Goal: Information Seeking & Learning: Learn about a topic

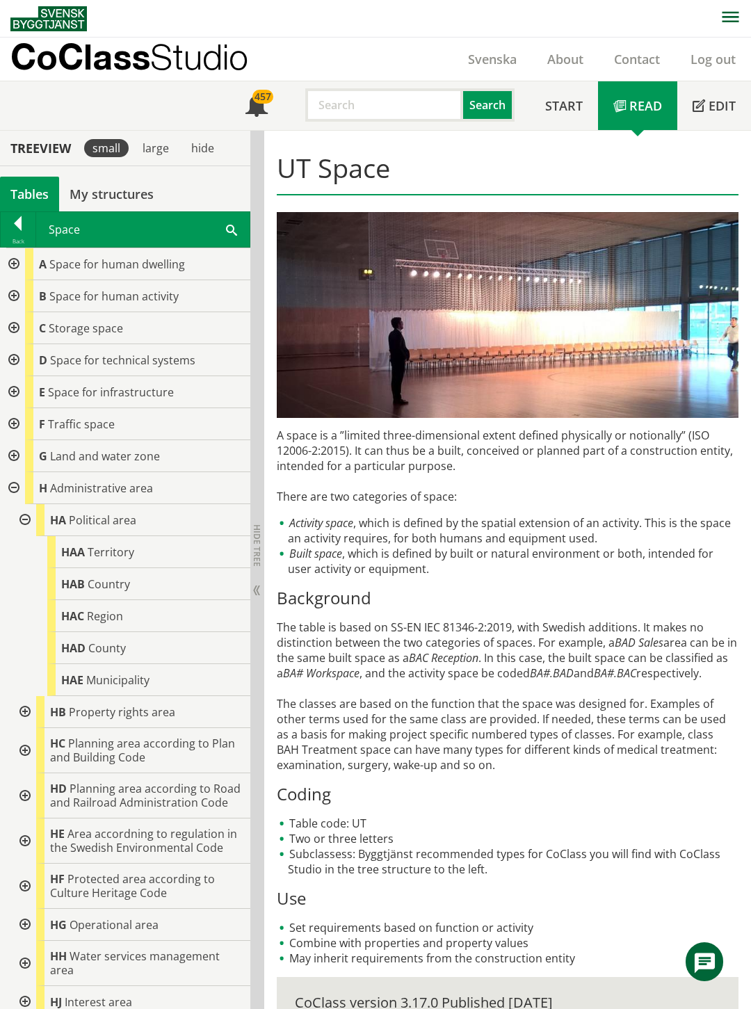
click at [12, 489] on div at bounding box center [12, 488] width 25 height 32
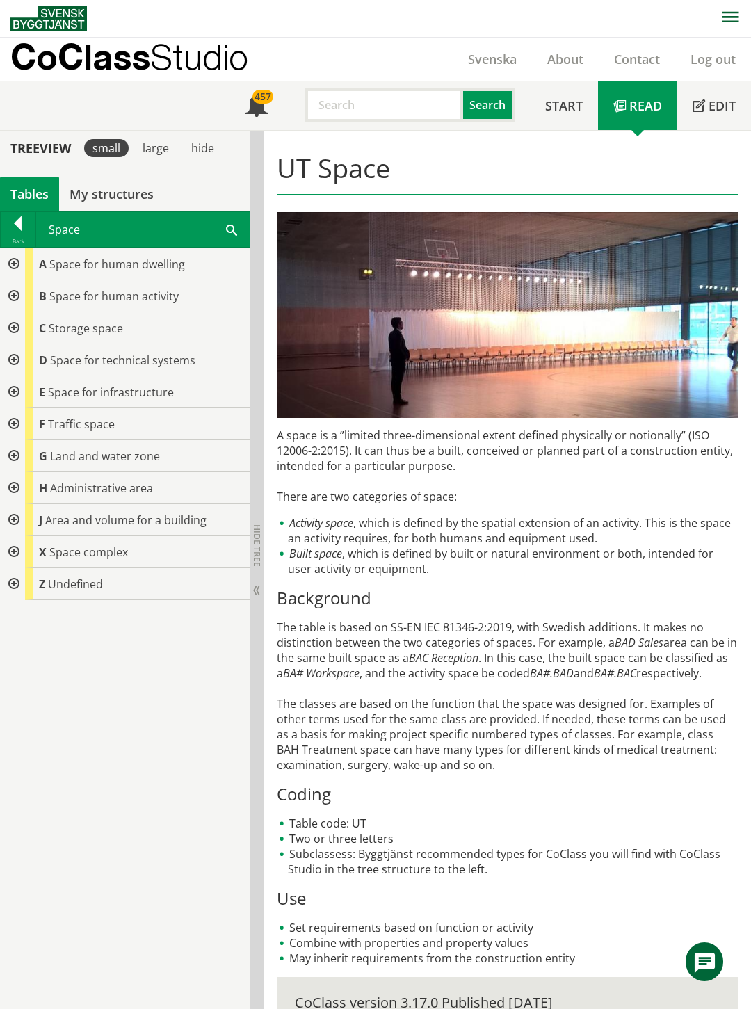
click at [15, 520] on div at bounding box center [12, 520] width 25 height 32
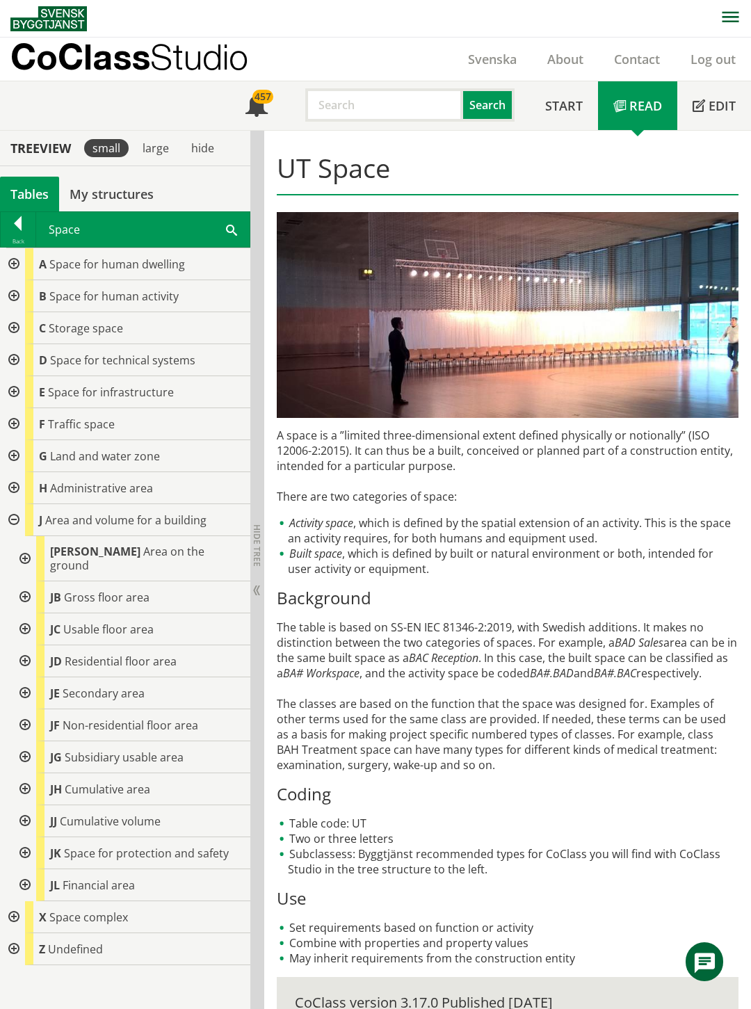
click at [23, 551] on div at bounding box center [23, 558] width 25 height 45
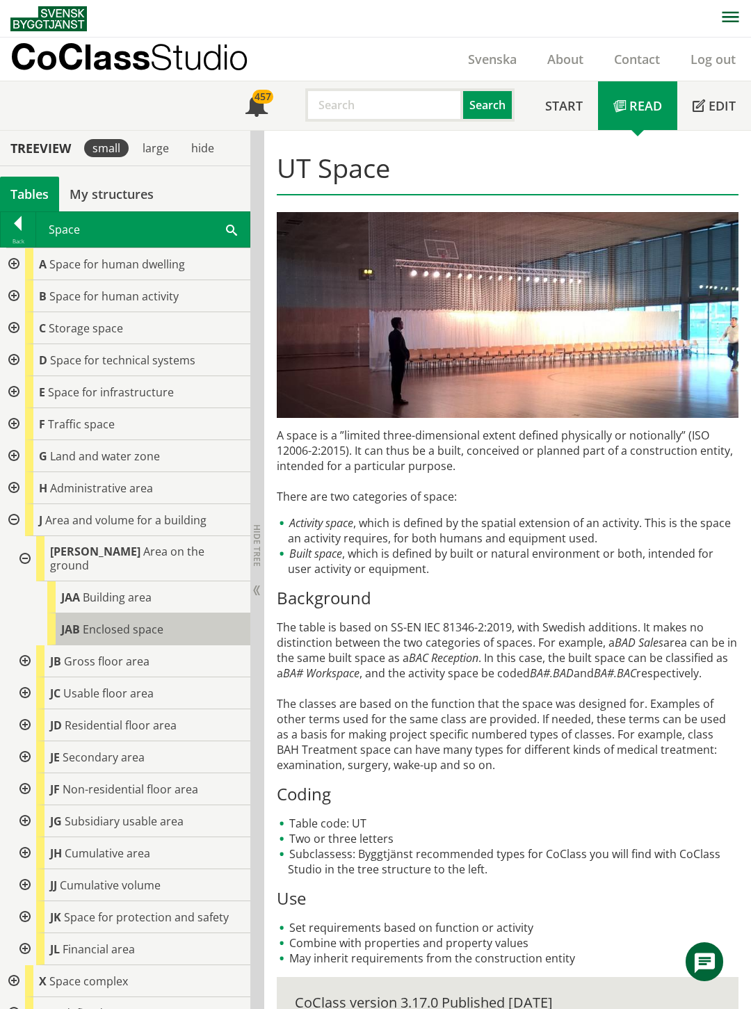
click at [114, 612] on body "AMA AMA Beskrivningsverktyg AMA Funktion BSAB Bygginfo Byggjura Byggkatalogen […" at bounding box center [375, 504] width 751 height 1009
click at [129, 621] on span "Enclosed space" at bounding box center [123, 628] width 81 height 15
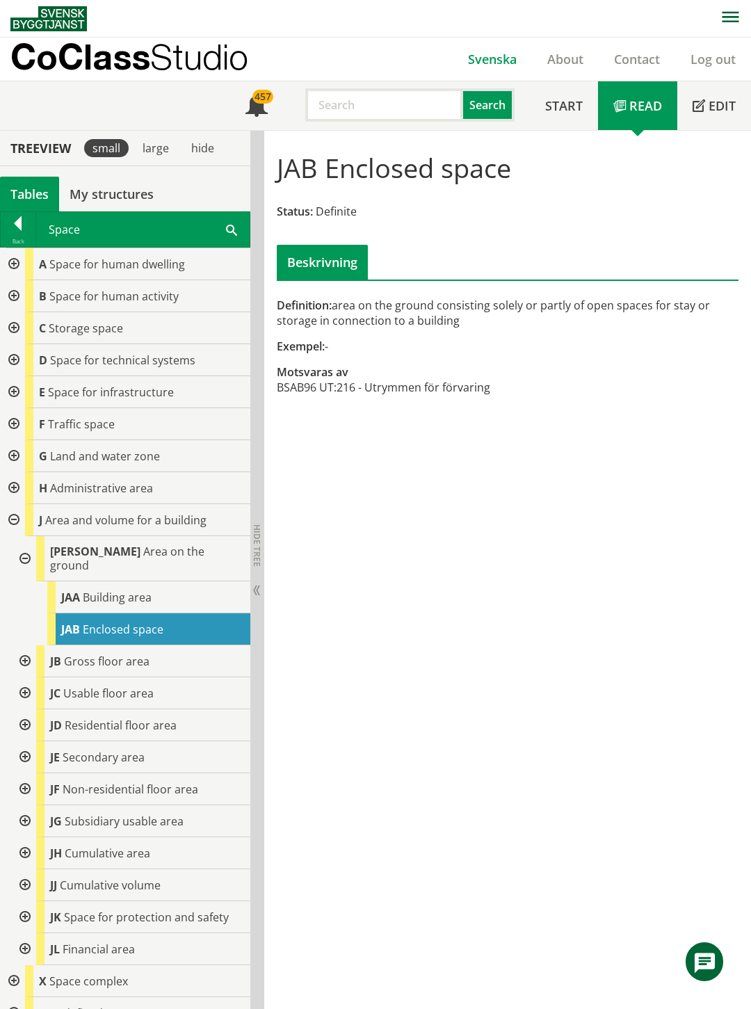
click at [512, 58] on link "Svenska" at bounding box center [492, 59] width 79 height 17
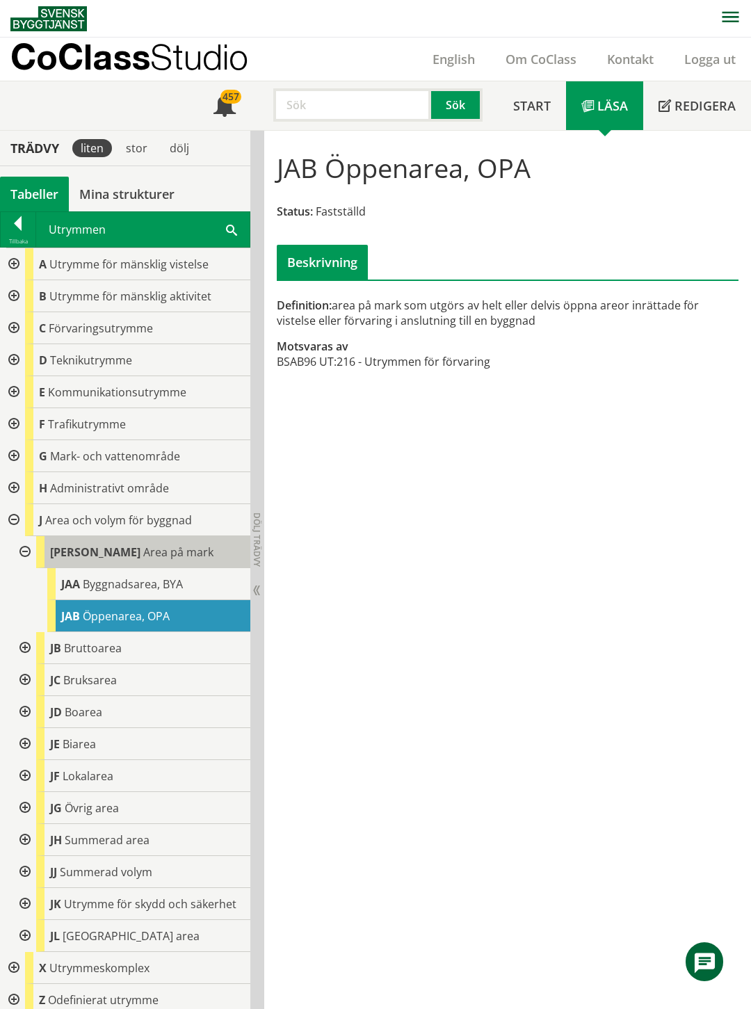
click at [143, 553] on span "Area på mark" at bounding box center [178, 551] width 70 height 15
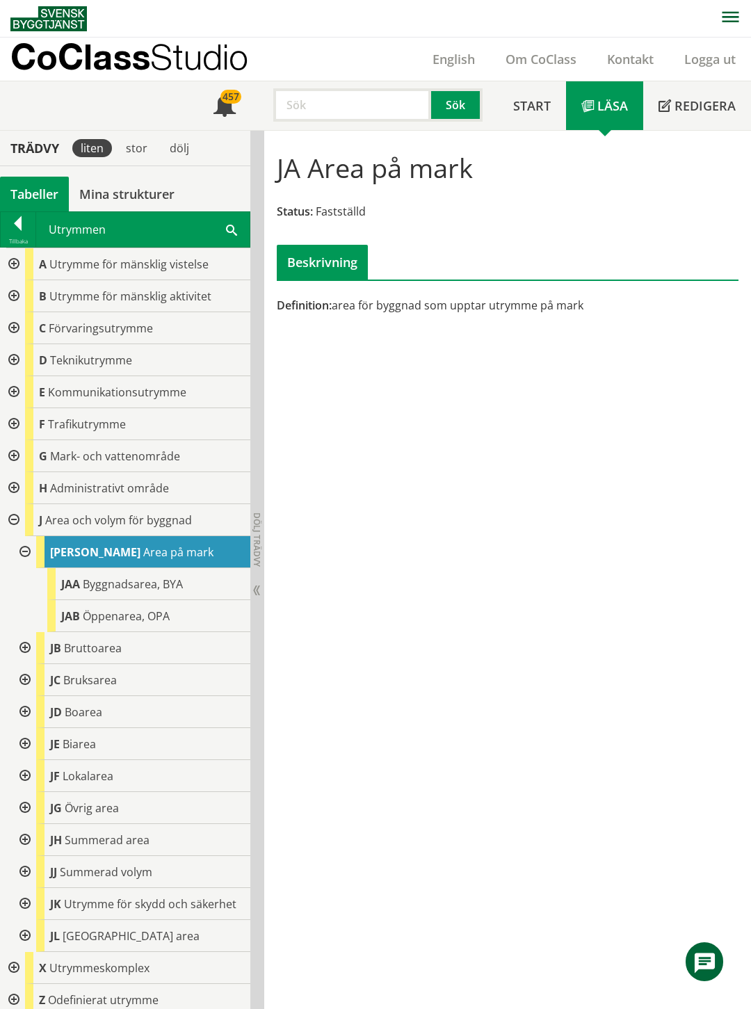
click at [25, 549] on div at bounding box center [23, 552] width 25 height 32
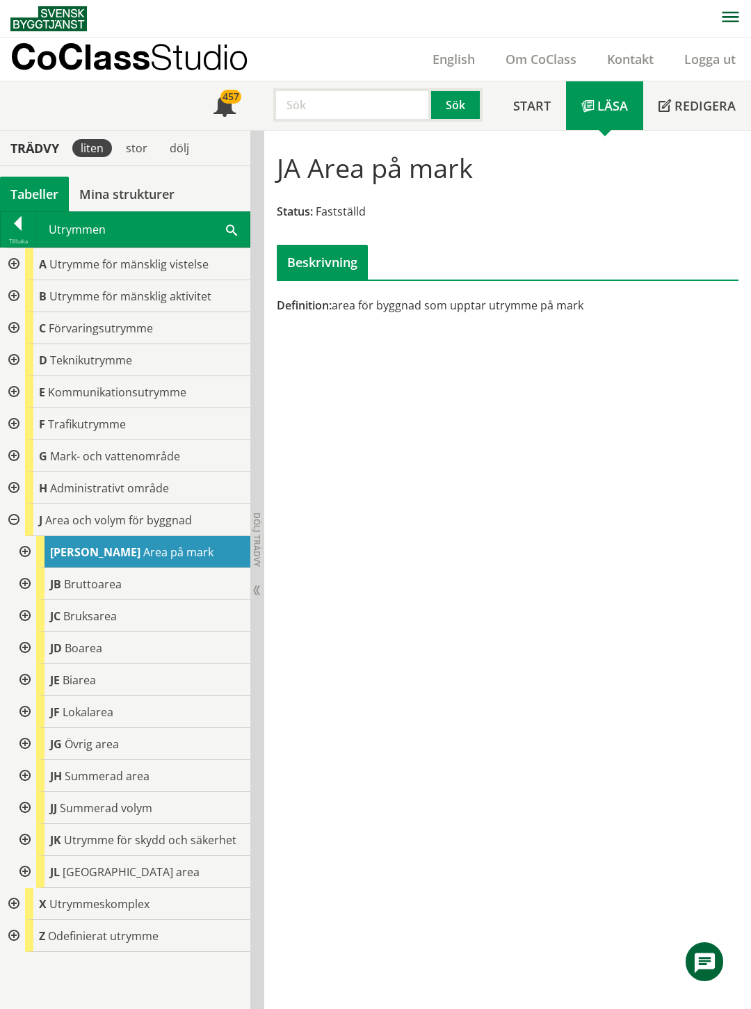
click at [22, 870] on div at bounding box center [23, 872] width 25 height 32
click at [21, 884] on div at bounding box center [23, 872] width 25 height 32
click at [15, 455] on div at bounding box center [12, 455] width 25 height 32
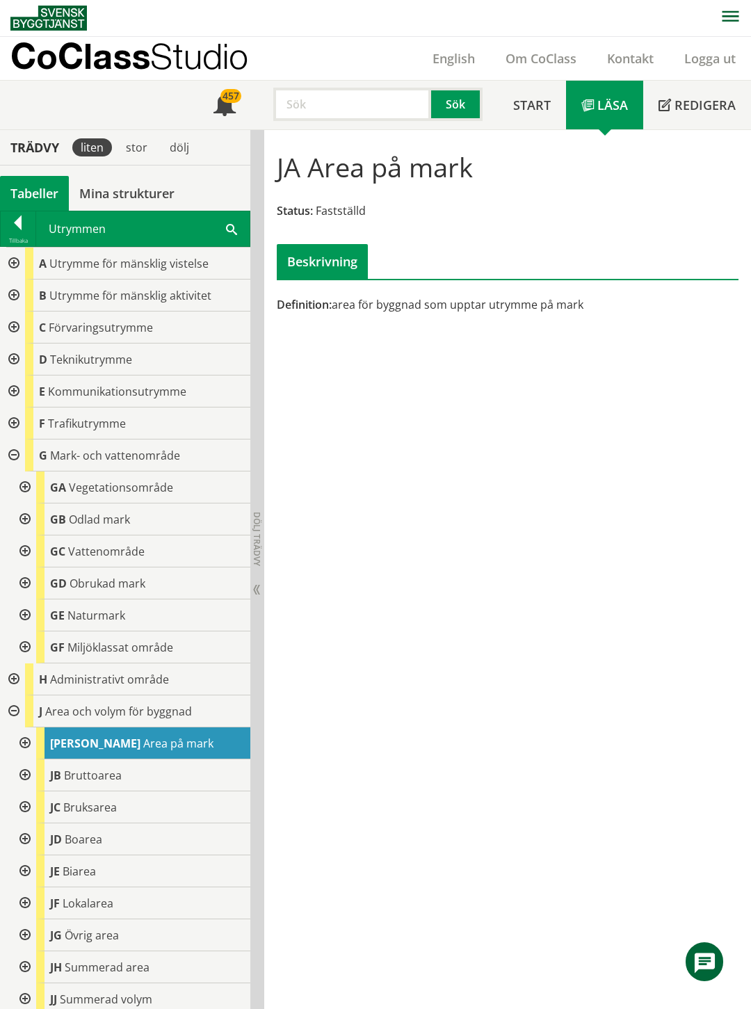
click at [25, 580] on div at bounding box center [23, 583] width 25 height 32
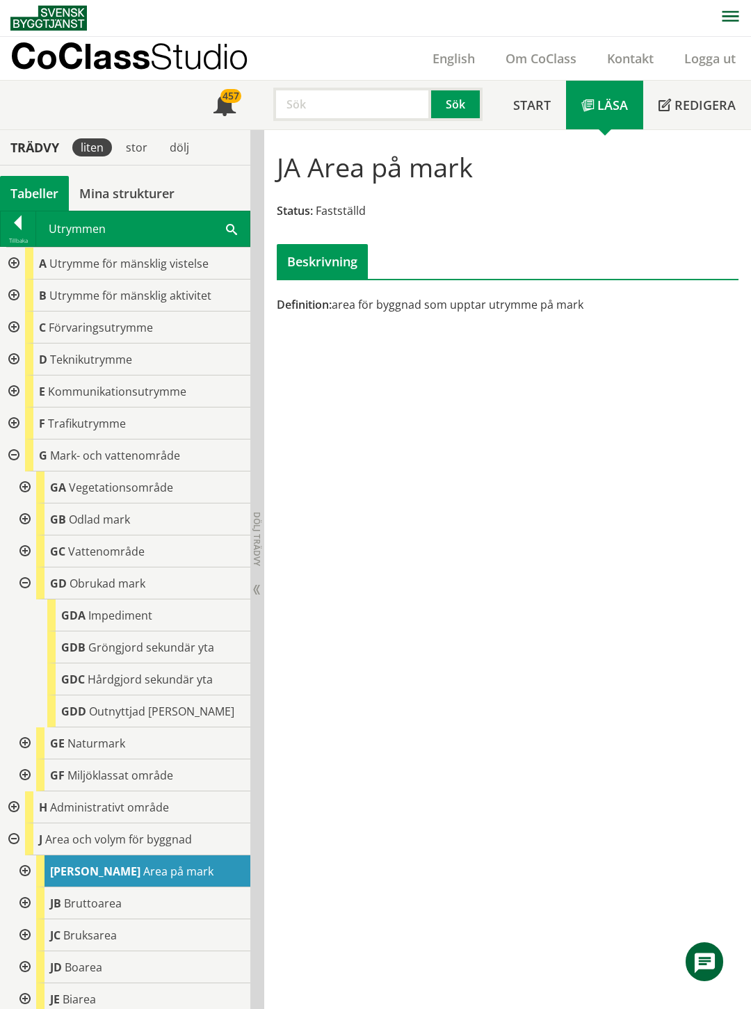
click at [25, 580] on div at bounding box center [23, 583] width 25 height 32
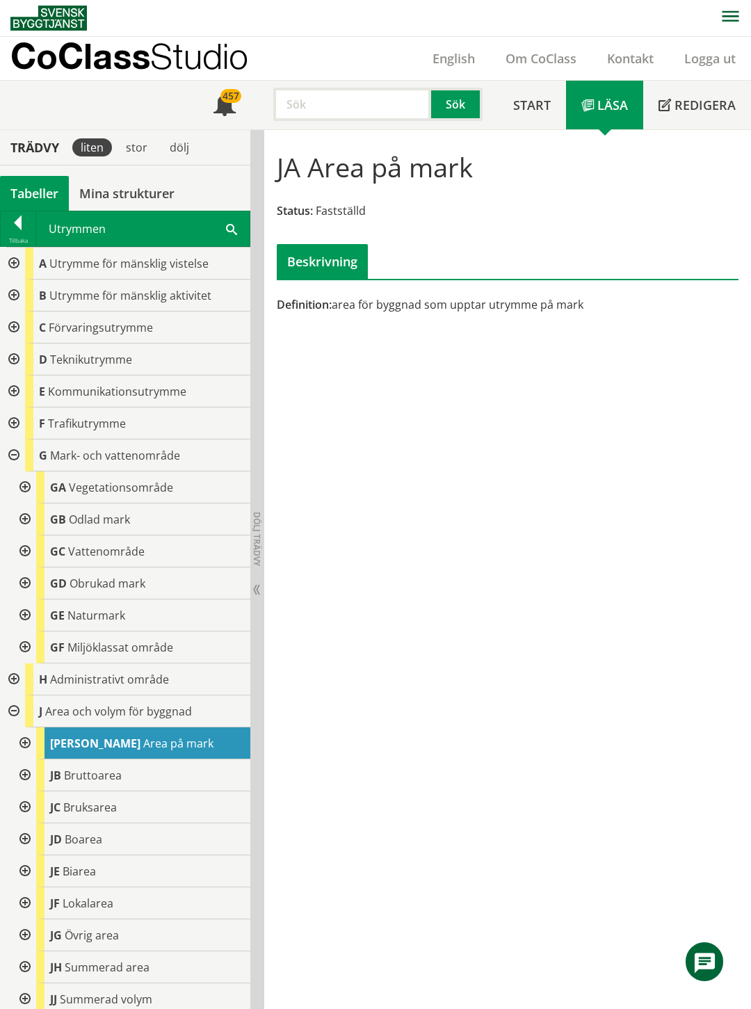
click at [26, 489] on div at bounding box center [23, 487] width 25 height 32
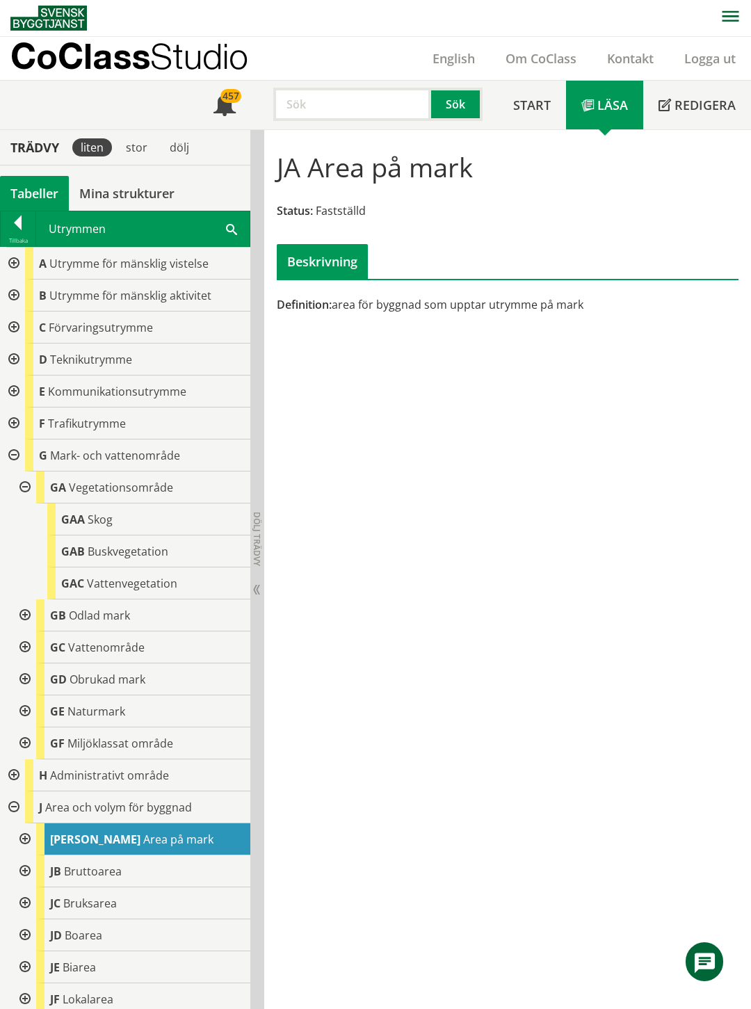
click at [26, 489] on div at bounding box center [23, 487] width 25 height 32
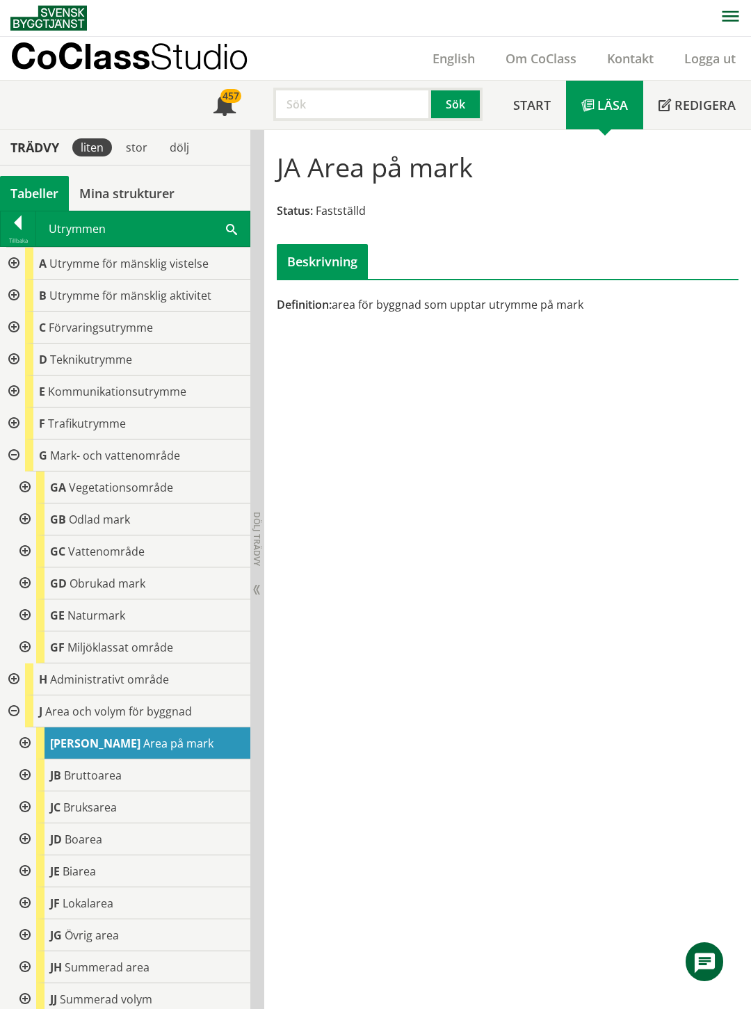
click at [26, 519] on div at bounding box center [23, 519] width 25 height 32
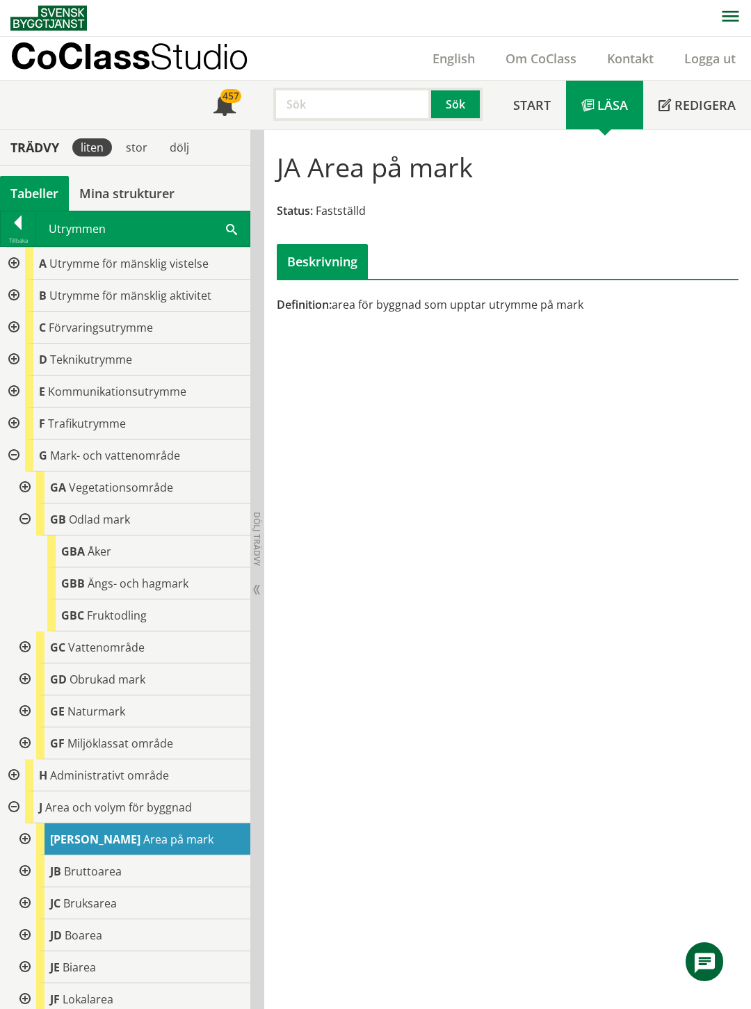
click at [26, 519] on div at bounding box center [23, 519] width 25 height 32
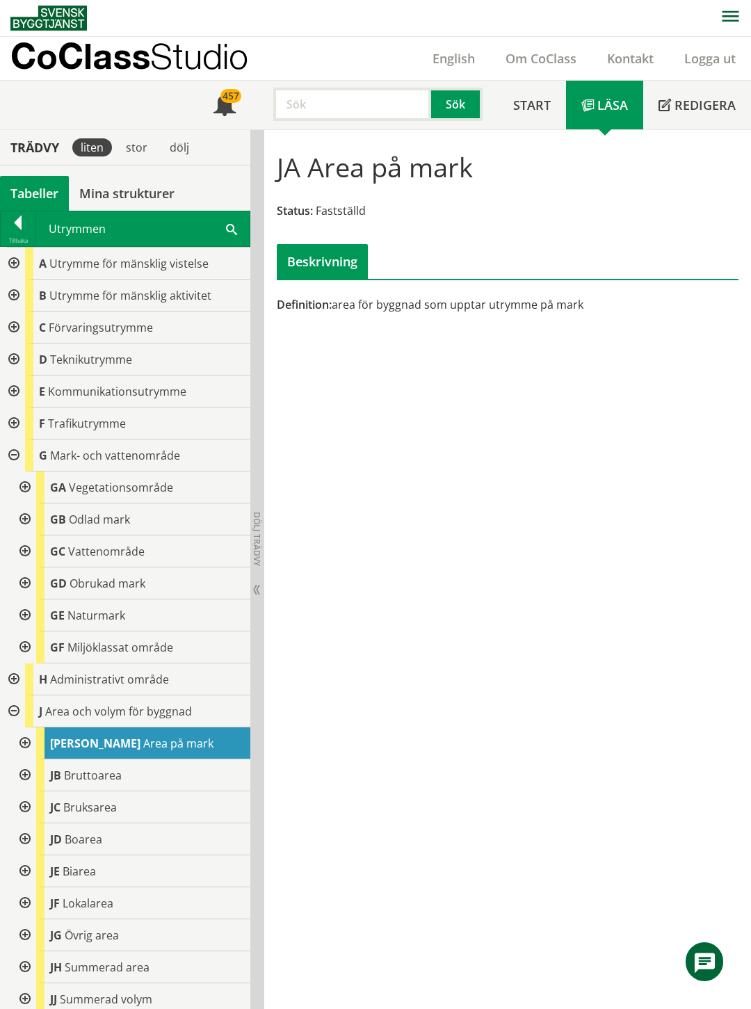
click at [24, 553] on div at bounding box center [23, 551] width 25 height 32
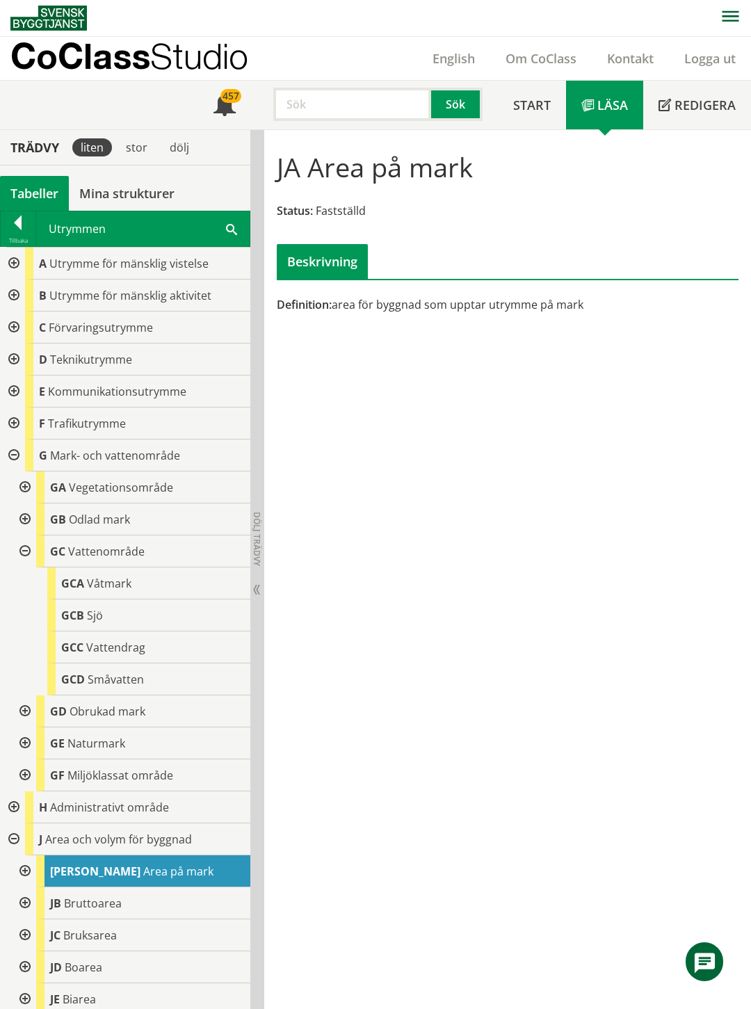
click at [24, 553] on div at bounding box center [23, 551] width 25 height 32
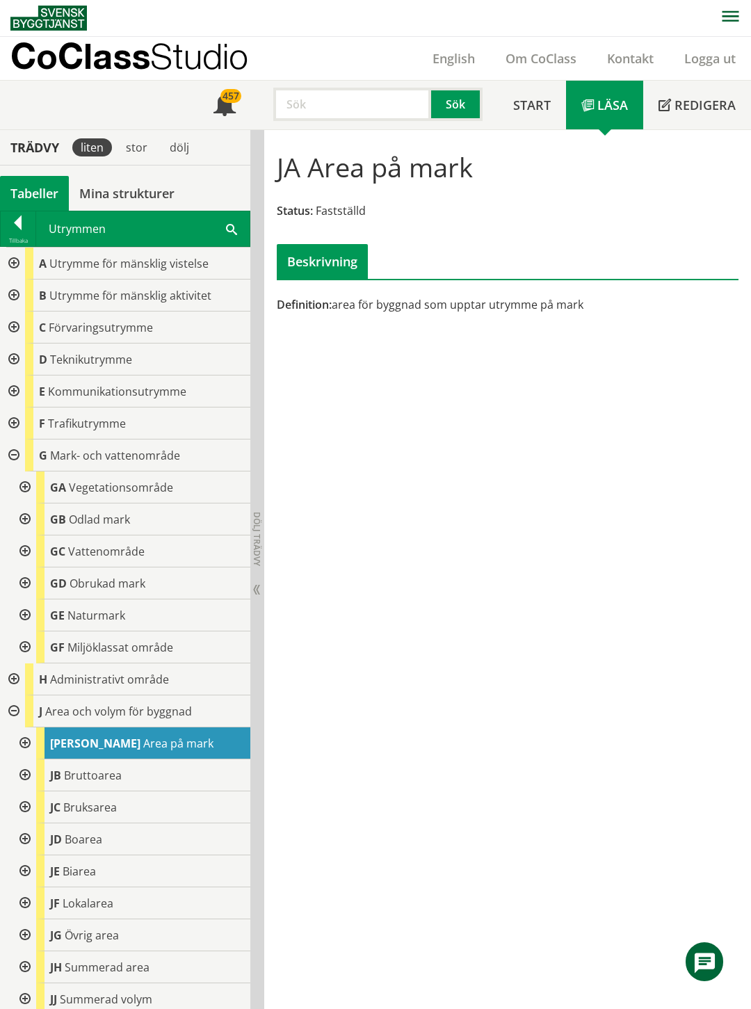
click at [26, 581] on div at bounding box center [23, 583] width 25 height 32
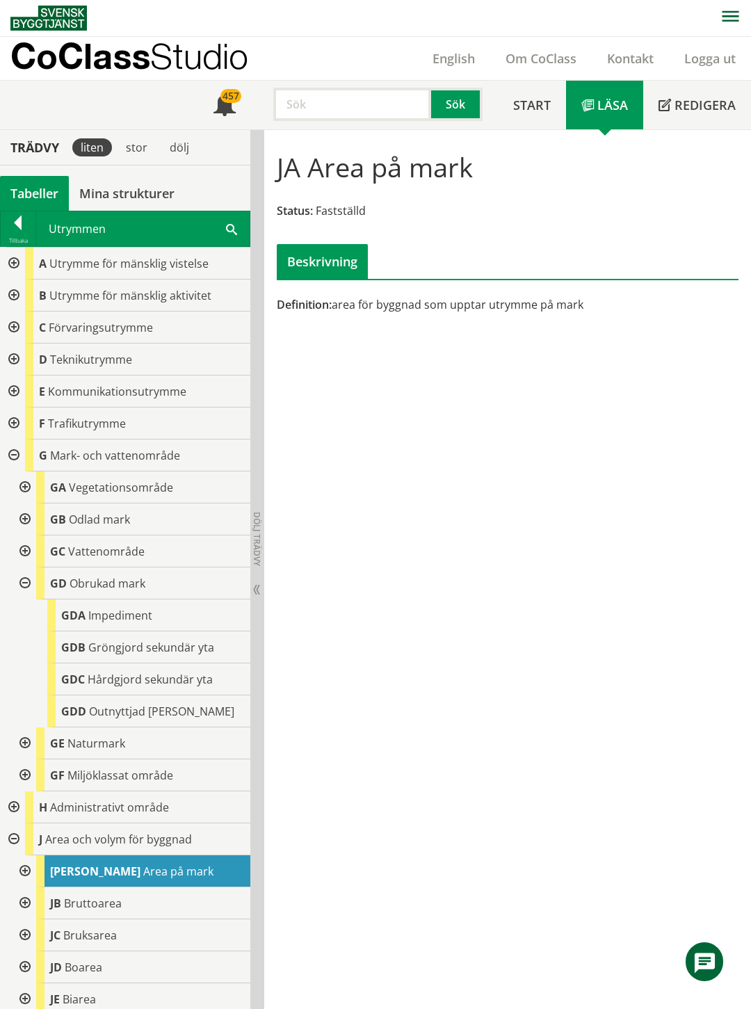
click at [26, 581] on div at bounding box center [23, 583] width 25 height 32
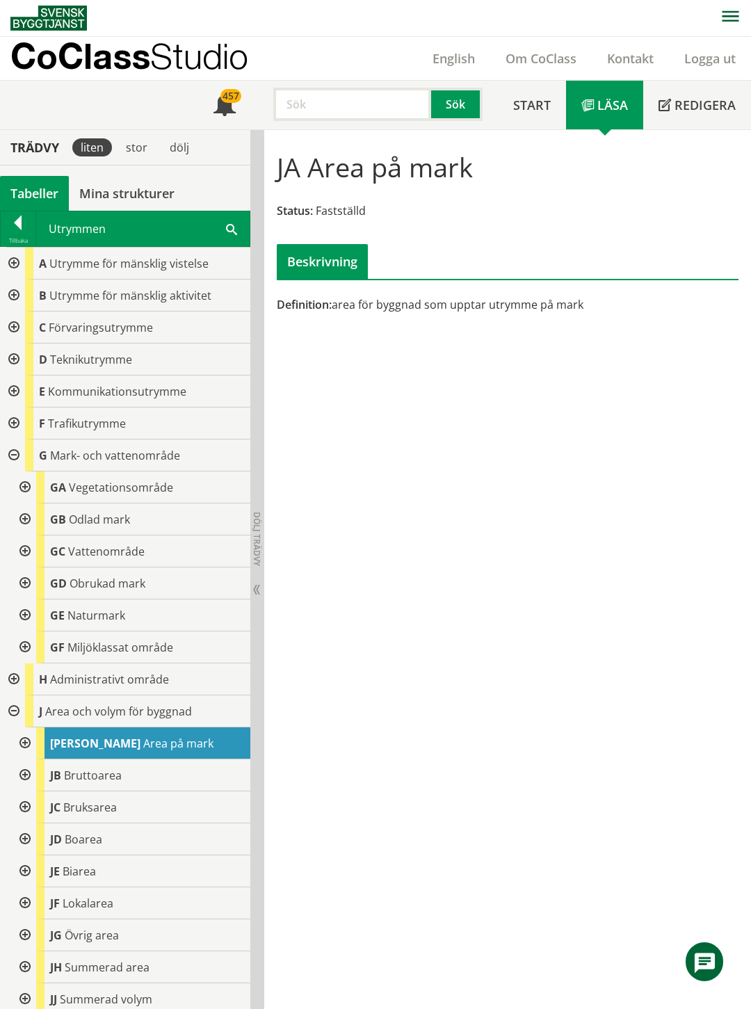
click at [24, 609] on div at bounding box center [23, 615] width 25 height 32
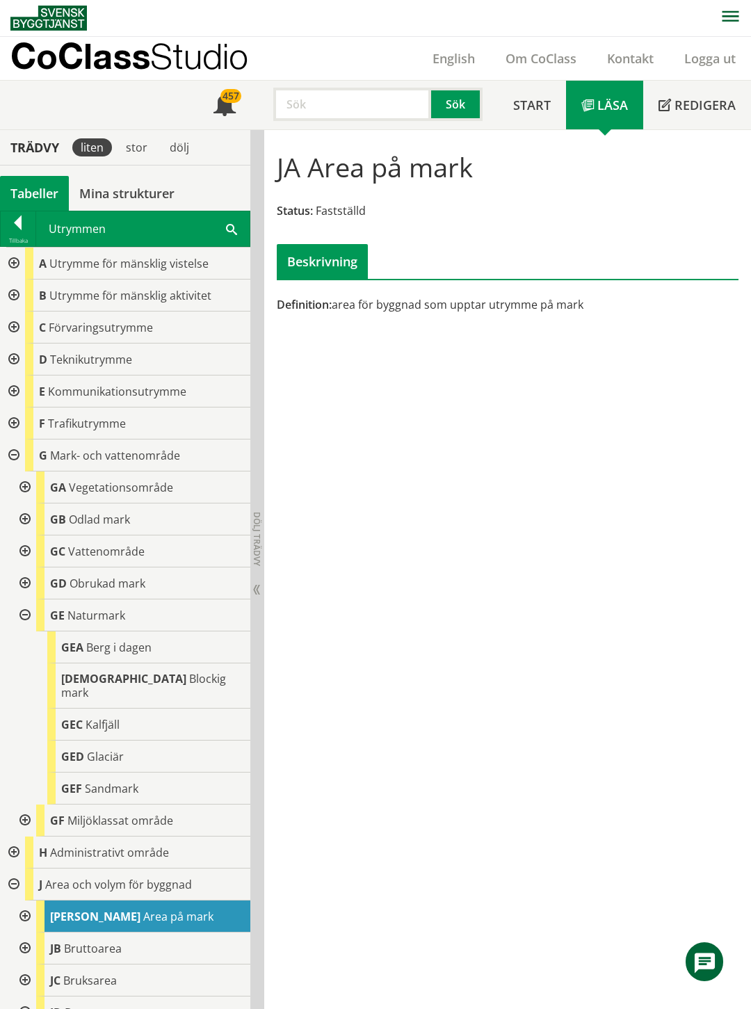
click at [24, 609] on div at bounding box center [23, 615] width 25 height 32
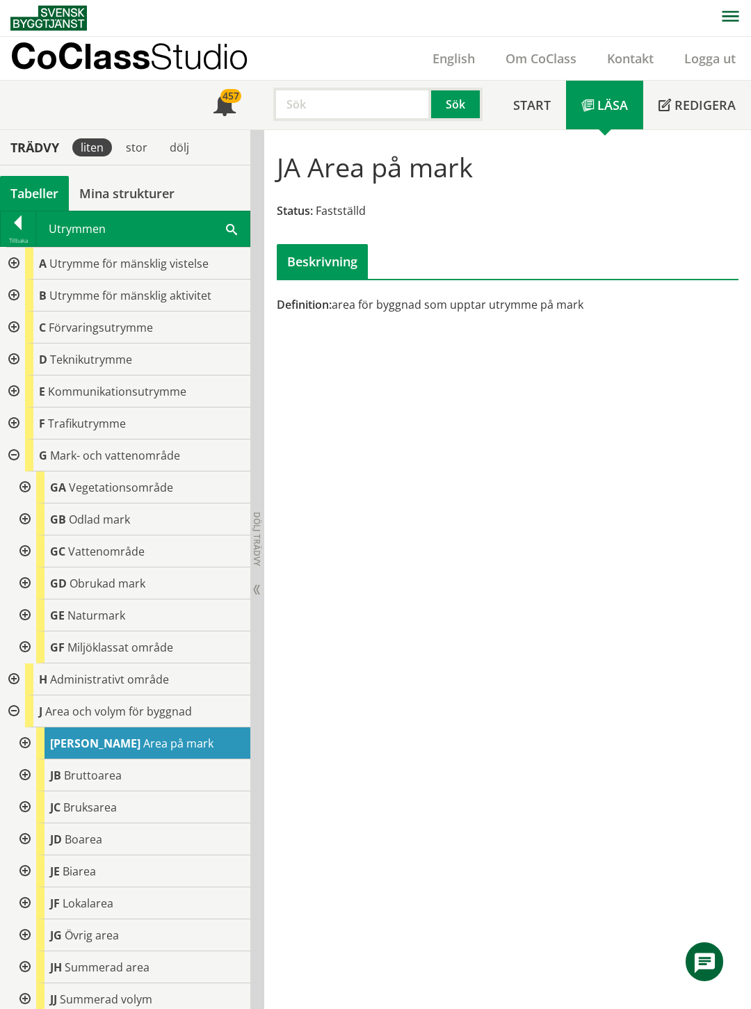
click at [24, 642] on div at bounding box center [23, 647] width 25 height 32
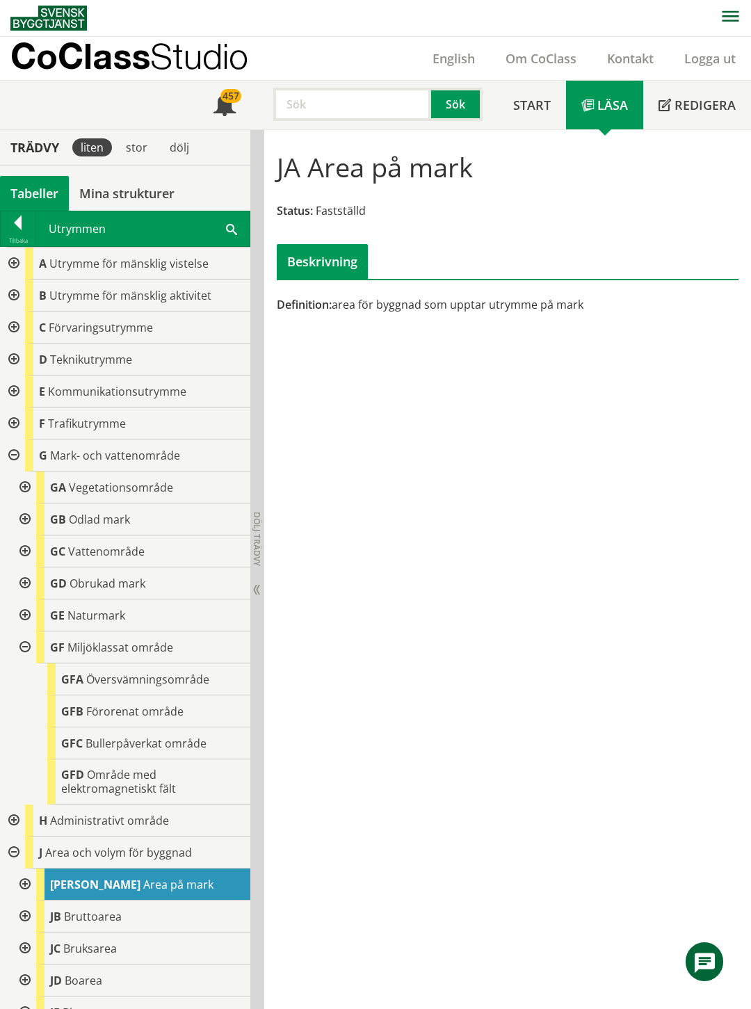
click at [24, 642] on div at bounding box center [23, 647] width 25 height 32
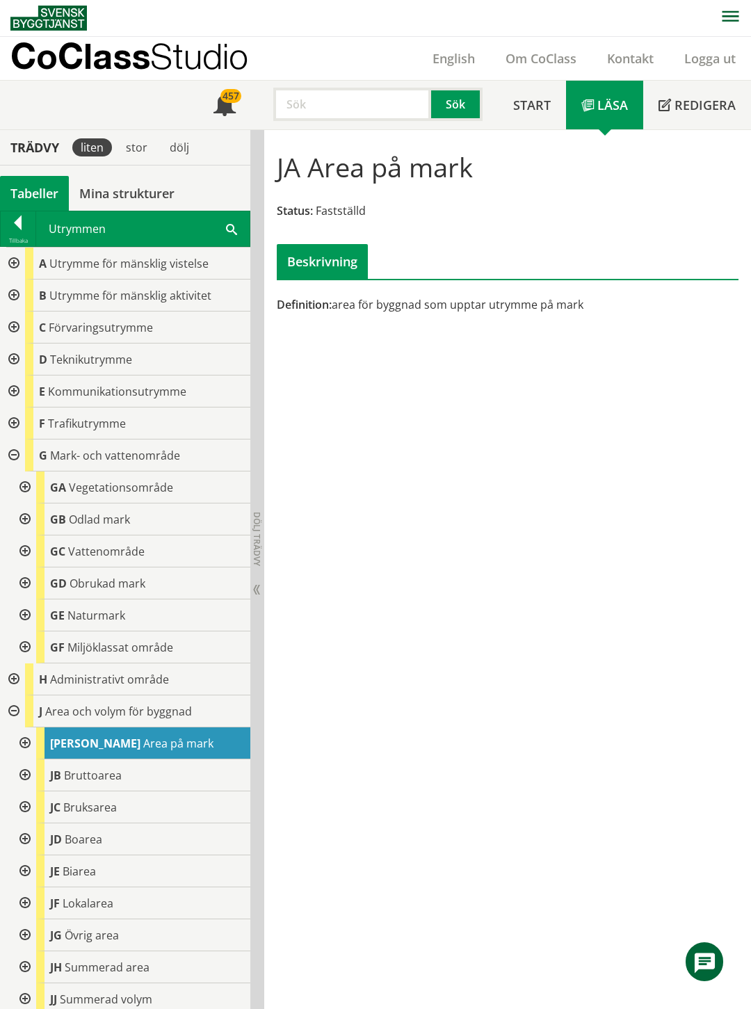
click at [12, 454] on div at bounding box center [12, 455] width 25 height 32
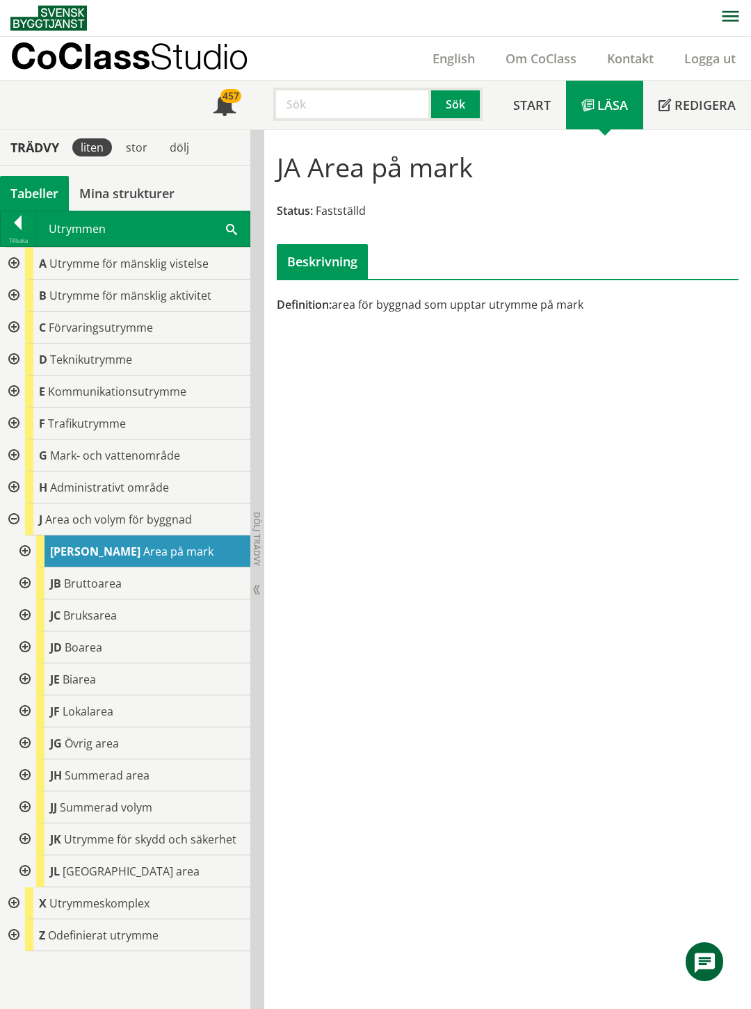
click at [26, 186] on div "Tabeller" at bounding box center [34, 193] width 69 height 35
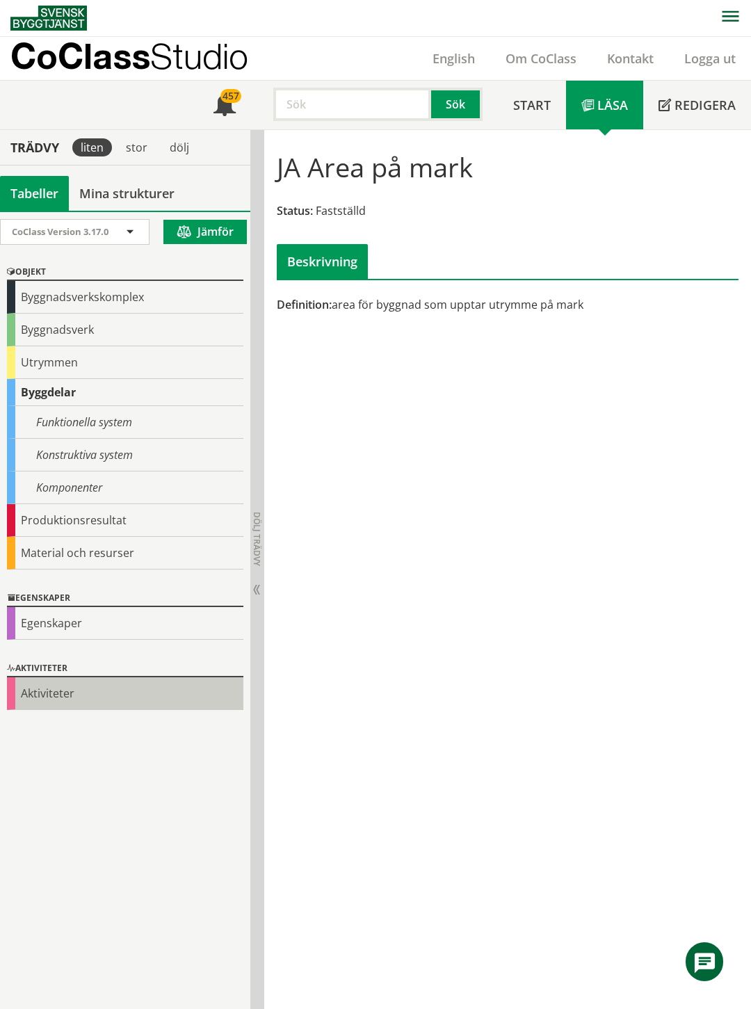
click at [42, 693] on div "Aktiviteter" at bounding box center [125, 693] width 236 height 33
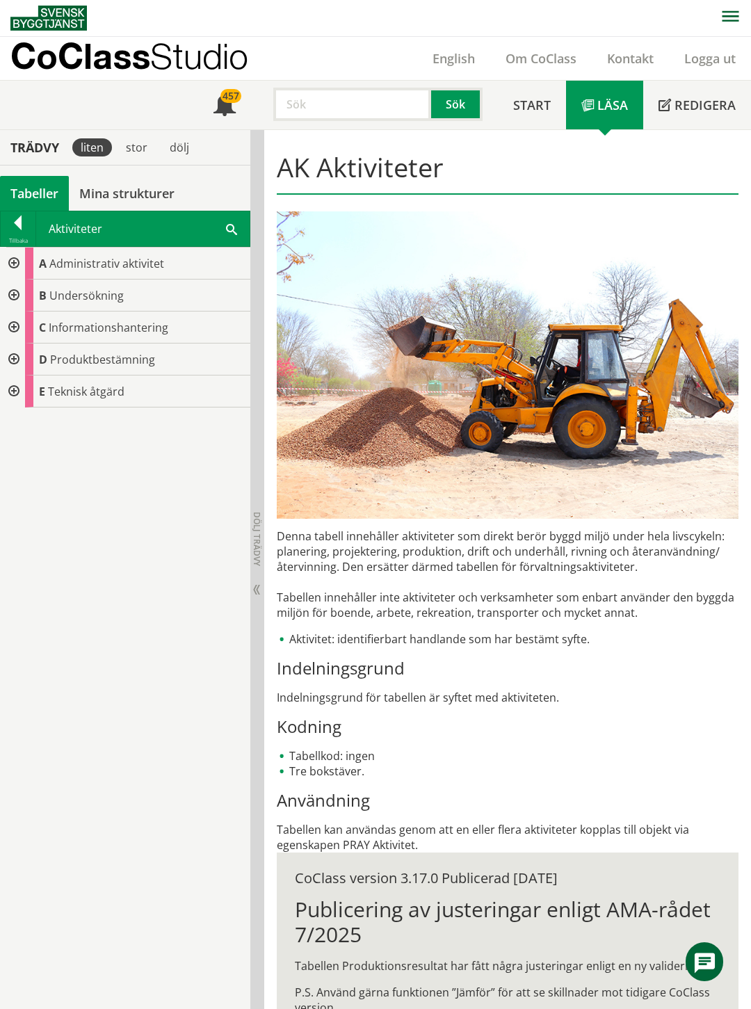
click at [15, 264] on div at bounding box center [12, 263] width 25 height 32
click at [24, 297] on div at bounding box center [23, 295] width 25 height 32
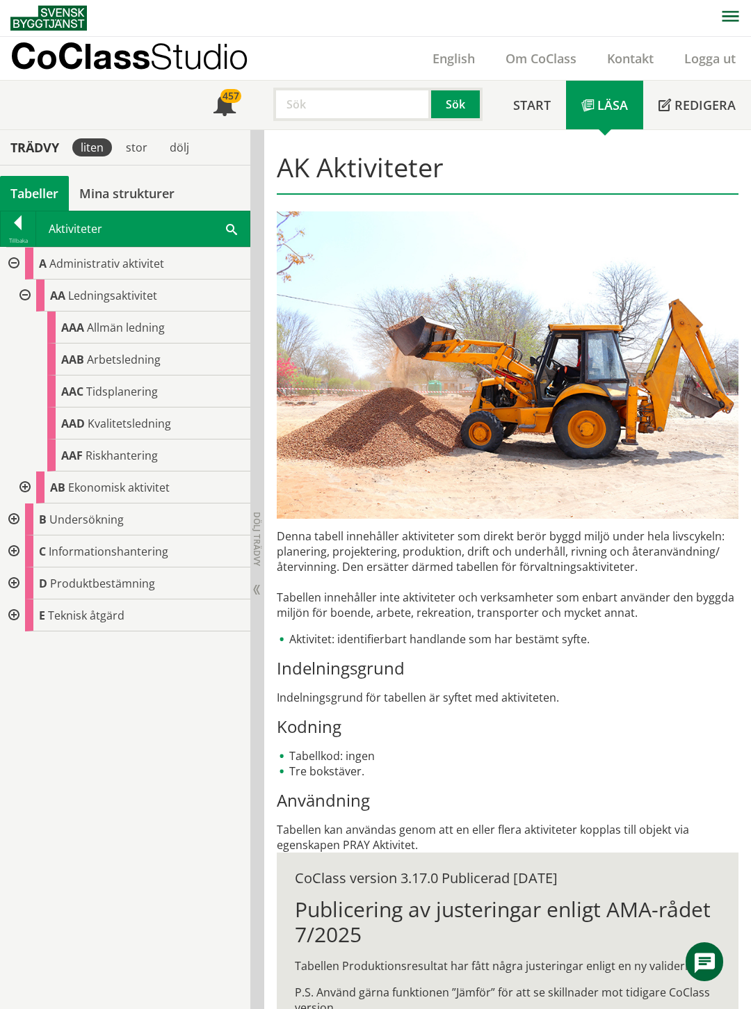
click at [35, 186] on div "Tabeller" at bounding box center [34, 193] width 69 height 35
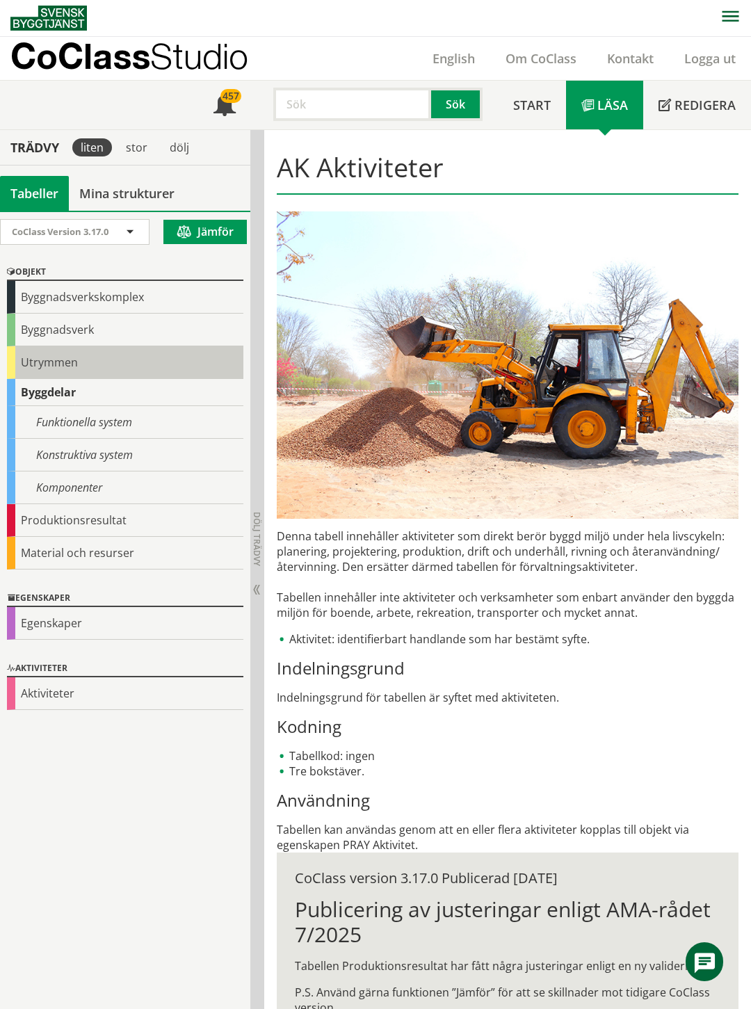
click at [60, 359] on div "Utrymmen" at bounding box center [125, 362] width 236 height 33
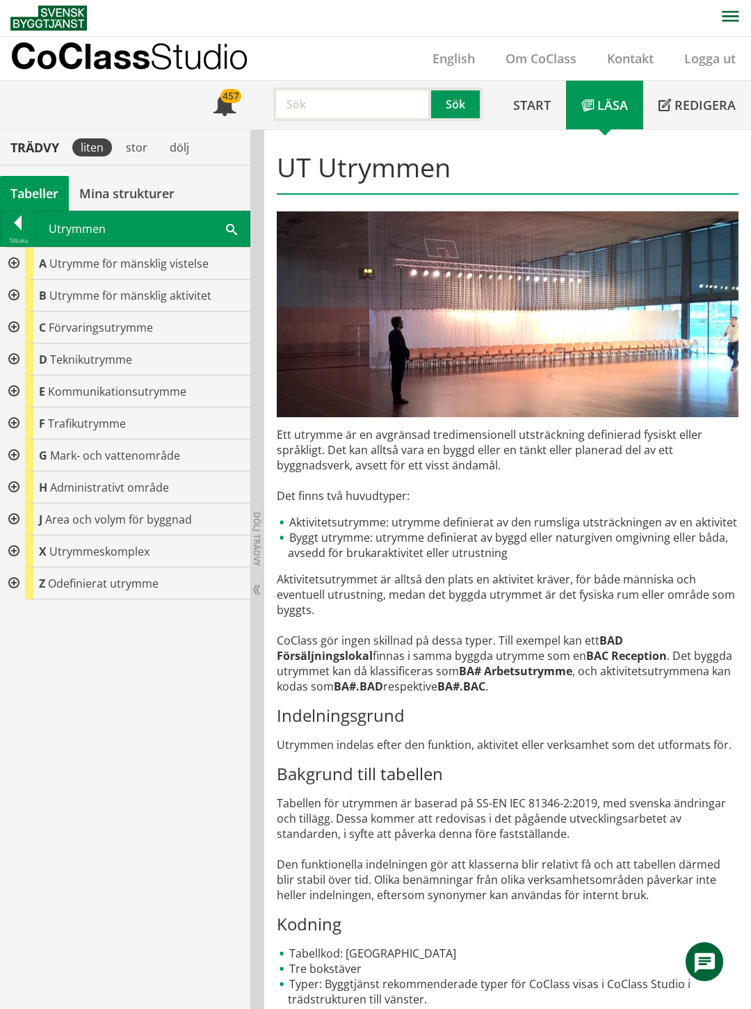
click at [14, 295] on div at bounding box center [12, 295] width 25 height 32
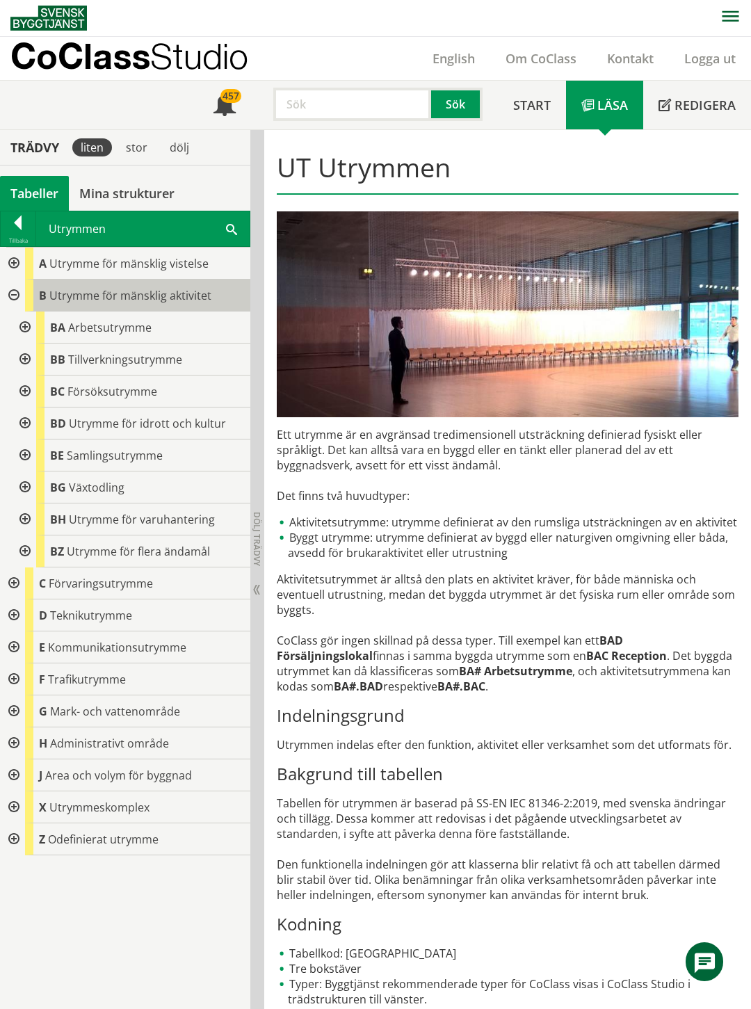
click at [57, 291] on span "Utrymme för mänsklig aktivitet" at bounding box center [130, 295] width 162 height 15
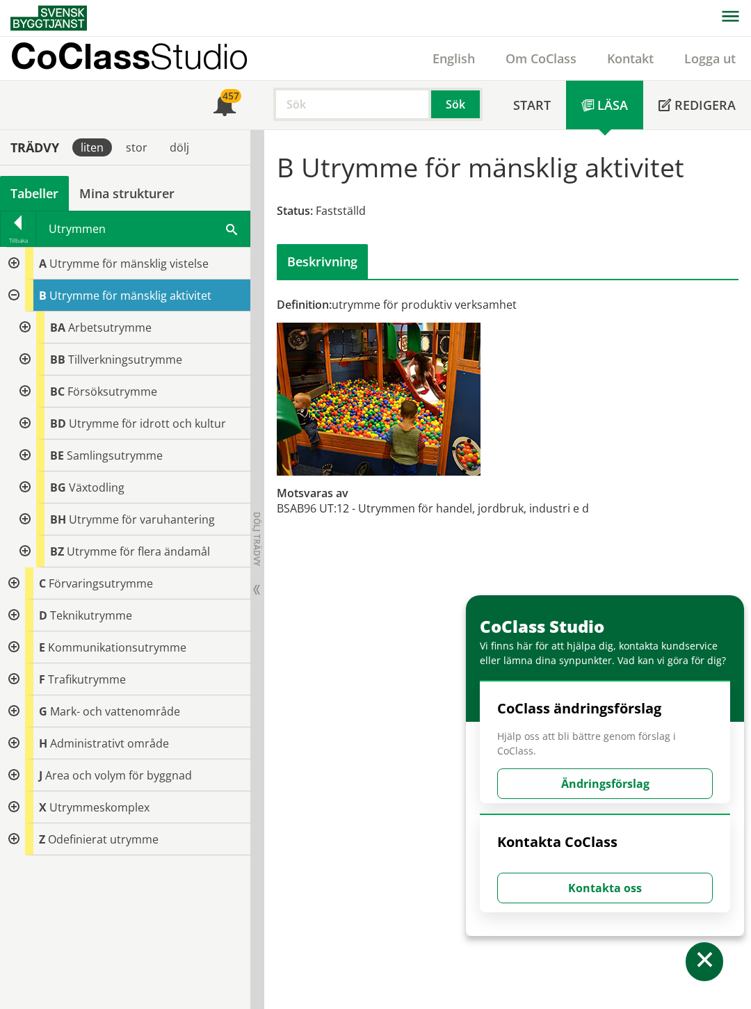
click at [24, 327] on div at bounding box center [23, 327] width 25 height 32
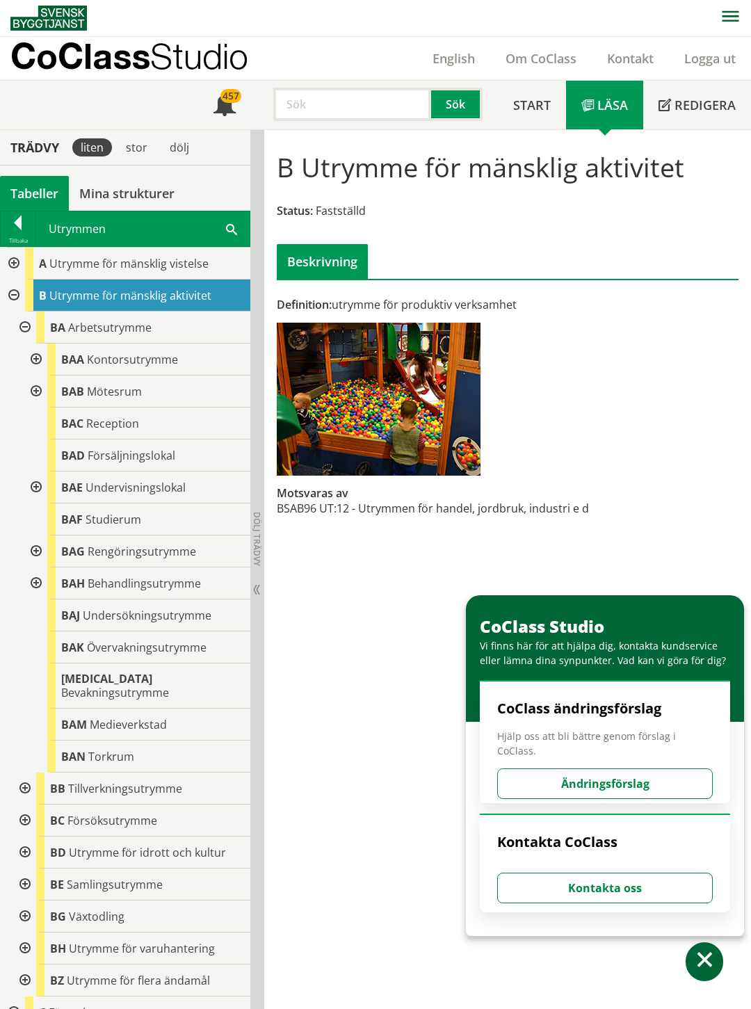
click at [24, 327] on div at bounding box center [23, 327] width 25 height 32
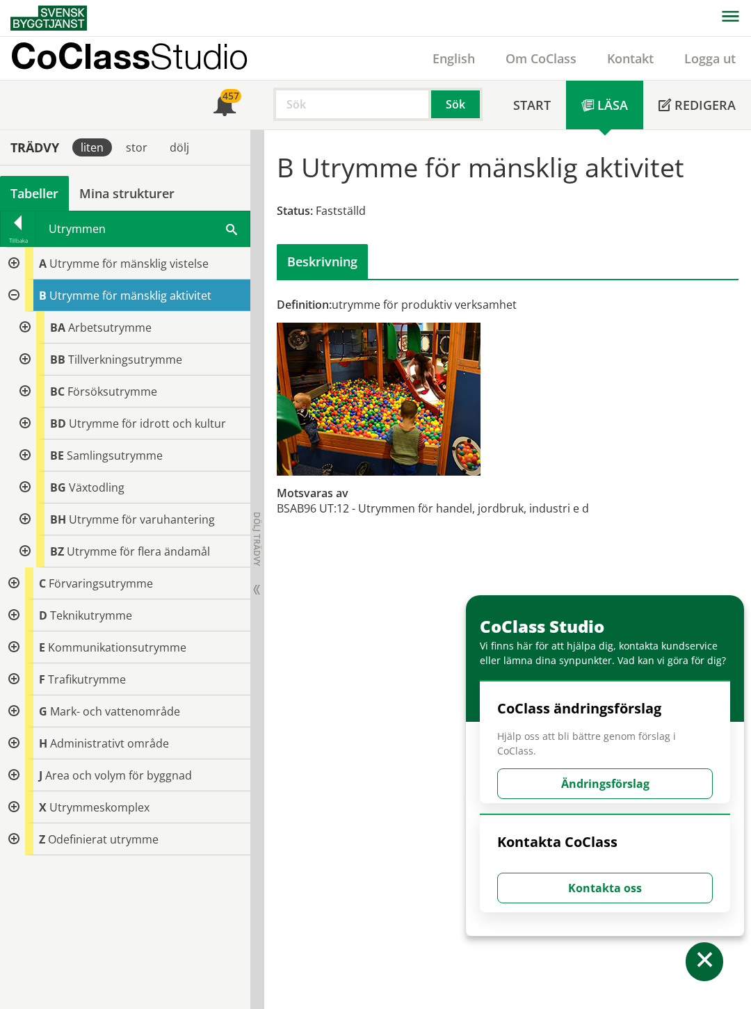
click at [14, 295] on div at bounding box center [12, 295] width 25 height 32
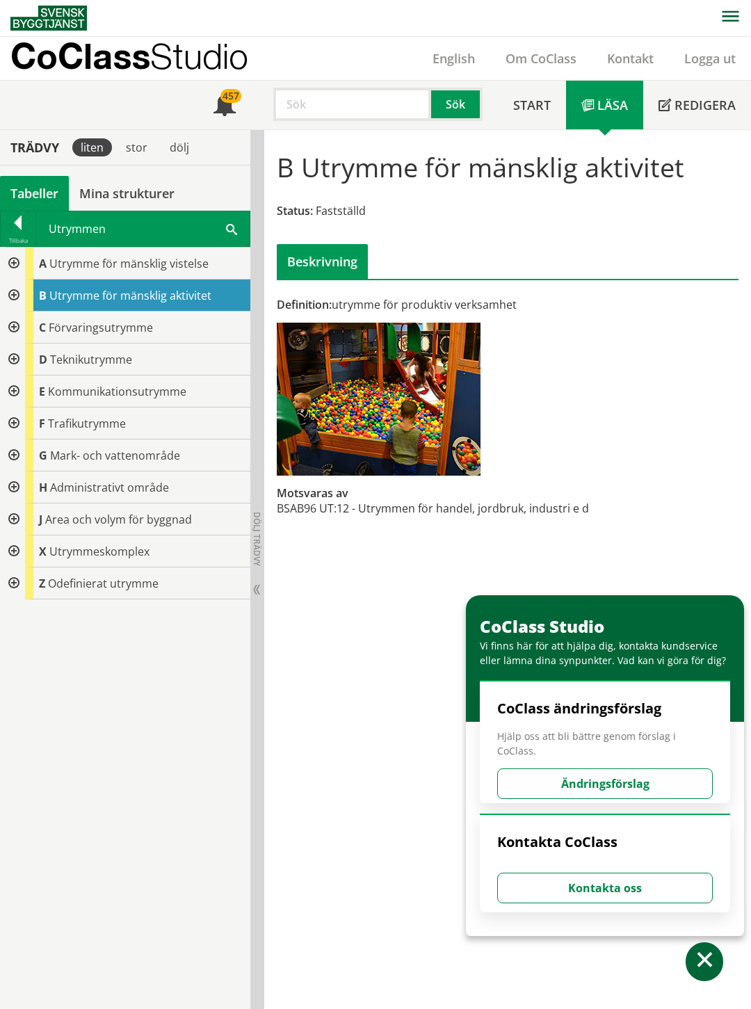
click at [10, 292] on div at bounding box center [12, 295] width 25 height 32
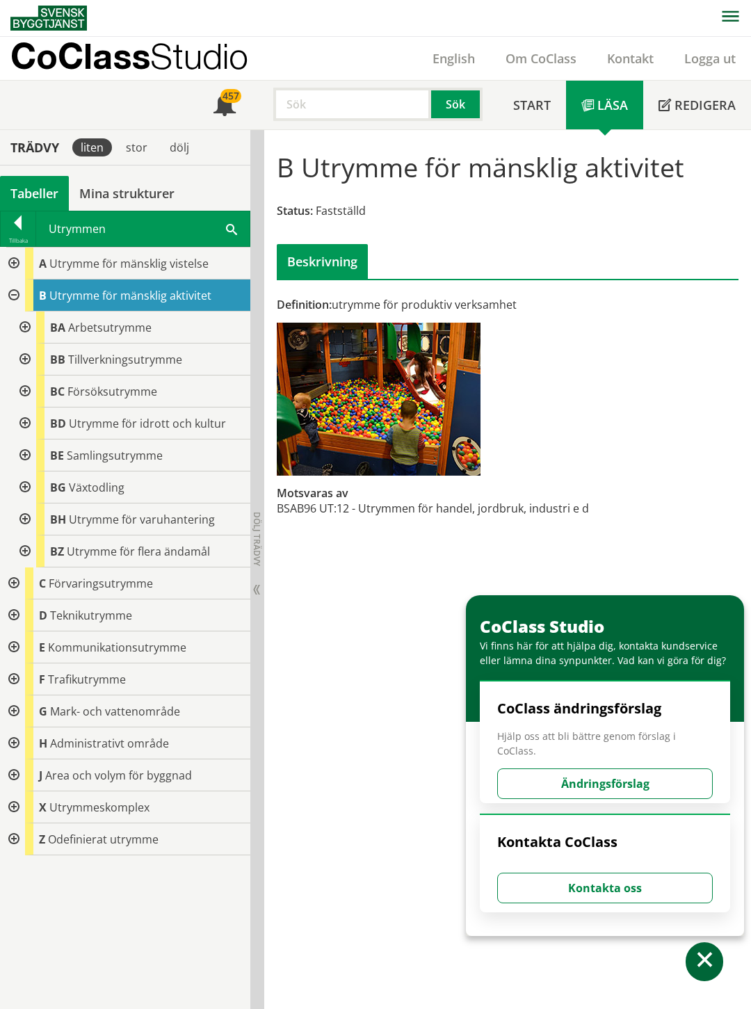
click at [24, 355] on div at bounding box center [23, 359] width 25 height 32
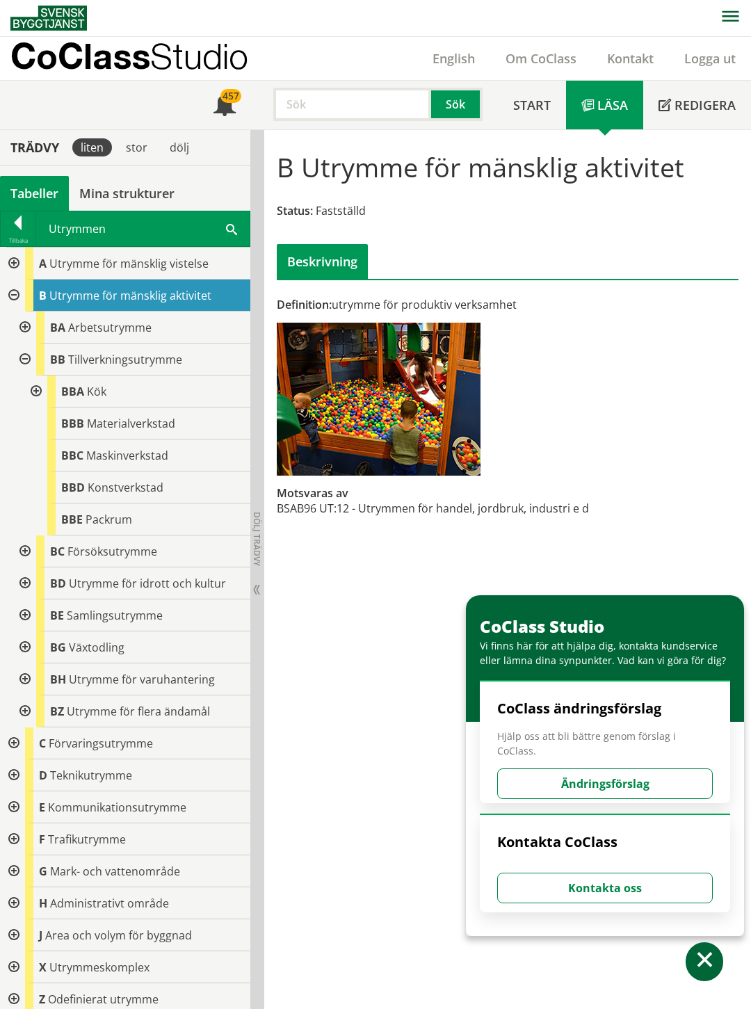
click at [24, 355] on div at bounding box center [23, 359] width 25 height 32
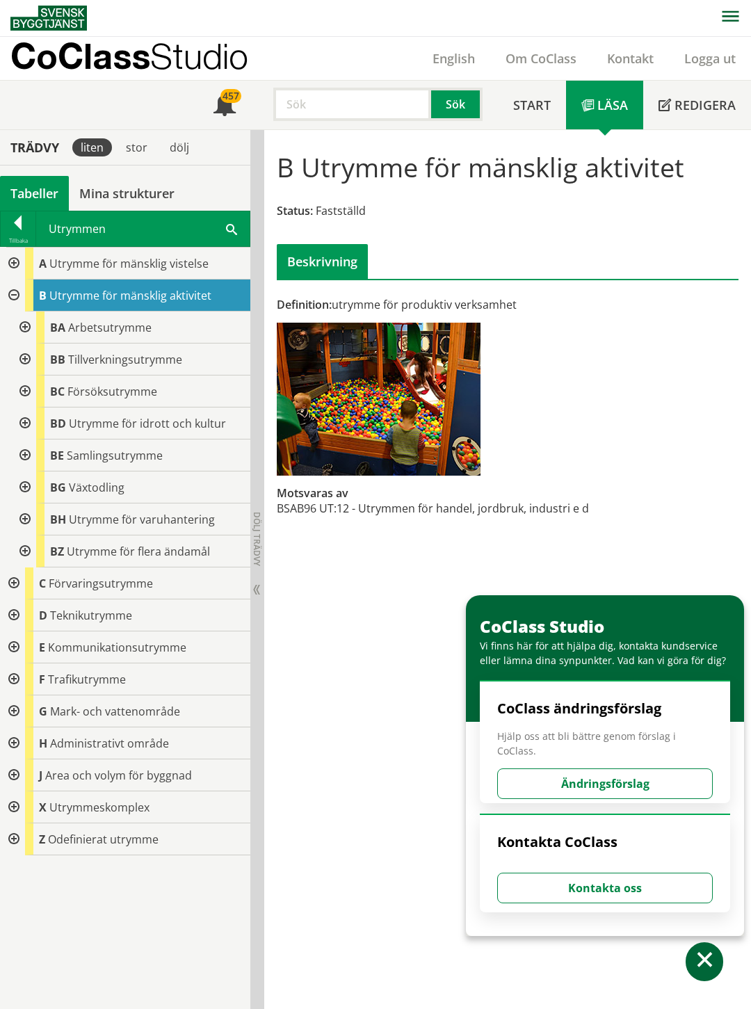
click at [15, 295] on div at bounding box center [12, 295] width 25 height 32
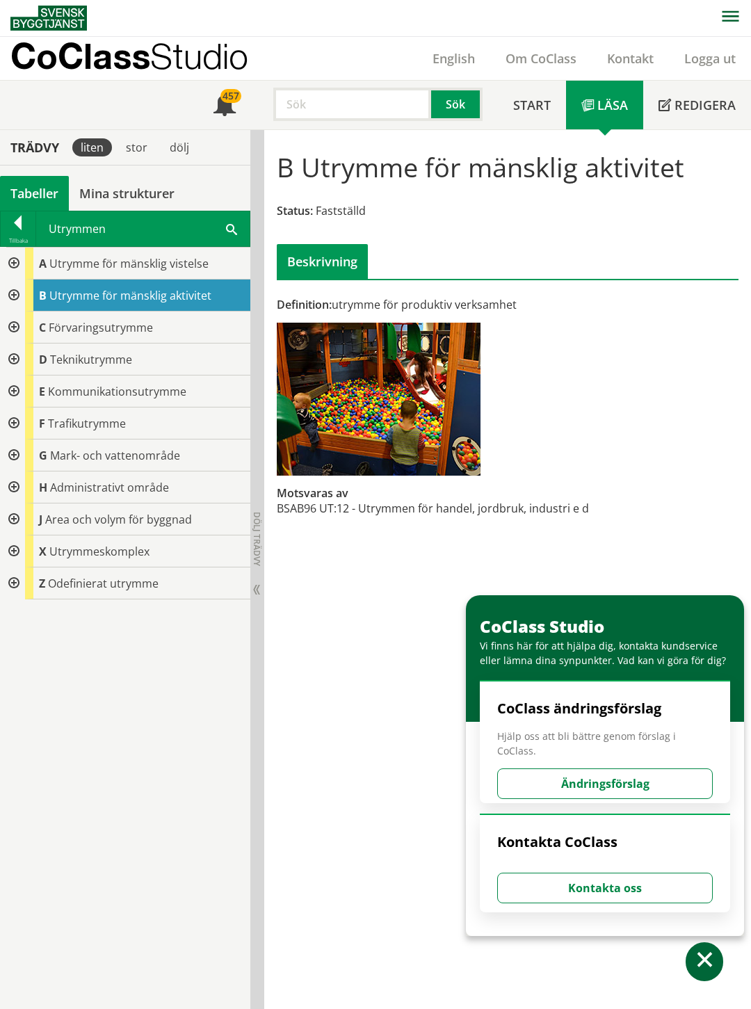
click at [14, 263] on div at bounding box center [12, 263] width 25 height 32
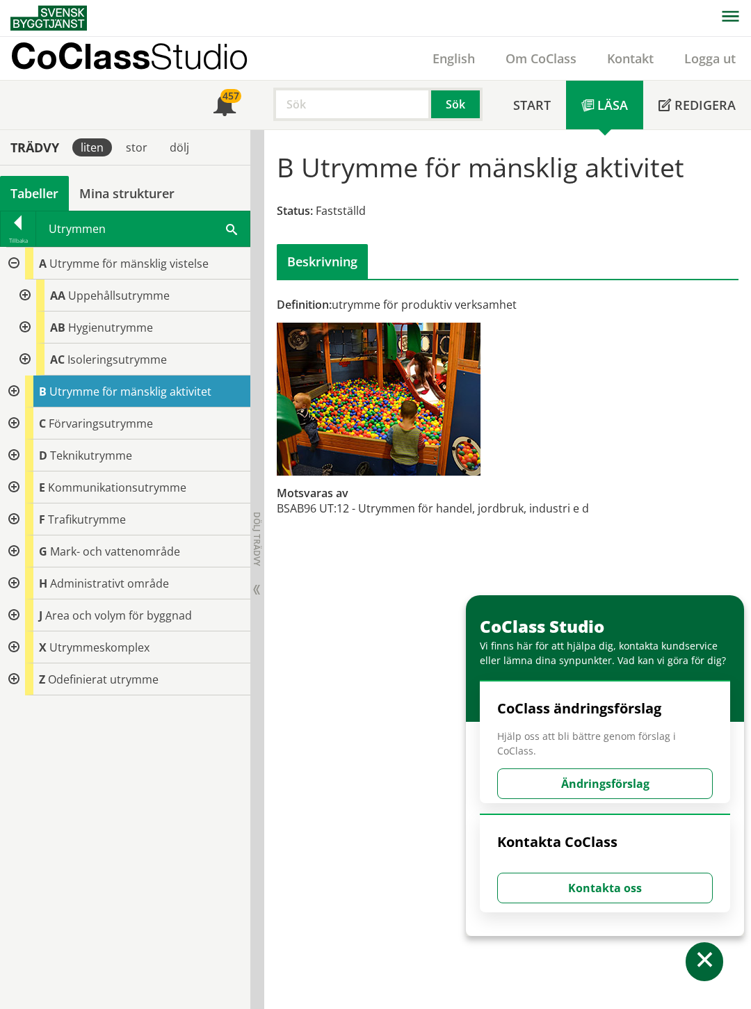
click at [23, 327] on div at bounding box center [23, 327] width 25 height 32
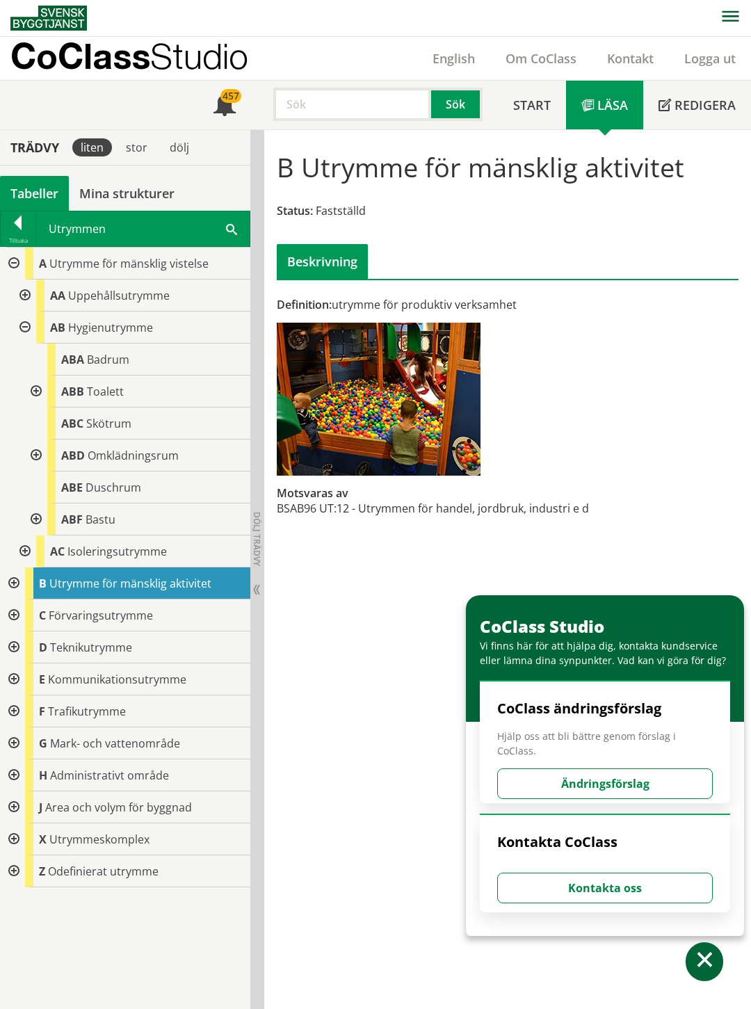
click at [35, 389] on div at bounding box center [34, 391] width 25 height 32
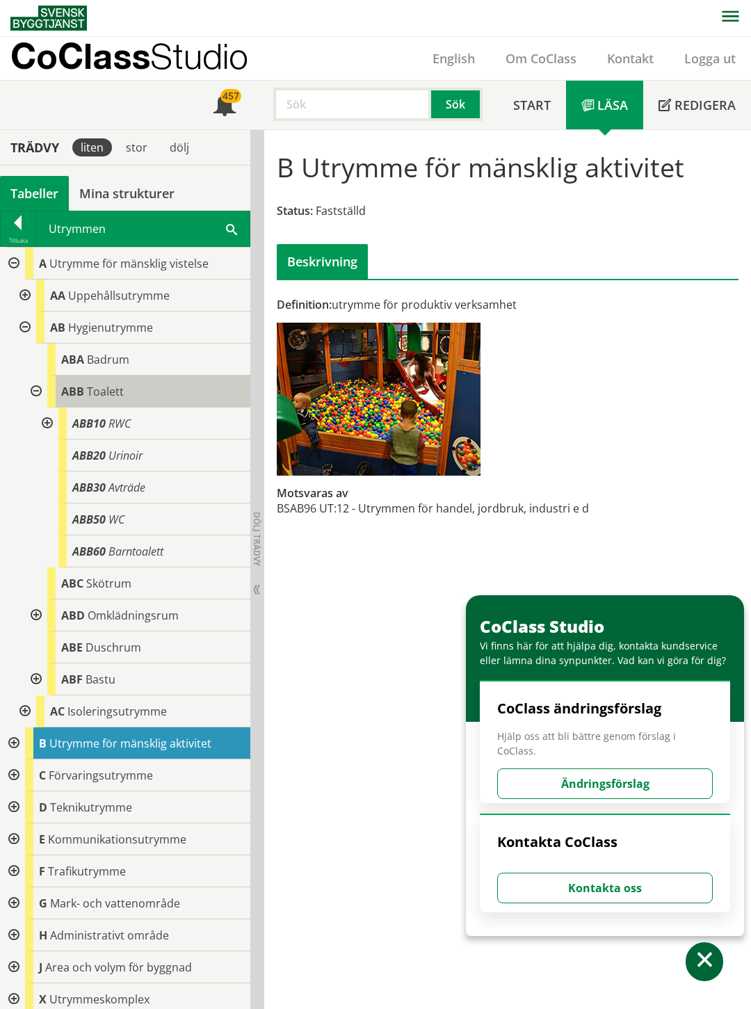
click at [106, 388] on span "Toalett" at bounding box center [105, 391] width 37 height 15
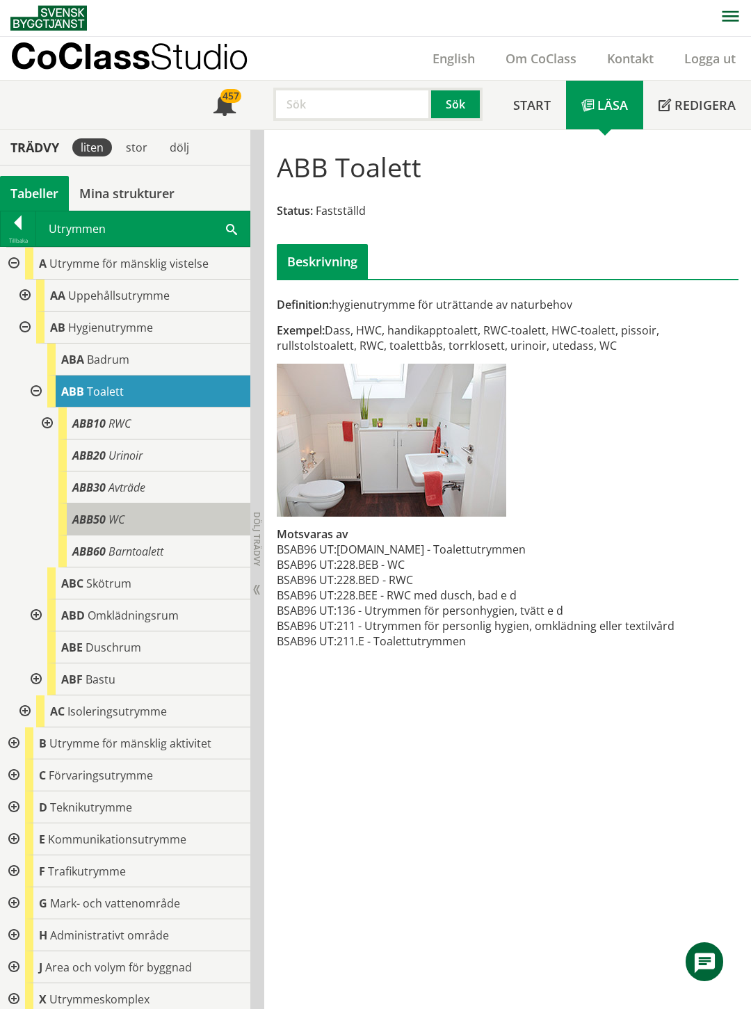
click at [136, 517] on div "ABB50 WC" at bounding box center [154, 519] width 192 height 32
click at [121, 520] on span "WC" at bounding box center [116, 519] width 16 height 15
click at [129, 513] on div "ABB50 WC" at bounding box center [154, 519] width 192 height 32
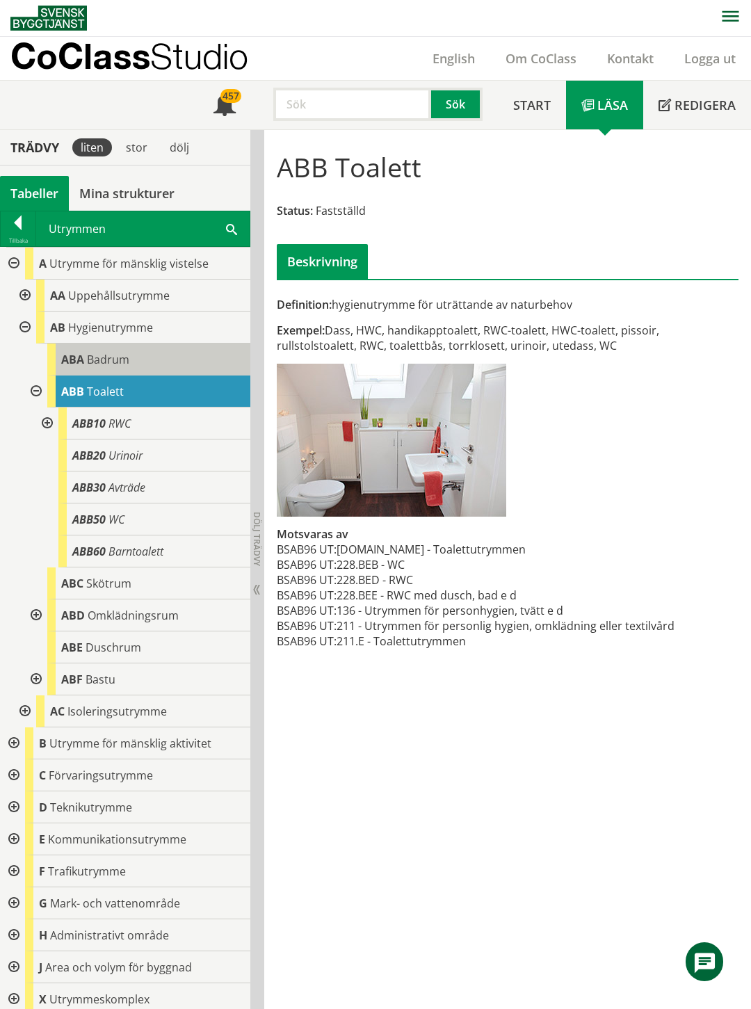
click at [138, 350] on div "ABA Badrum" at bounding box center [148, 359] width 203 height 32
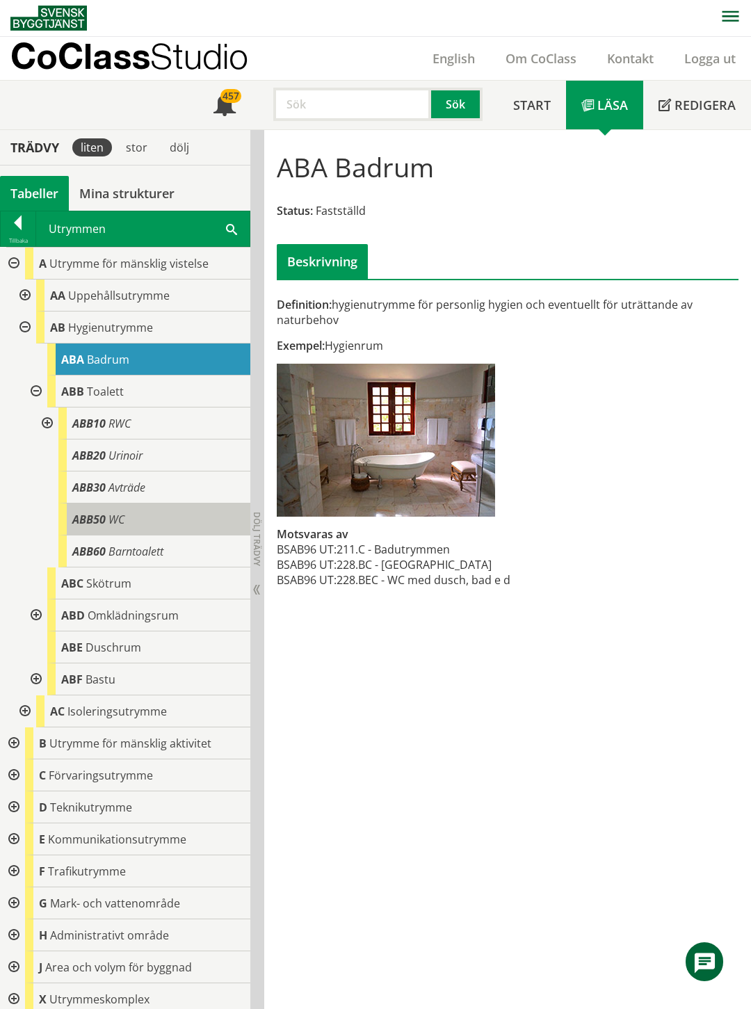
click at [115, 514] on span "WC" at bounding box center [116, 519] width 16 height 15
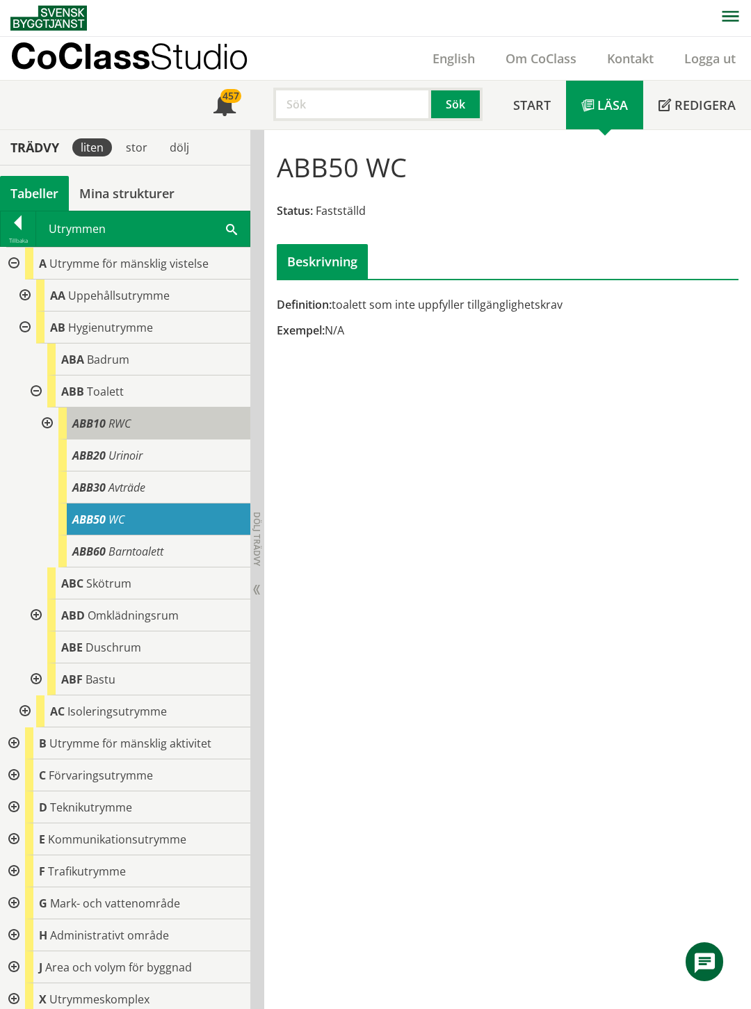
click at [129, 424] on span "RWC" at bounding box center [119, 423] width 22 height 15
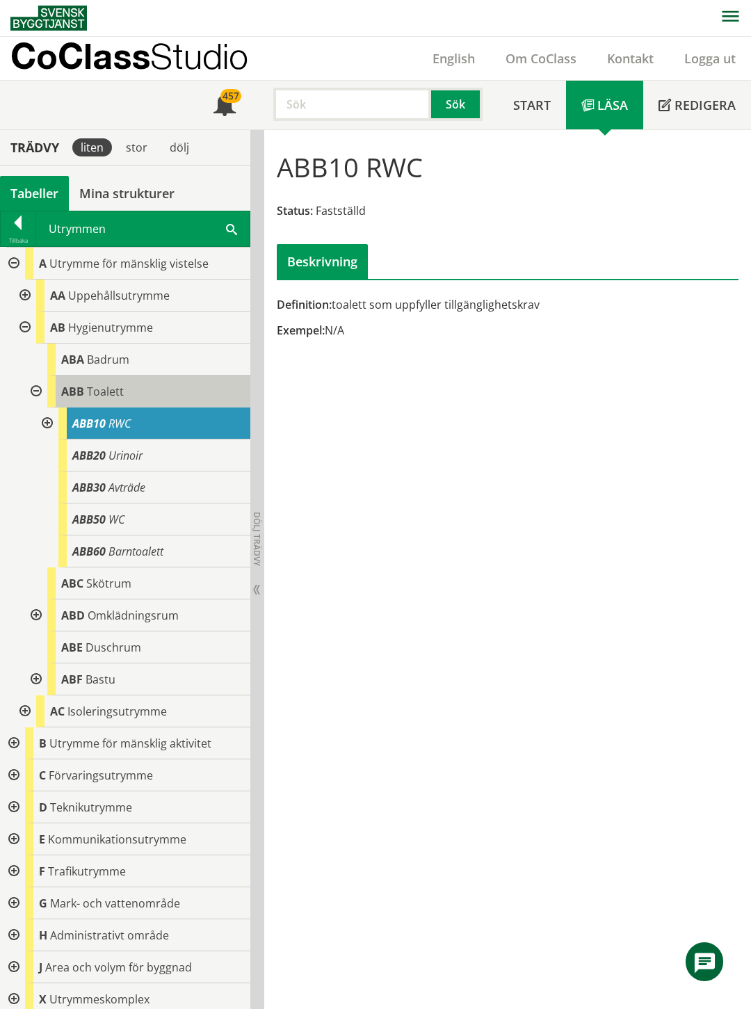
click at [119, 384] on span "Toalett" at bounding box center [105, 391] width 37 height 15
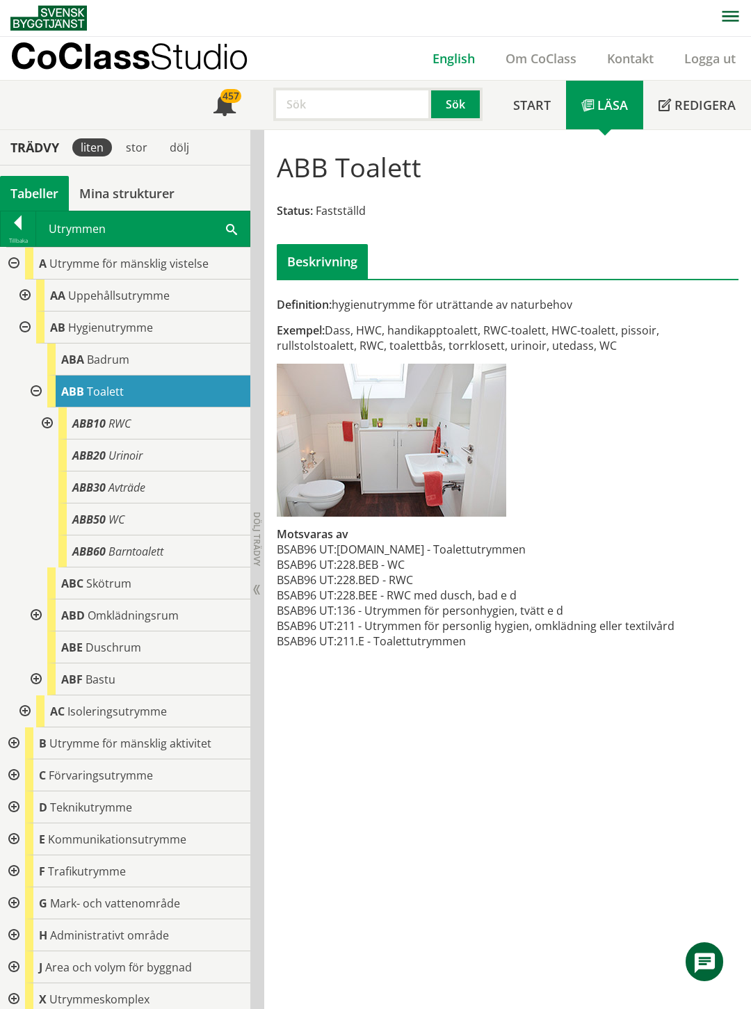
click at [464, 53] on link "English" at bounding box center [453, 58] width 73 height 17
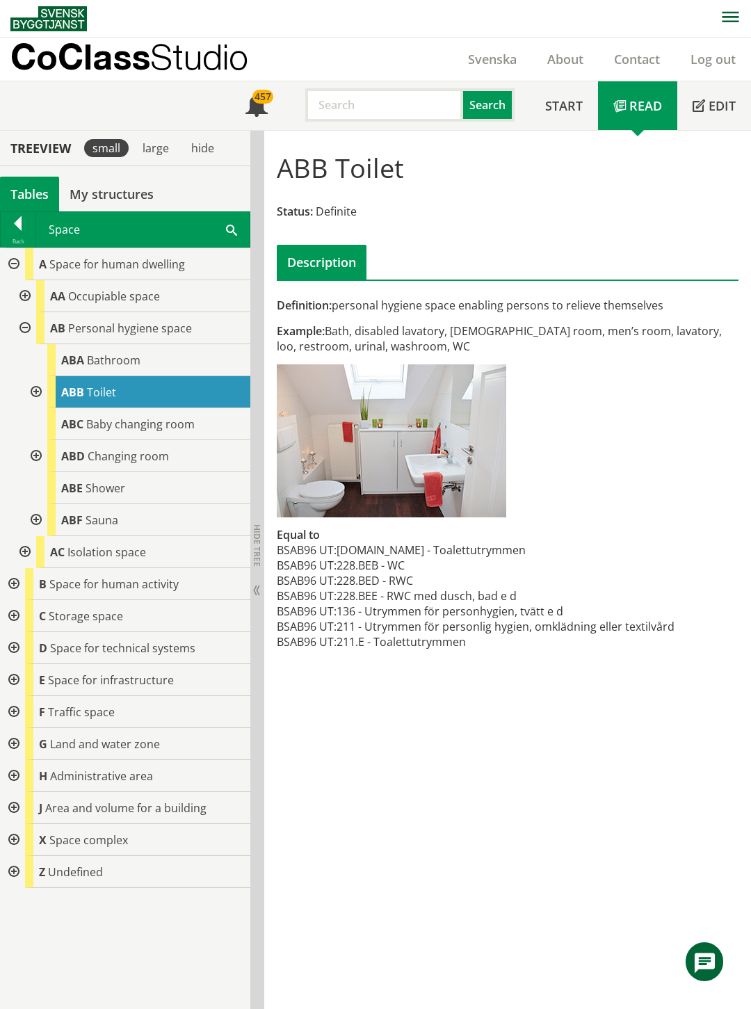
scroll to position [1, 0]
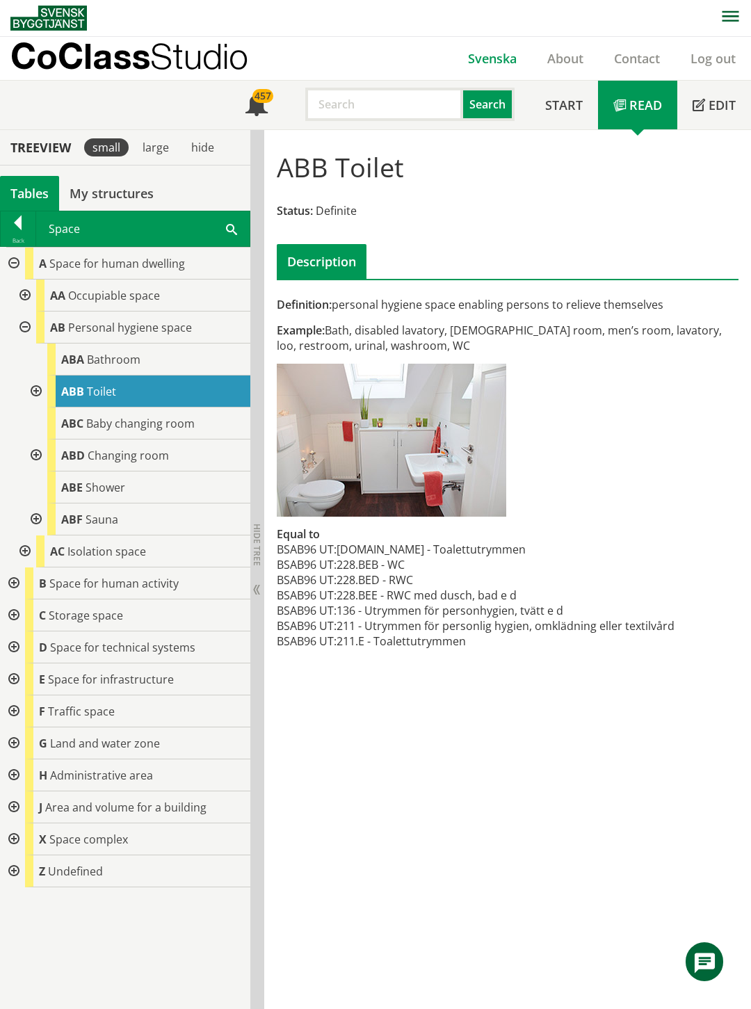
click at [485, 59] on link "Svenska" at bounding box center [492, 58] width 79 height 17
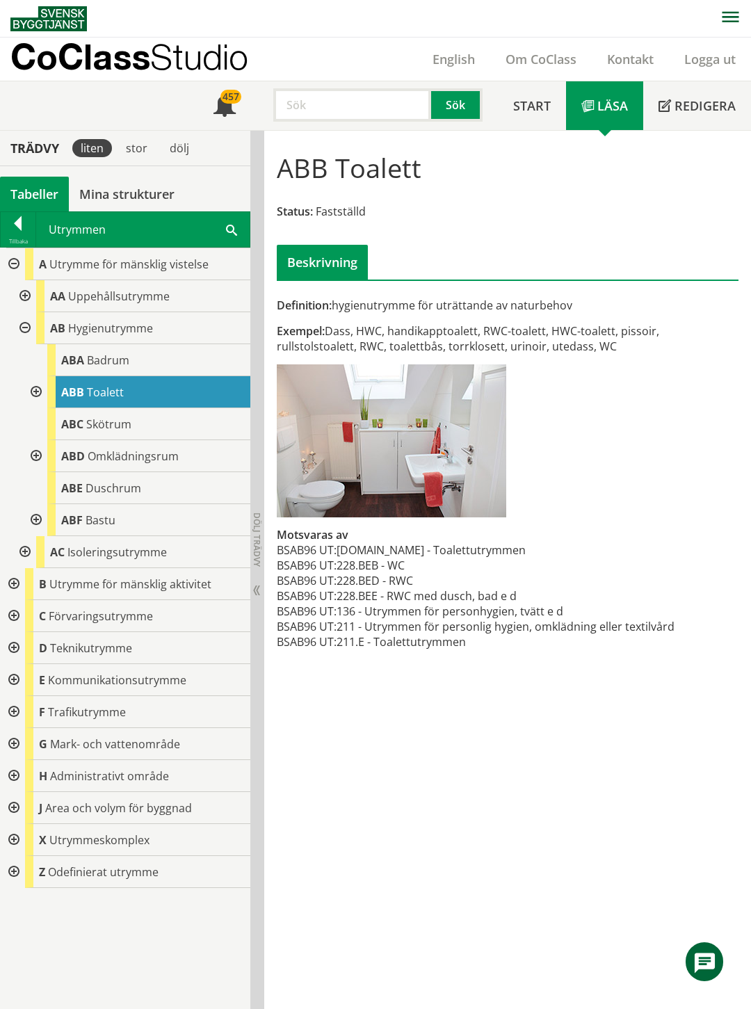
scroll to position [1, 0]
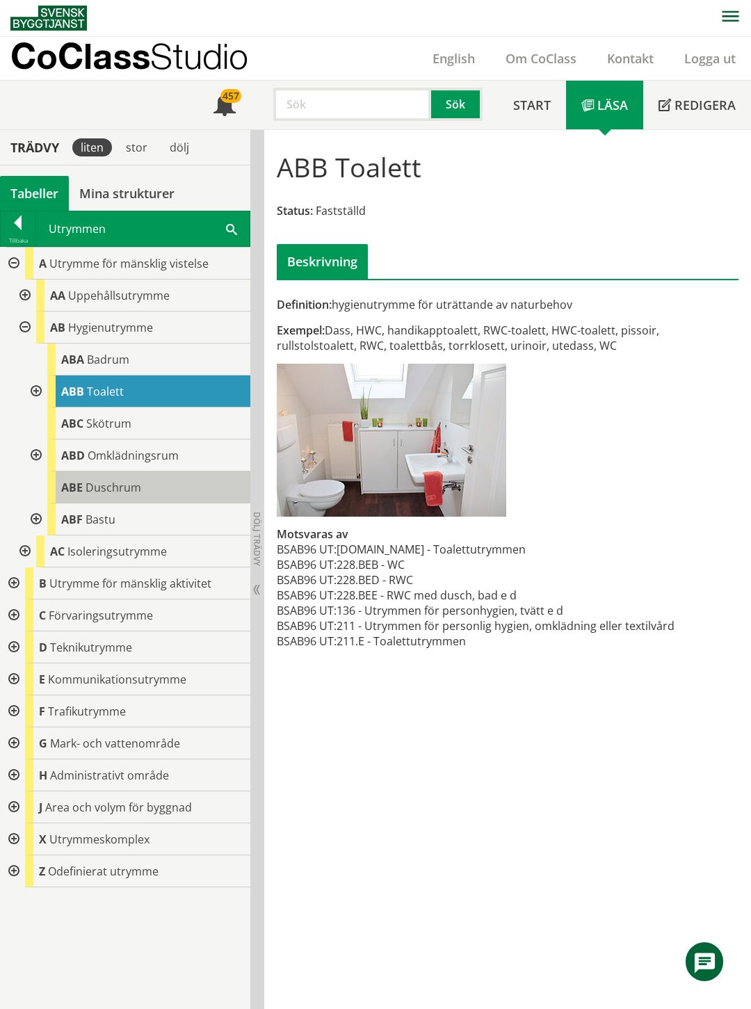
click at [119, 488] on span "Duschrum" at bounding box center [114, 487] width 56 height 15
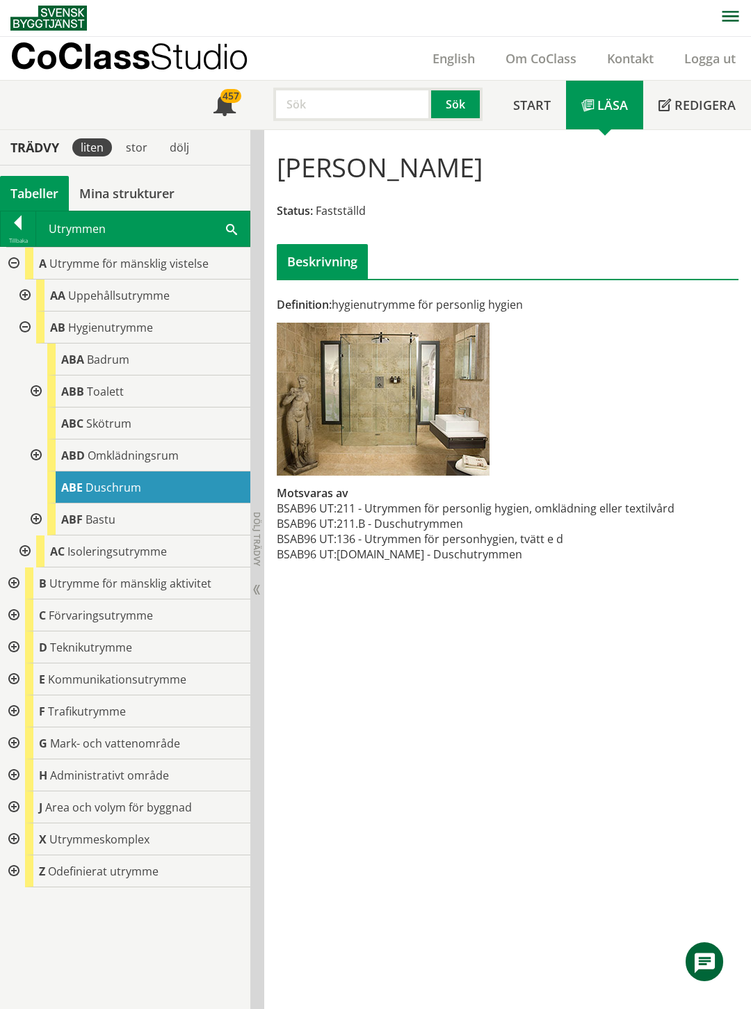
click at [35, 453] on div at bounding box center [34, 455] width 25 height 32
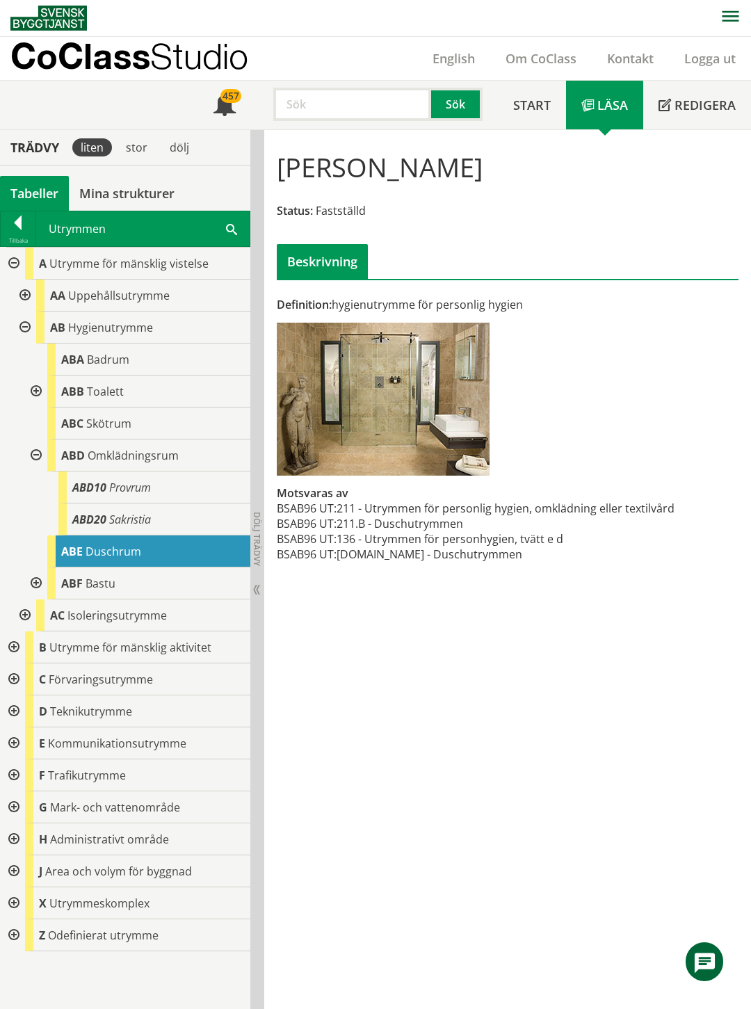
click at [35, 453] on div at bounding box center [34, 455] width 25 height 32
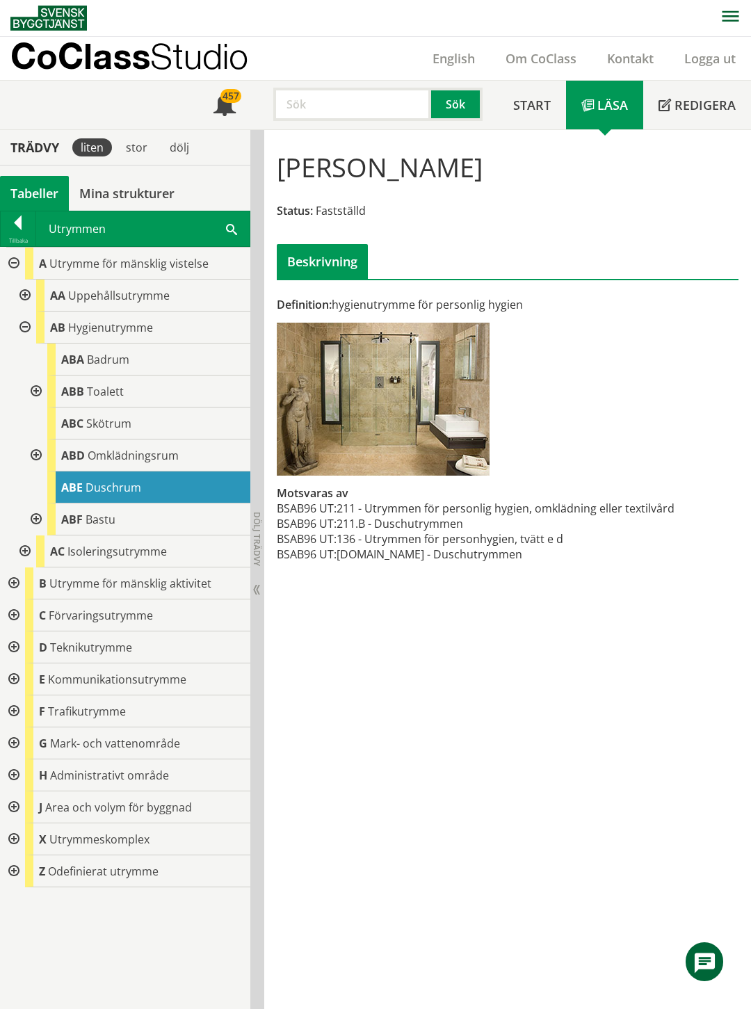
click at [35, 387] on div at bounding box center [34, 391] width 25 height 32
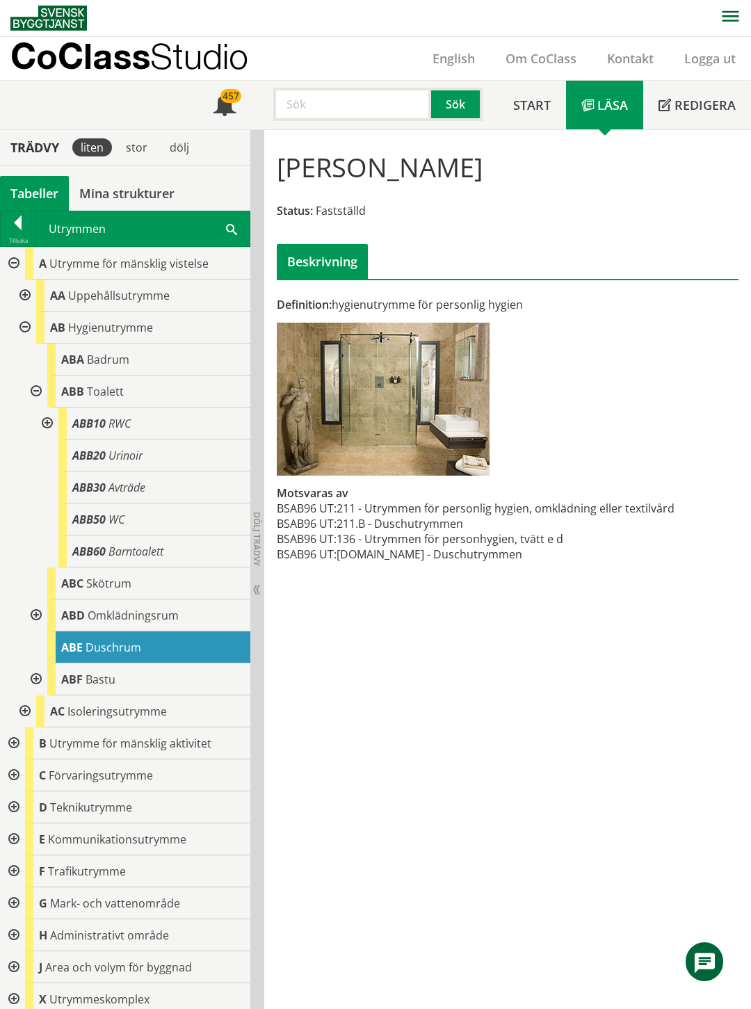
click at [35, 387] on div at bounding box center [34, 391] width 25 height 32
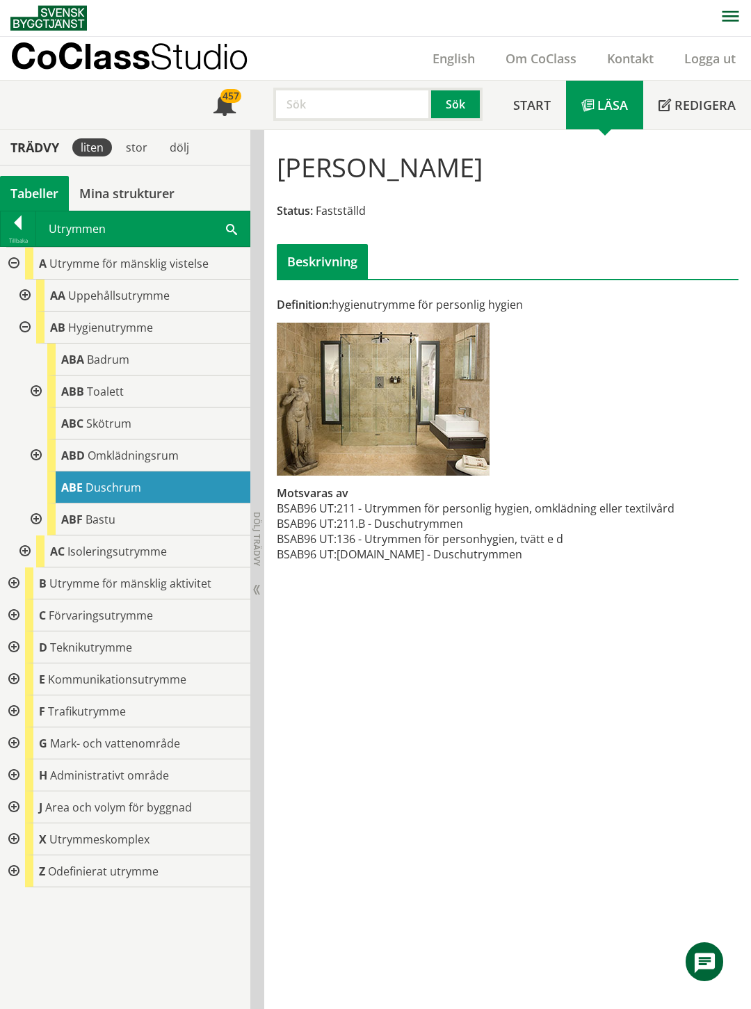
click at [13, 677] on div at bounding box center [12, 679] width 25 height 32
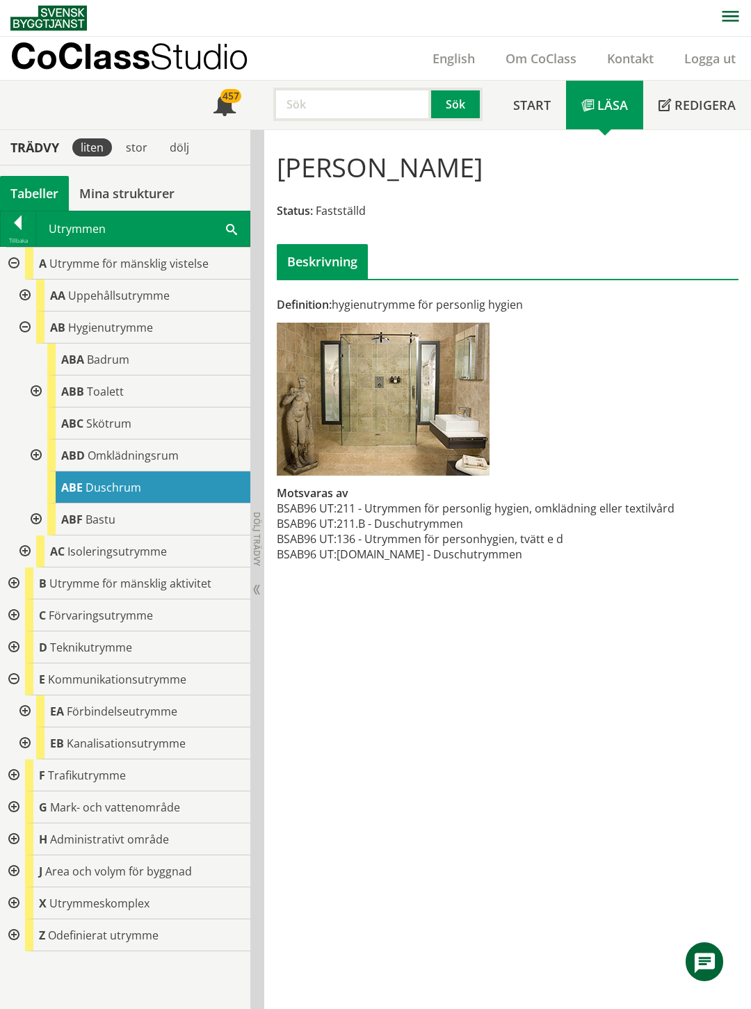
click at [22, 707] on div at bounding box center [23, 711] width 25 height 32
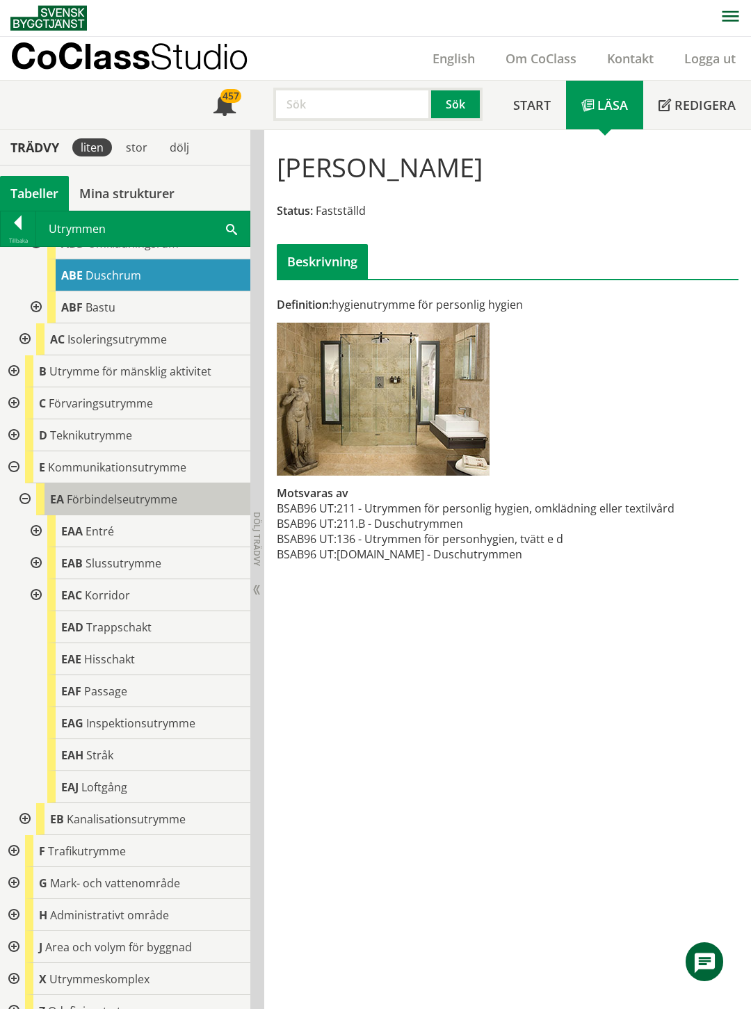
scroll to position [230, 0]
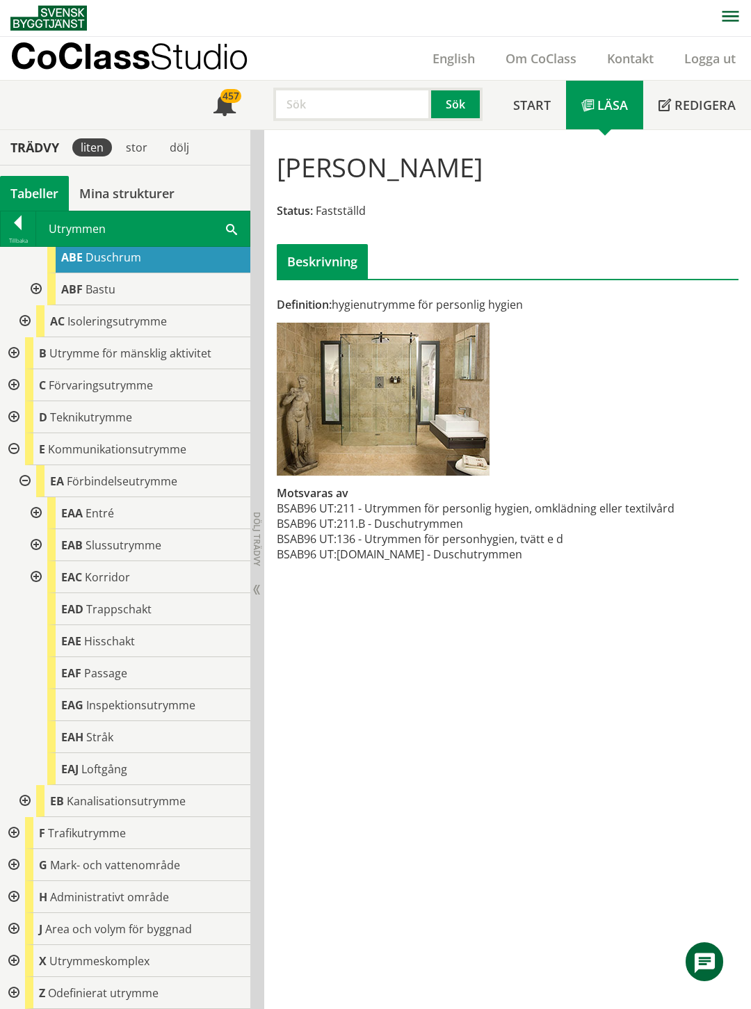
click at [35, 512] on div at bounding box center [34, 513] width 25 height 32
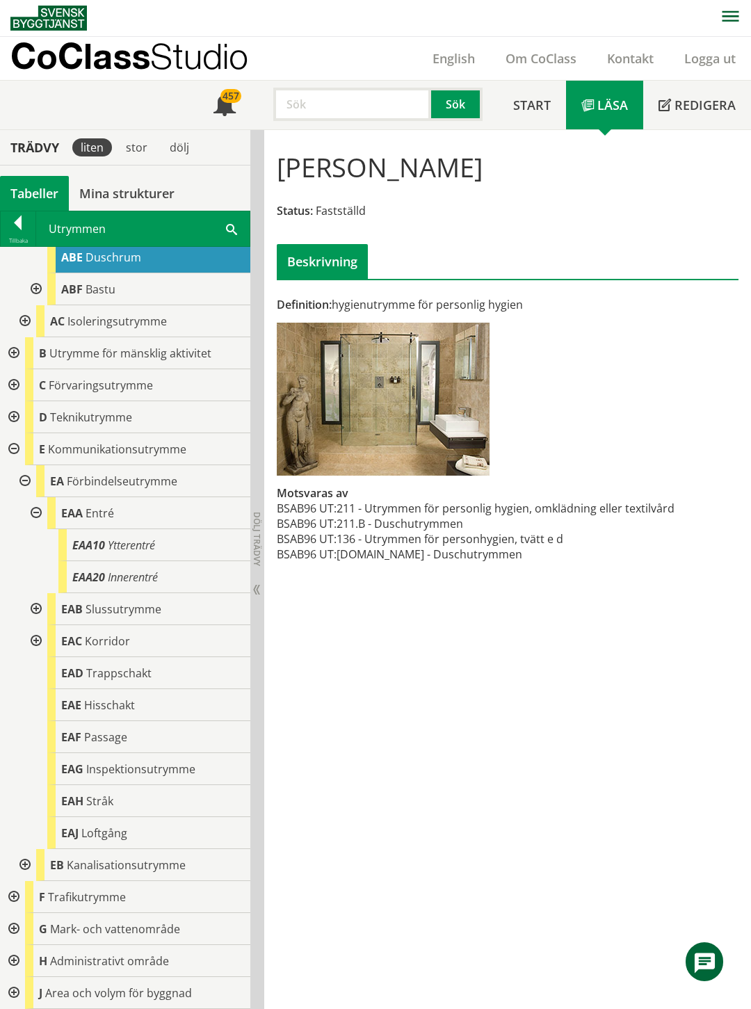
click at [35, 512] on div at bounding box center [34, 513] width 25 height 32
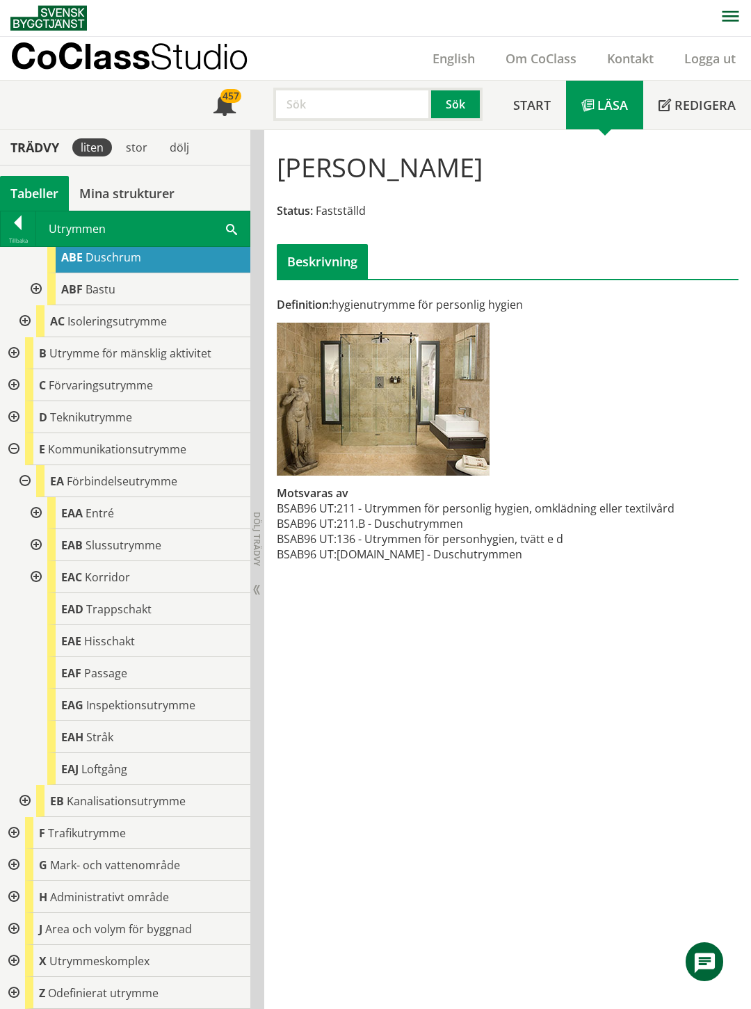
click at [36, 544] on div at bounding box center [34, 545] width 25 height 32
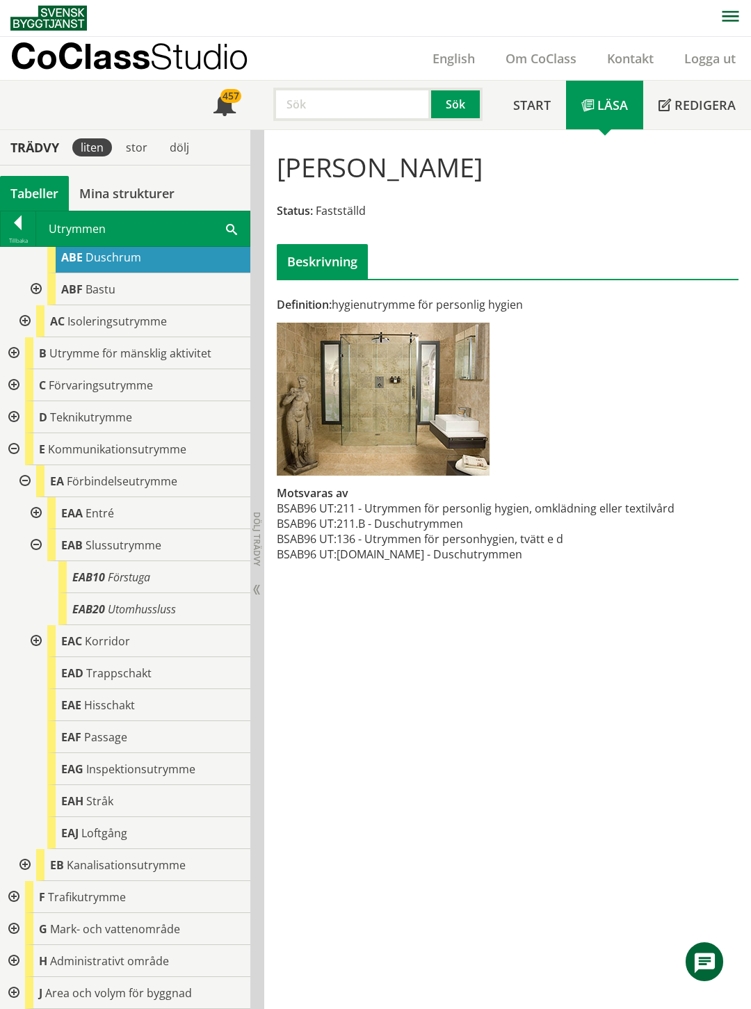
click at [36, 544] on div at bounding box center [34, 545] width 25 height 32
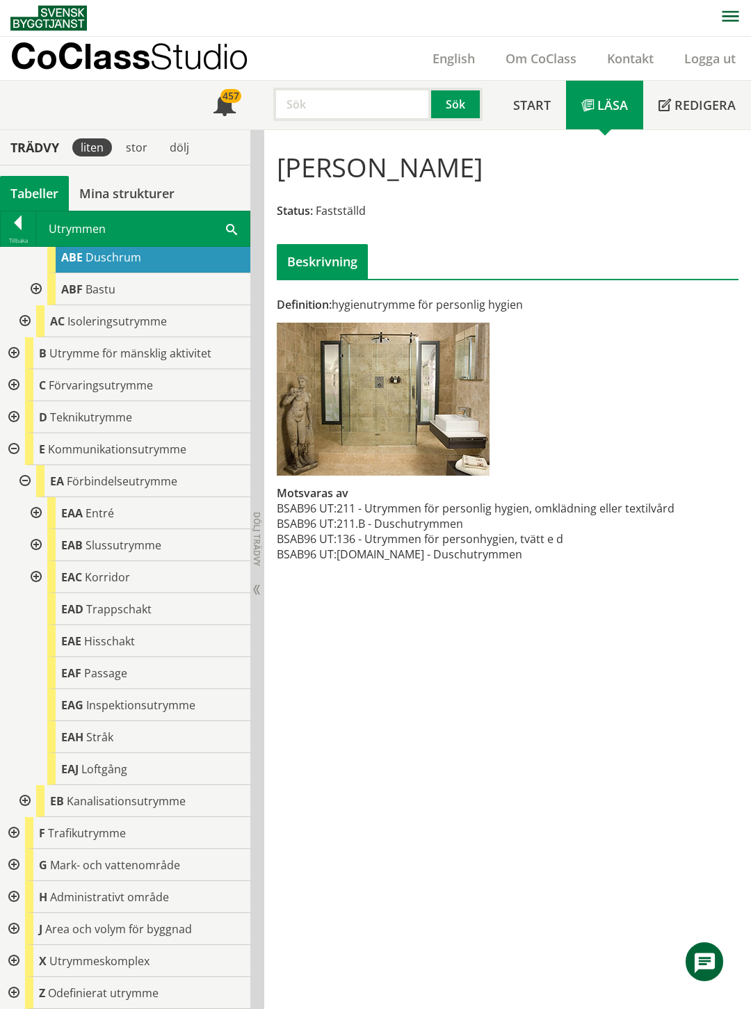
click at [38, 571] on div at bounding box center [34, 577] width 25 height 32
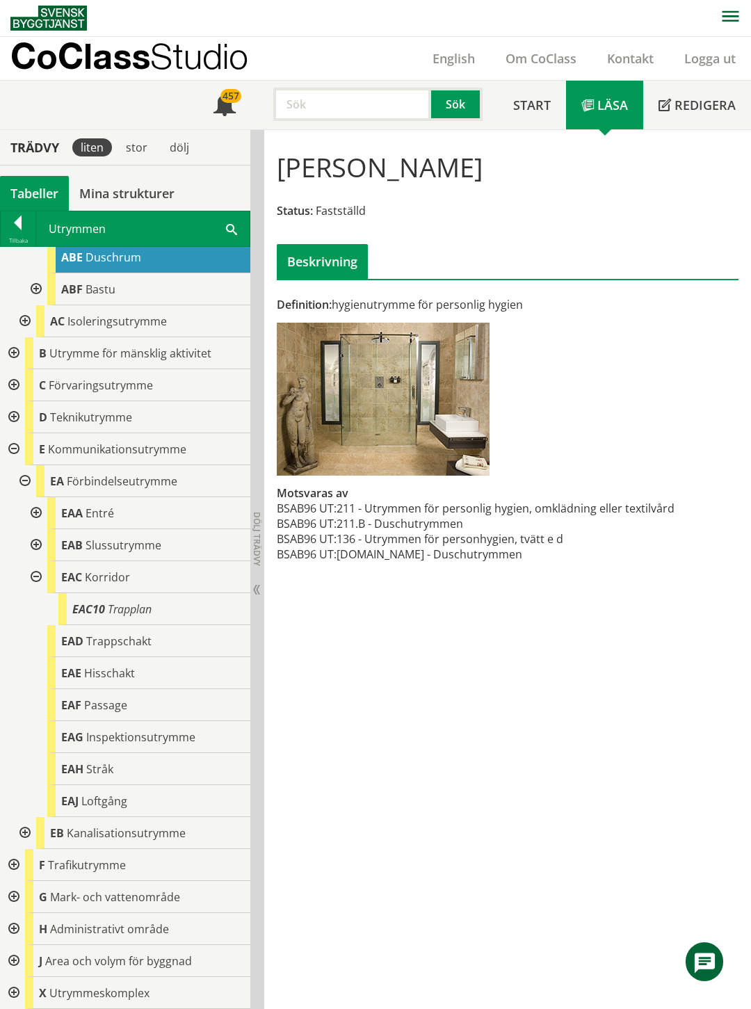
click at [38, 571] on div at bounding box center [34, 577] width 25 height 32
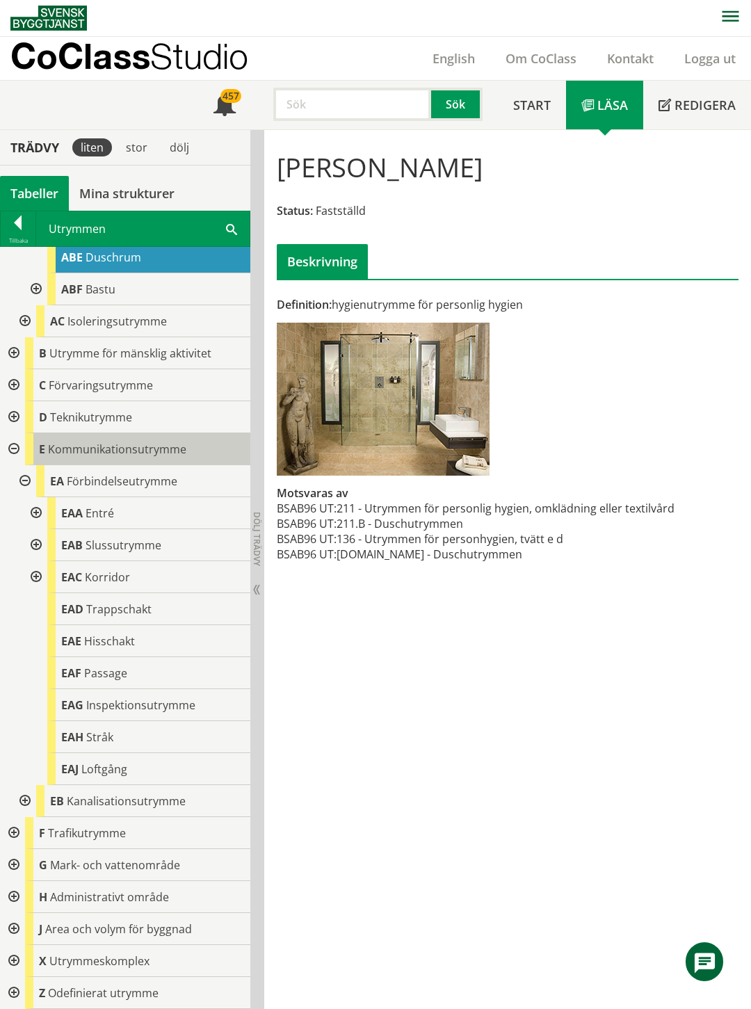
click at [96, 446] on span "Kommunikationsutrymme" at bounding box center [117, 448] width 138 height 15
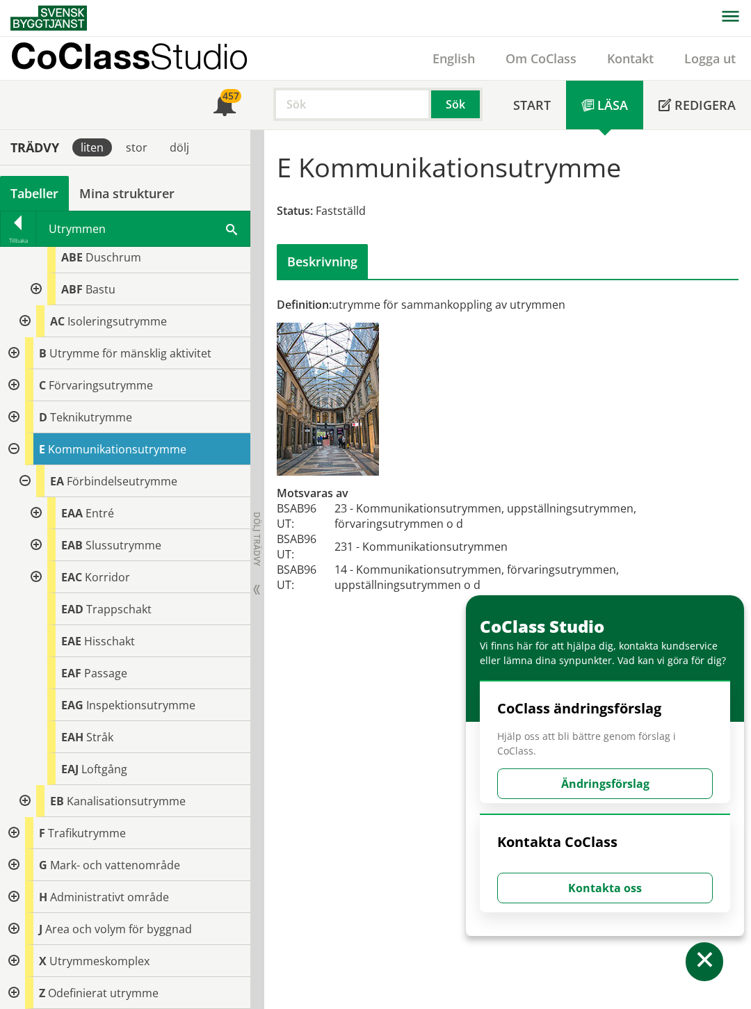
click at [15, 445] on div at bounding box center [12, 449] width 25 height 32
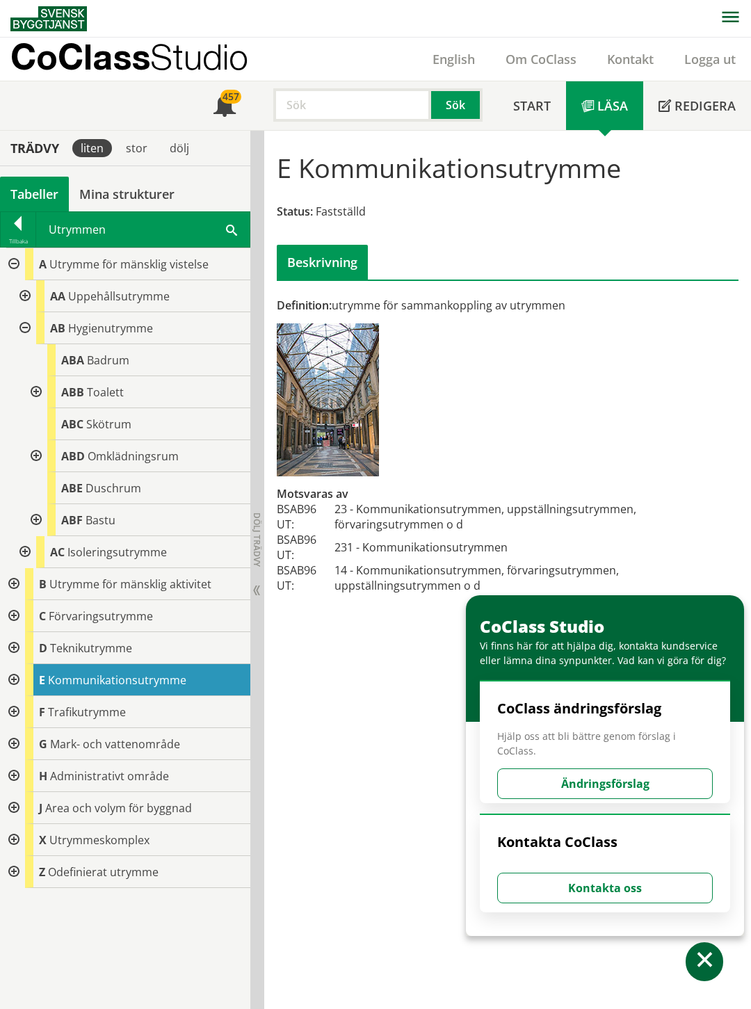
click at [24, 293] on div at bounding box center [23, 296] width 25 height 32
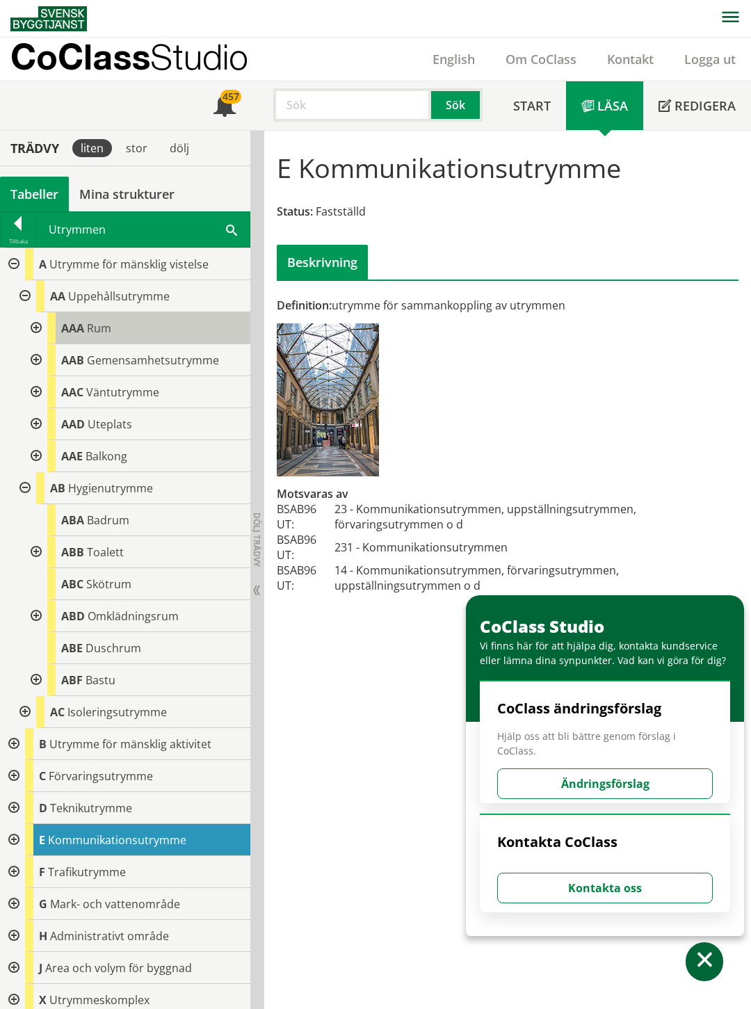
click at [109, 328] on span "Rum" at bounding box center [99, 327] width 24 height 15
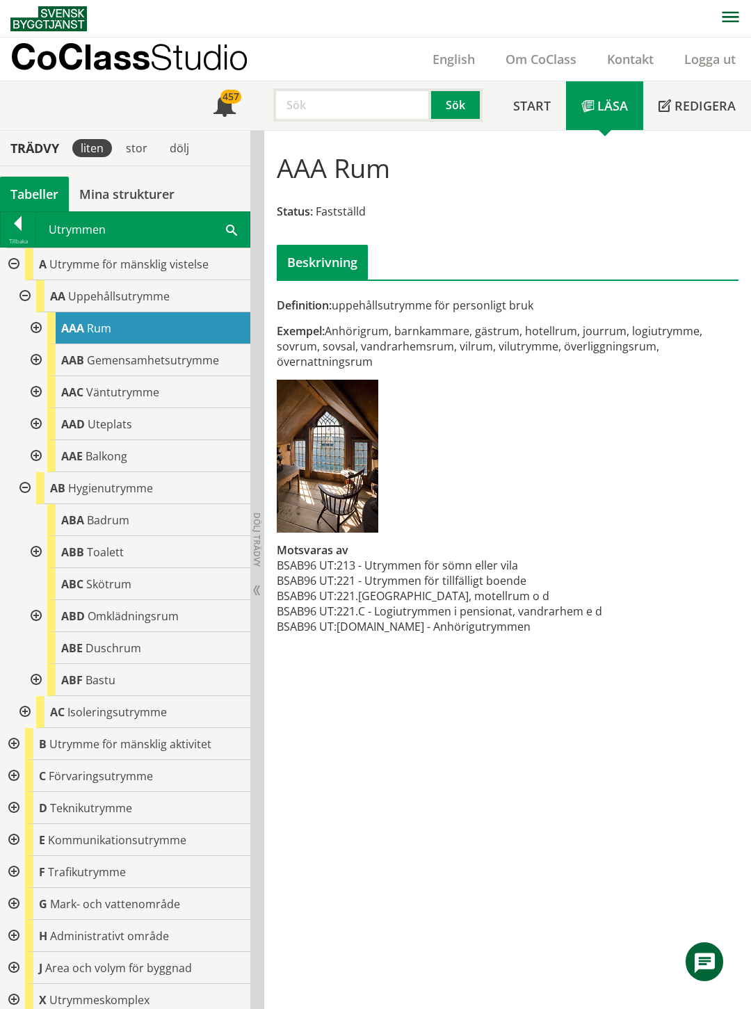
click at [38, 324] on div at bounding box center [34, 328] width 25 height 32
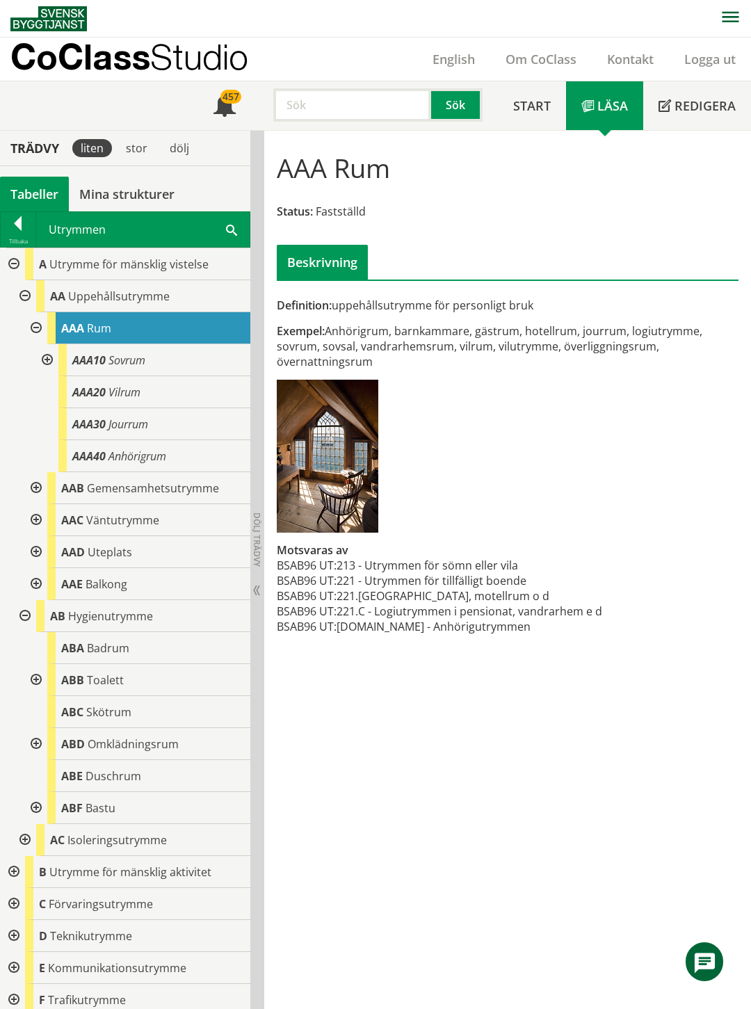
click at [38, 324] on div at bounding box center [34, 328] width 25 height 32
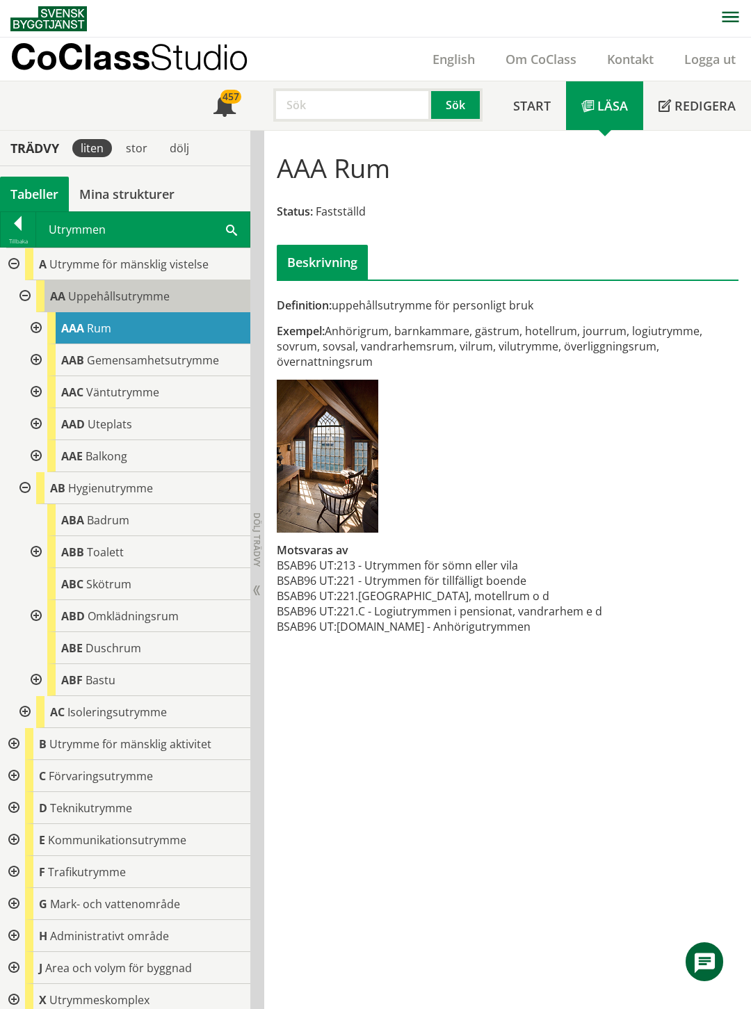
click at [122, 294] on span "Uppehållsutrymme" at bounding box center [118, 295] width 101 height 15
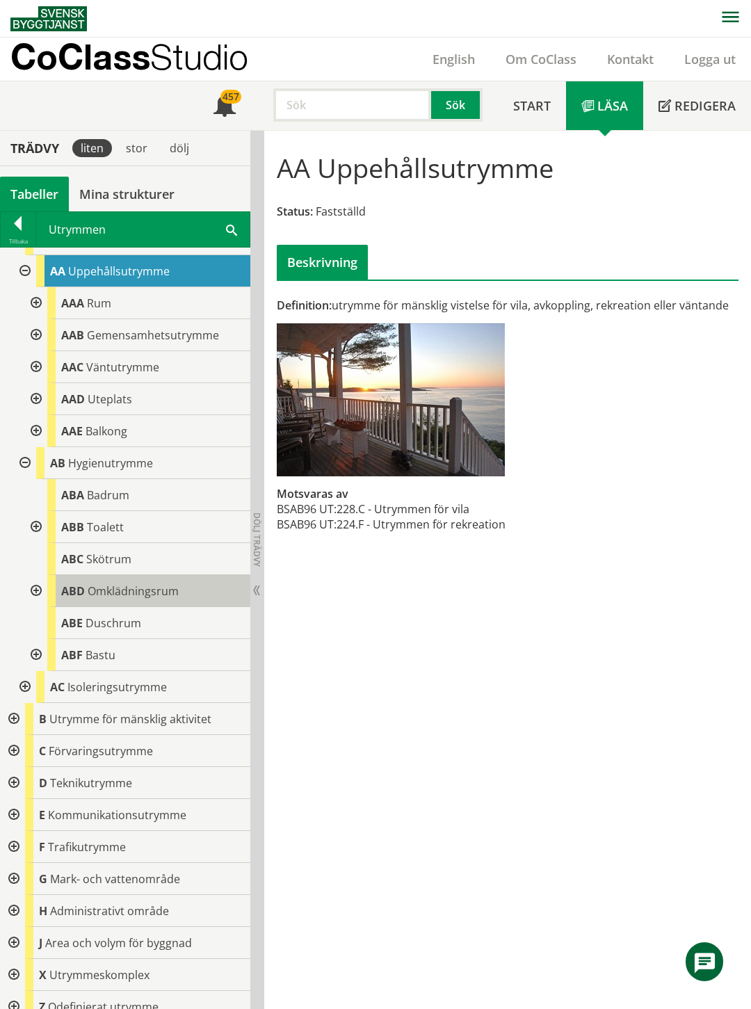
scroll to position [39, 0]
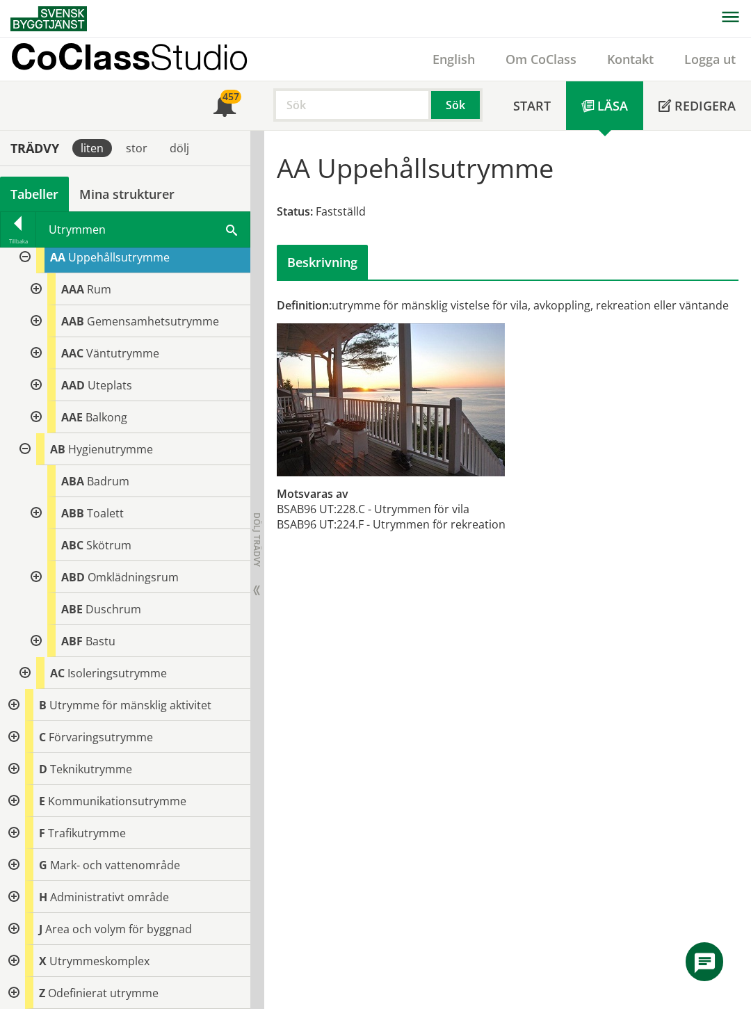
click at [11, 831] on div at bounding box center [12, 833] width 25 height 32
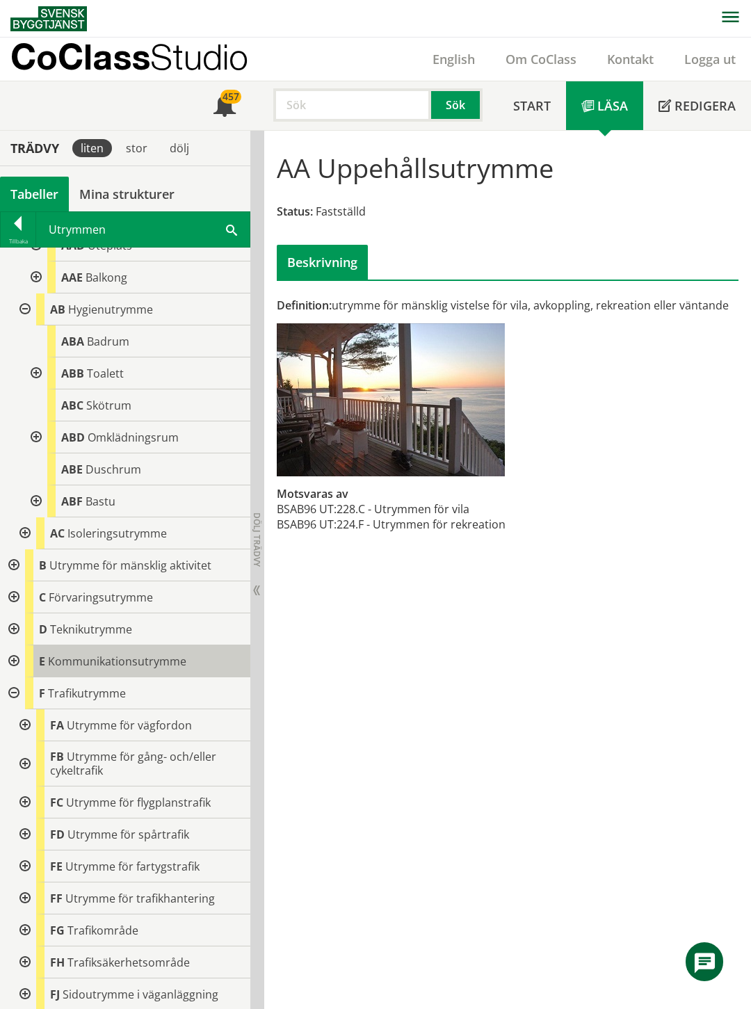
scroll to position [372, 0]
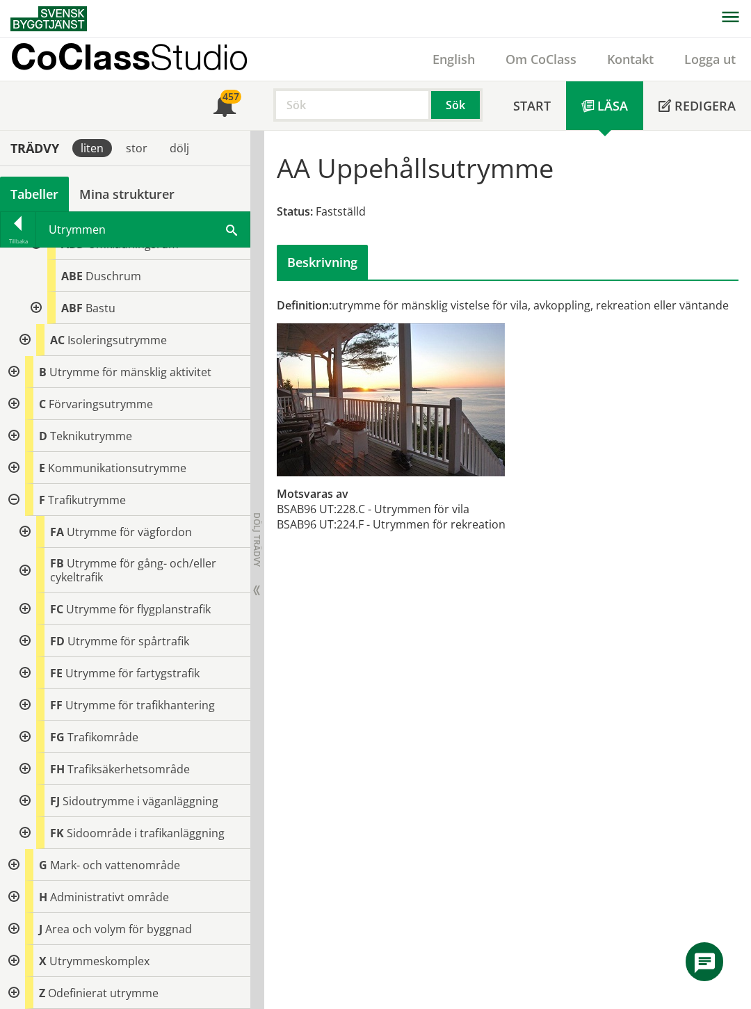
click at [29, 529] on div at bounding box center [23, 532] width 25 height 32
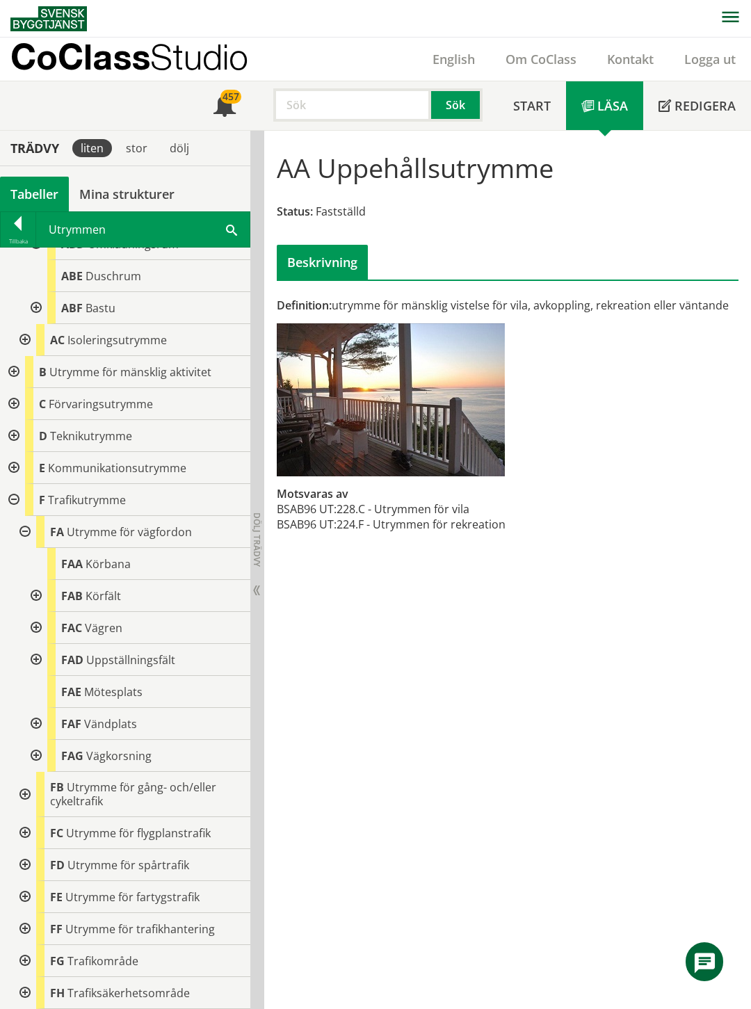
click at [35, 722] on div at bounding box center [34, 724] width 25 height 32
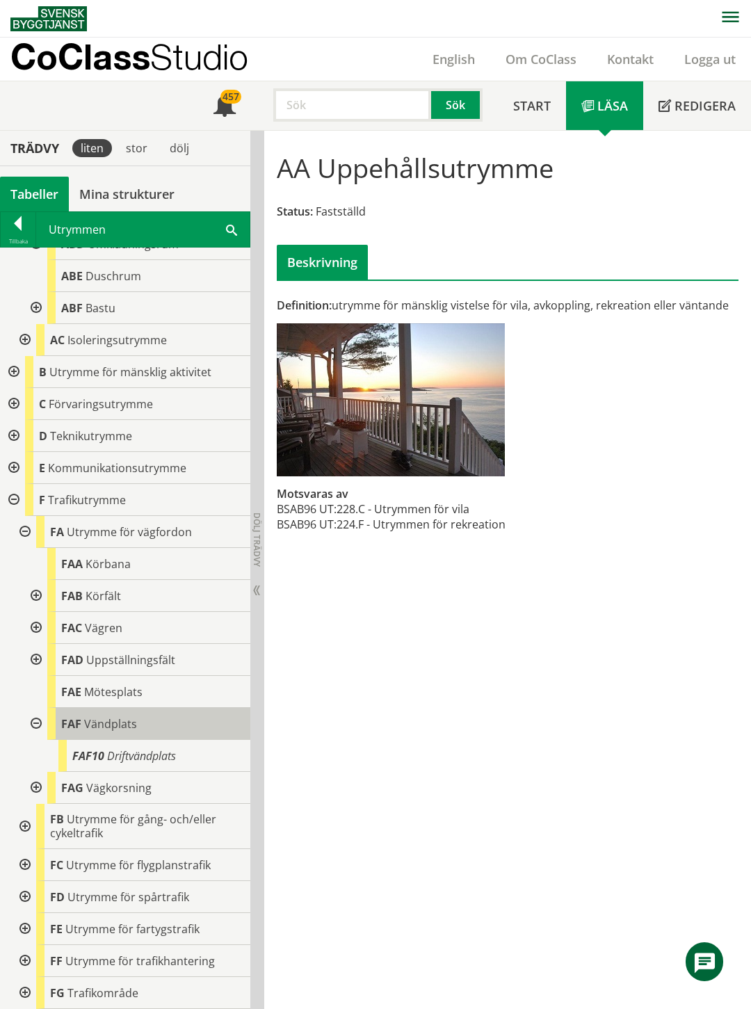
click at [106, 719] on span "Vändplats" at bounding box center [110, 723] width 53 height 15
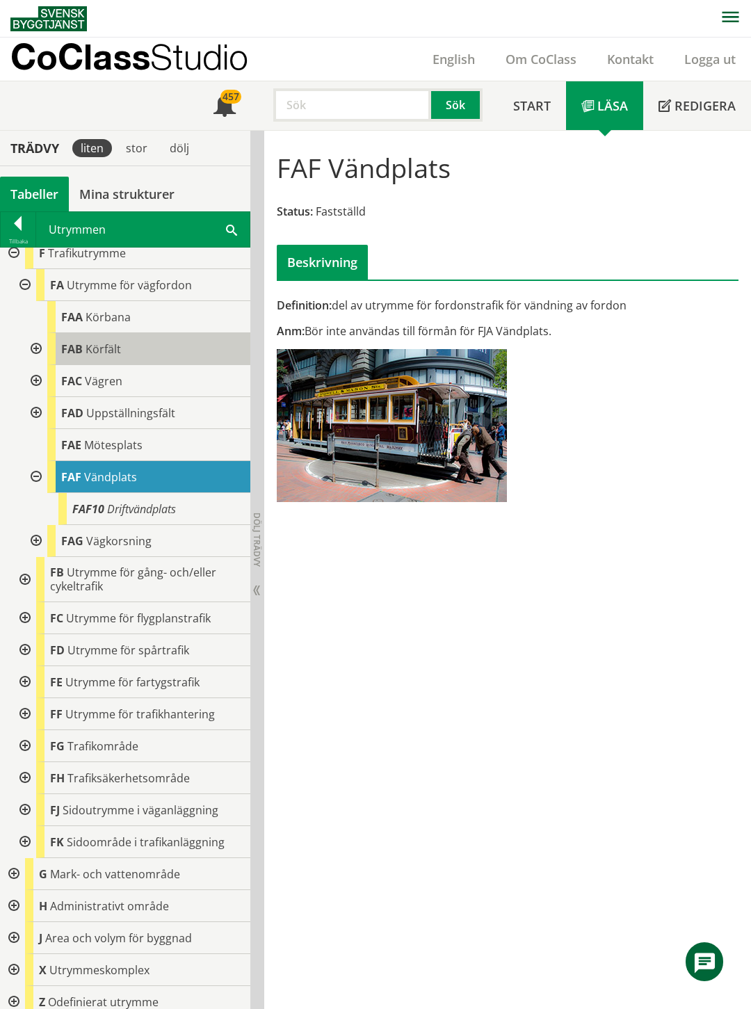
scroll to position [628, 0]
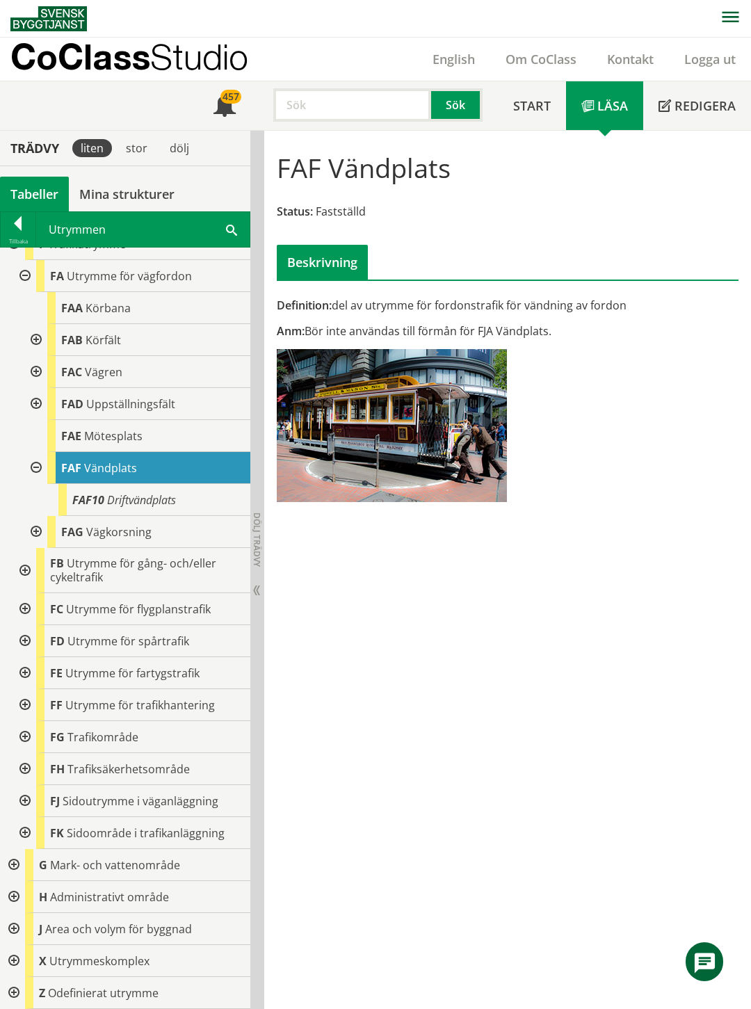
click at [26, 801] on div at bounding box center [23, 801] width 25 height 32
click at [25, 800] on div at bounding box center [23, 801] width 25 height 32
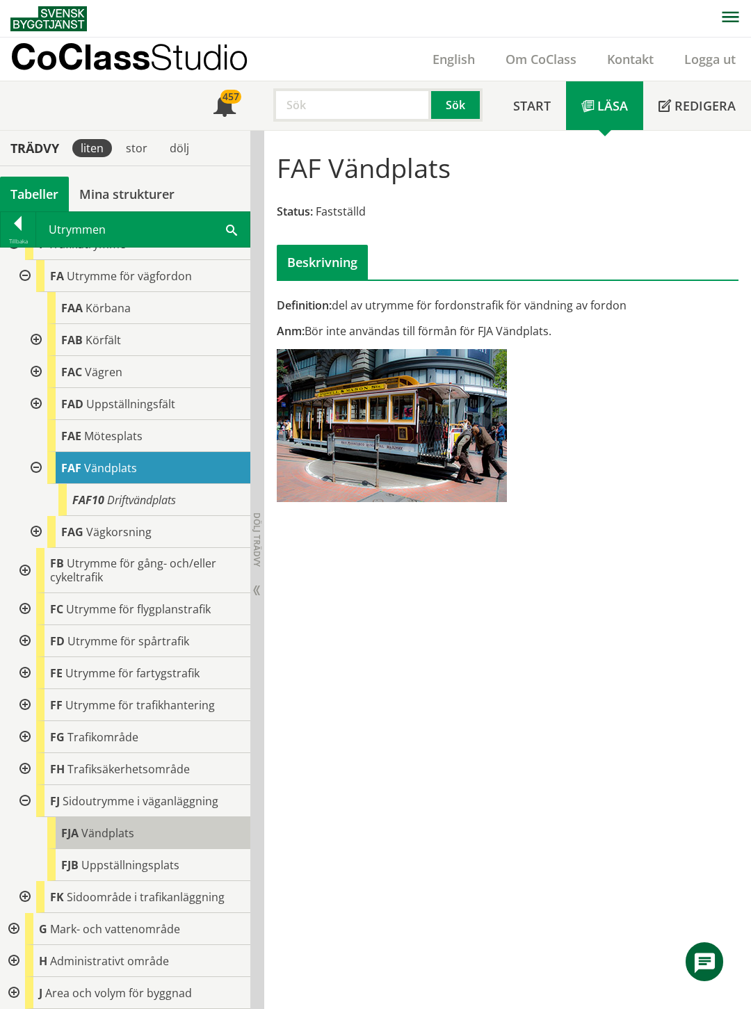
click at [89, 829] on span "Vändplats" at bounding box center [107, 832] width 53 height 15
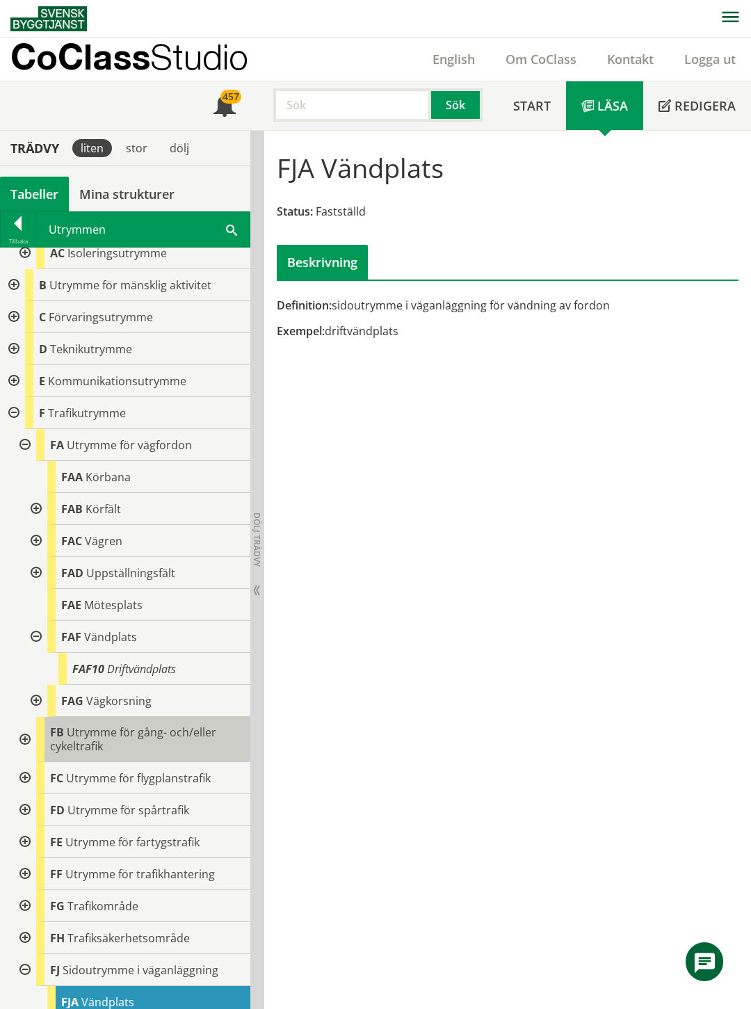
scroll to position [396, 0]
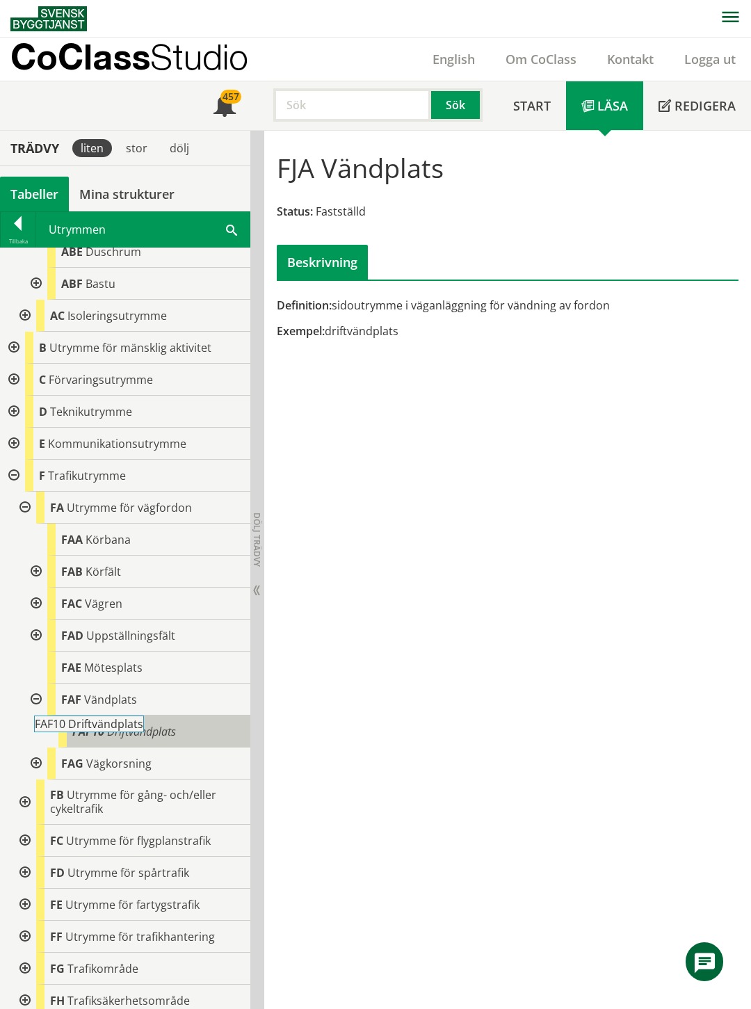
click at [120, 725] on body "AMA AMA Beskrivningsverktyg AMA Funktion BSAB Bygginfo Byggjura Byggkatalogen B…" at bounding box center [375, 504] width 751 height 1009
click at [142, 727] on span "Driftvändplats" at bounding box center [141, 731] width 69 height 15
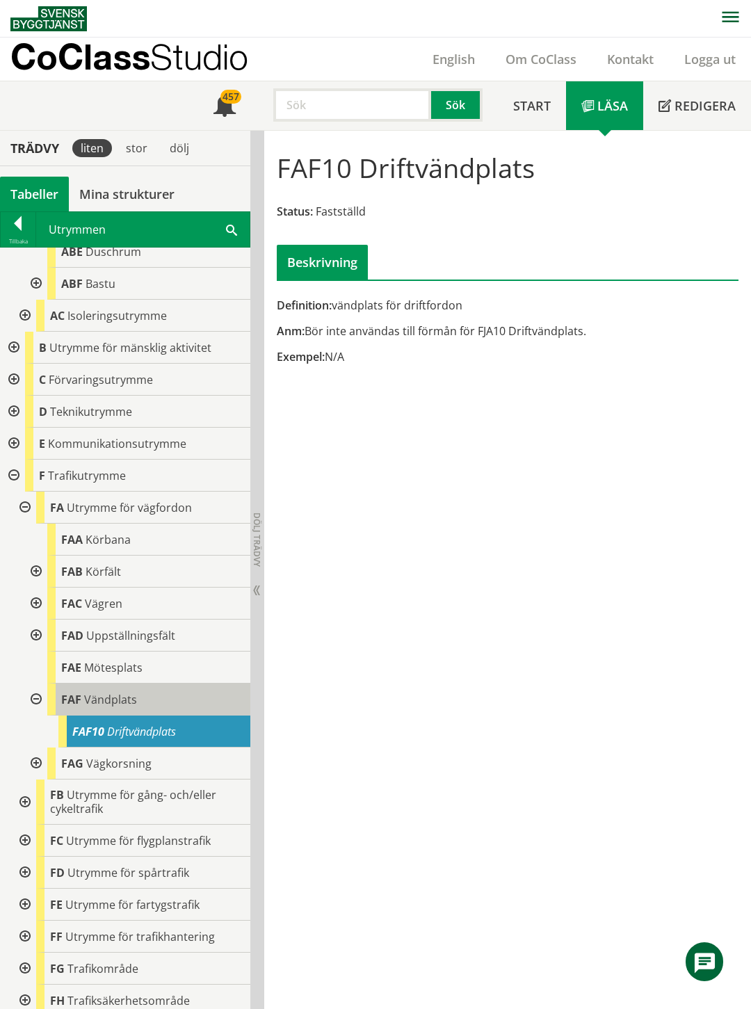
click at [96, 695] on body "AMA AMA Beskrivningsverktyg AMA Funktion BSAB Bygginfo Byggjura Byggkatalogen B…" at bounding box center [375, 504] width 751 height 1009
click at [116, 694] on span "Vändplats" at bounding box center [110, 699] width 53 height 15
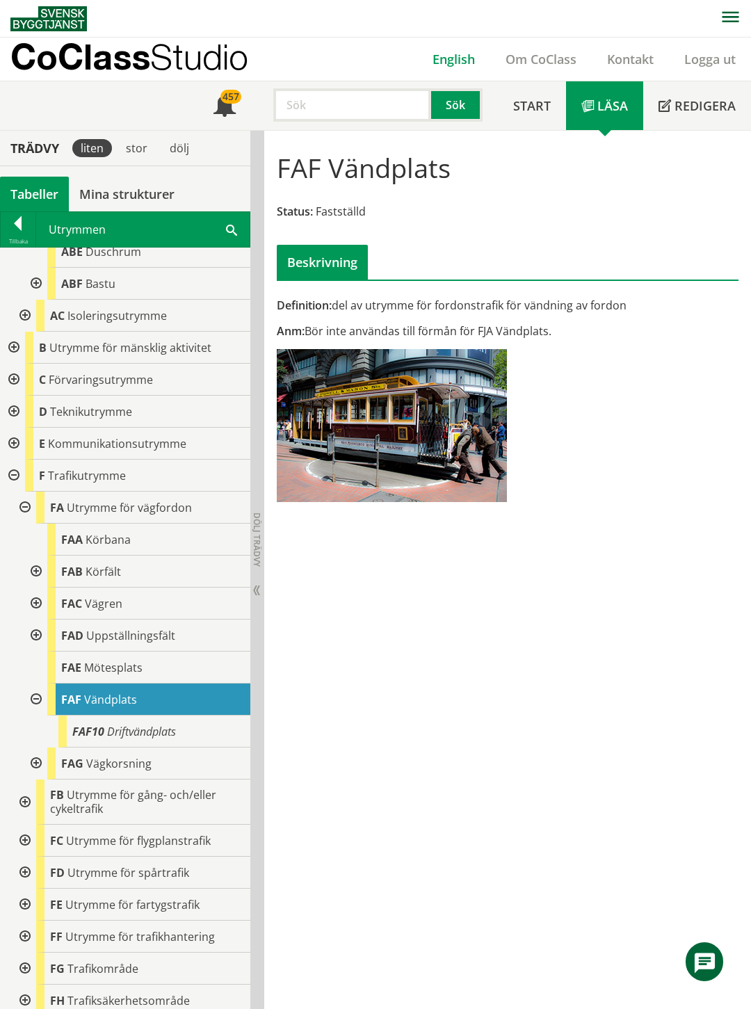
click at [456, 58] on link "English" at bounding box center [453, 59] width 73 height 17
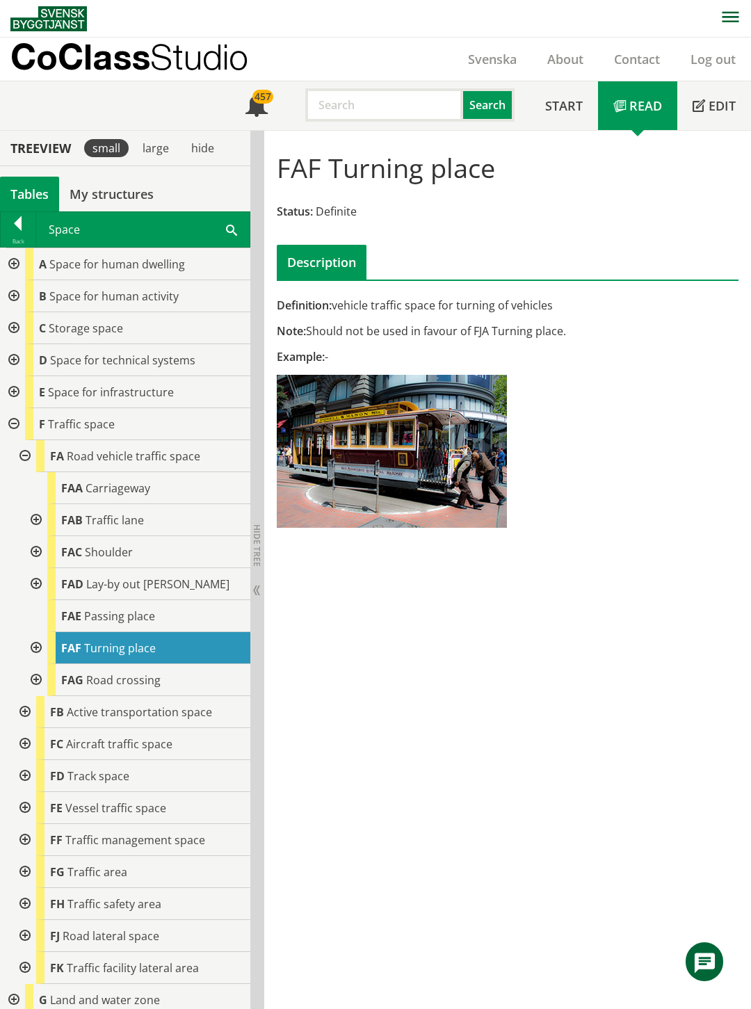
click at [23, 454] on div at bounding box center [23, 456] width 25 height 32
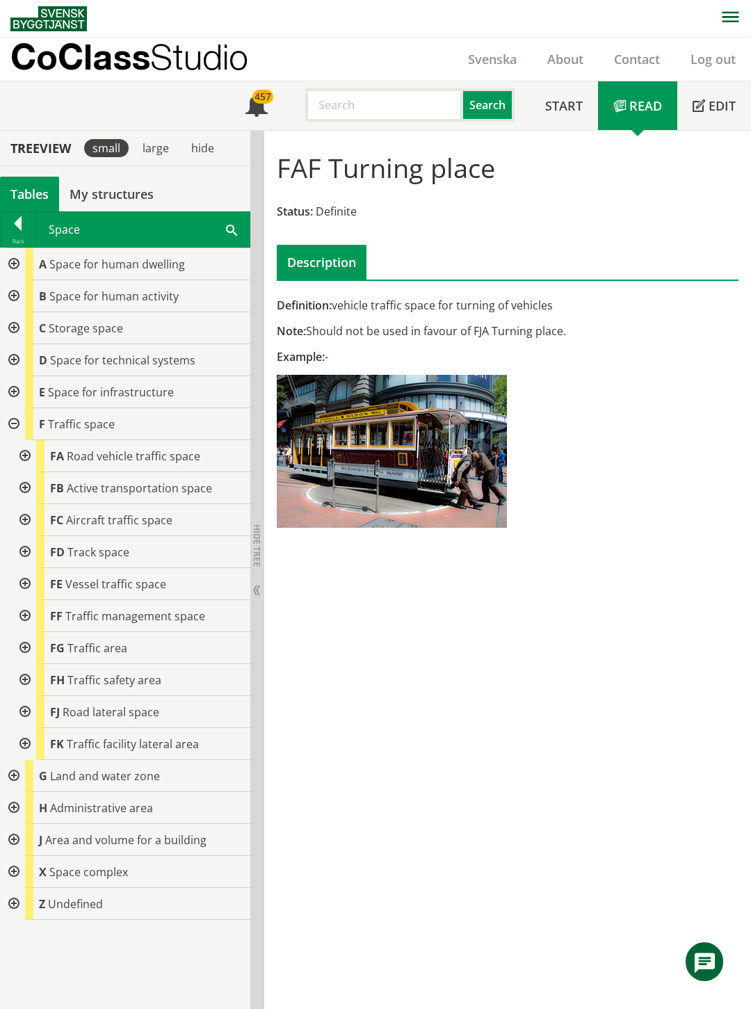
click at [10, 421] on div at bounding box center [12, 424] width 25 height 32
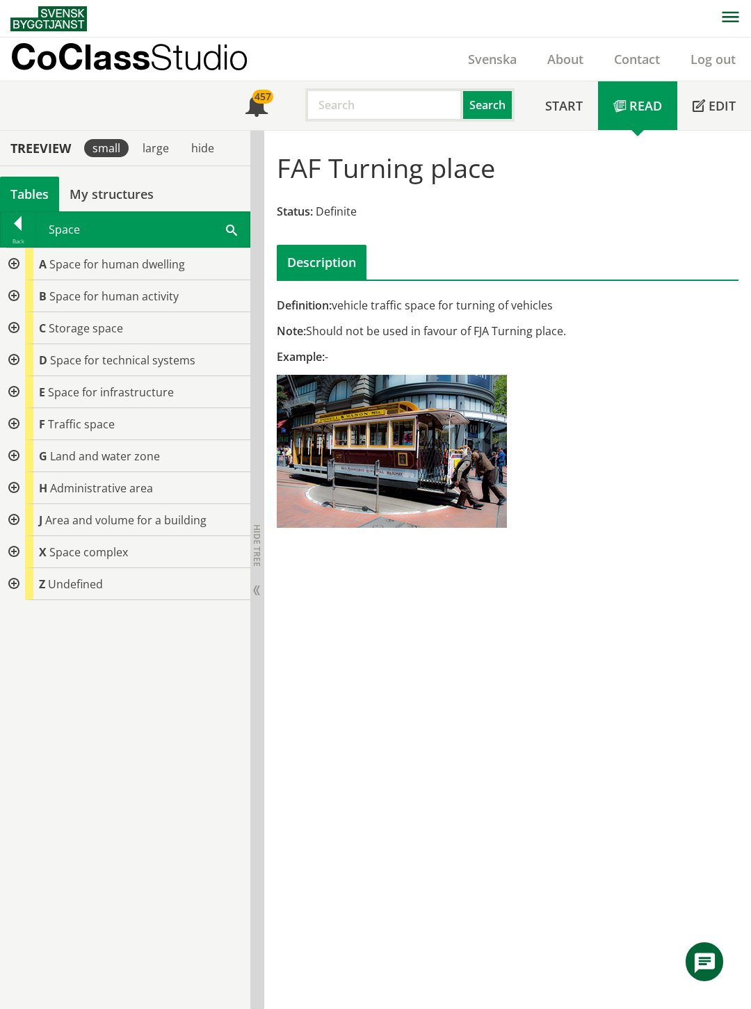
click at [13, 389] on div at bounding box center [12, 392] width 25 height 32
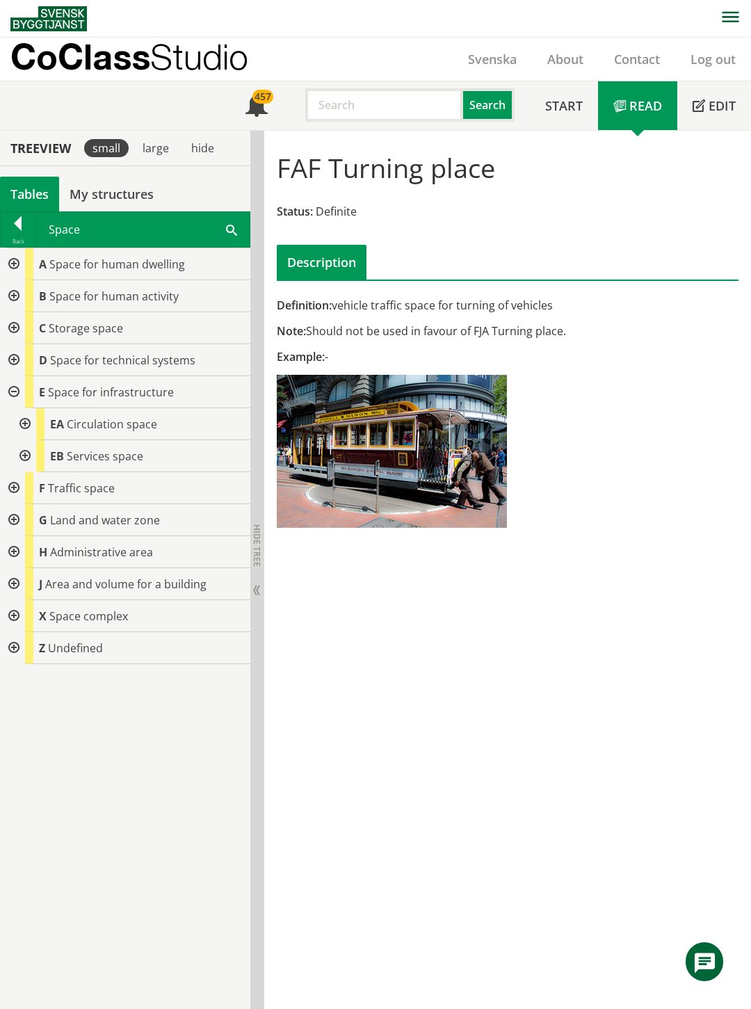
click at [23, 424] on div at bounding box center [23, 424] width 25 height 32
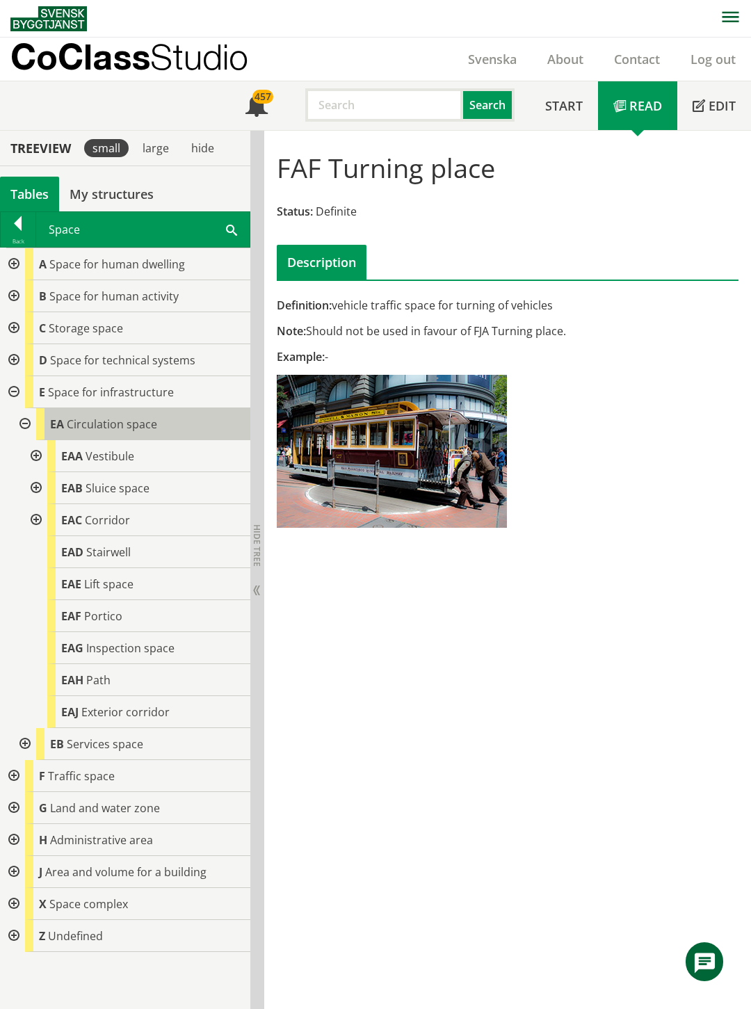
click at [122, 419] on span "Circulation space" at bounding box center [112, 423] width 90 height 15
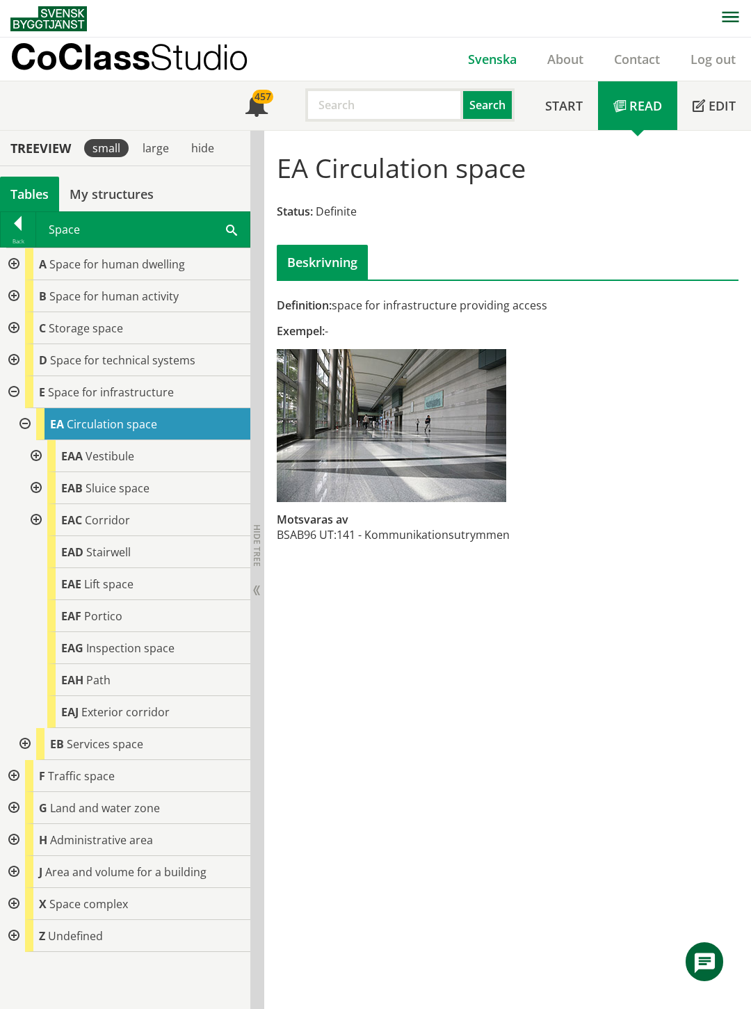
click at [496, 58] on link "Svenska" at bounding box center [492, 59] width 79 height 17
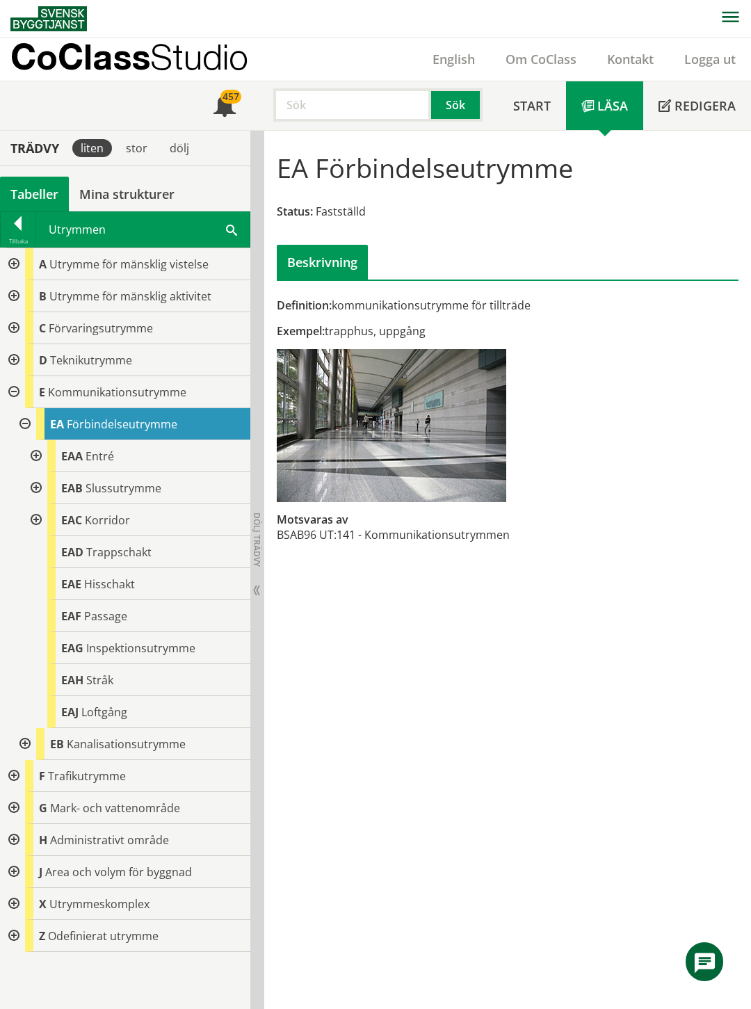
click at [16, 295] on div at bounding box center [12, 296] width 25 height 32
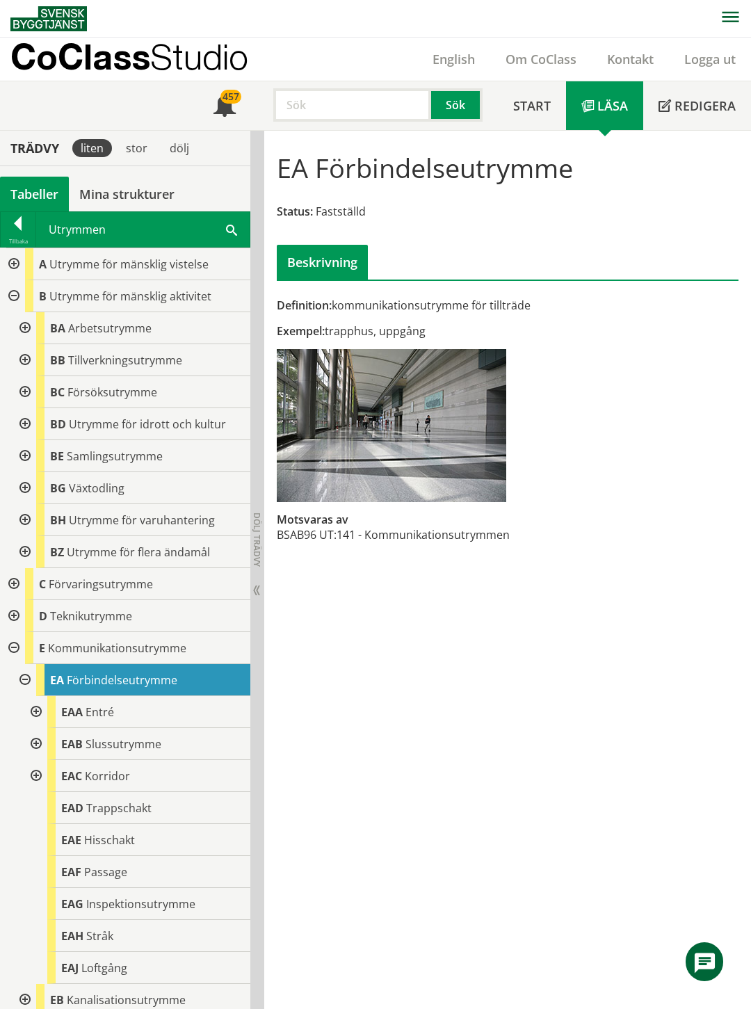
click at [22, 327] on div at bounding box center [23, 328] width 25 height 32
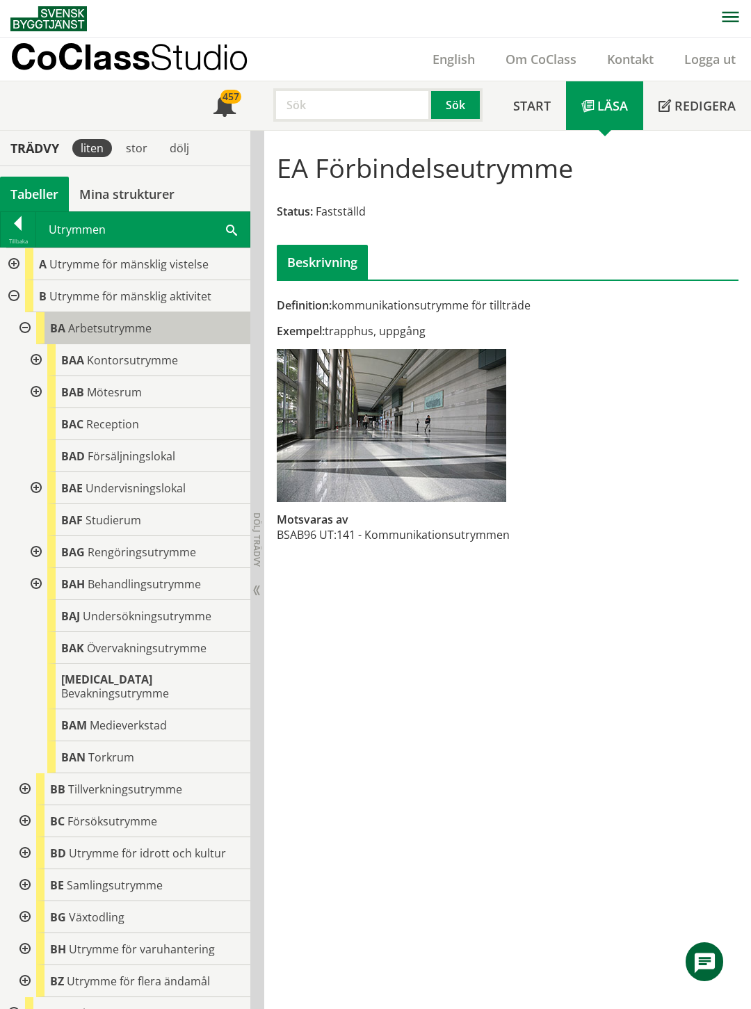
click at [136, 322] on span "Arbetsutrymme" at bounding box center [109, 327] width 83 height 15
click at [143, 330] on span "Arbetsutrymme" at bounding box center [109, 327] width 83 height 15
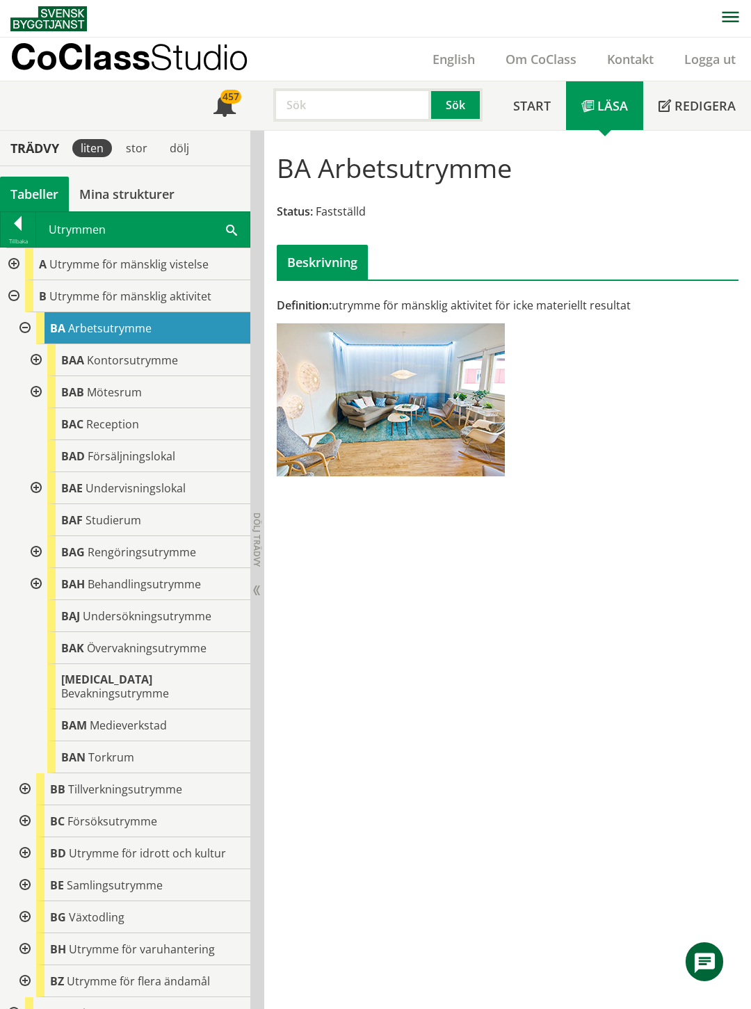
click at [38, 551] on div at bounding box center [34, 552] width 25 height 32
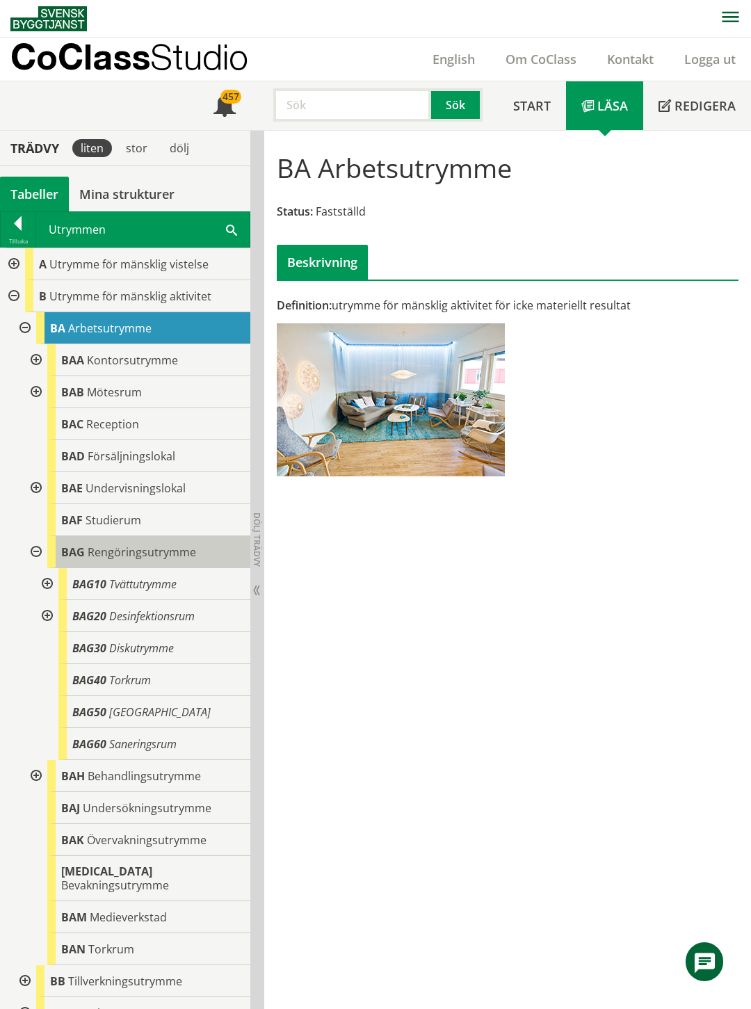
click at [127, 551] on span "Rengöringsutrymme" at bounding box center [142, 551] width 108 height 15
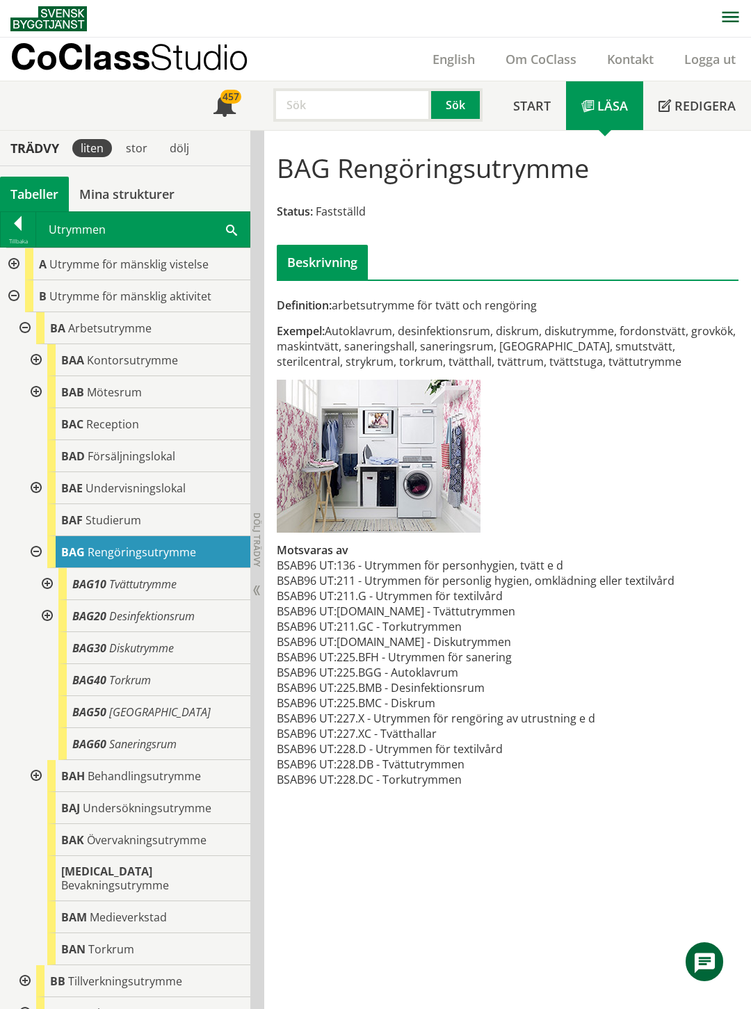
click at [45, 580] on div at bounding box center [45, 584] width 25 height 32
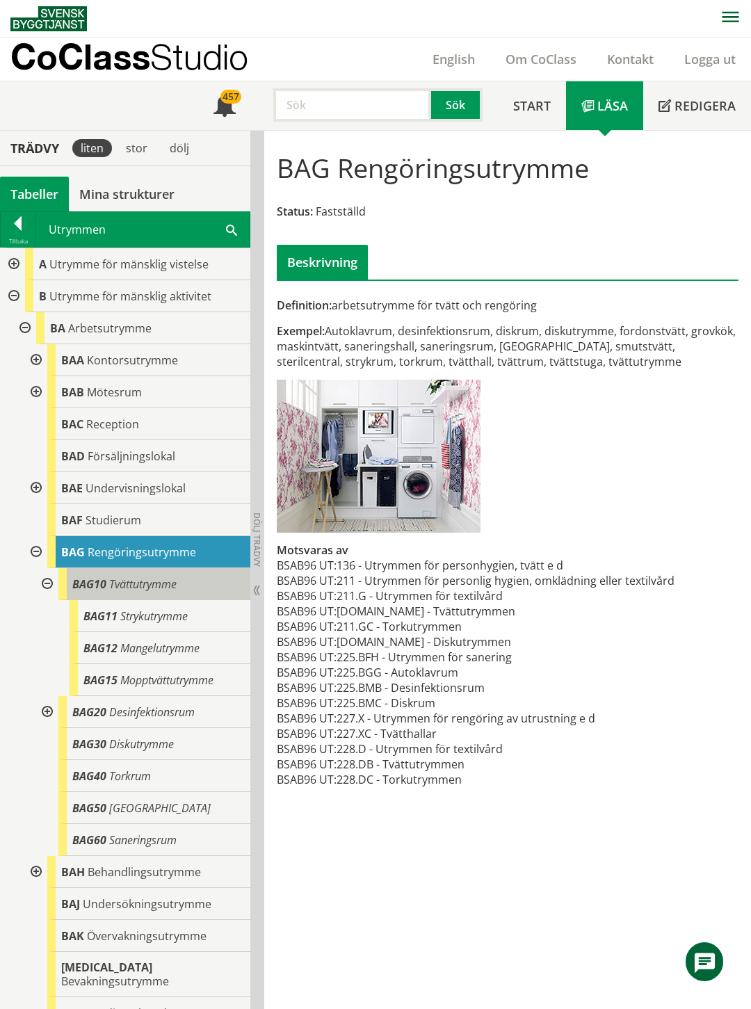
click at [132, 580] on span "Tvättutrymme" at bounding box center [142, 583] width 67 height 15
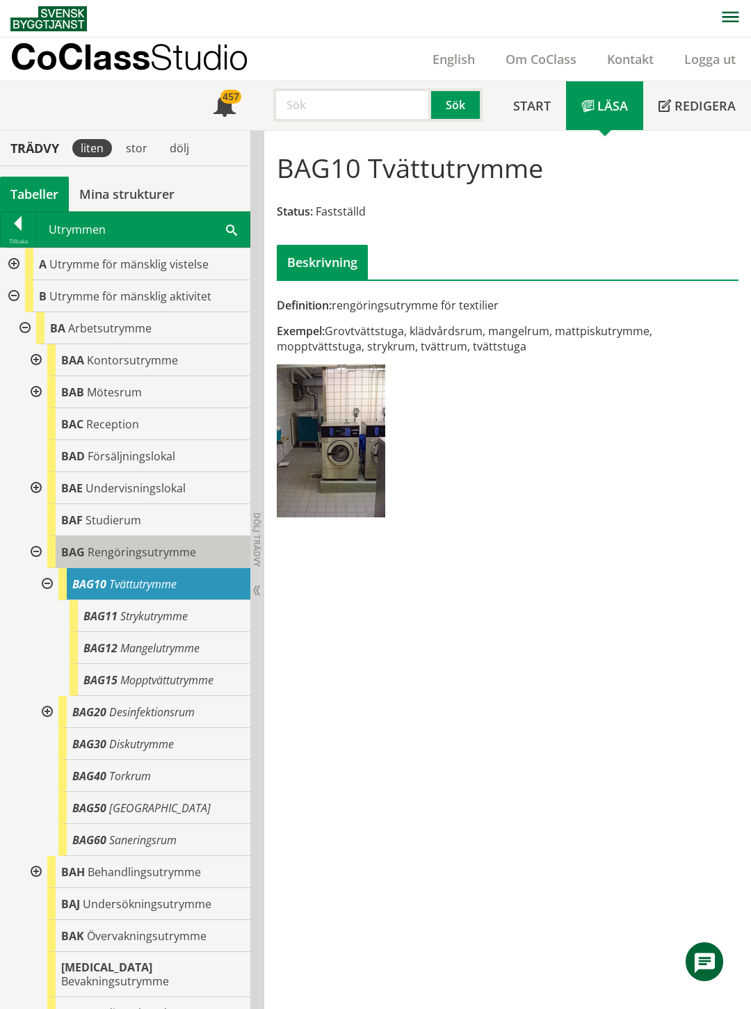
click at [133, 550] on body "AMA AMA Beskrivningsverktyg AMA Funktion BSAB Bygginfo Byggjura Byggkatalogen B…" at bounding box center [375, 504] width 751 height 1009
click at [147, 547] on body "AMA AMA Beskrivningsverktyg AMA Funktion BSAB Bygginfo Byggjura Byggkatalogen B…" at bounding box center [375, 504] width 751 height 1009
click at [177, 547] on span "Rengöringsutrymme" at bounding box center [142, 551] width 108 height 15
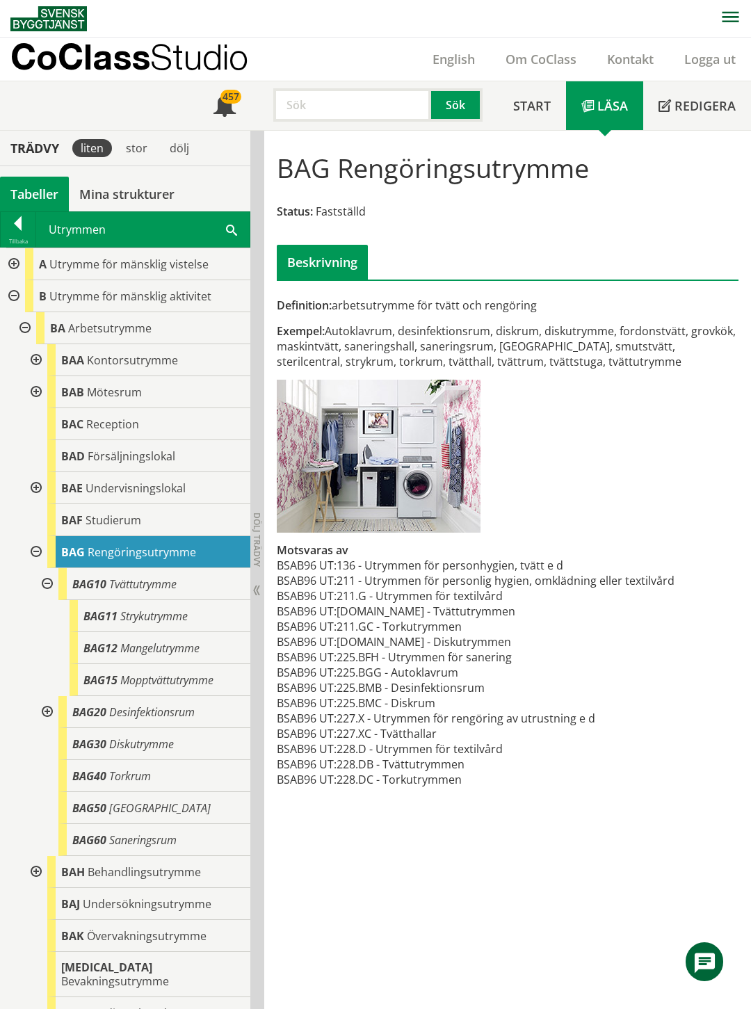
click at [35, 870] on div at bounding box center [34, 872] width 25 height 32
click at [45, 900] on div at bounding box center [45, 904] width 25 height 32
click at [47, 905] on div at bounding box center [45, 904] width 25 height 32
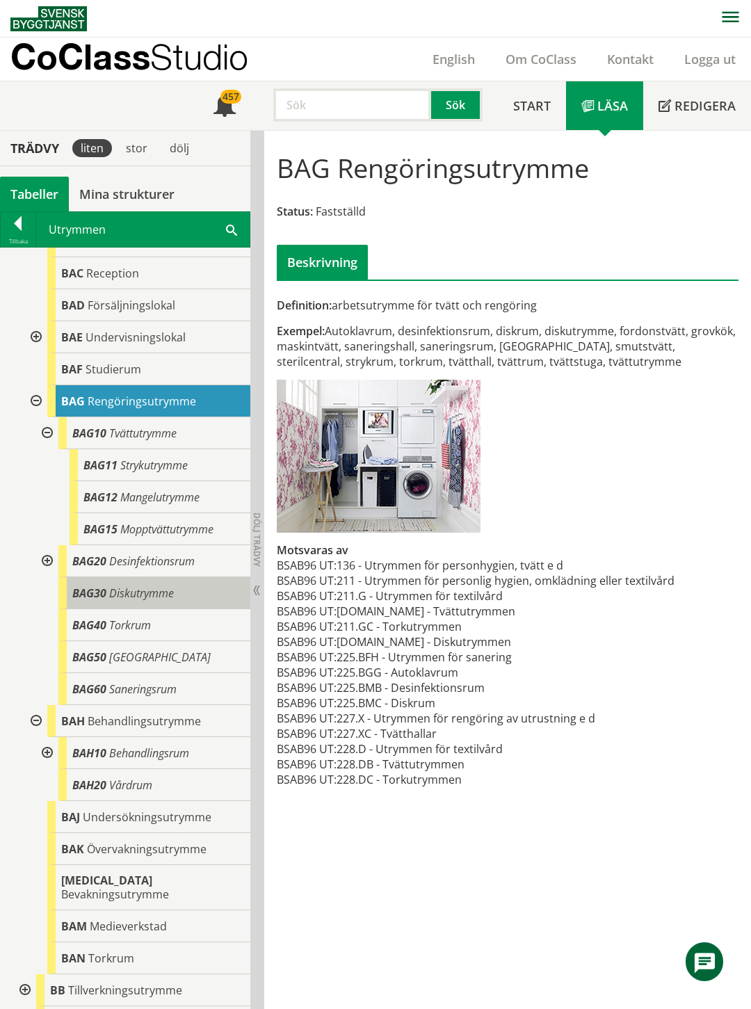
scroll to position [154, 0]
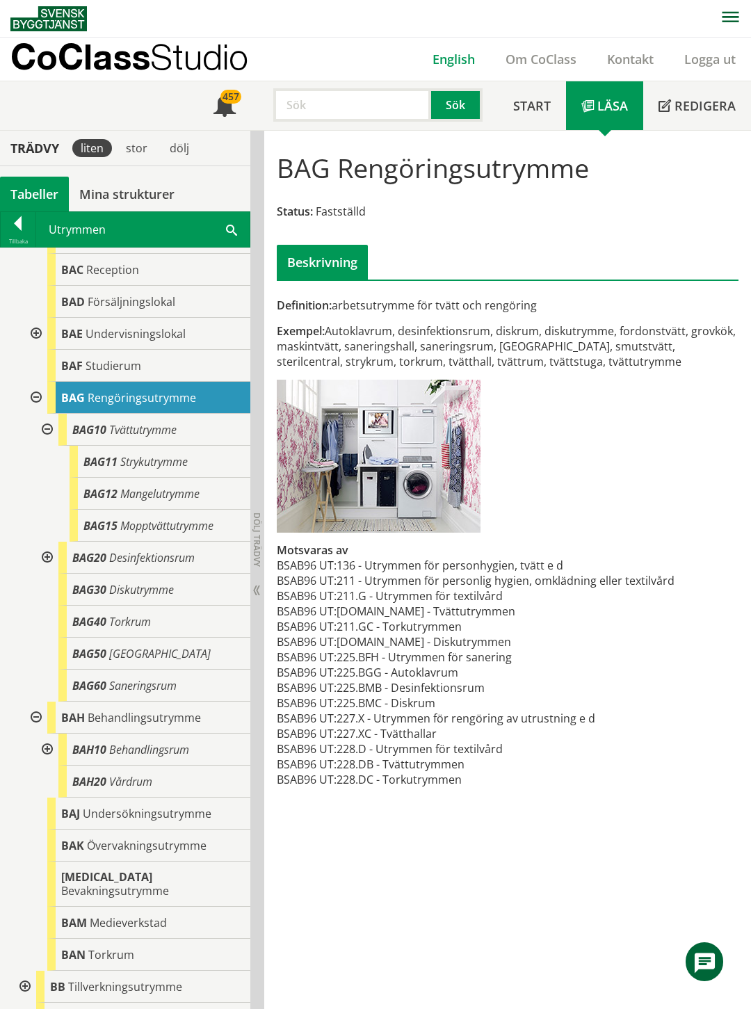
click at [460, 61] on link "English" at bounding box center [453, 59] width 73 height 17
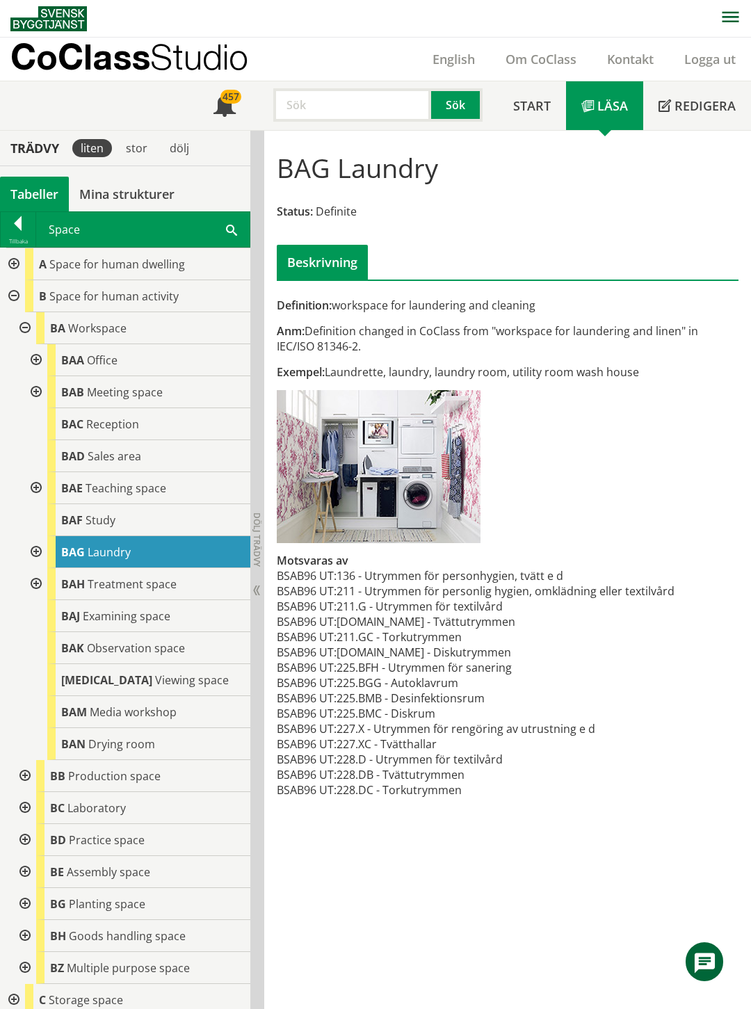
click at [35, 552] on div at bounding box center [34, 552] width 25 height 32
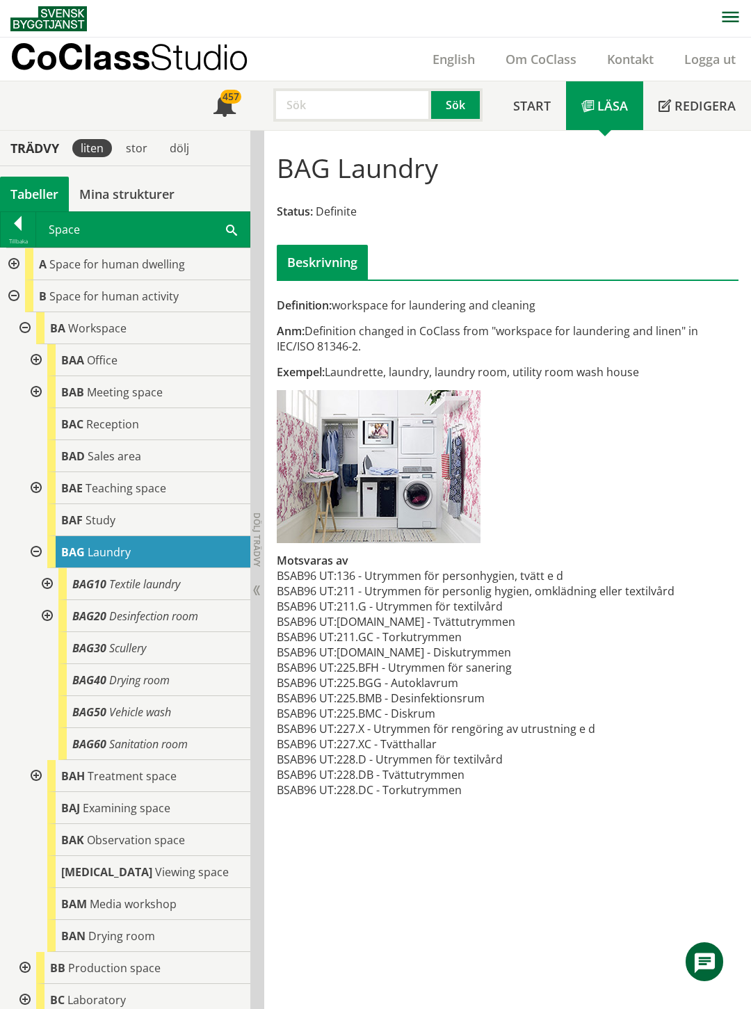
click at [46, 582] on div at bounding box center [45, 584] width 25 height 32
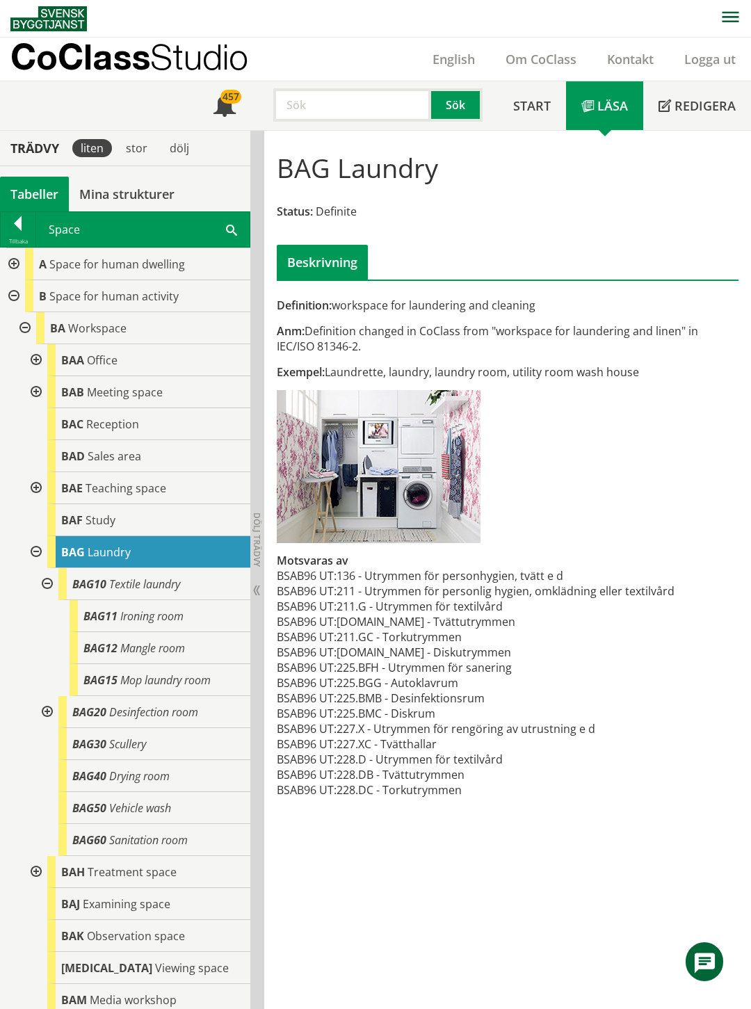
click at [46, 582] on div at bounding box center [45, 584] width 25 height 32
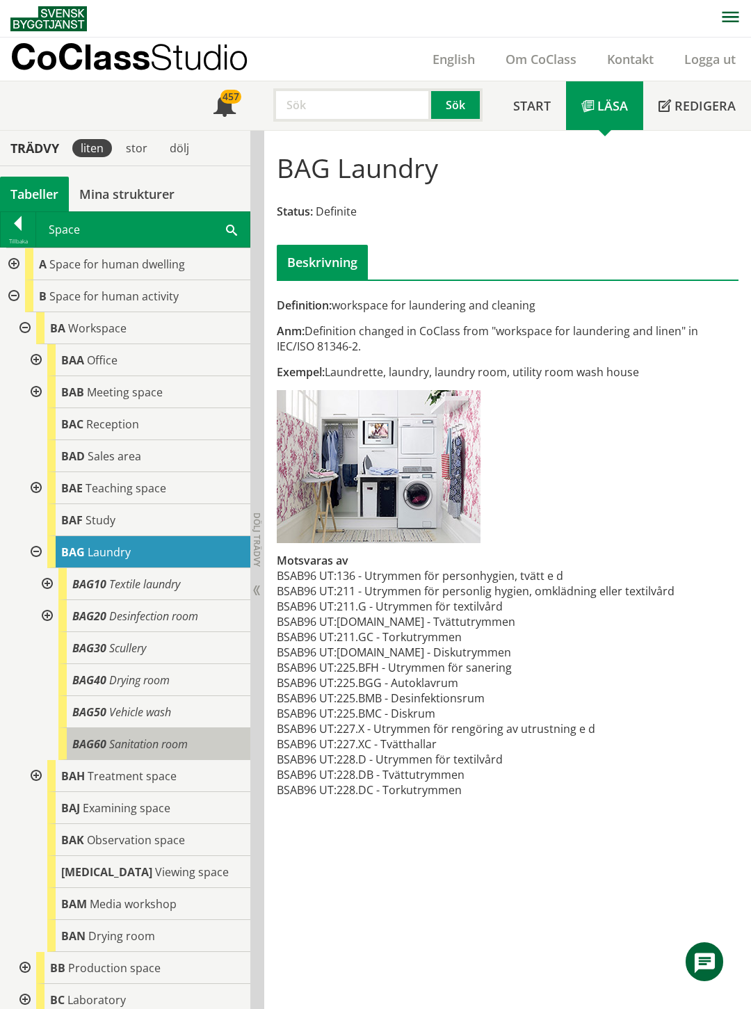
click at [163, 745] on span "Sanitation room" at bounding box center [148, 743] width 79 height 15
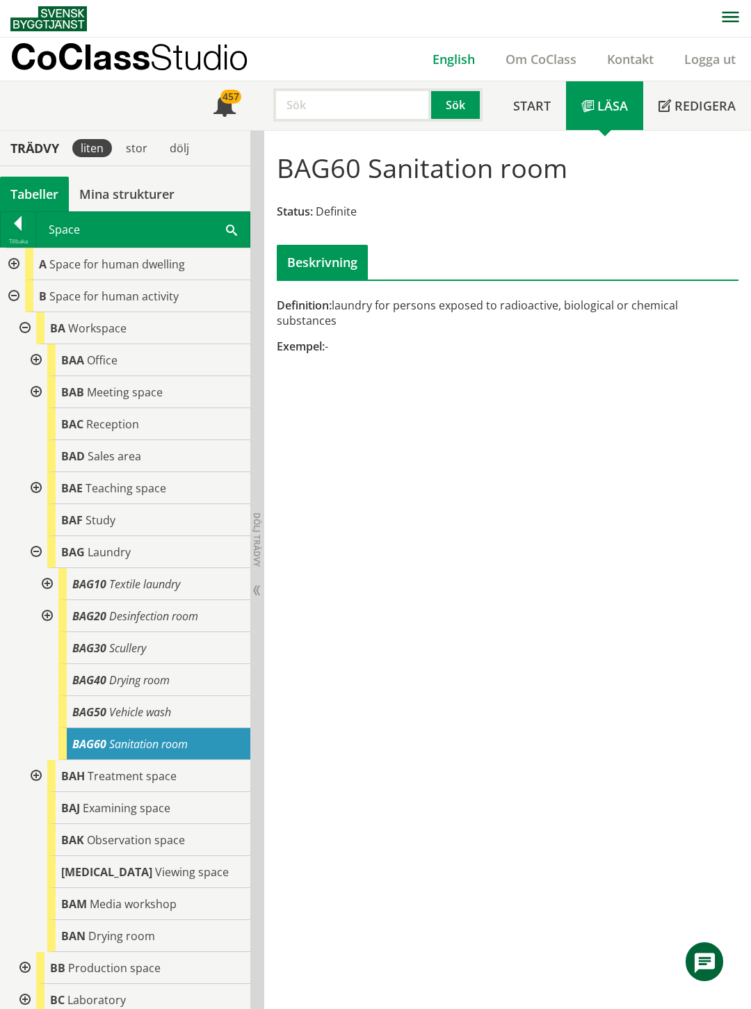
click at [454, 57] on link "English" at bounding box center [453, 59] width 73 height 17
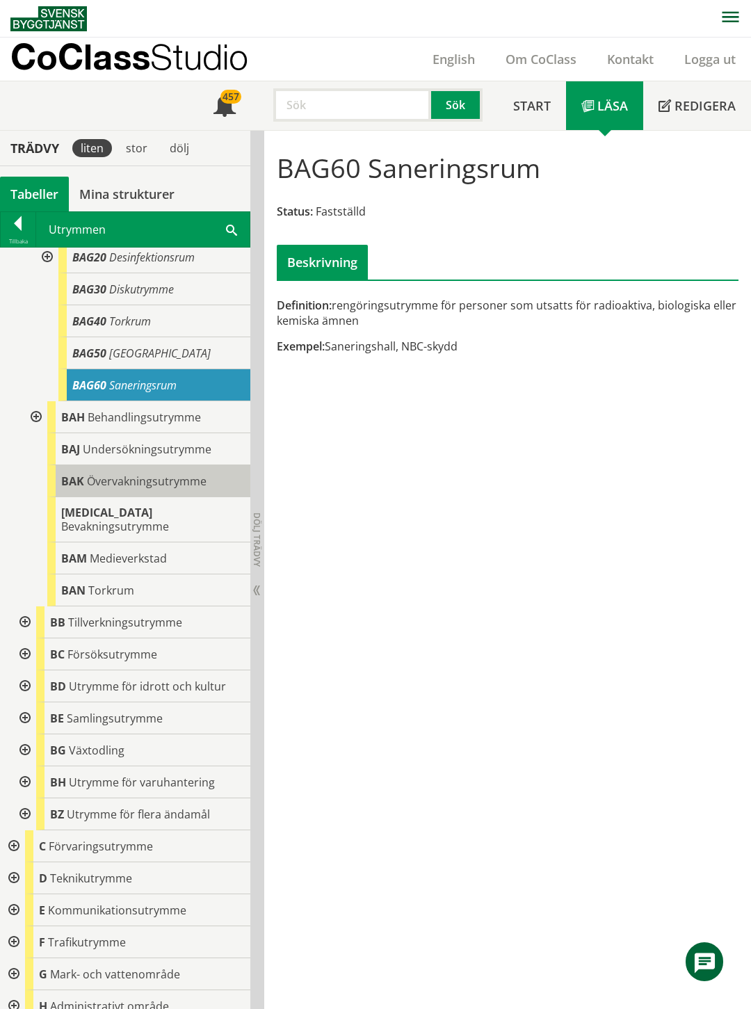
scroll to position [386, 0]
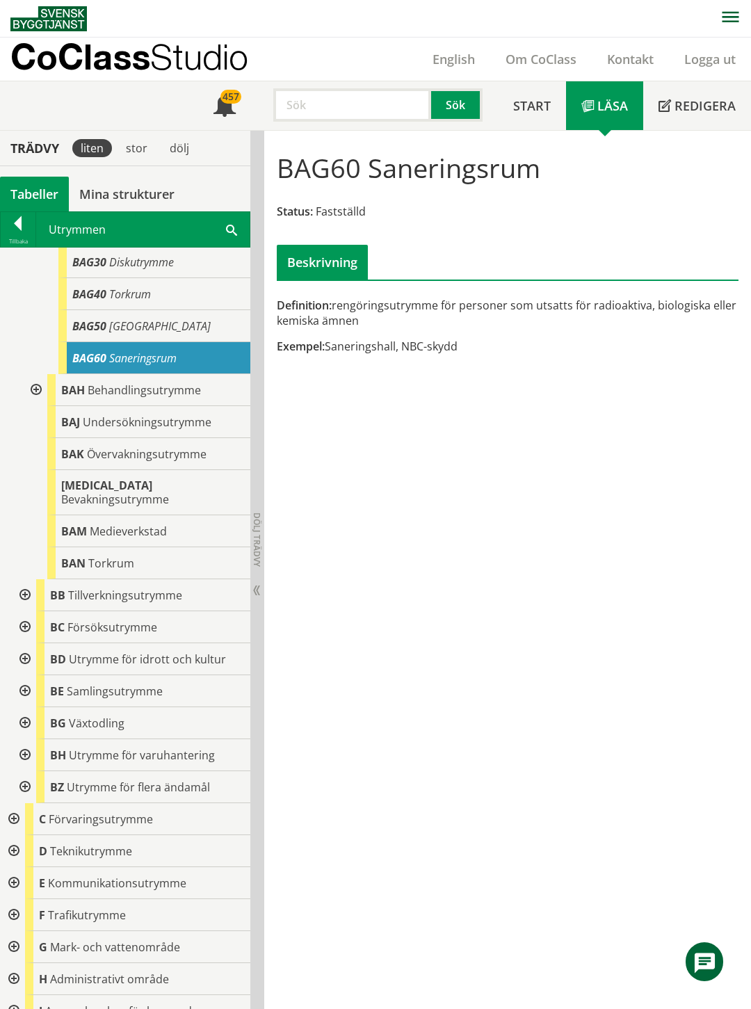
click at [24, 579] on div at bounding box center [23, 595] width 25 height 32
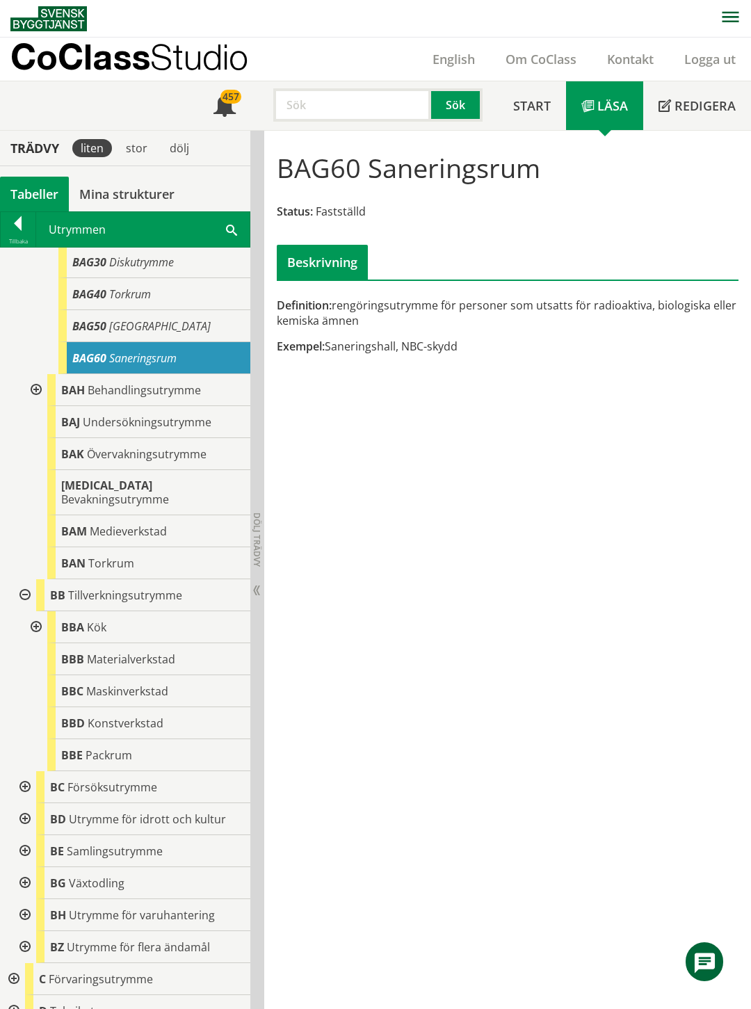
click at [24, 579] on div at bounding box center [23, 595] width 25 height 32
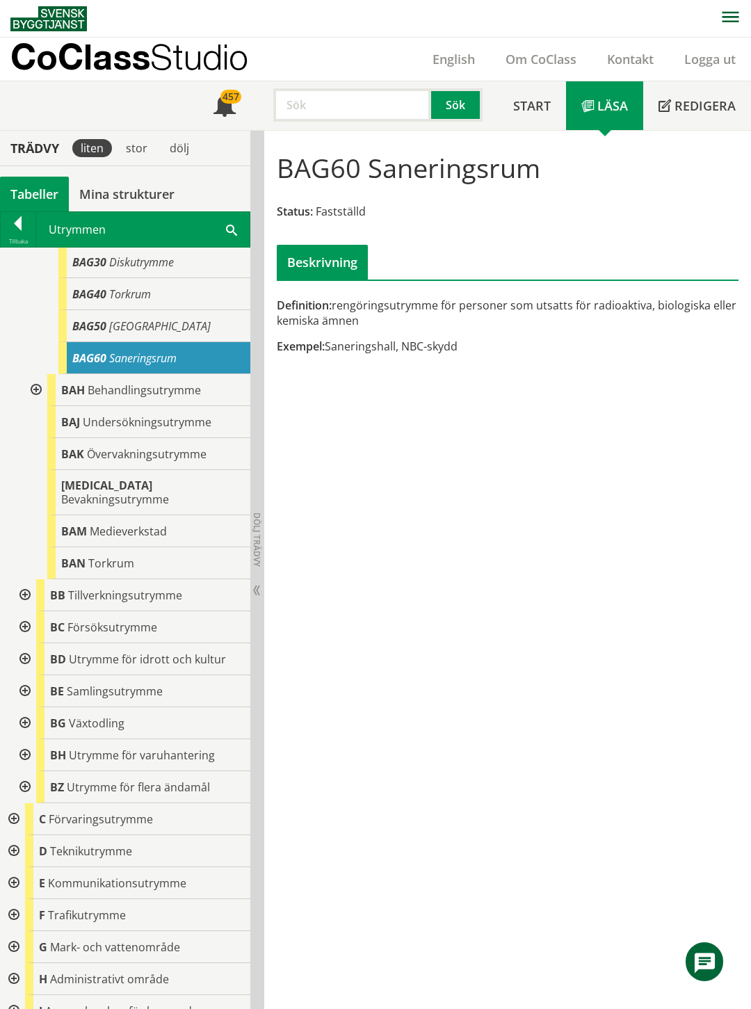
click at [24, 771] on div at bounding box center [23, 787] width 25 height 32
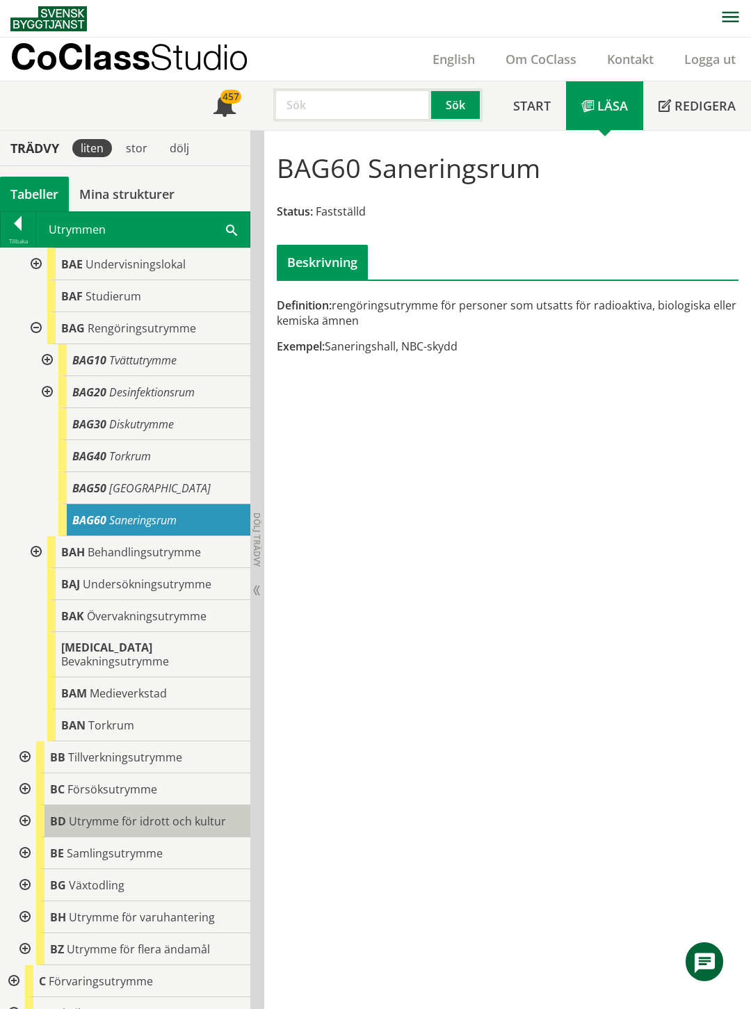
scroll to position [0, 0]
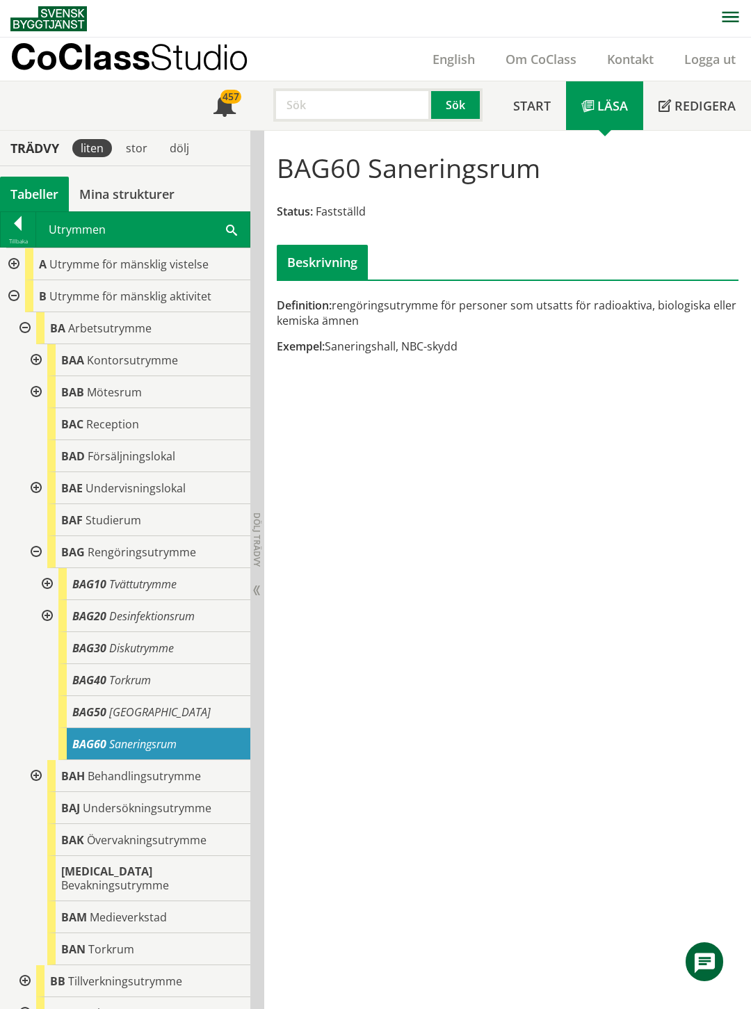
click at [10, 259] on div at bounding box center [12, 264] width 25 height 32
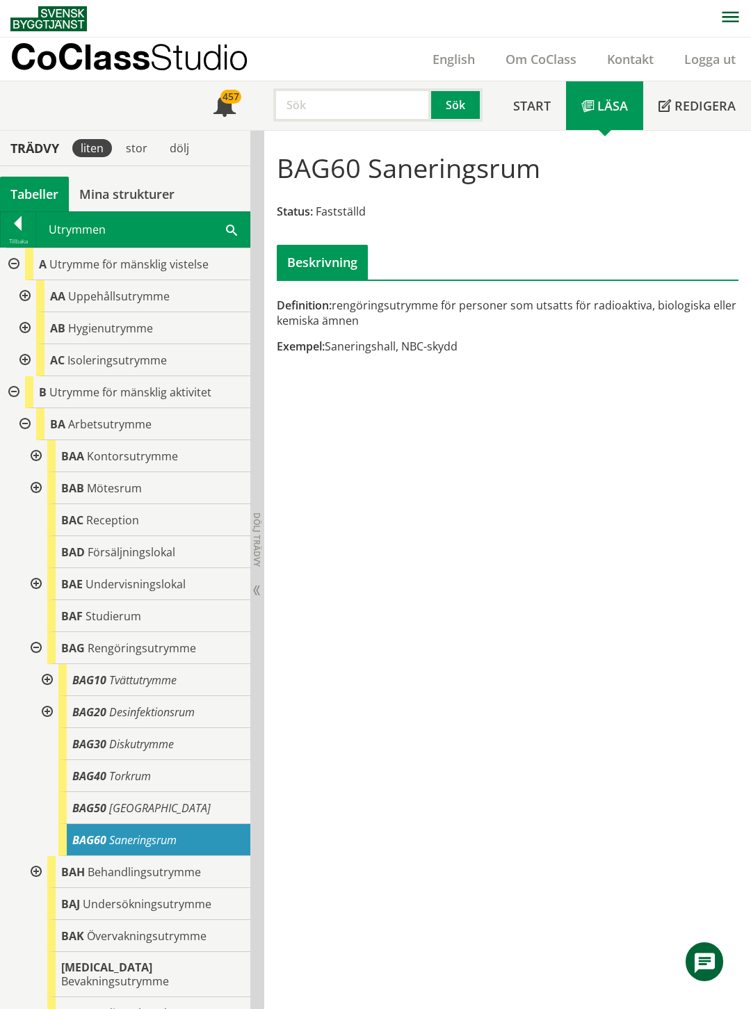
click at [24, 327] on div at bounding box center [23, 328] width 25 height 32
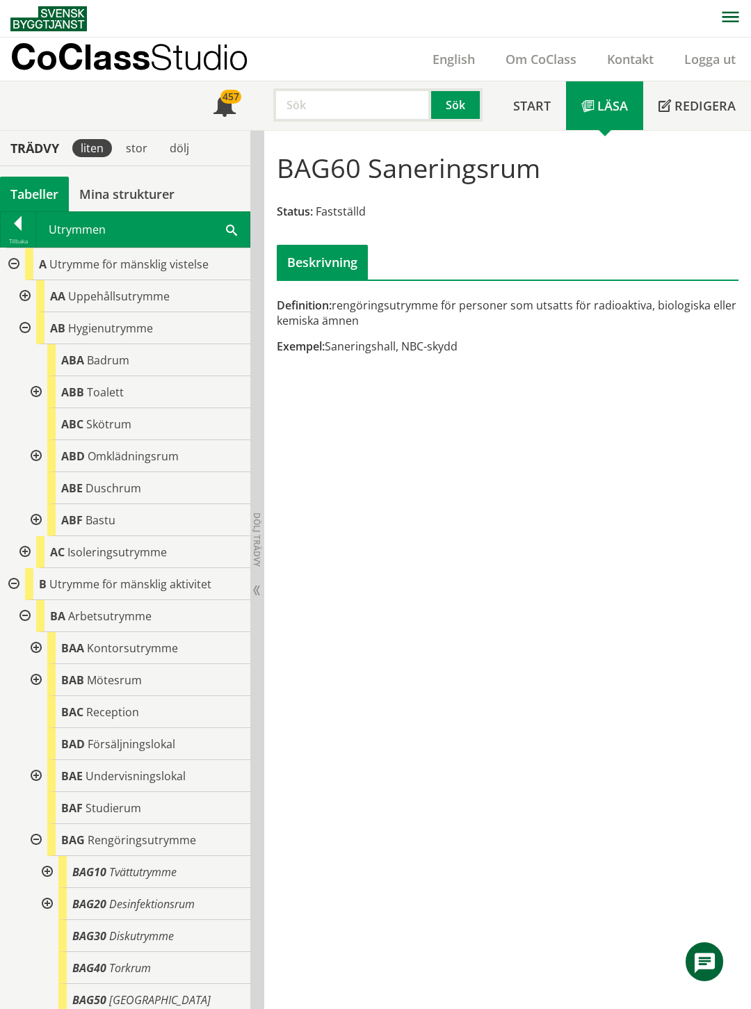
click at [37, 391] on div at bounding box center [34, 392] width 25 height 32
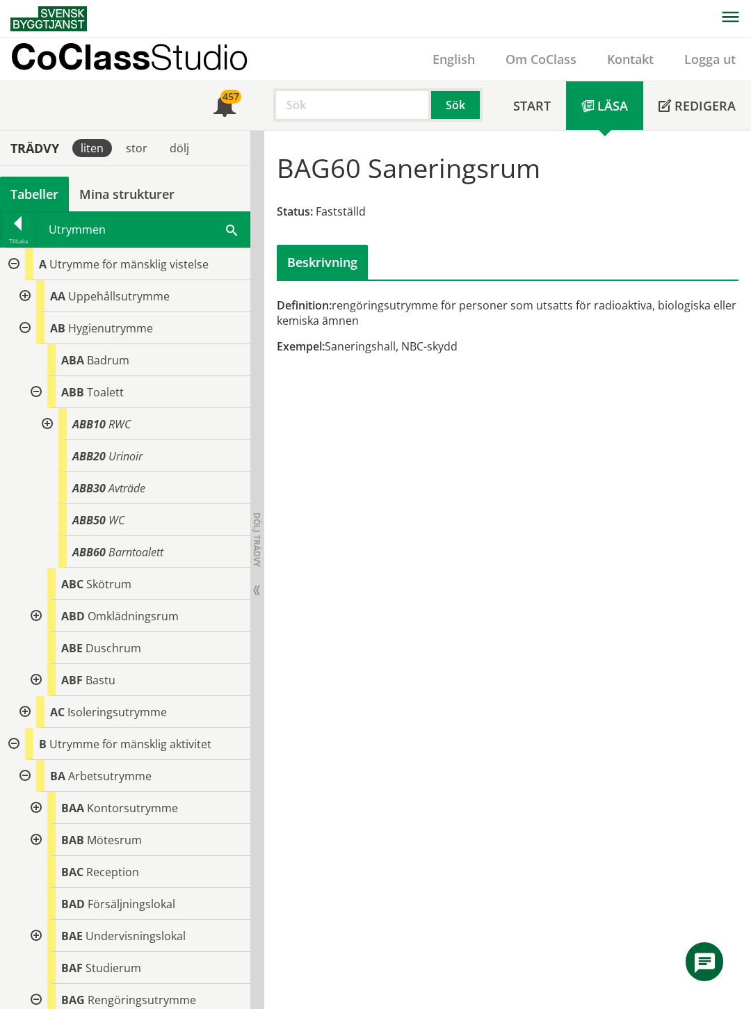
click at [37, 391] on div at bounding box center [34, 392] width 25 height 32
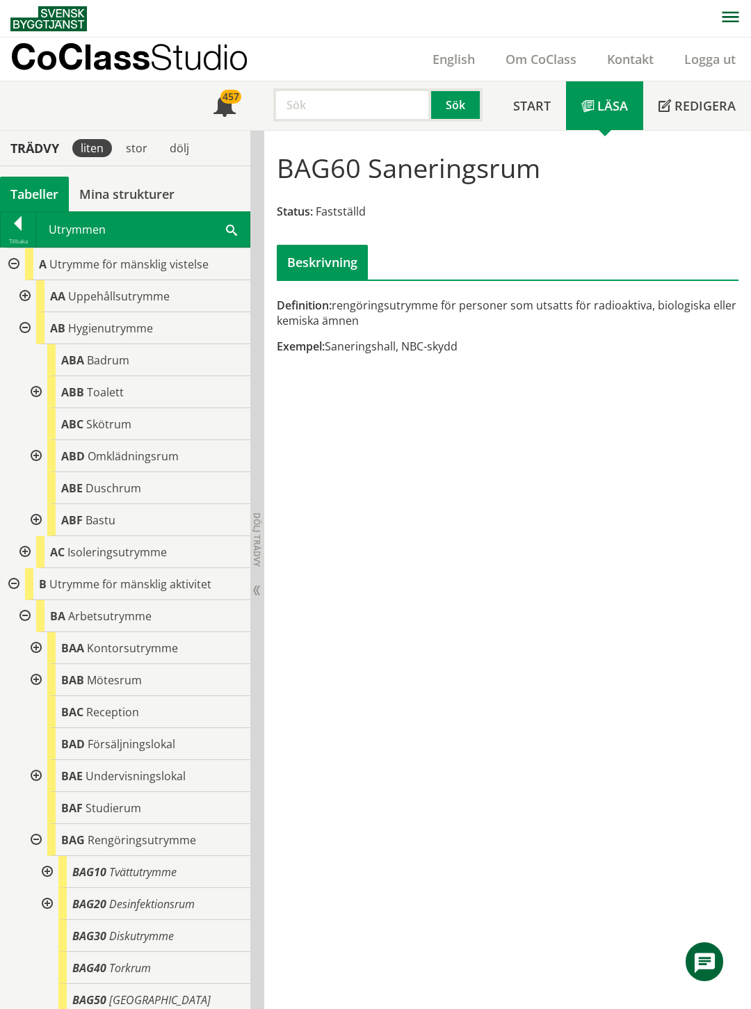
click at [31, 457] on div at bounding box center [34, 456] width 25 height 32
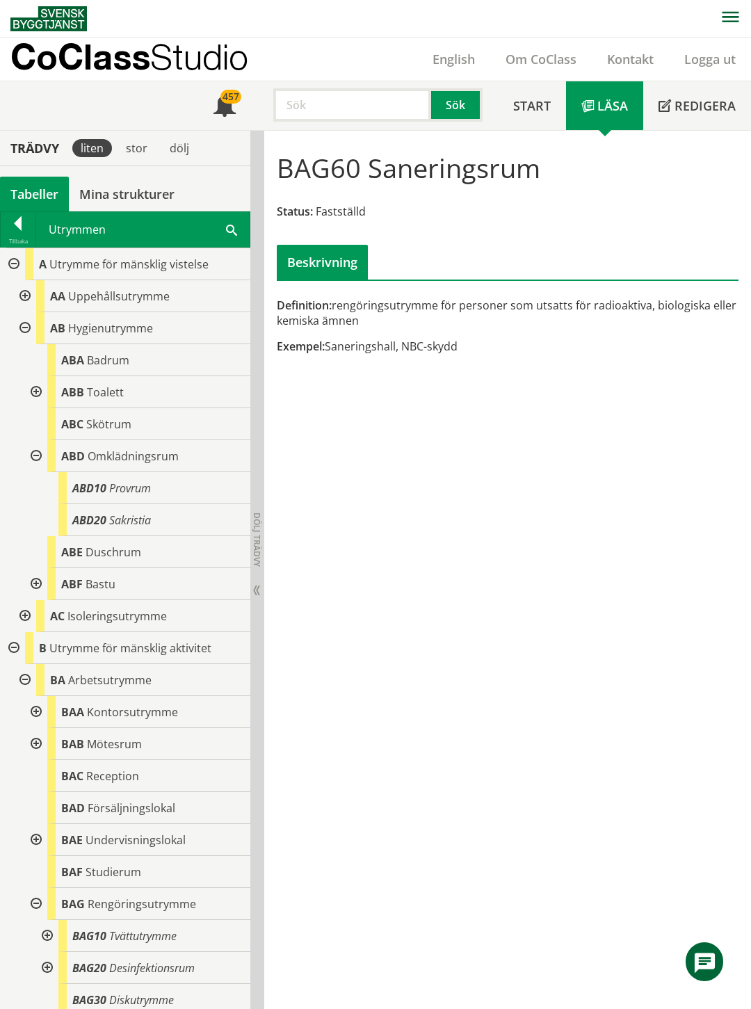
click at [32, 457] on div at bounding box center [34, 456] width 25 height 32
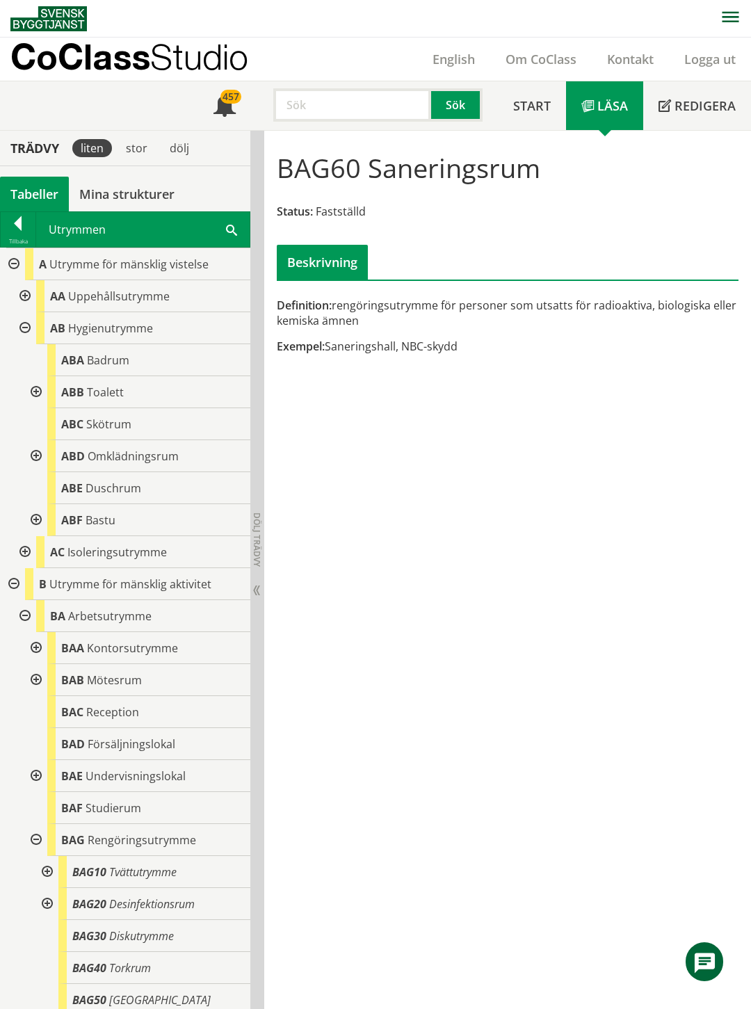
click at [32, 457] on div at bounding box center [34, 456] width 25 height 32
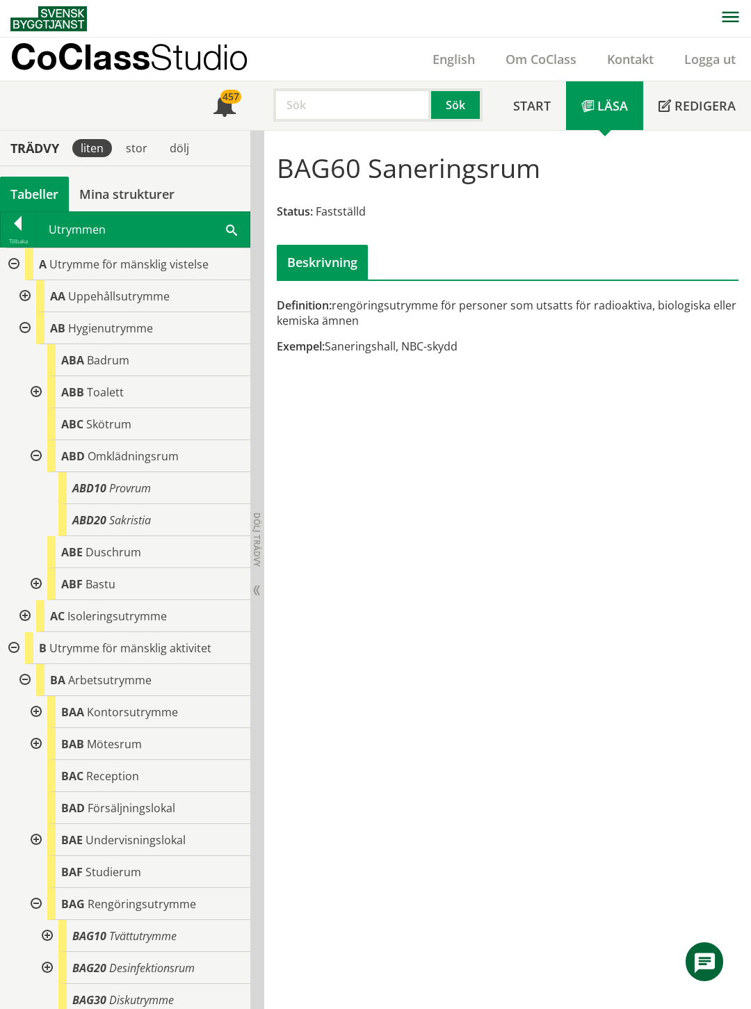
click at [38, 587] on div at bounding box center [34, 584] width 25 height 32
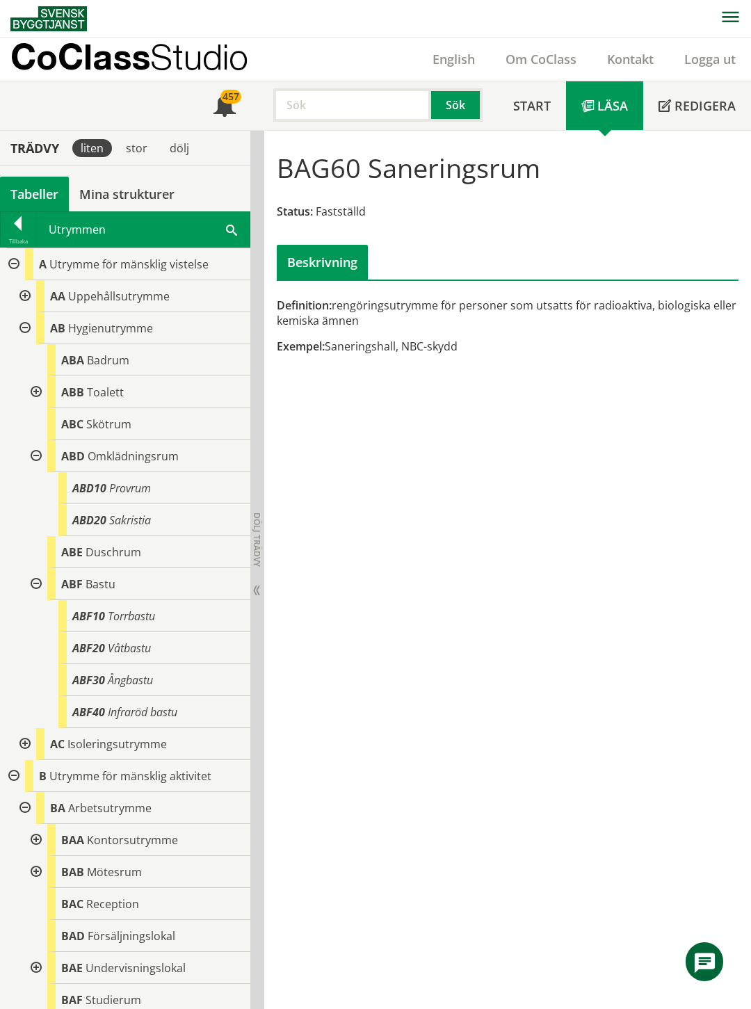
click at [38, 587] on div at bounding box center [34, 584] width 25 height 32
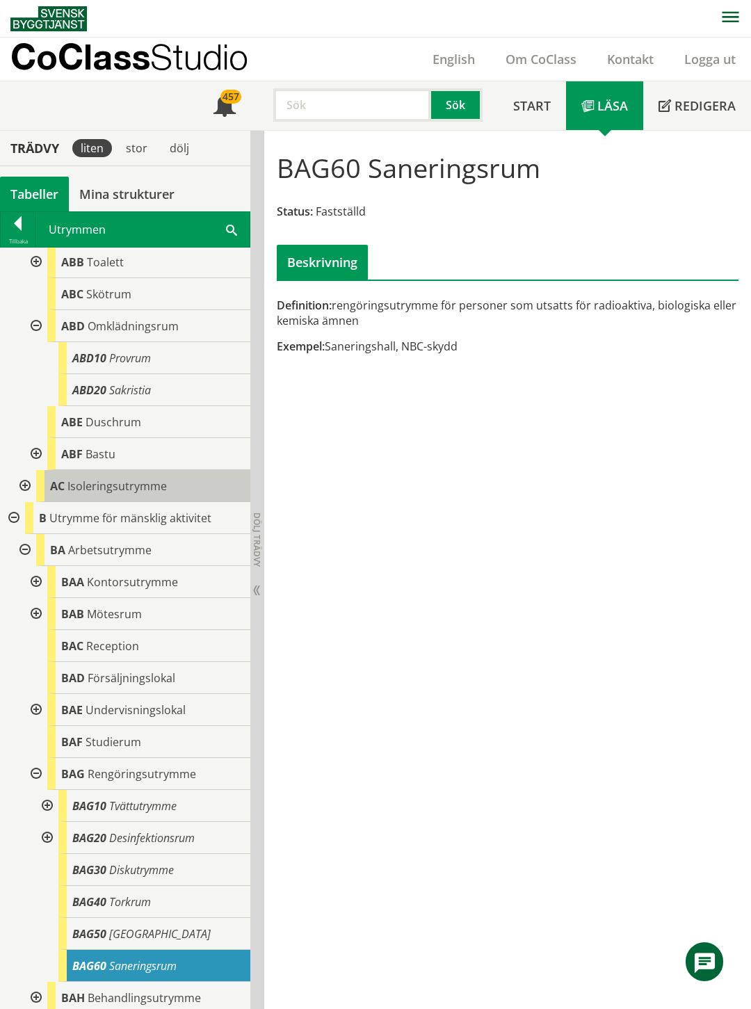
scroll to position [231, 0]
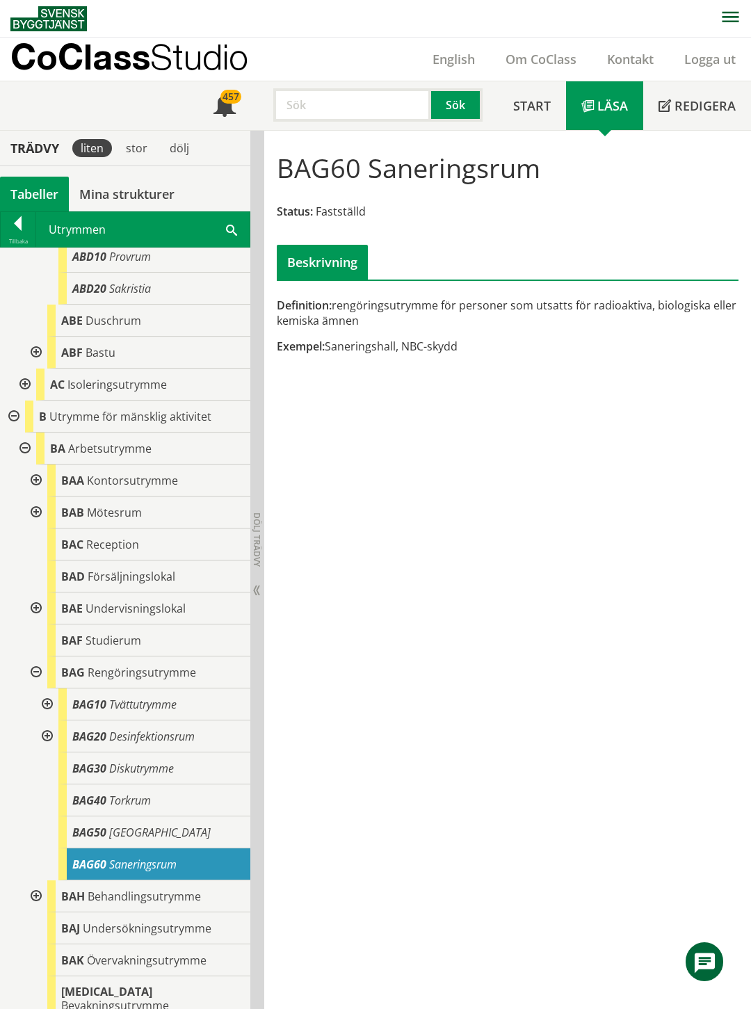
click at [24, 384] on div at bounding box center [23, 384] width 25 height 32
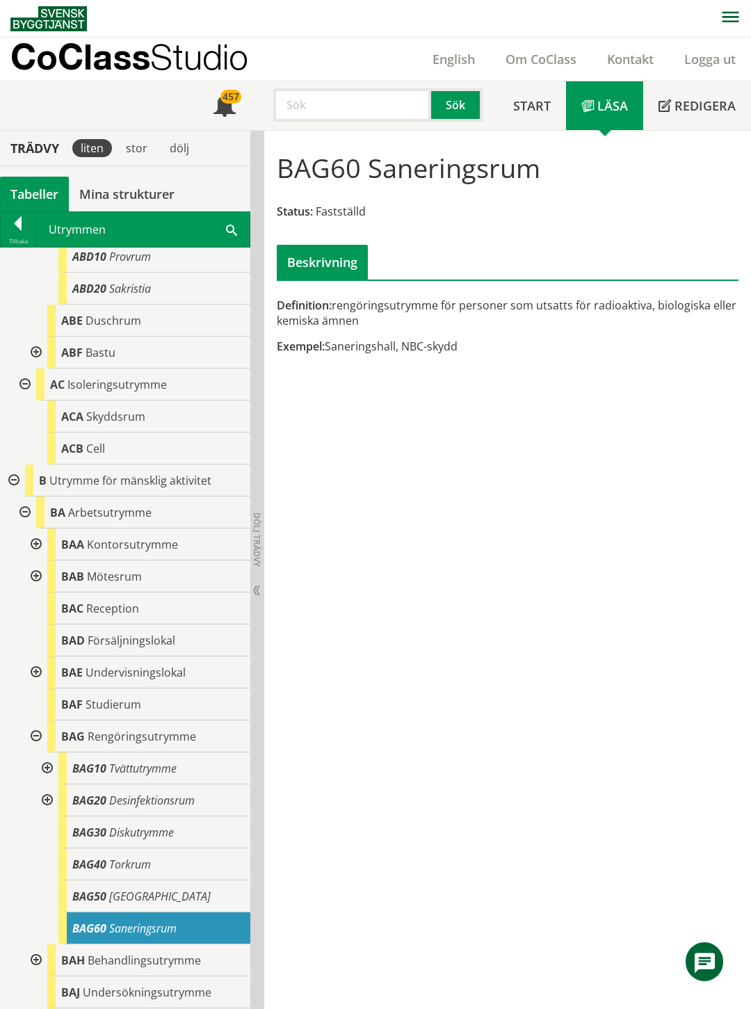
click at [24, 384] on div at bounding box center [23, 384] width 25 height 32
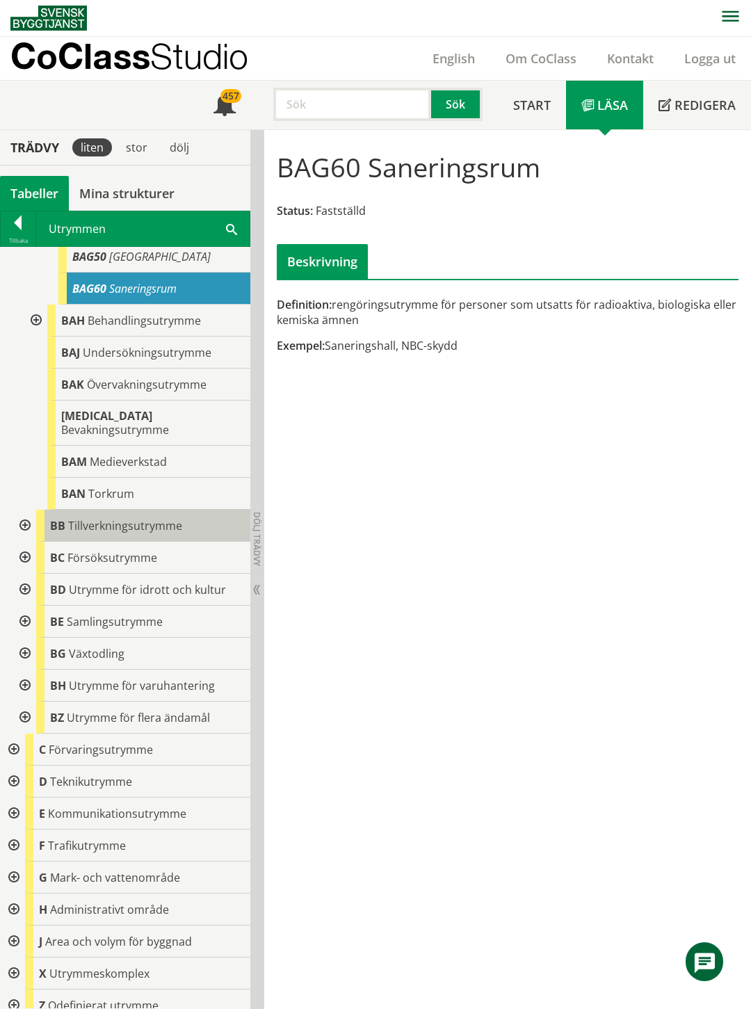
scroll to position [805, 0]
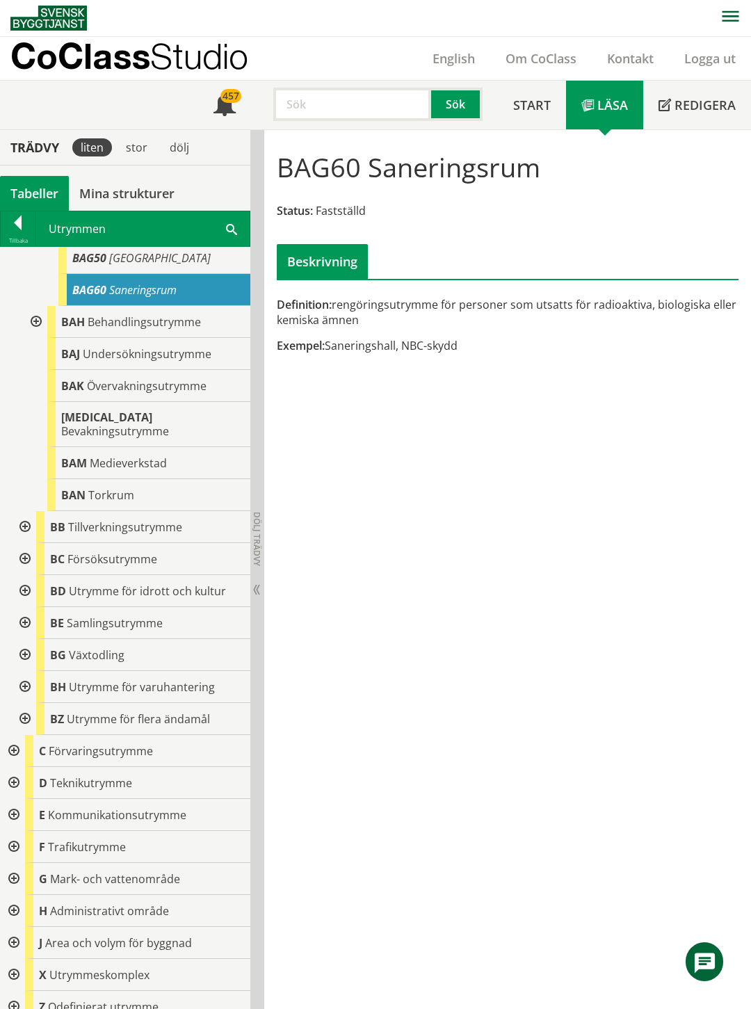
click at [14, 767] on div at bounding box center [12, 783] width 25 height 32
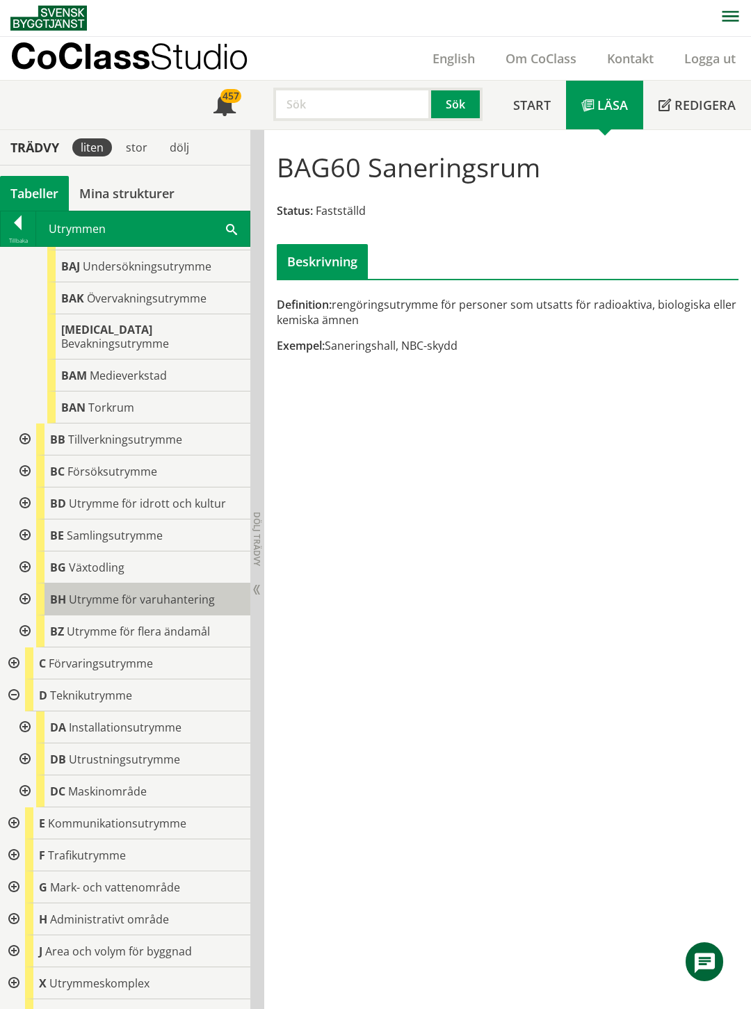
scroll to position [901, 0]
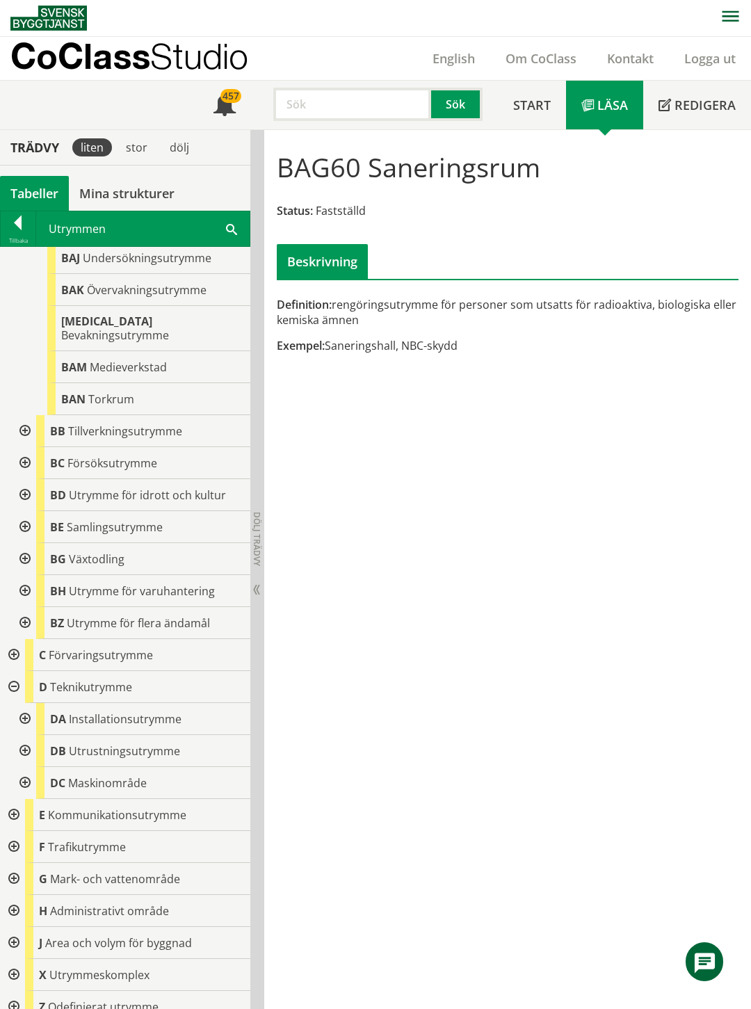
click at [23, 703] on div at bounding box center [23, 719] width 25 height 32
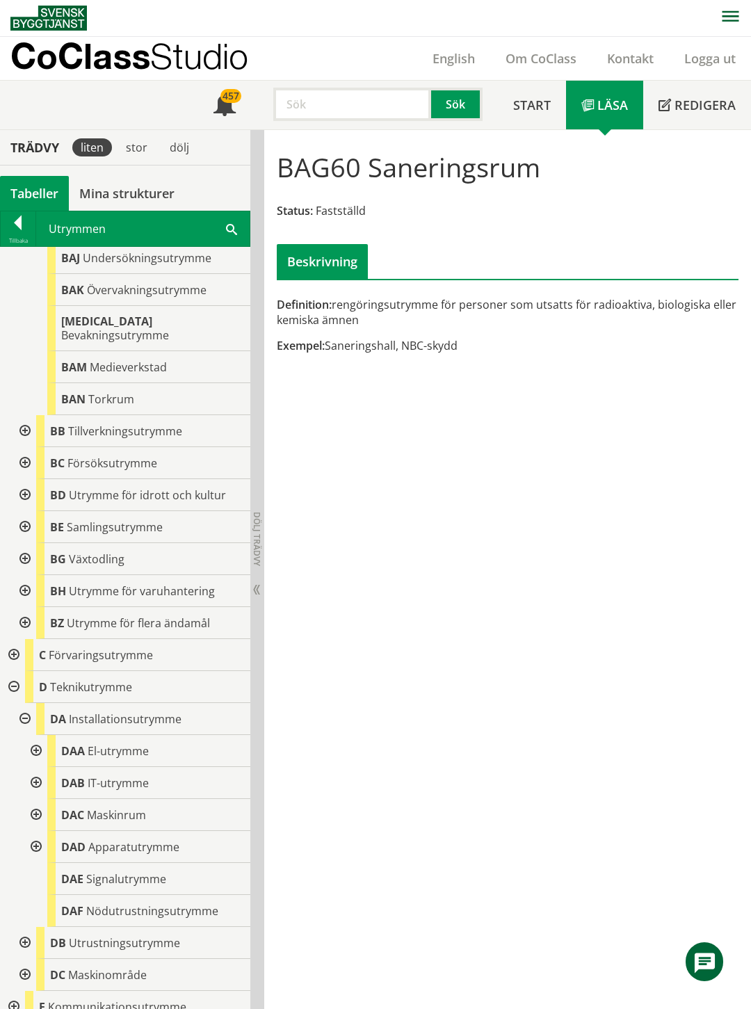
click at [23, 703] on div at bounding box center [23, 719] width 25 height 32
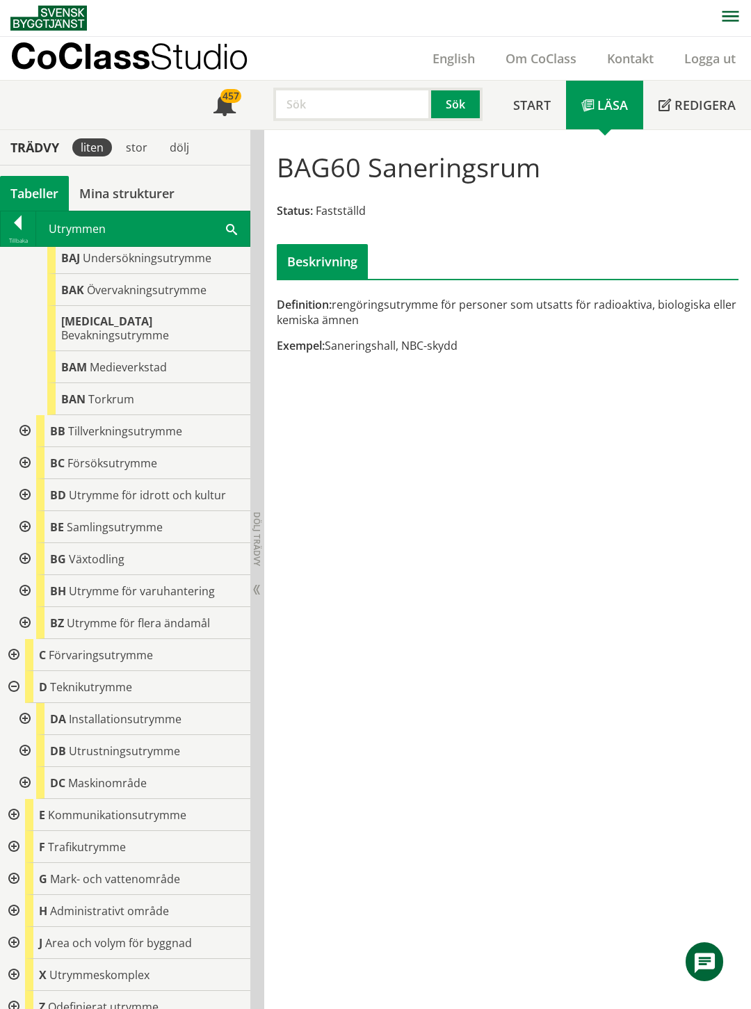
click at [25, 738] on div at bounding box center [23, 751] width 25 height 32
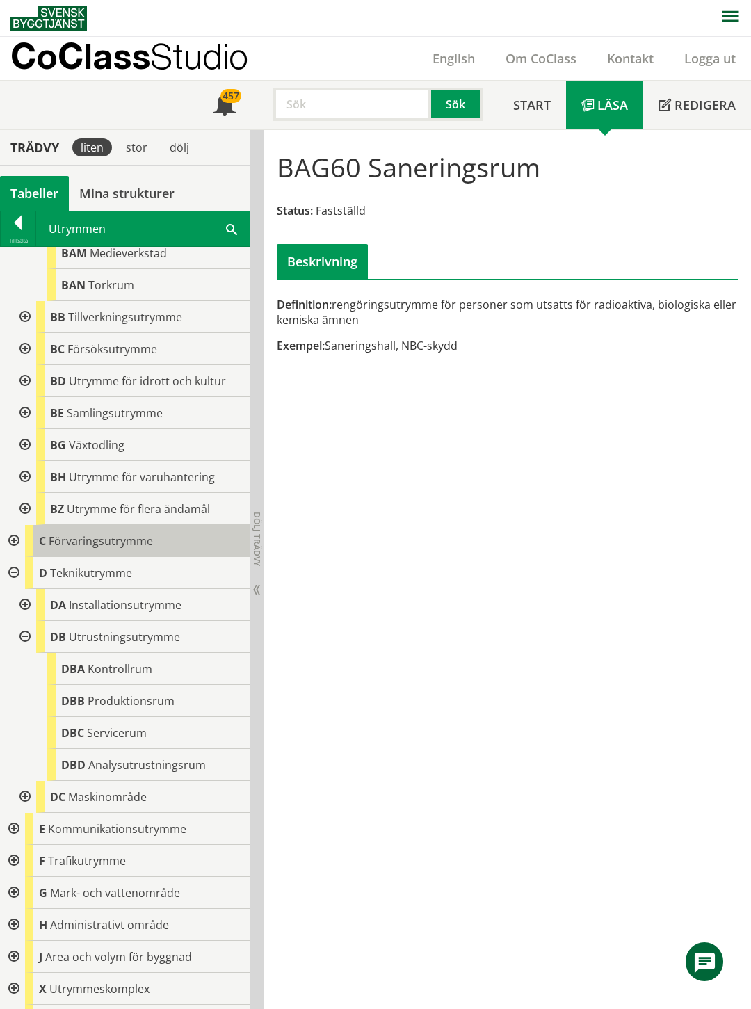
scroll to position [1029, 0]
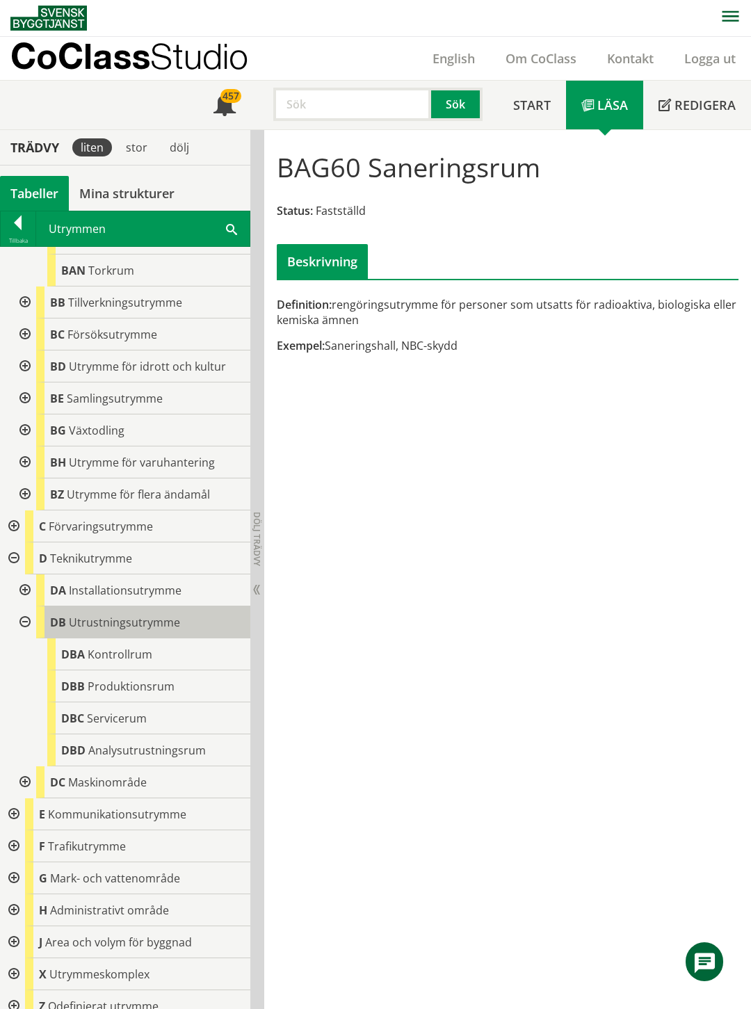
click at [157, 614] on span "Utrustningsutrymme" at bounding box center [124, 621] width 111 height 15
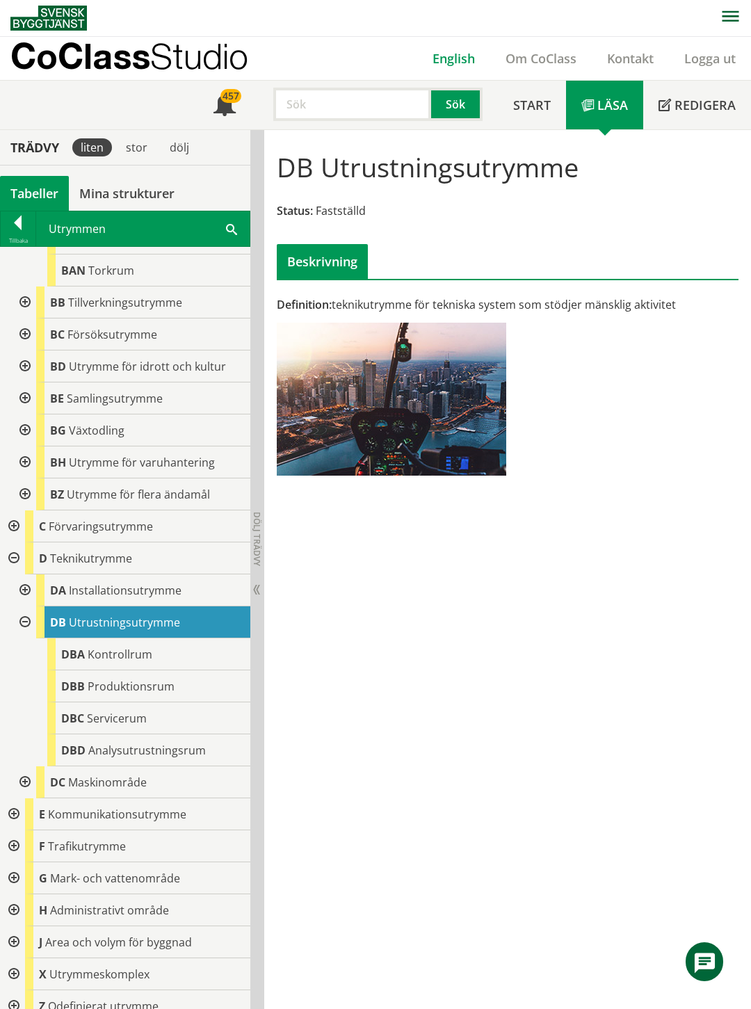
click at [457, 58] on link "English" at bounding box center [453, 58] width 73 height 17
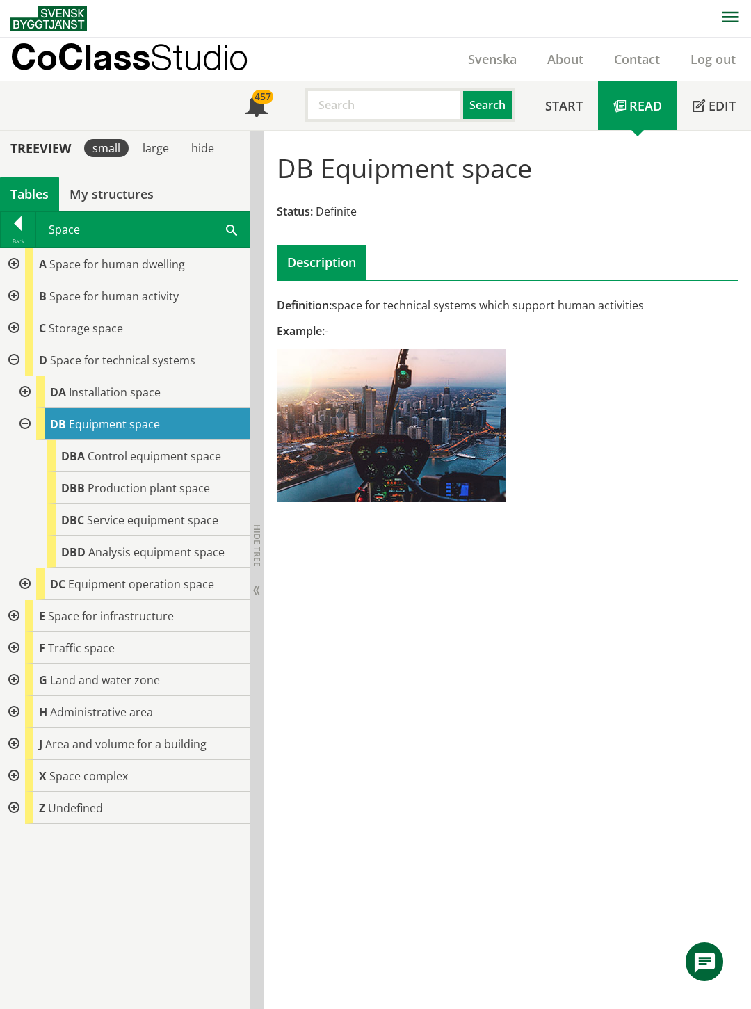
scroll to position [1, 0]
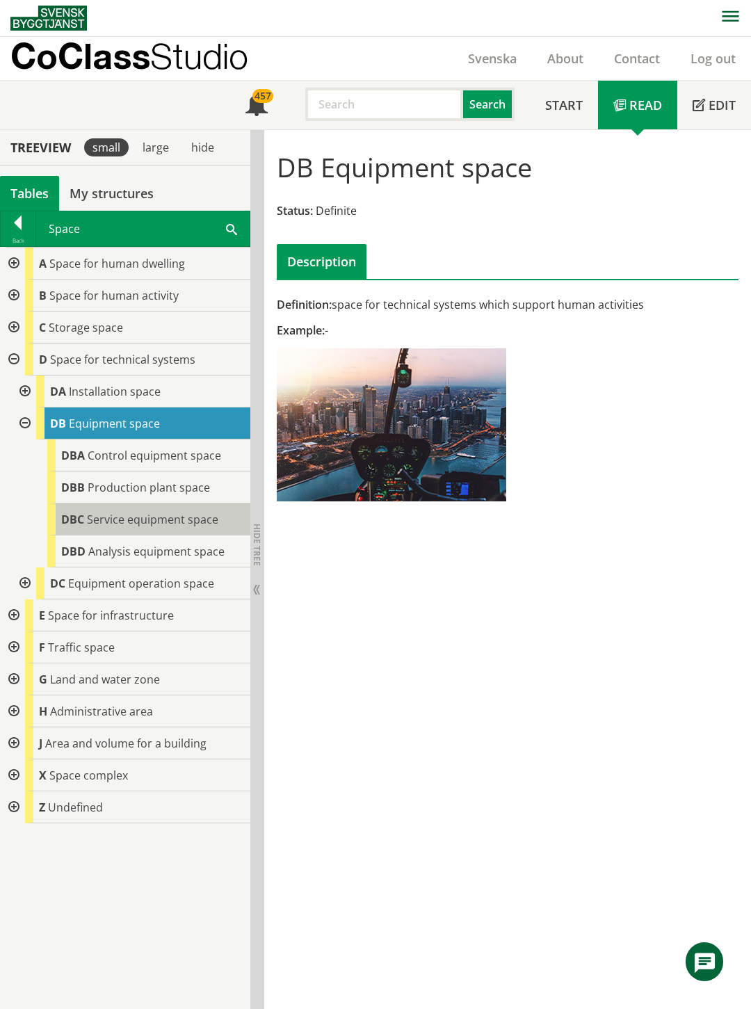
click at [100, 512] on span "Service equipment space" at bounding box center [152, 519] width 131 height 15
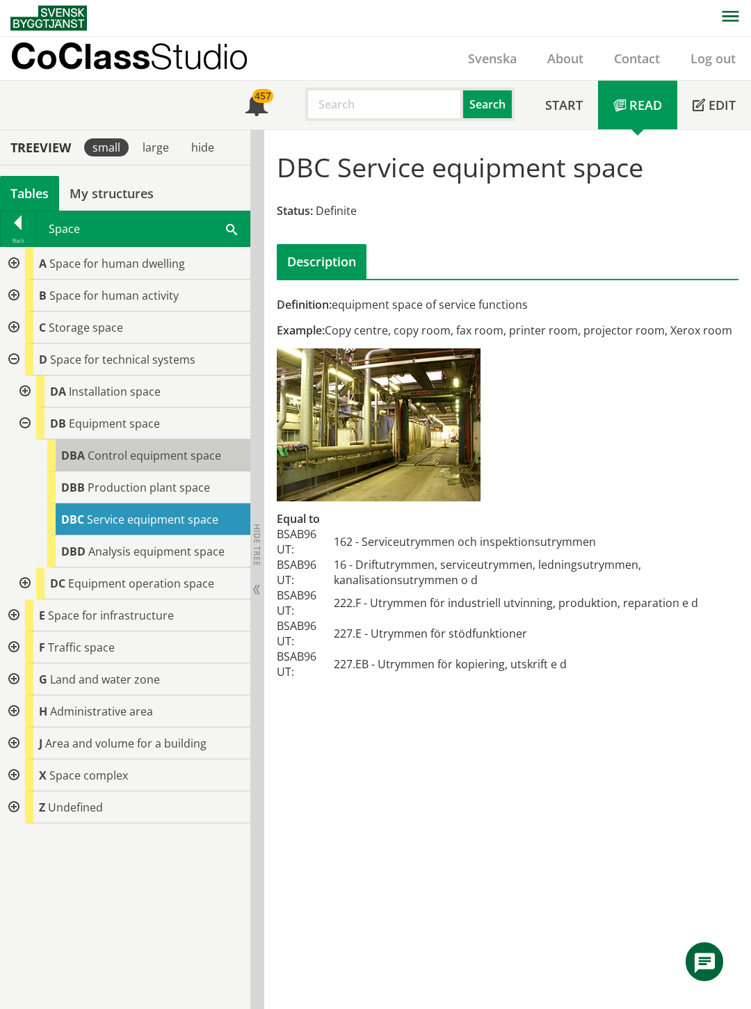
click at [136, 454] on span "Control equipment space" at bounding box center [154, 455] width 133 height 15
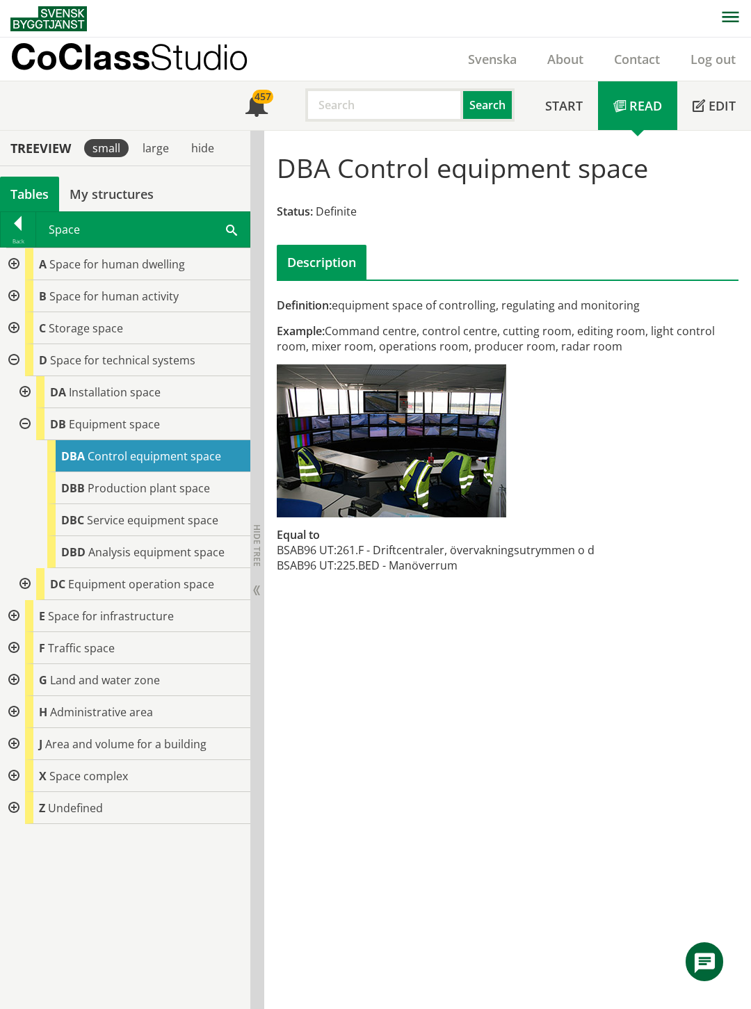
click at [13, 616] on div at bounding box center [12, 616] width 25 height 32
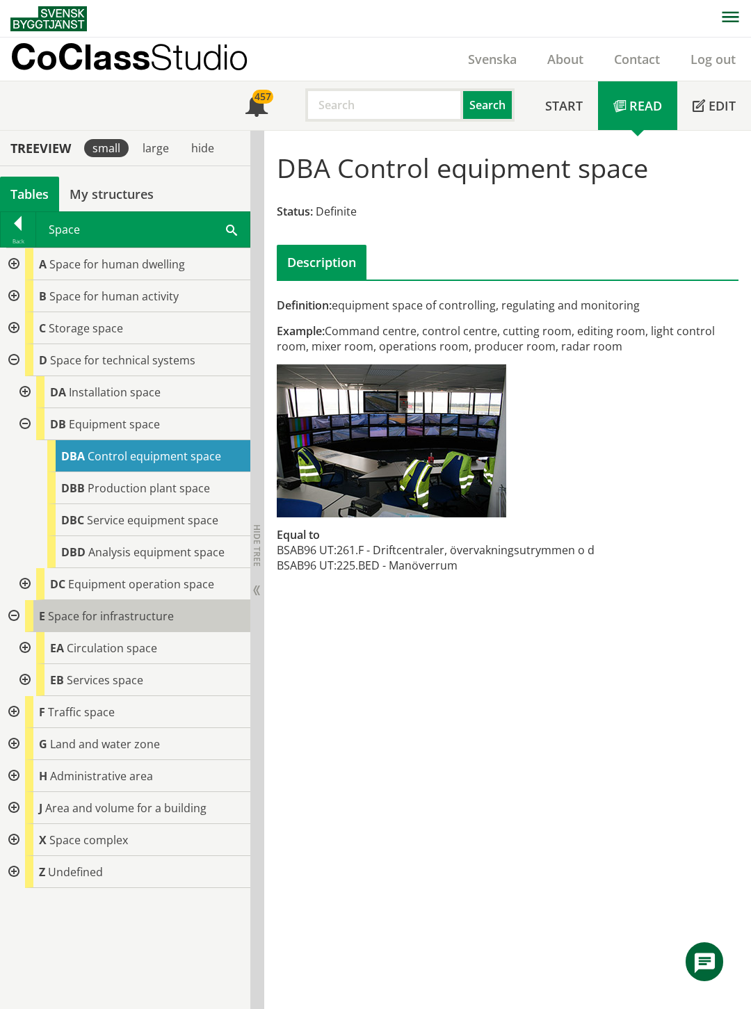
click at [115, 615] on span "Space for infrastructure" at bounding box center [111, 615] width 126 height 15
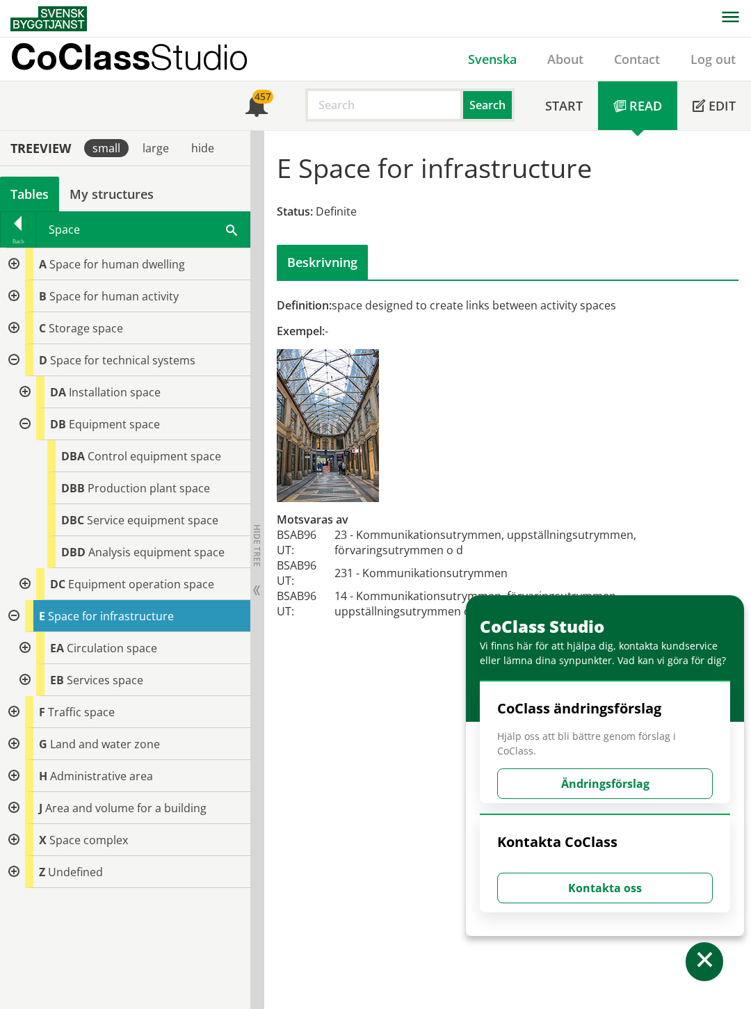
click at [489, 59] on link "Svenska" at bounding box center [492, 59] width 79 height 17
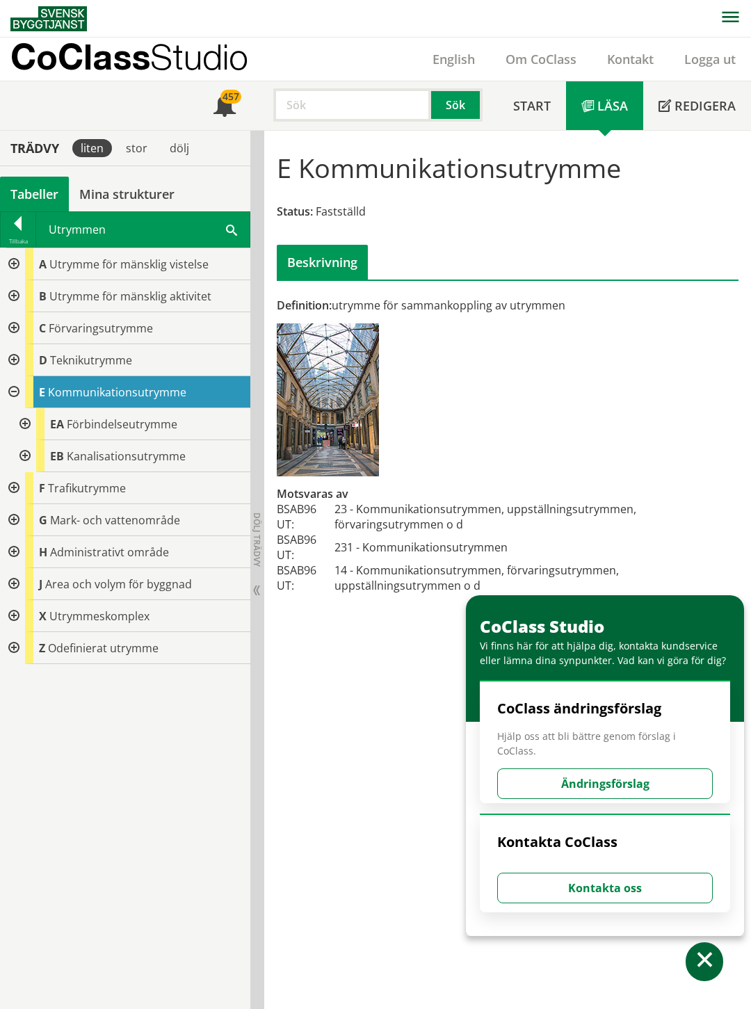
click at [16, 293] on div at bounding box center [12, 296] width 25 height 32
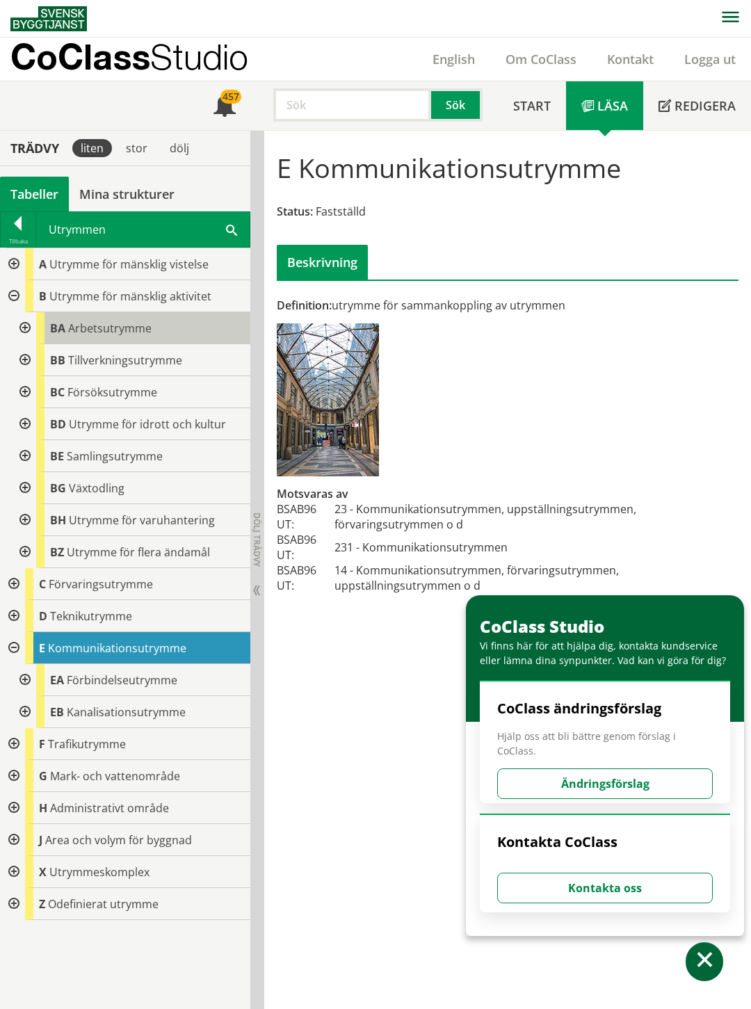
click at [88, 325] on span "Arbetsutrymme" at bounding box center [109, 327] width 83 height 15
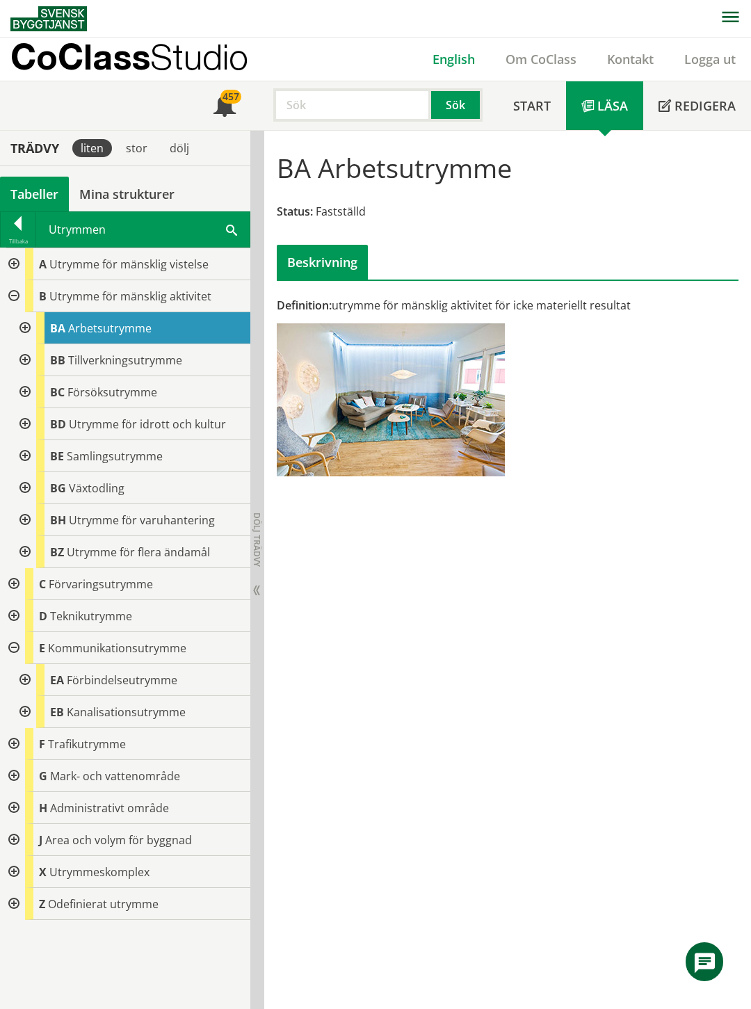
click at [455, 59] on link "English" at bounding box center [453, 59] width 73 height 17
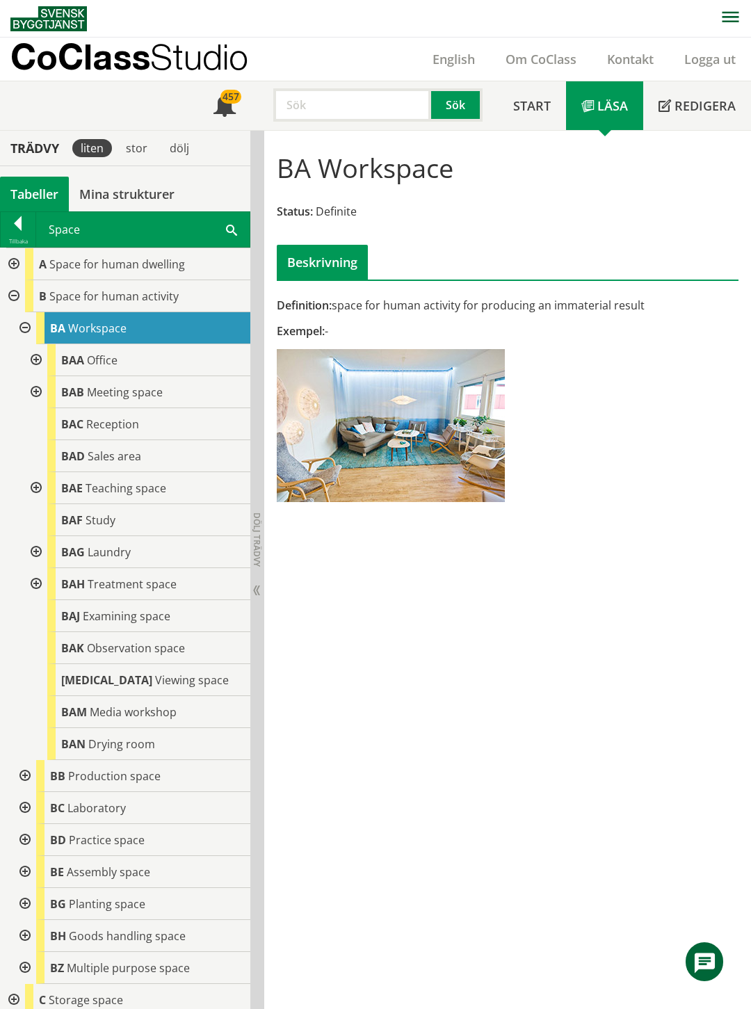
click at [35, 583] on div at bounding box center [34, 584] width 25 height 32
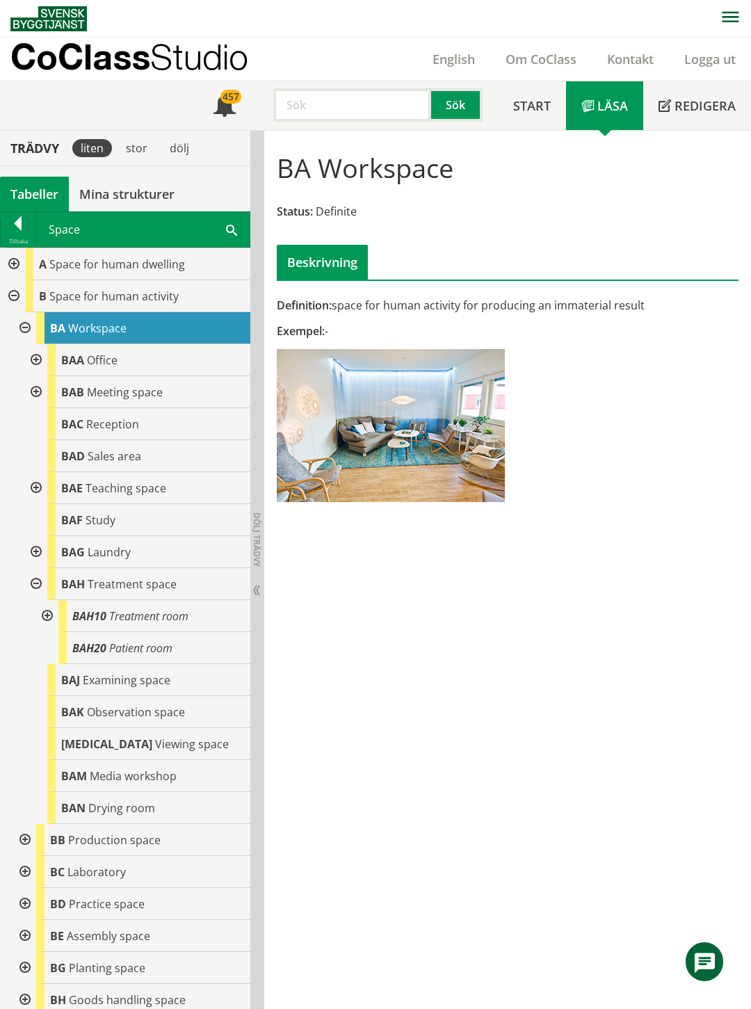
click at [35, 583] on div at bounding box center [34, 584] width 25 height 32
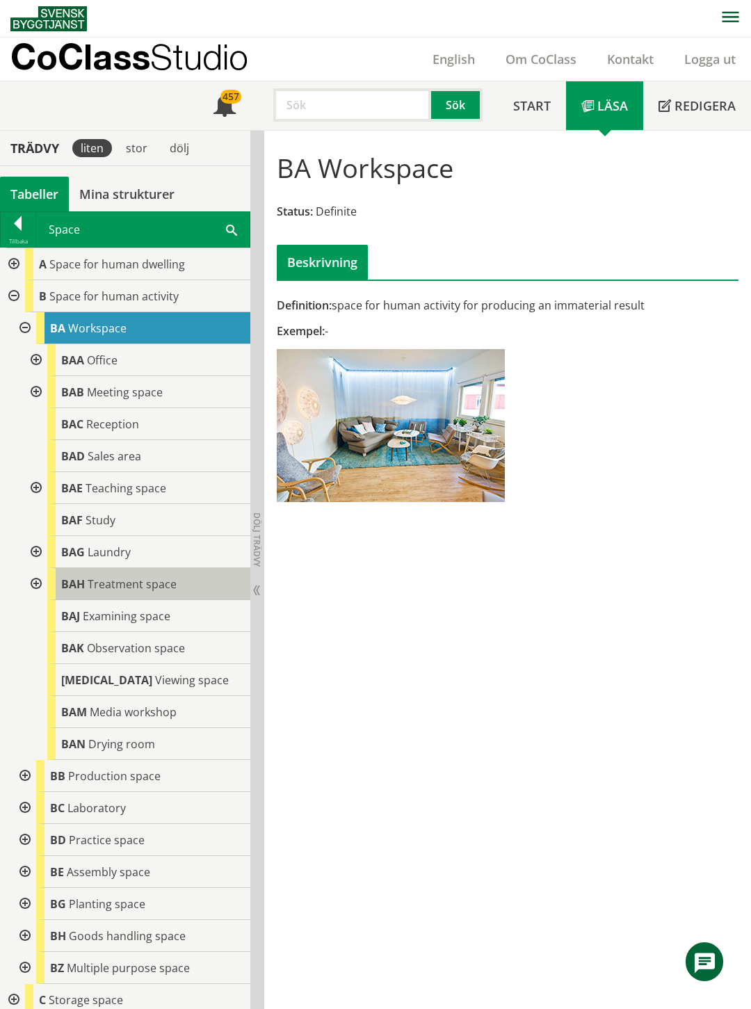
click at [155, 585] on span "Treatment space" at bounding box center [132, 583] width 89 height 15
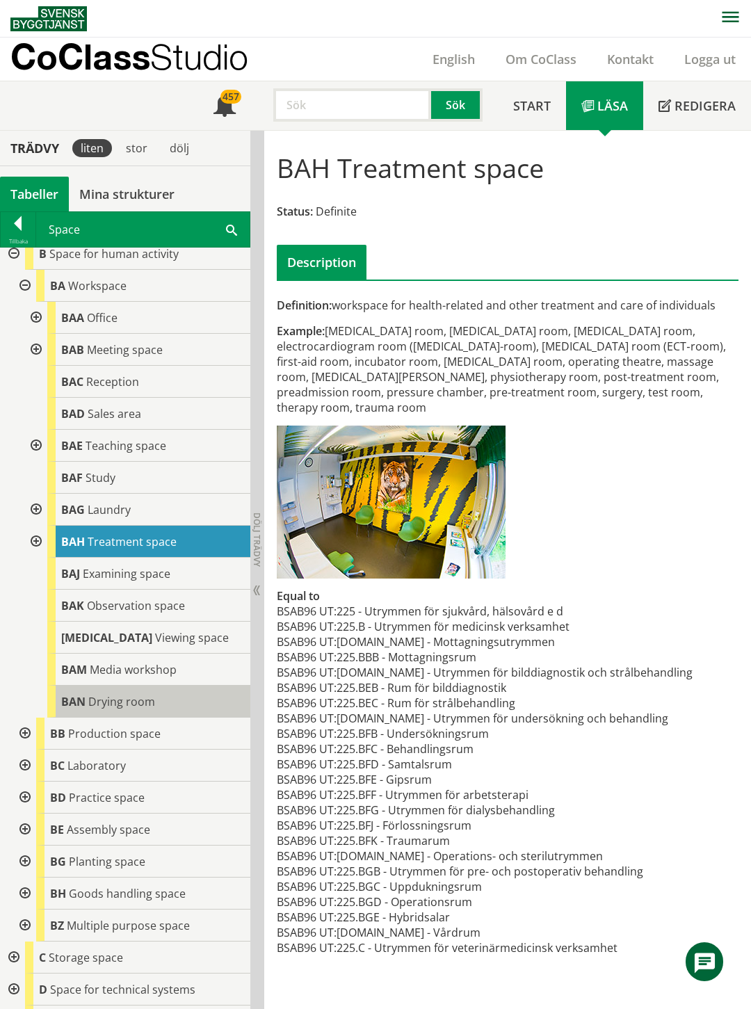
scroll to position [77, 0]
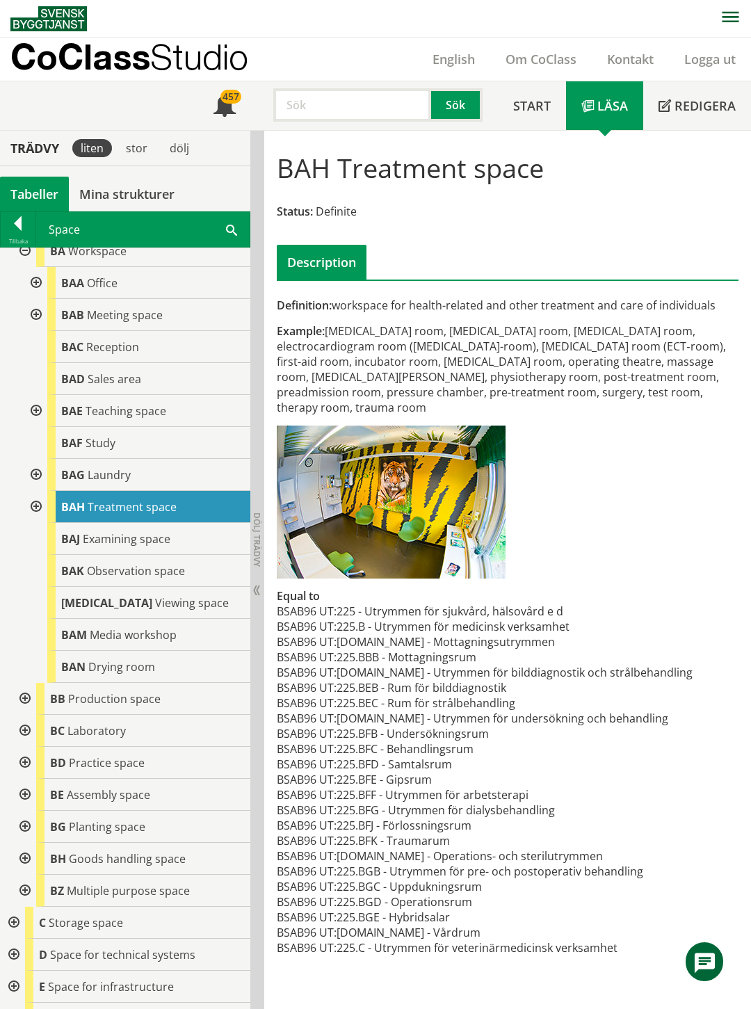
click at [24, 856] on div at bounding box center [23, 858] width 25 height 32
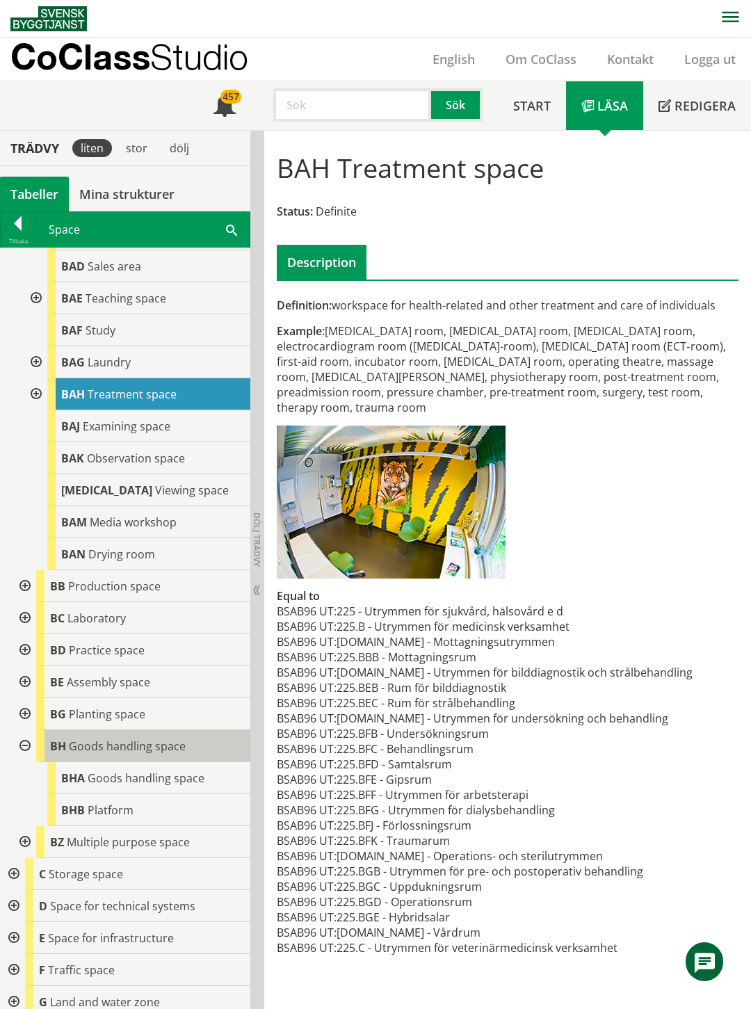
scroll to position [231, 0]
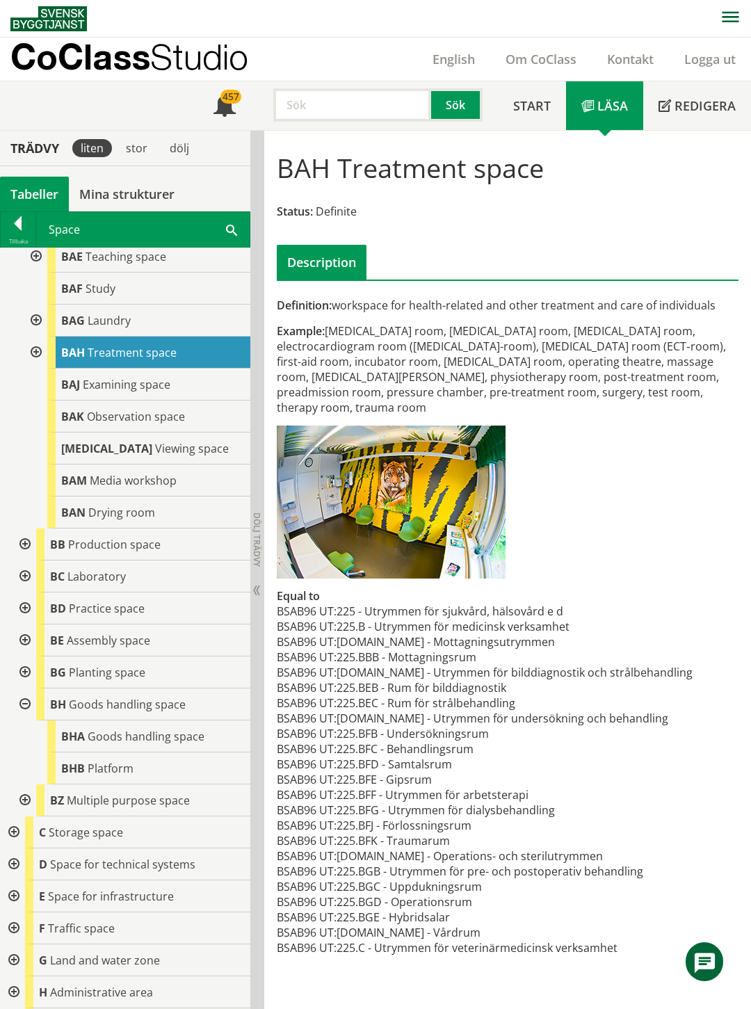
click at [24, 792] on div at bounding box center [23, 800] width 25 height 32
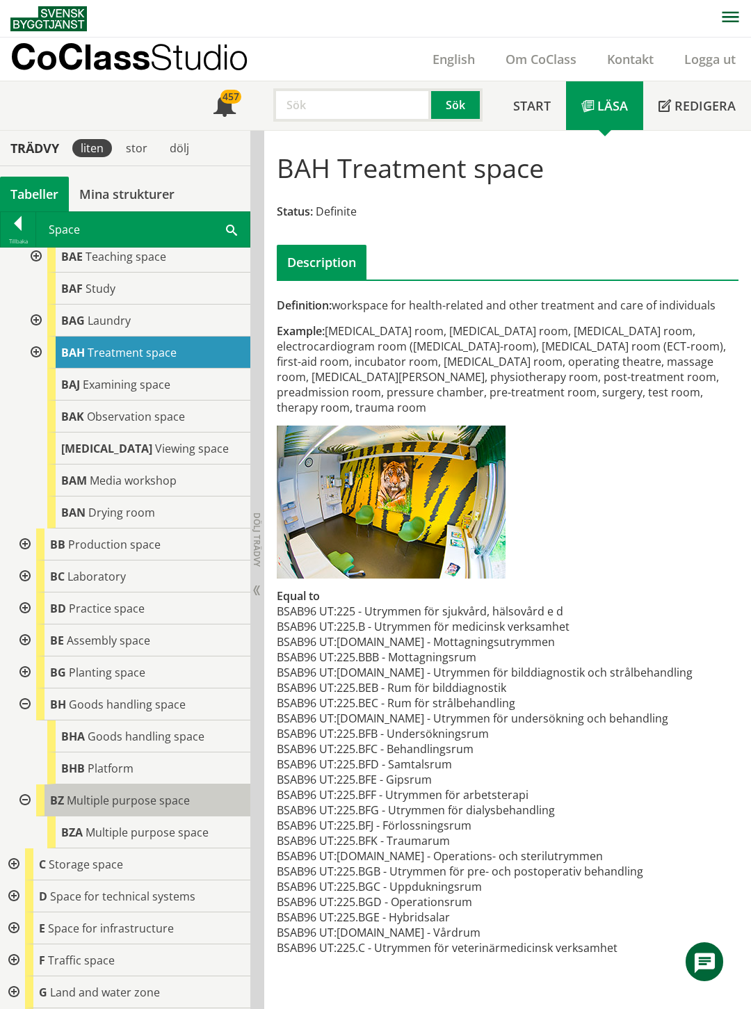
click at [124, 801] on span "Multiple purpose space" at bounding box center [128, 799] width 123 height 15
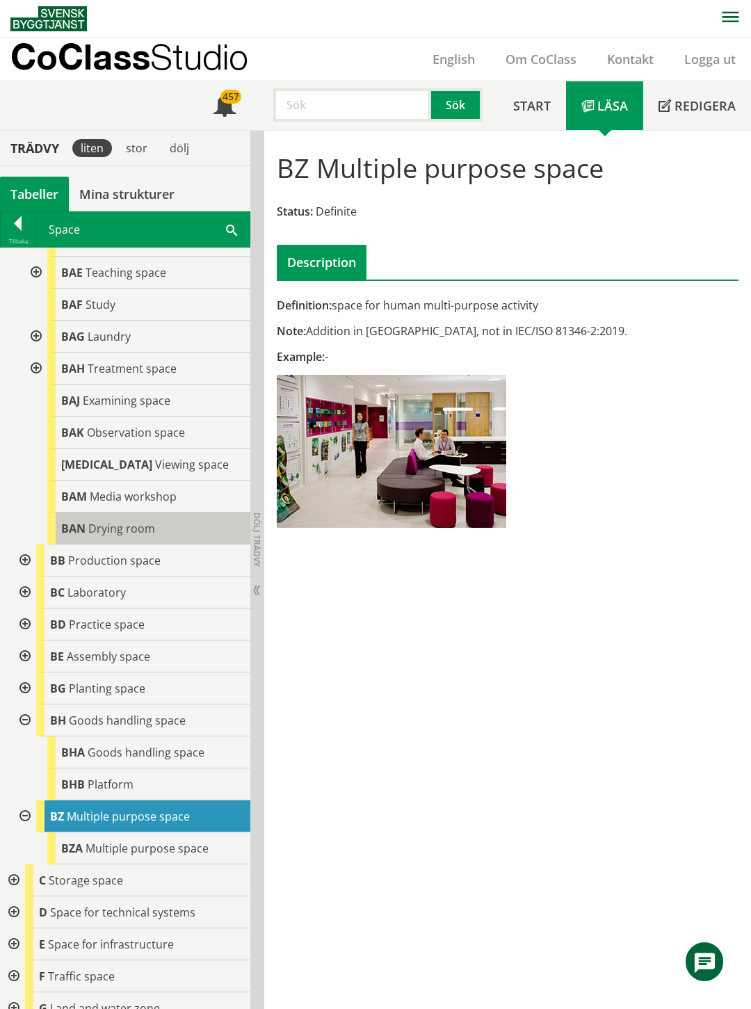
scroll to position [231, 0]
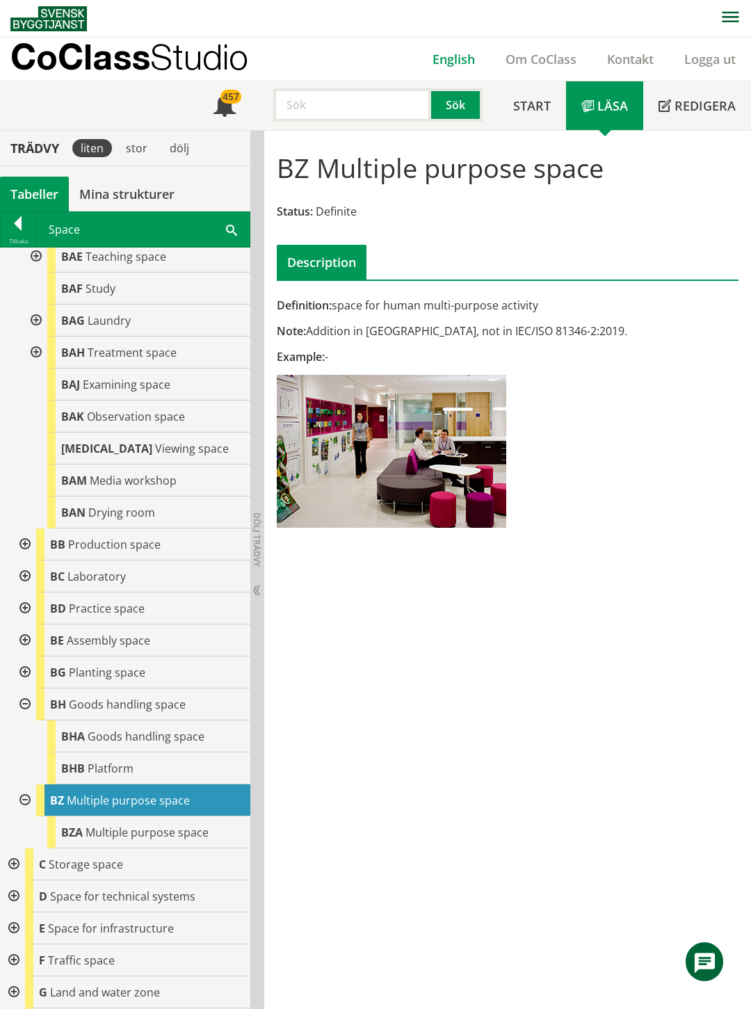
click link "English"
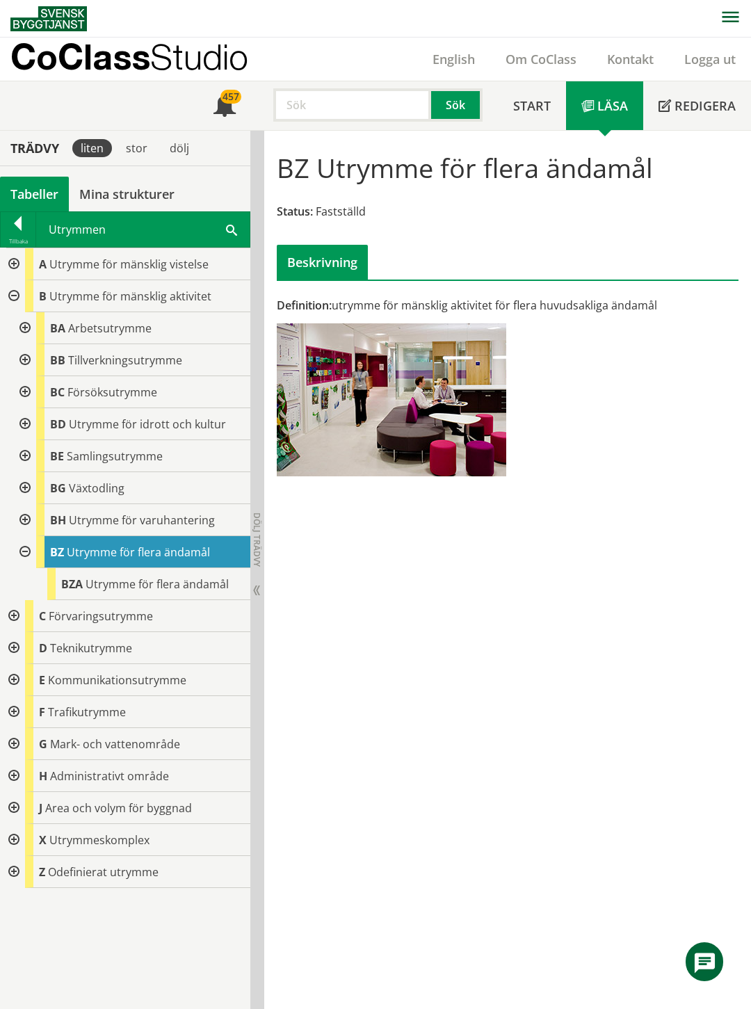
click at [92, 105] on div "Meny 457 Sök Start Läsa" at bounding box center [380, 105] width 740 height 49
click at [13, 804] on div at bounding box center [12, 808] width 25 height 32
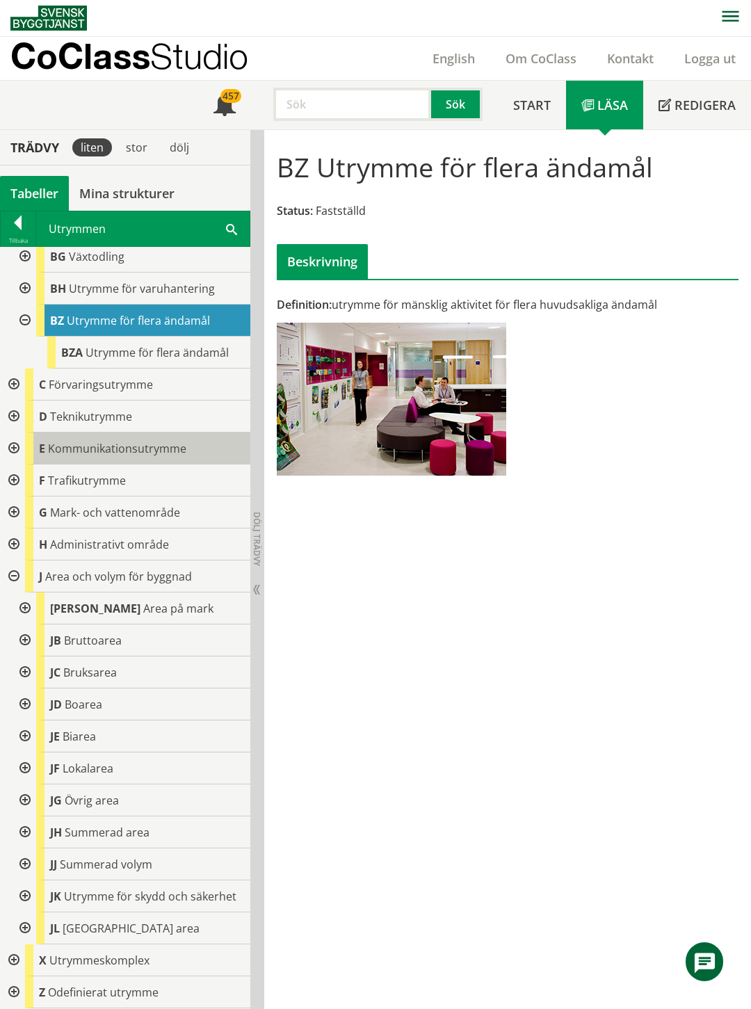
scroll to position [243, 0]
click at [25, 658] on div at bounding box center [23, 673] width 25 height 32
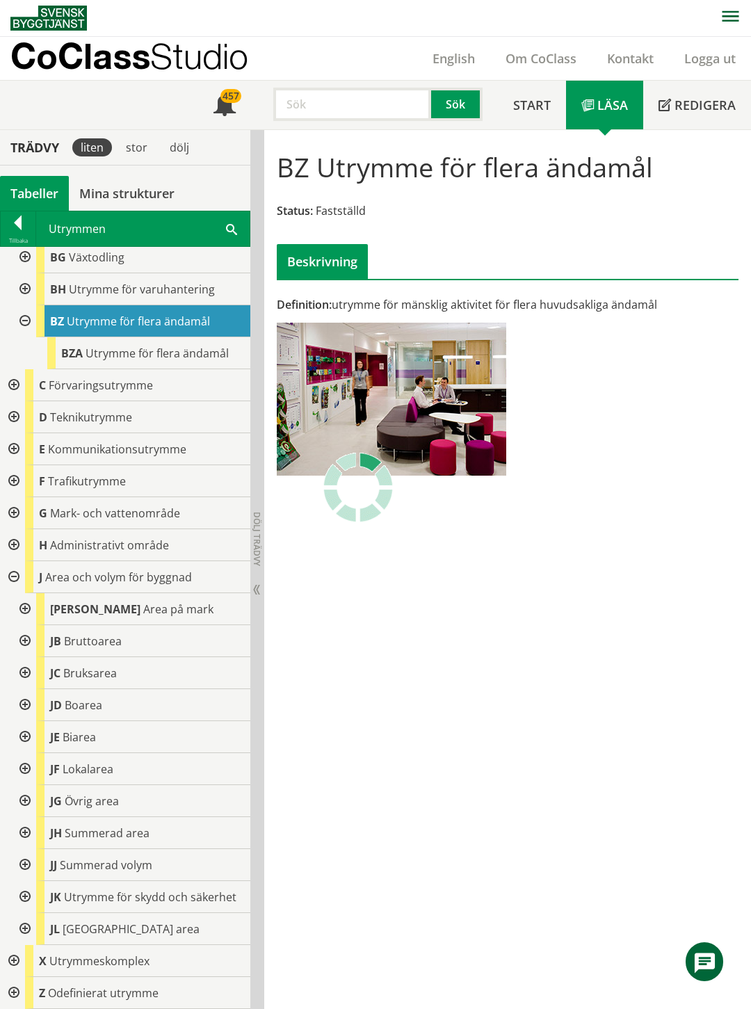
scroll to position [244, 0]
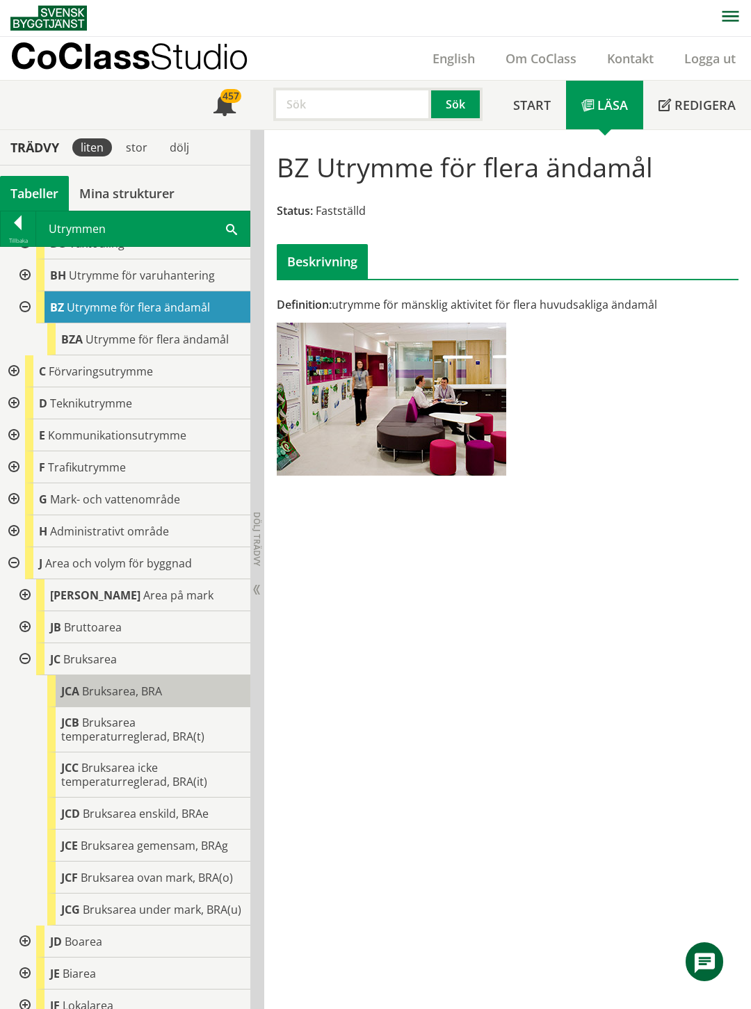
click at [134, 687] on span "Bruksarea, BRA" at bounding box center [122, 690] width 80 height 15
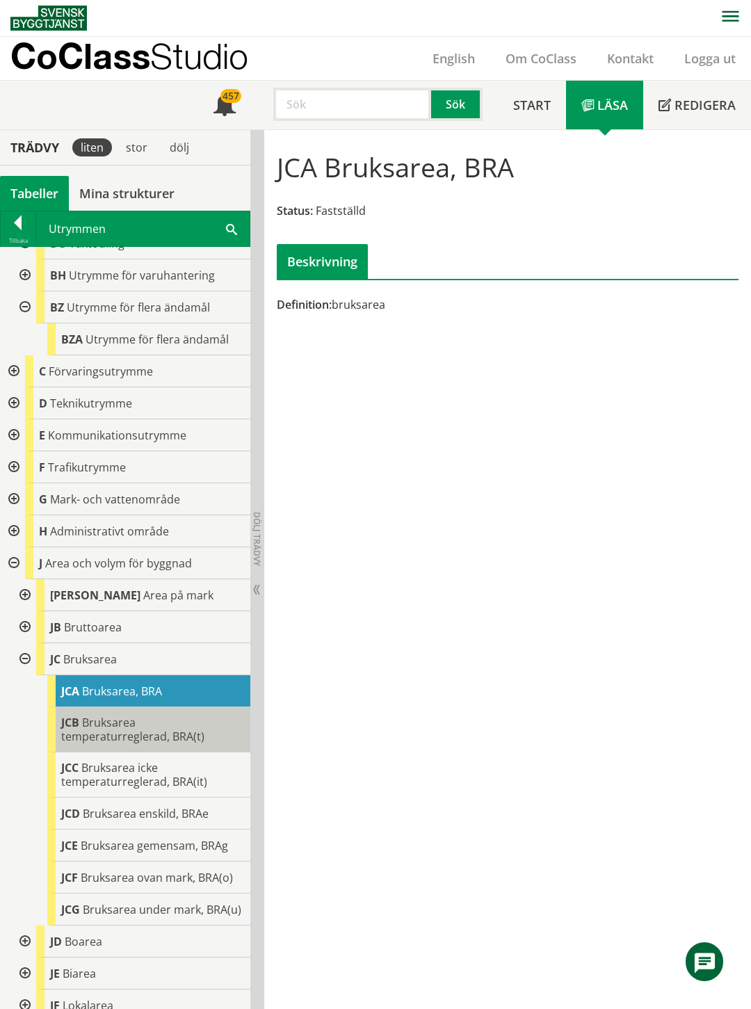
click at [115, 730] on span "Bruksarea temperaturreglerad, BRA(t)" at bounding box center [132, 729] width 143 height 29
click at [122, 735] on span "Bruksarea temperaturreglerad, BRA(t)" at bounding box center [132, 729] width 143 height 29
click at [26, 622] on div at bounding box center [23, 627] width 25 height 32
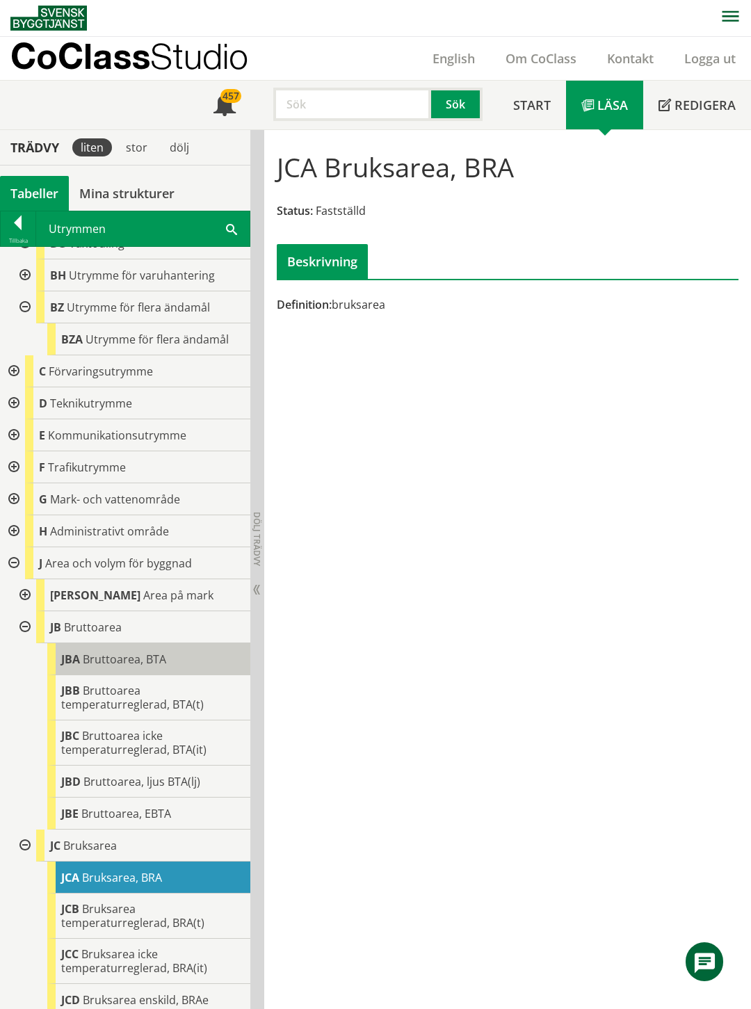
click at [140, 654] on span "Bruttoarea, BTA" at bounding box center [124, 658] width 83 height 15
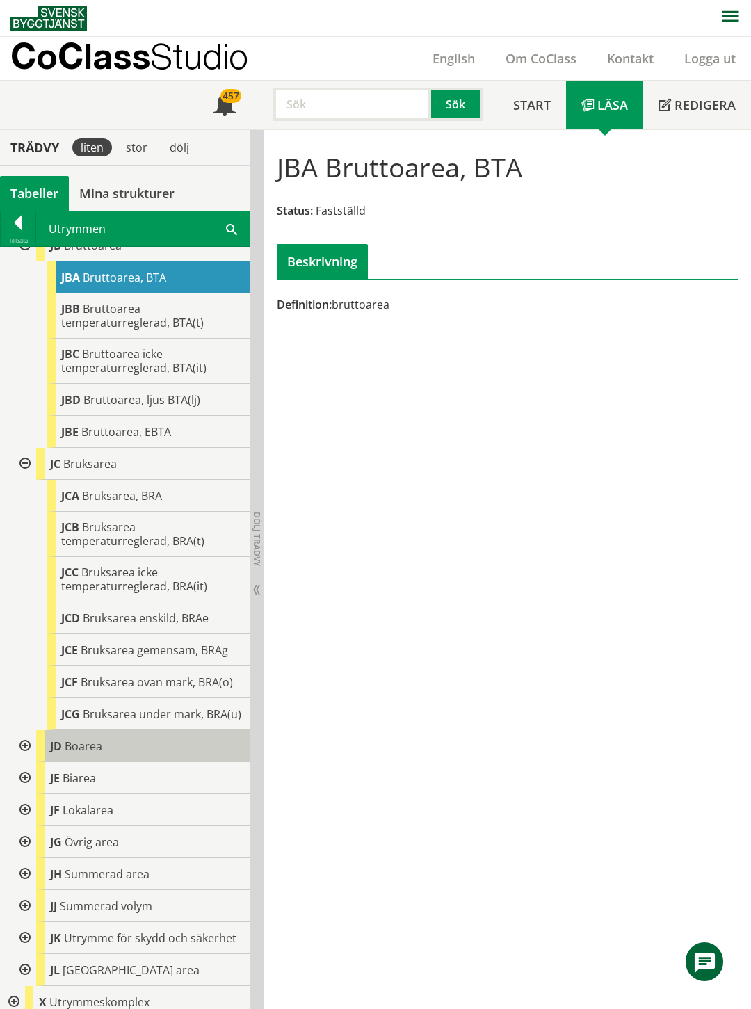
scroll to position [384, 0]
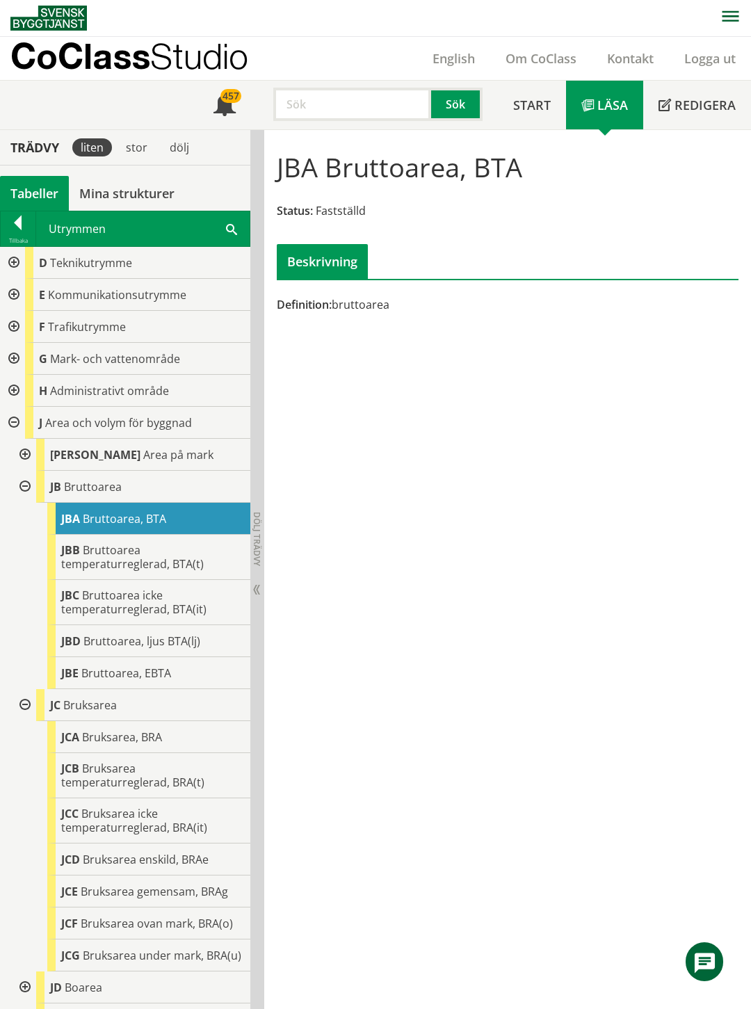
click at [26, 453] on div at bounding box center [23, 455] width 25 height 32
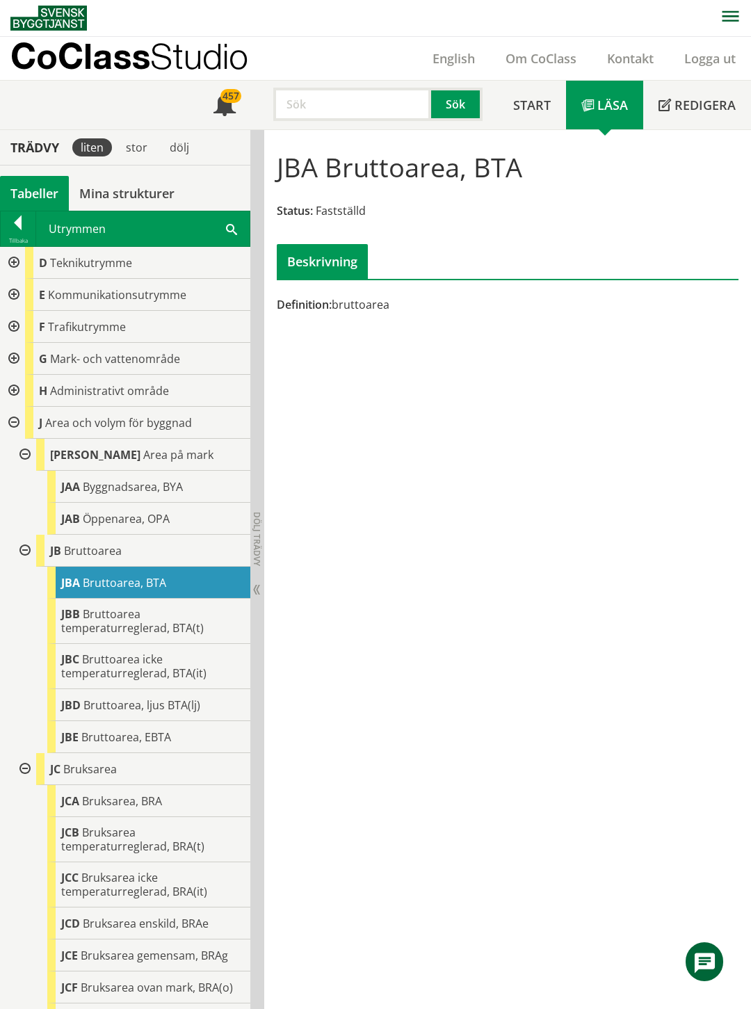
click at [26, 453] on div at bounding box center [23, 455] width 25 height 32
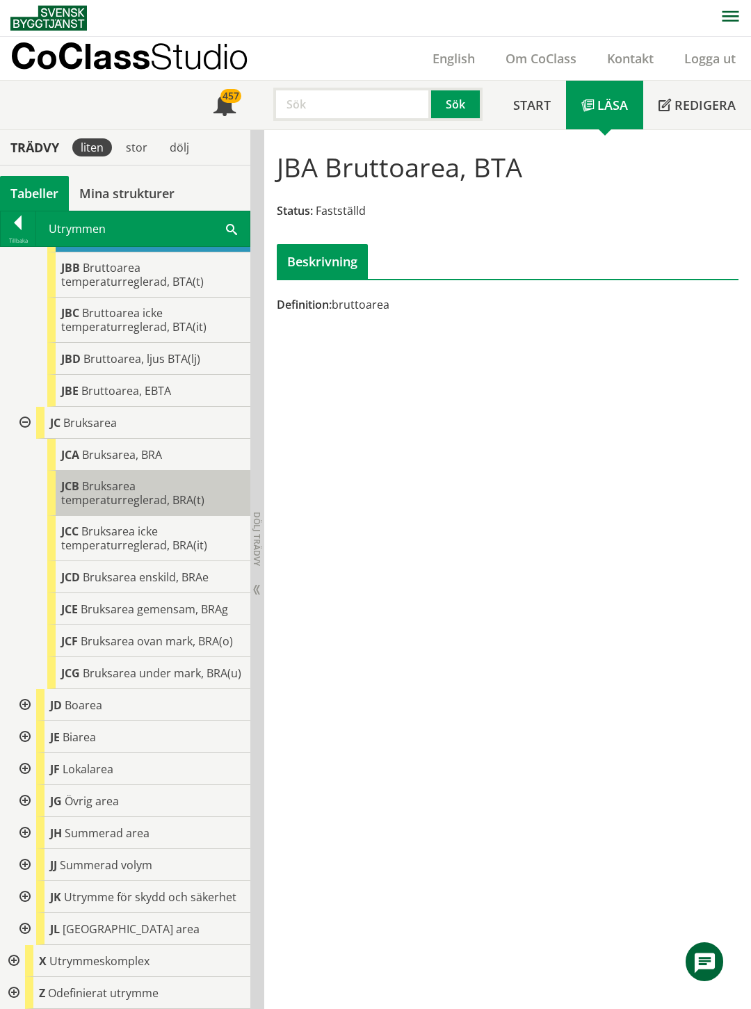
scroll to position [693, 0]
click at [22, 818] on div at bounding box center [23, 833] width 25 height 32
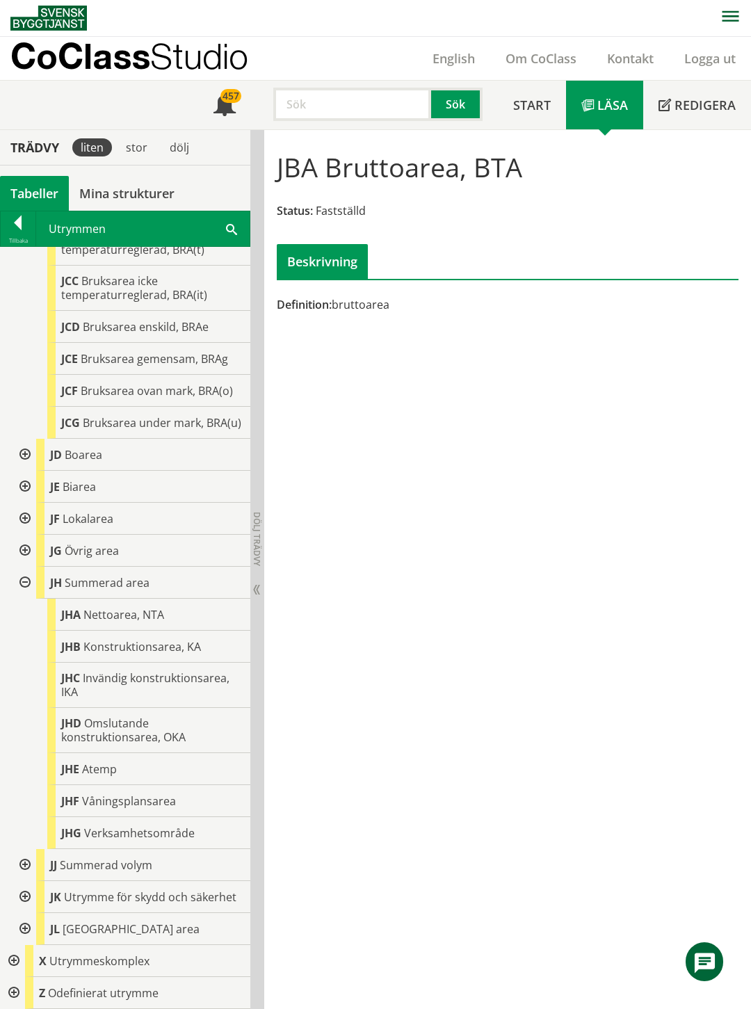
scroll to position [943, 0]
click at [136, 608] on div "JHA Nettoarea, NTA" at bounding box center [148, 615] width 203 height 32
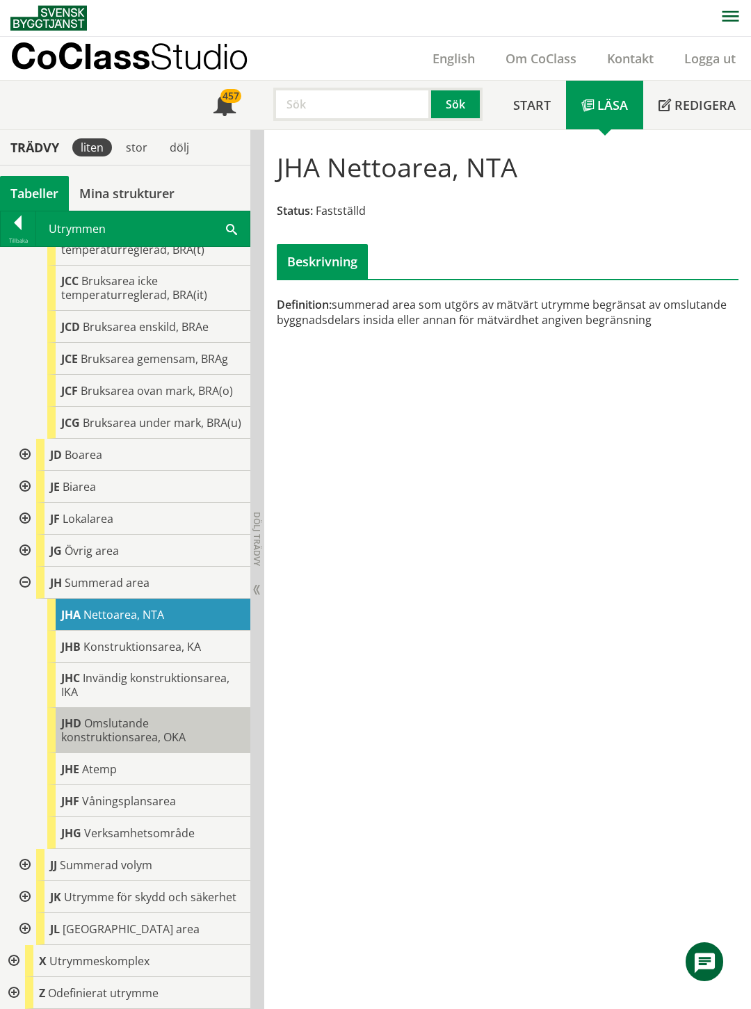
click at [120, 715] on span "Omslutande konstruktionsarea, OKA" at bounding box center [123, 729] width 124 height 29
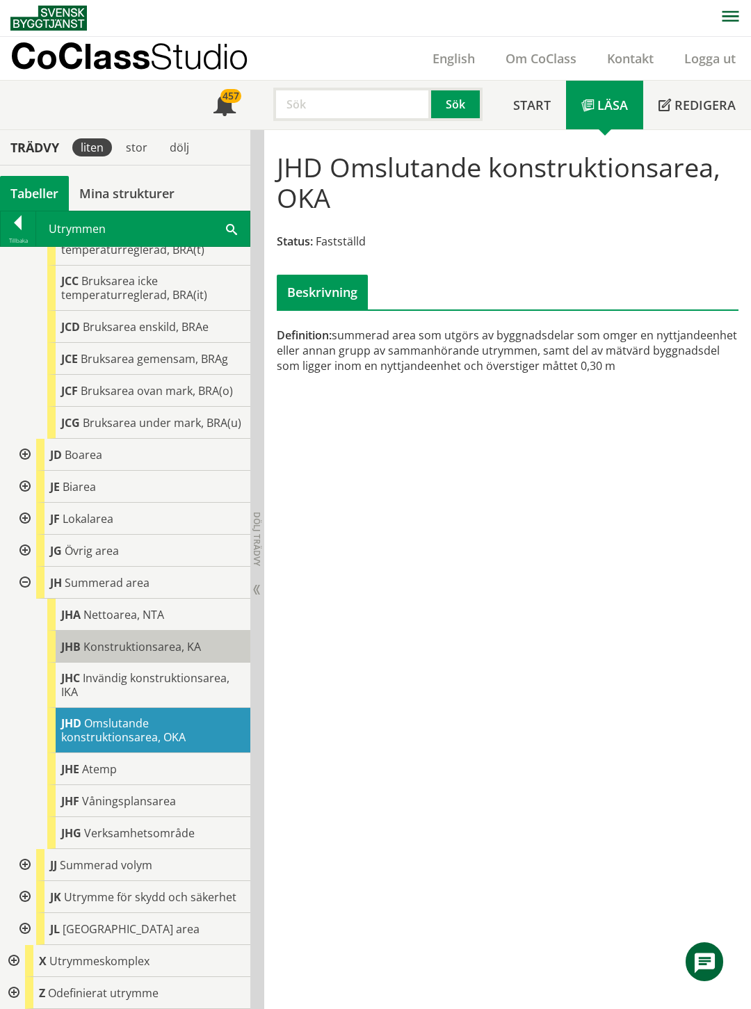
click at [133, 639] on span "Konstruktionsarea, KA" at bounding box center [141, 646] width 117 height 15
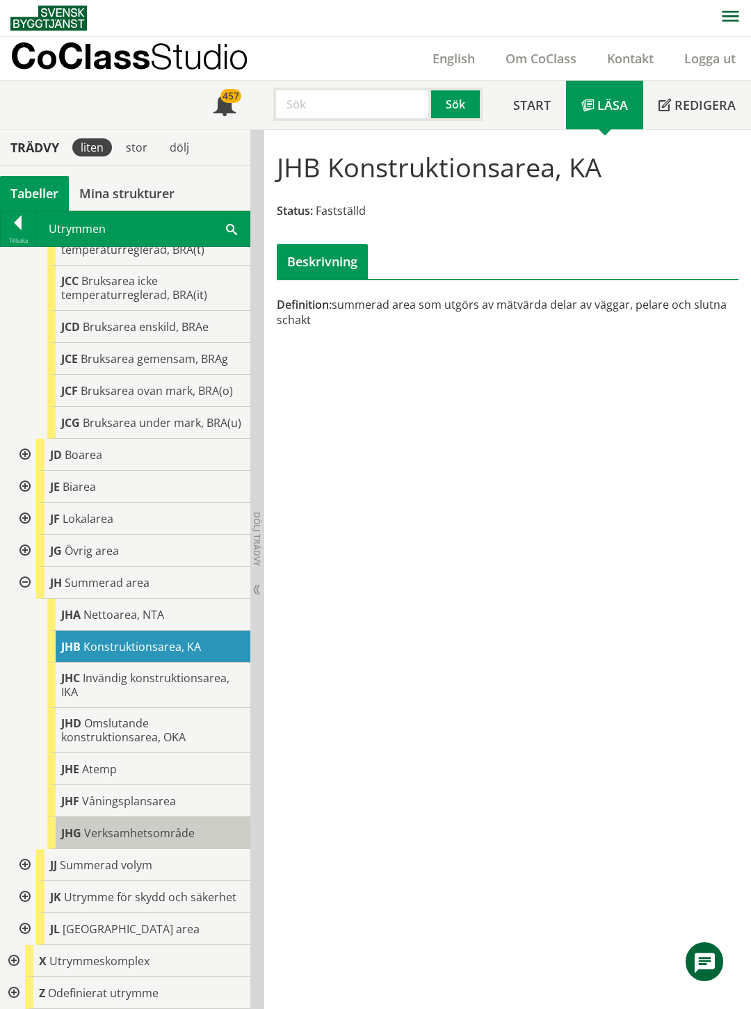
click at [135, 825] on span "Verksamhetsområde" at bounding box center [139, 832] width 111 height 15
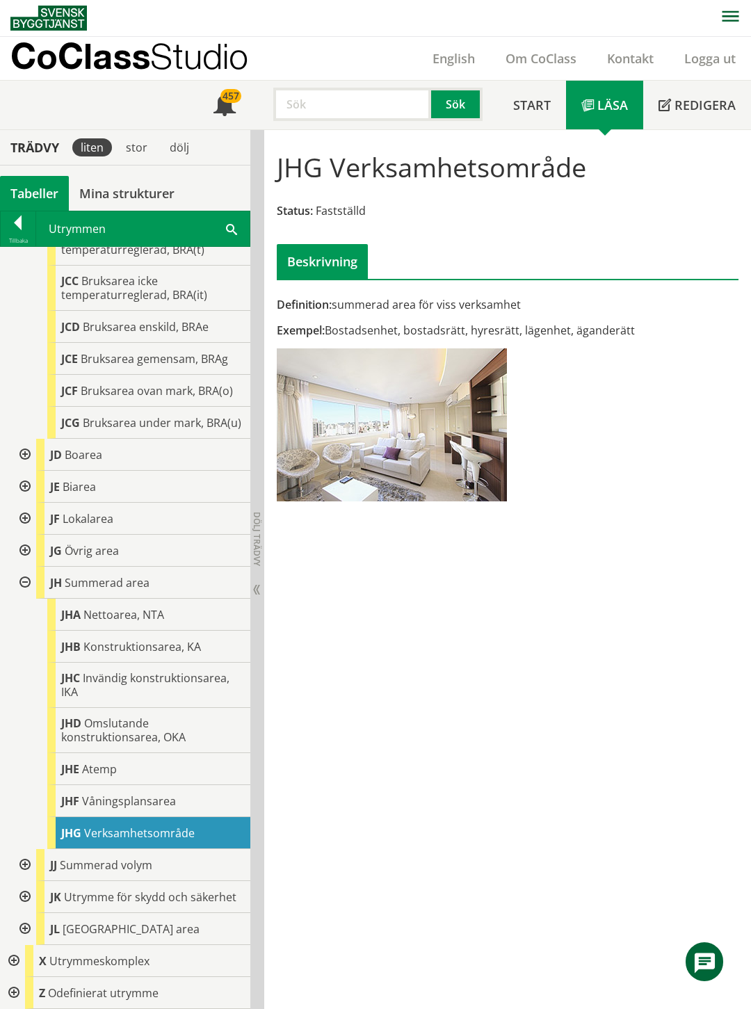
click at [24, 849] on div at bounding box center [23, 865] width 25 height 32
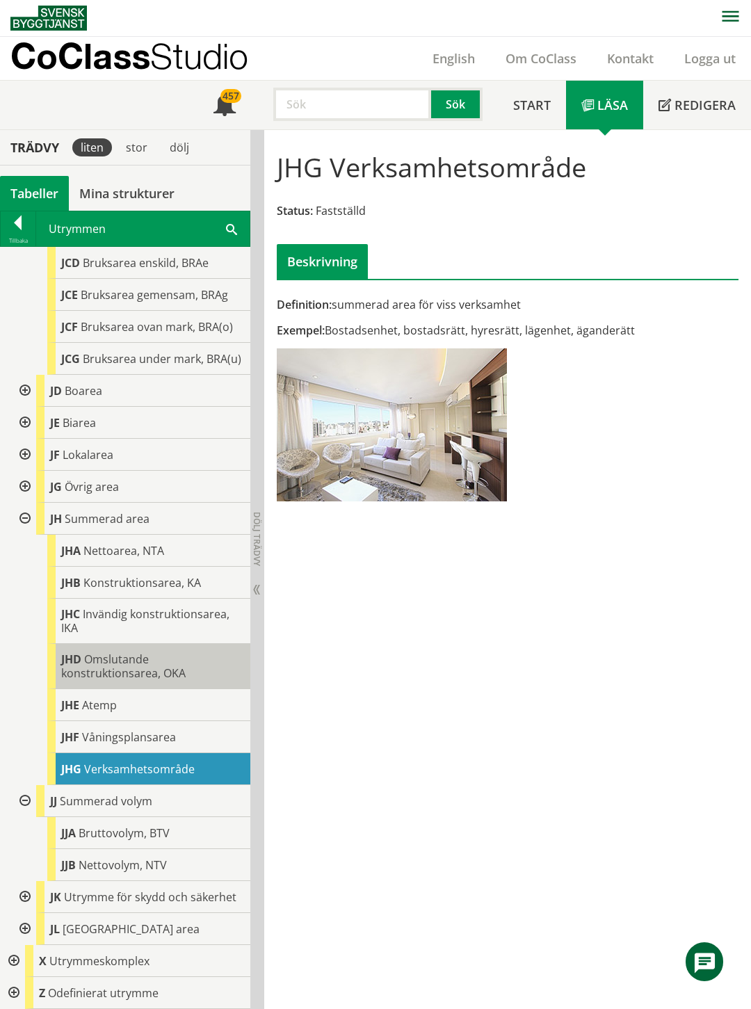
scroll to position [1008, 0]
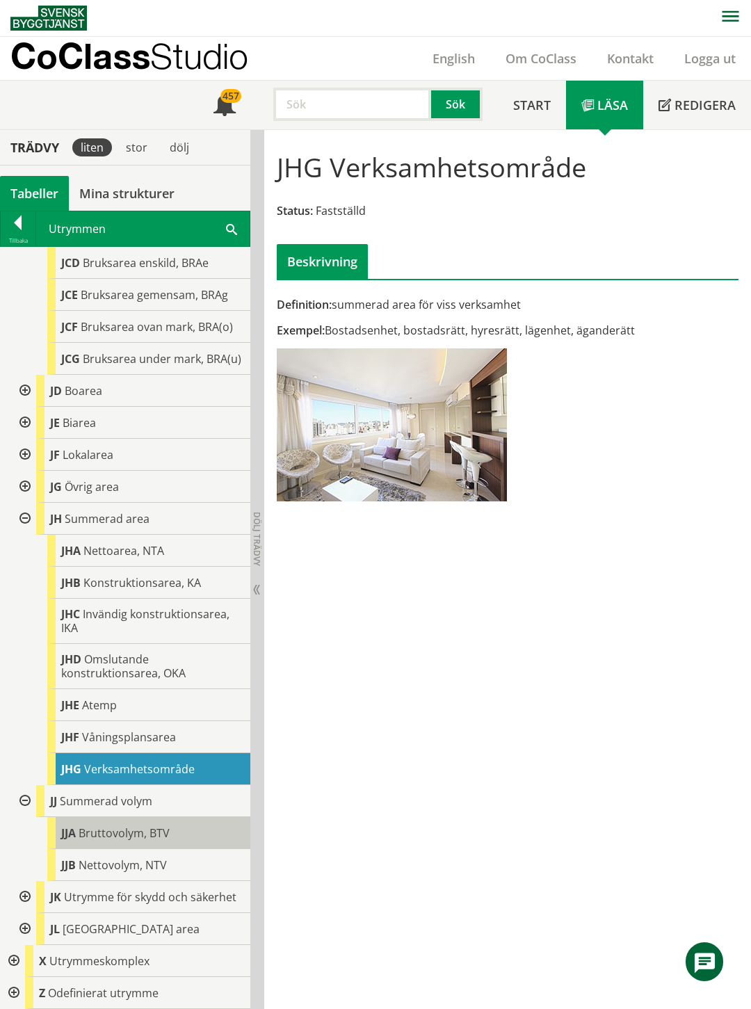
click at [116, 825] on span "Bruttovolym, BTV" at bounding box center [124, 832] width 91 height 15
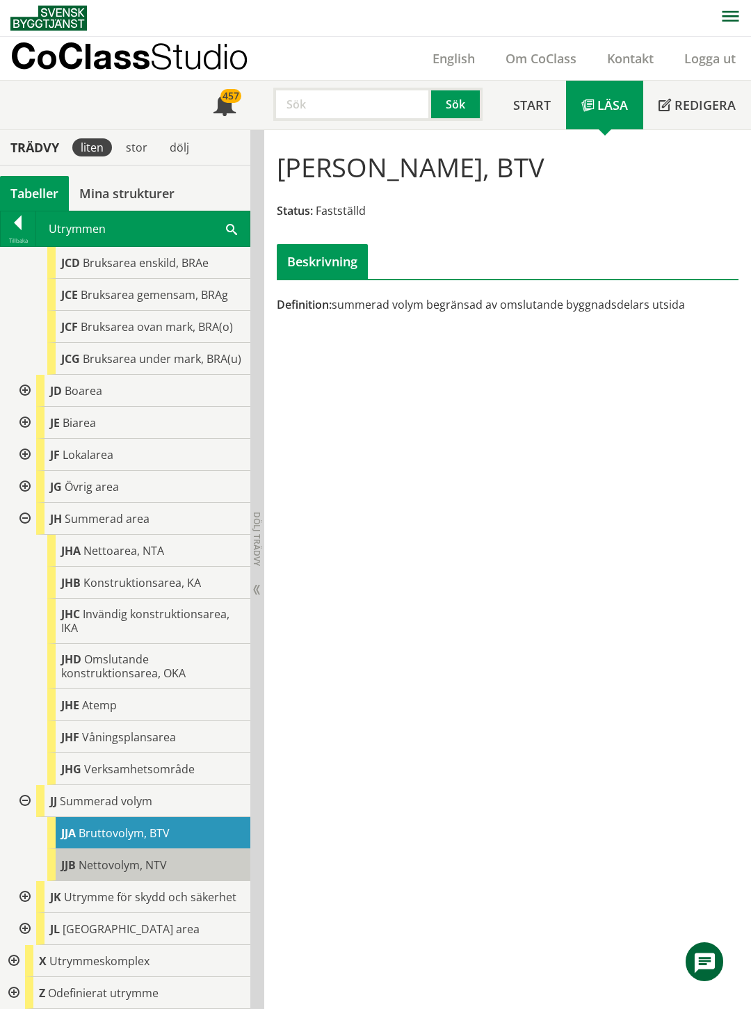
click at [127, 857] on span "Nettovolym, NTV" at bounding box center [123, 864] width 88 height 15
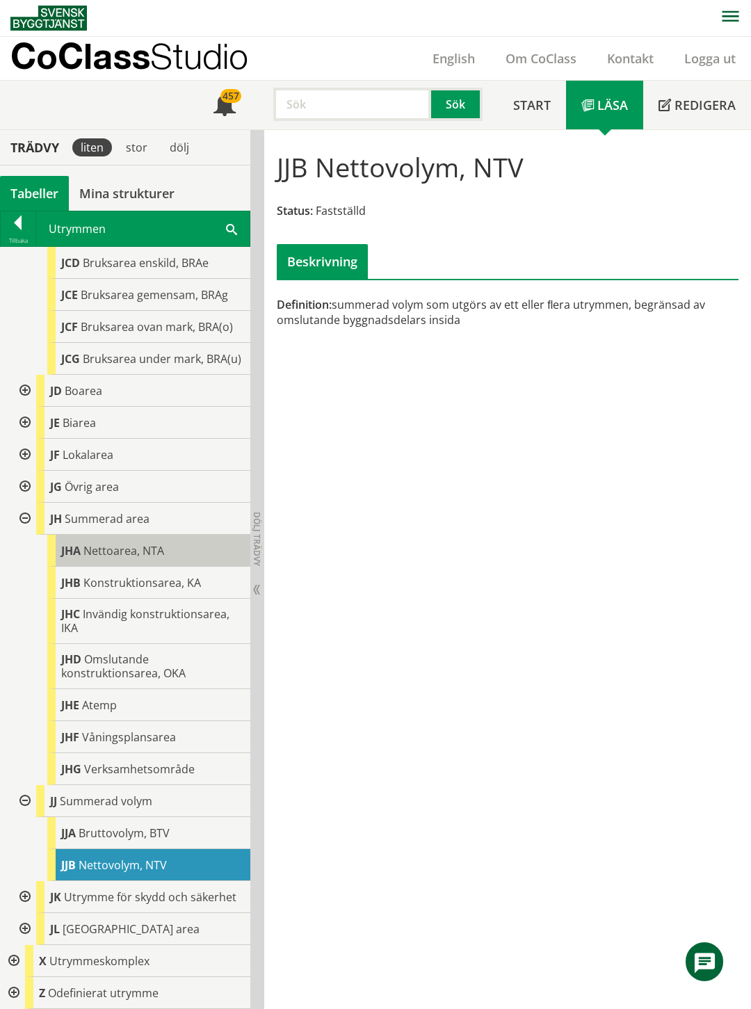
click at [125, 543] on span "Nettoarea, NTA" at bounding box center [123, 550] width 81 height 15
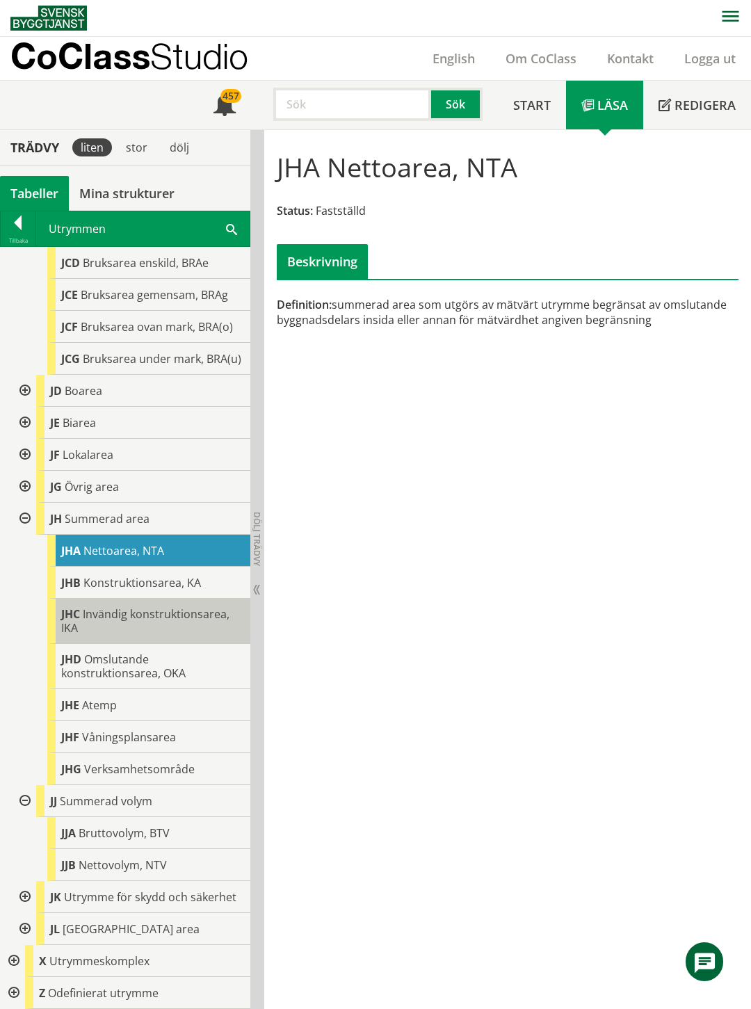
click at [127, 601] on body "AMA AMA Beskrivningsverktyg AMA Funktion BSAB Bygginfo Byggjura Byggkatalogen B…" at bounding box center [375, 503] width 751 height 1009
click at [136, 606] on span "Invändig konstruktionsarea, IKA" at bounding box center [145, 620] width 168 height 29
click at [155, 606] on span "Invändig konstruktionsarea, IKA" at bounding box center [145, 620] width 168 height 29
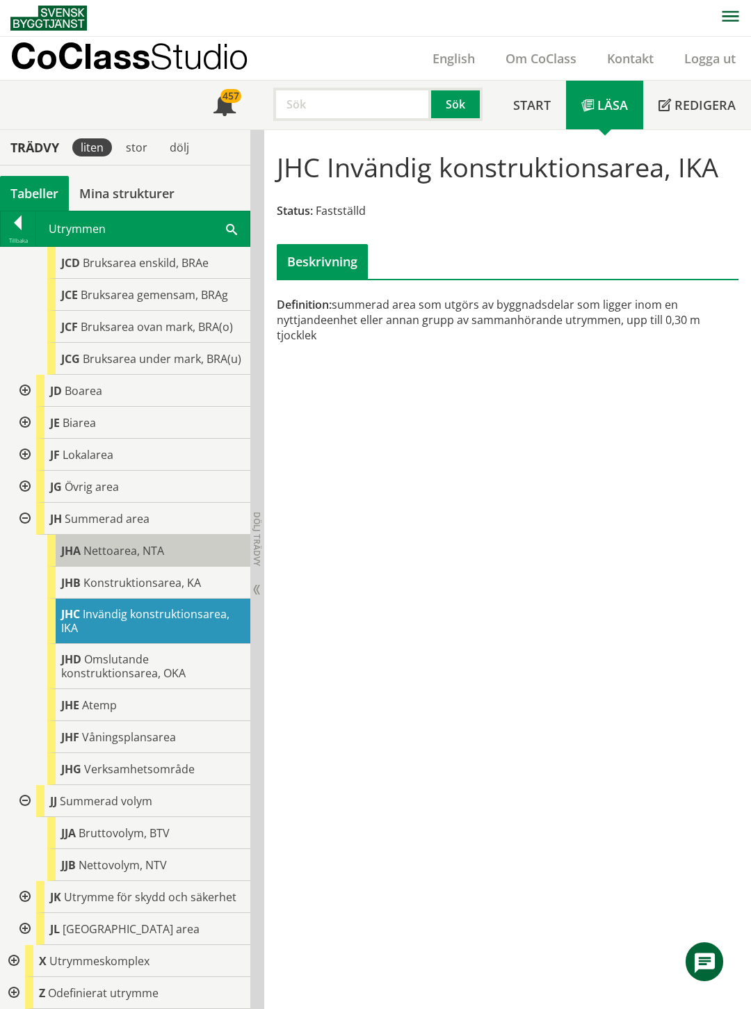
click at [129, 543] on span "Nettoarea, NTA" at bounding box center [123, 550] width 81 height 15
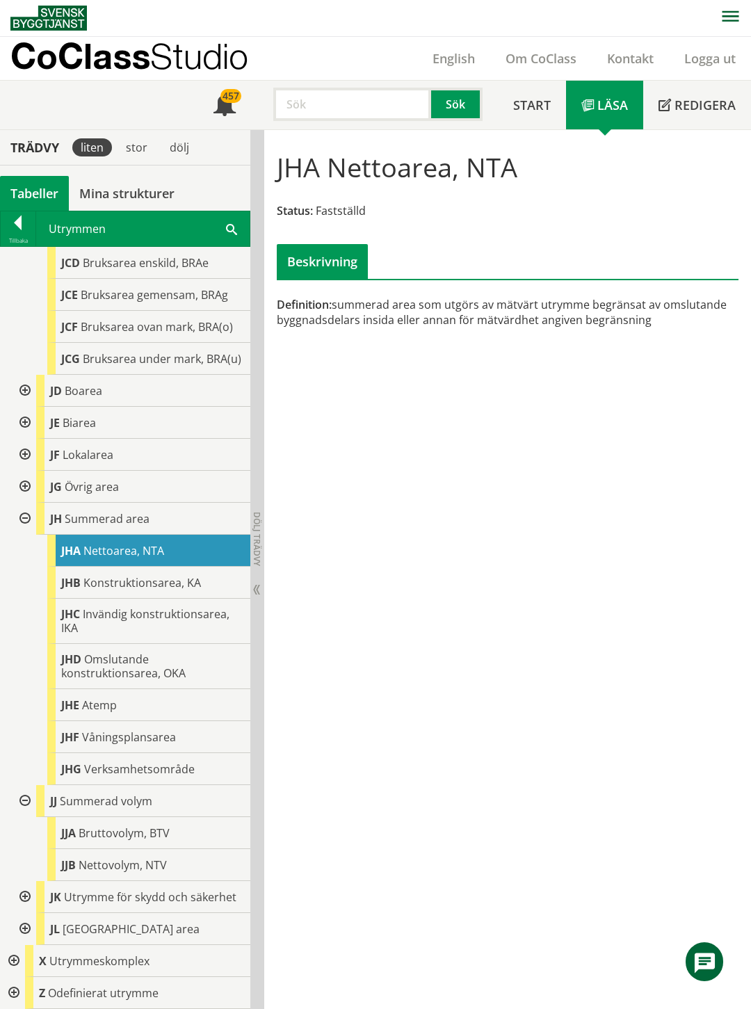
click at [24, 471] on div at bounding box center [23, 487] width 25 height 32
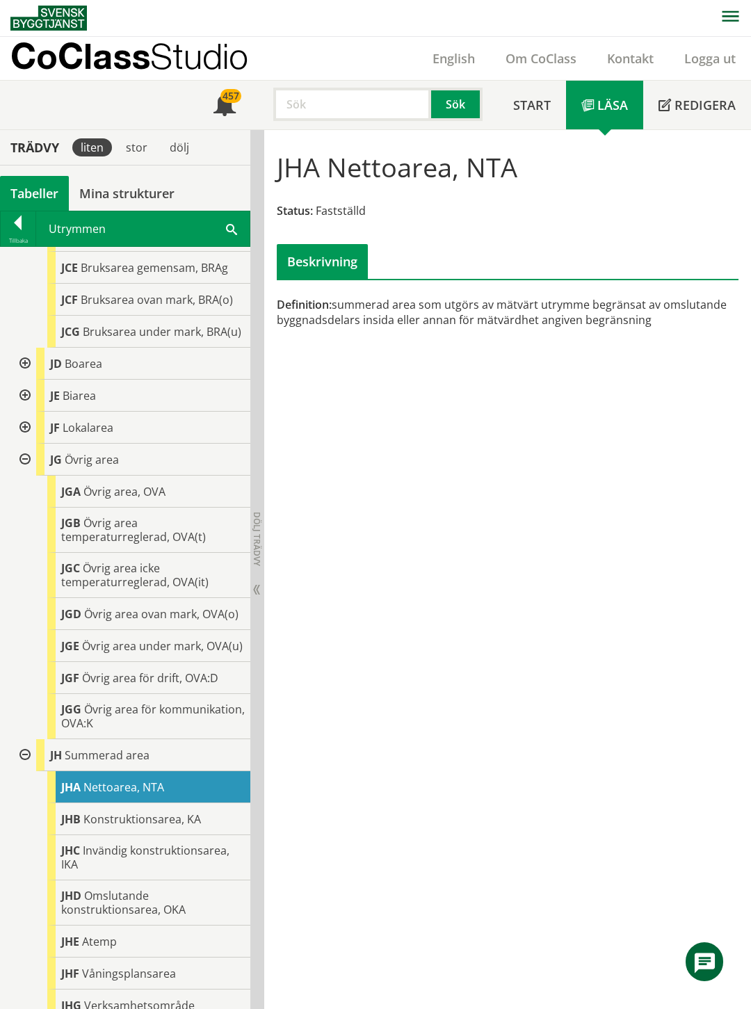
click at [23, 474] on div at bounding box center [23, 459] width 25 height 32
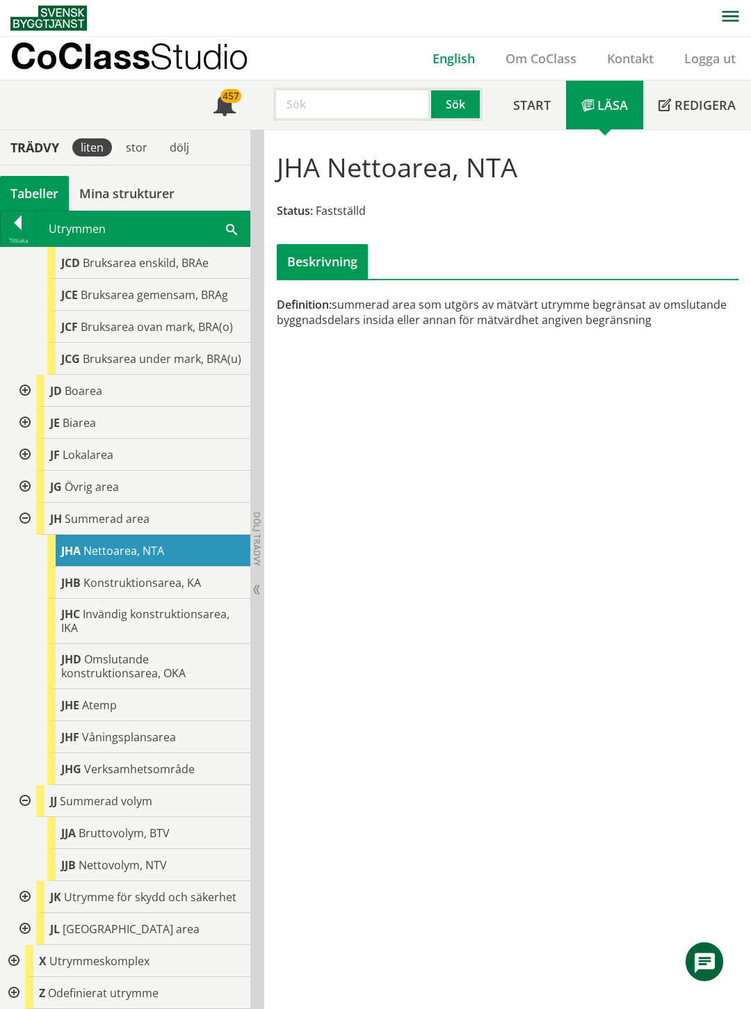
click at [459, 63] on link "English" at bounding box center [453, 58] width 73 height 17
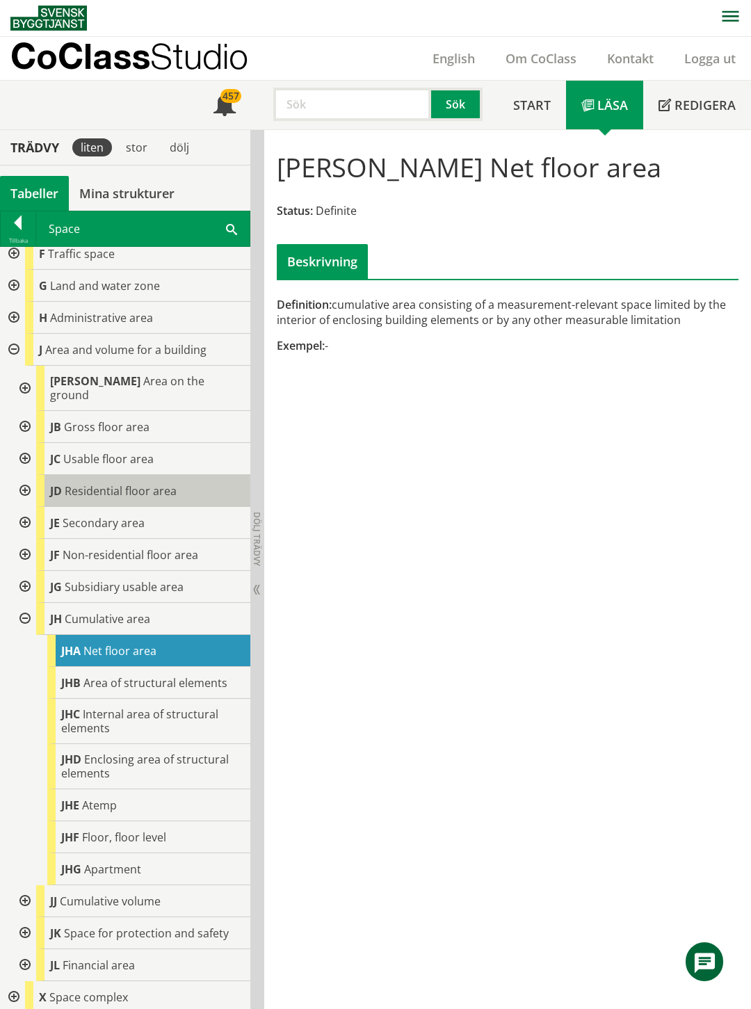
scroll to position [193, 0]
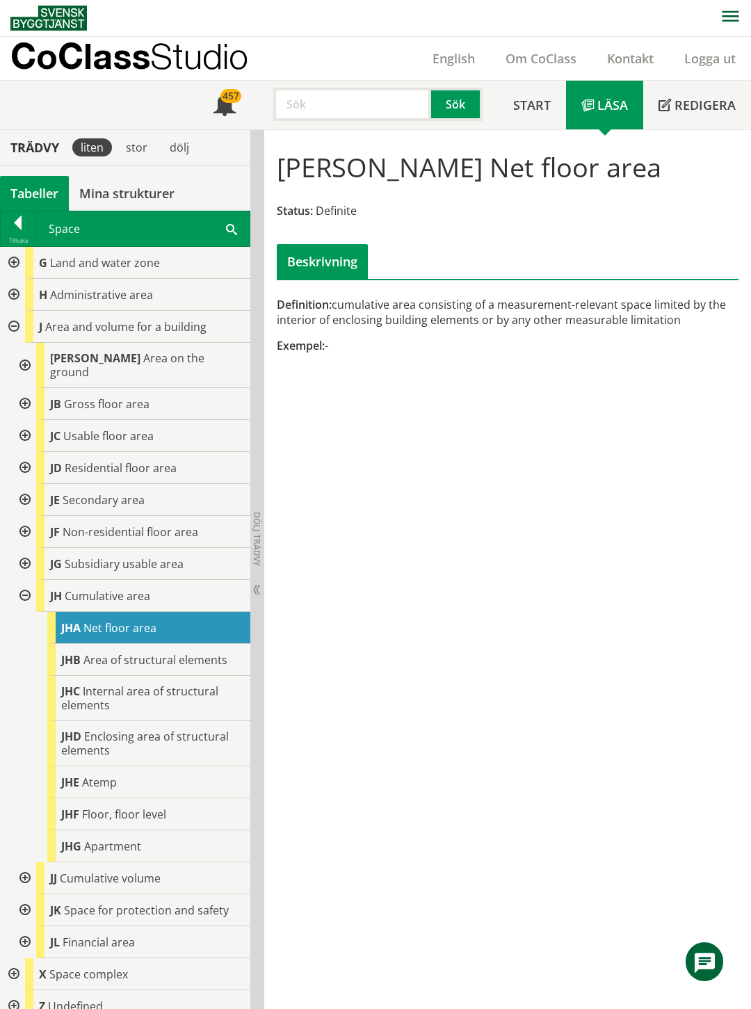
click at [364, 480] on div "[PERSON_NAME] Net floor area Status: Definite Beskrivning Definition: cumulativ…" at bounding box center [507, 569] width 487 height 879
click at [22, 862] on div at bounding box center [23, 878] width 25 height 32
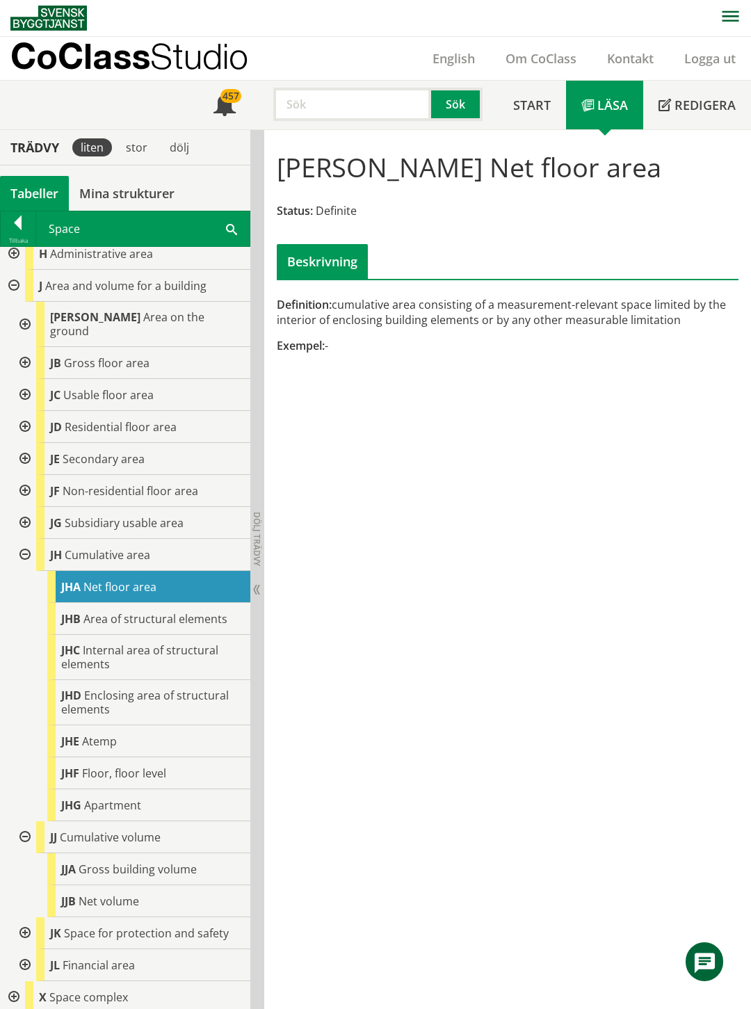
scroll to position [256, 0]
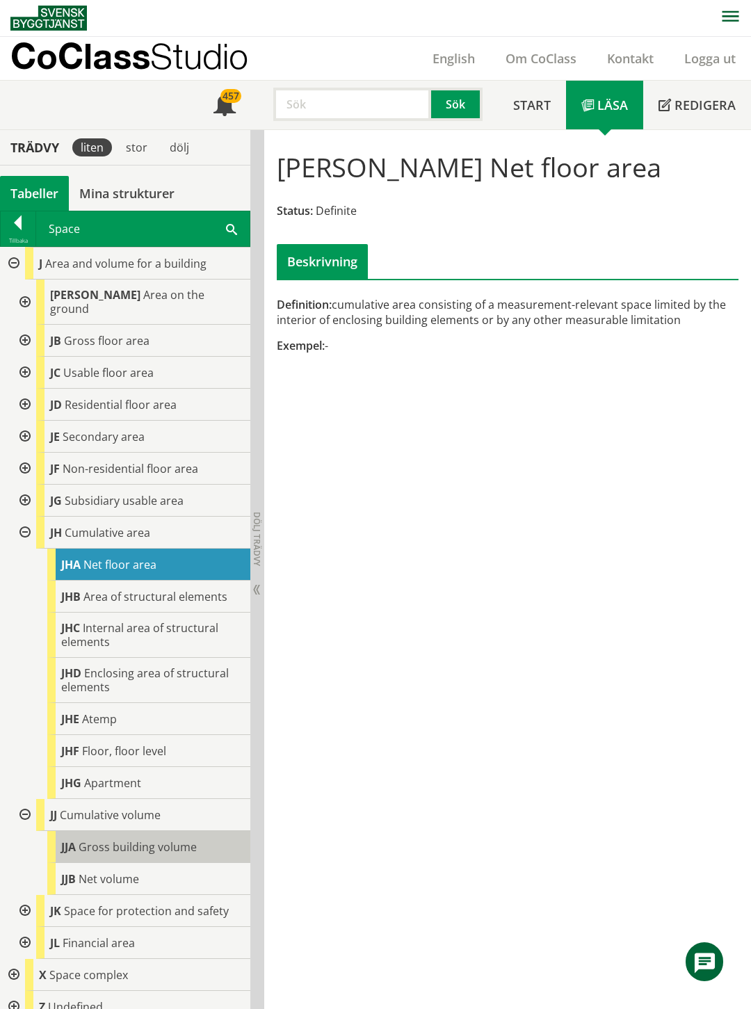
click at [129, 839] on span "Gross building volume" at bounding box center [138, 846] width 118 height 15
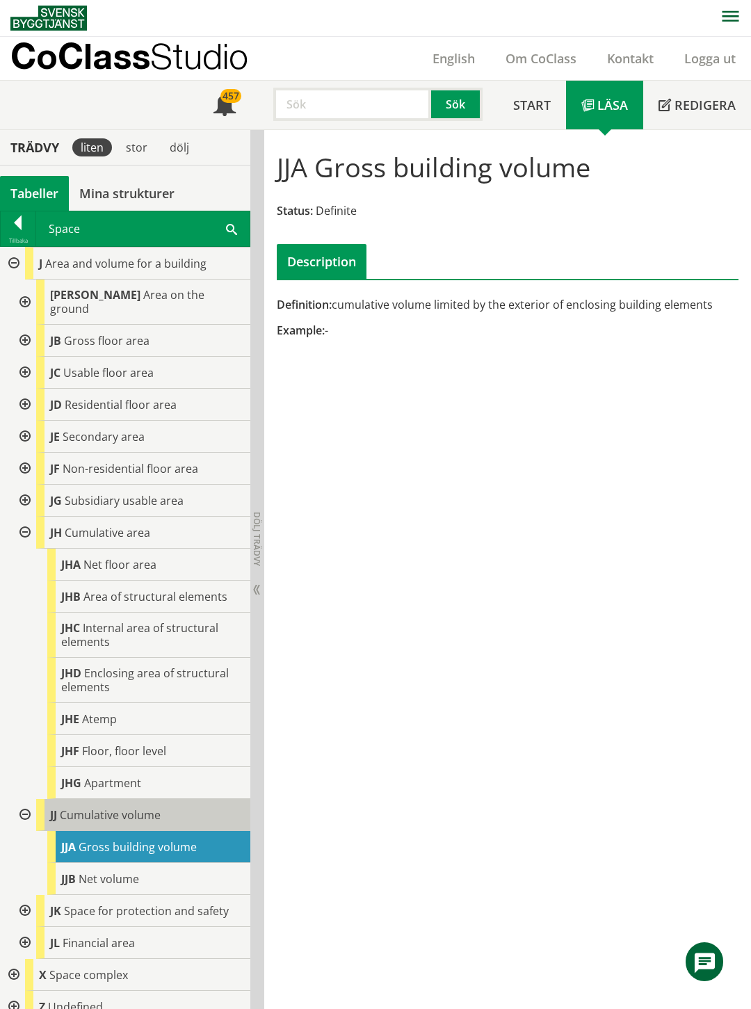
click at [127, 807] on span "Cumulative volume" at bounding box center [110, 814] width 101 height 15
click at [149, 807] on span "Cumulative volume" at bounding box center [110, 814] width 101 height 15
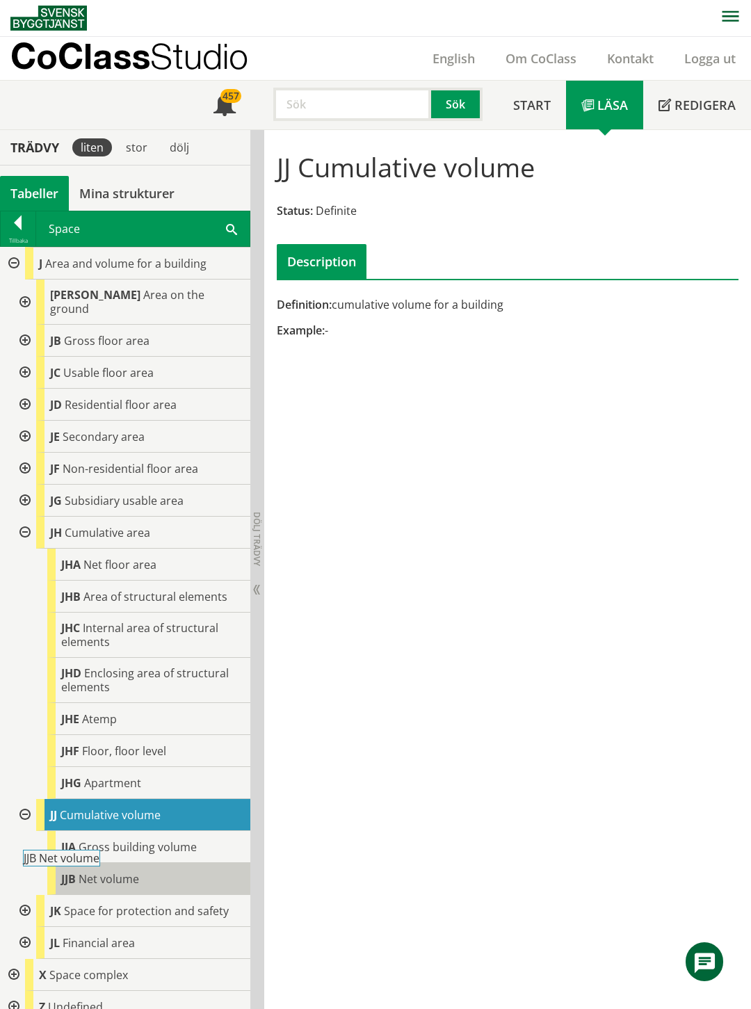
click at [101, 871] on span "Net volume" at bounding box center [109, 878] width 60 height 15
click at [114, 871] on span "Net volume" at bounding box center [109, 878] width 60 height 15
click at [165, 863] on div "JJB Net volume" at bounding box center [148, 879] width 203 height 32
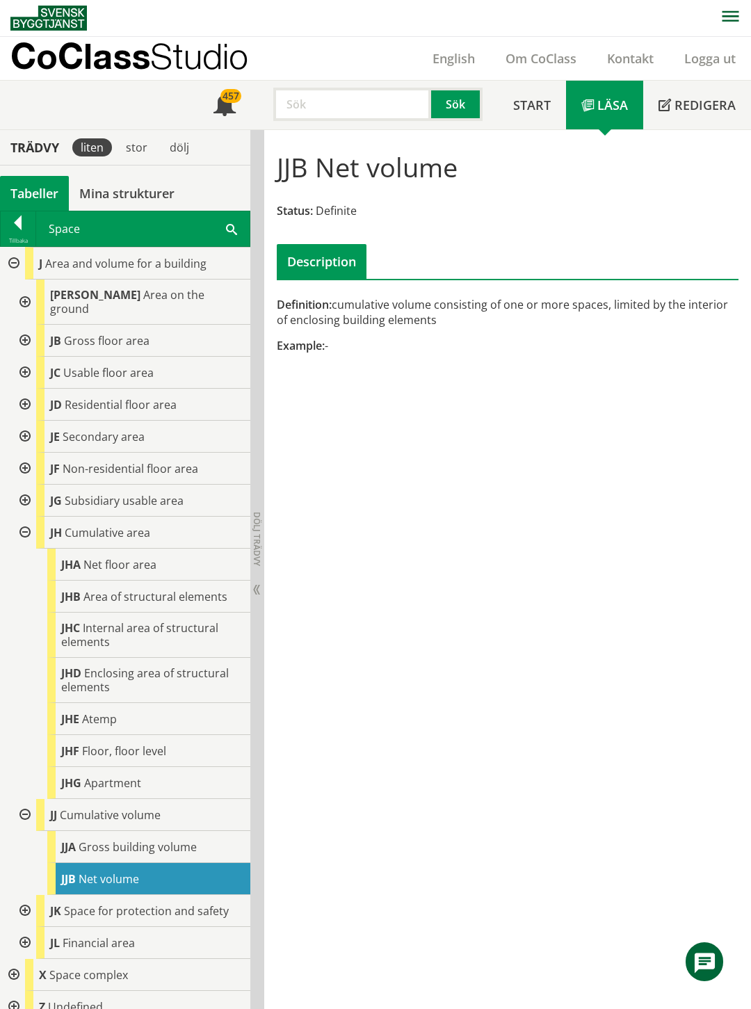
click at [381, 766] on div "JJB Net volume Status: Definite Description Definition: cumulative volume consi…" at bounding box center [507, 569] width 487 height 879
click at [454, 51] on link "English" at bounding box center [453, 58] width 73 height 17
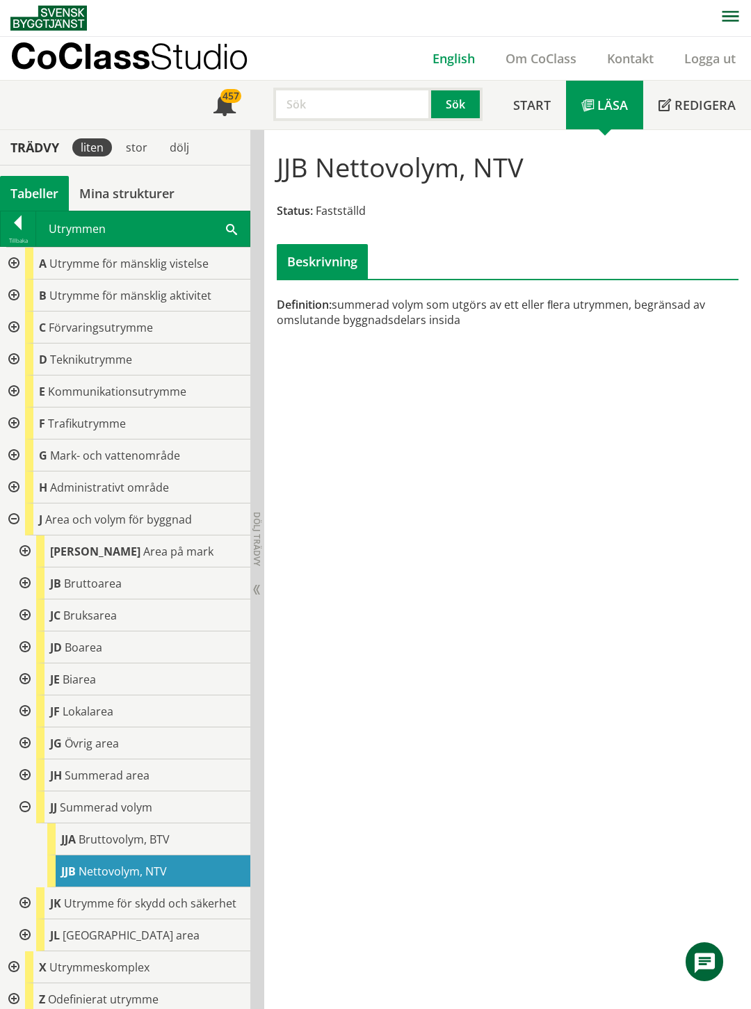
click at [457, 58] on link "English" at bounding box center [453, 58] width 73 height 17
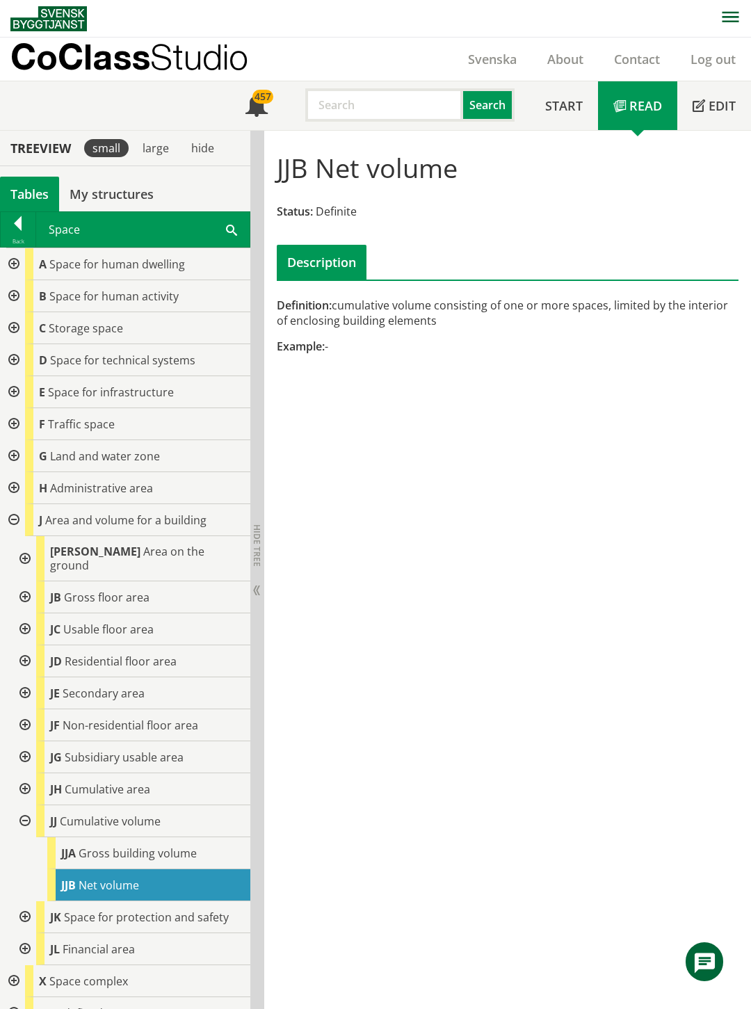
scroll to position [1, 0]
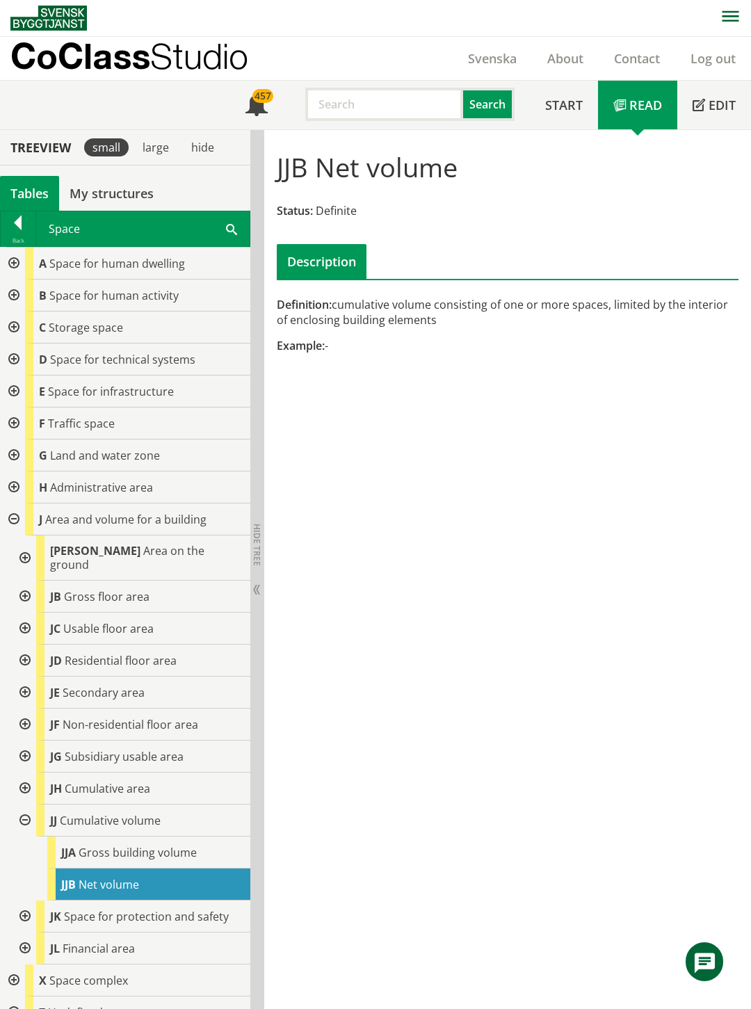
click at [389, 407] on div "JJB Net volume Status: Definite Description Definition: cumulative volume consi…" at bounding box center [507, 569] width 487 height 879
click at [491, 58] on link "Svenska" at bounding box center [492, 58] width 79 height 17
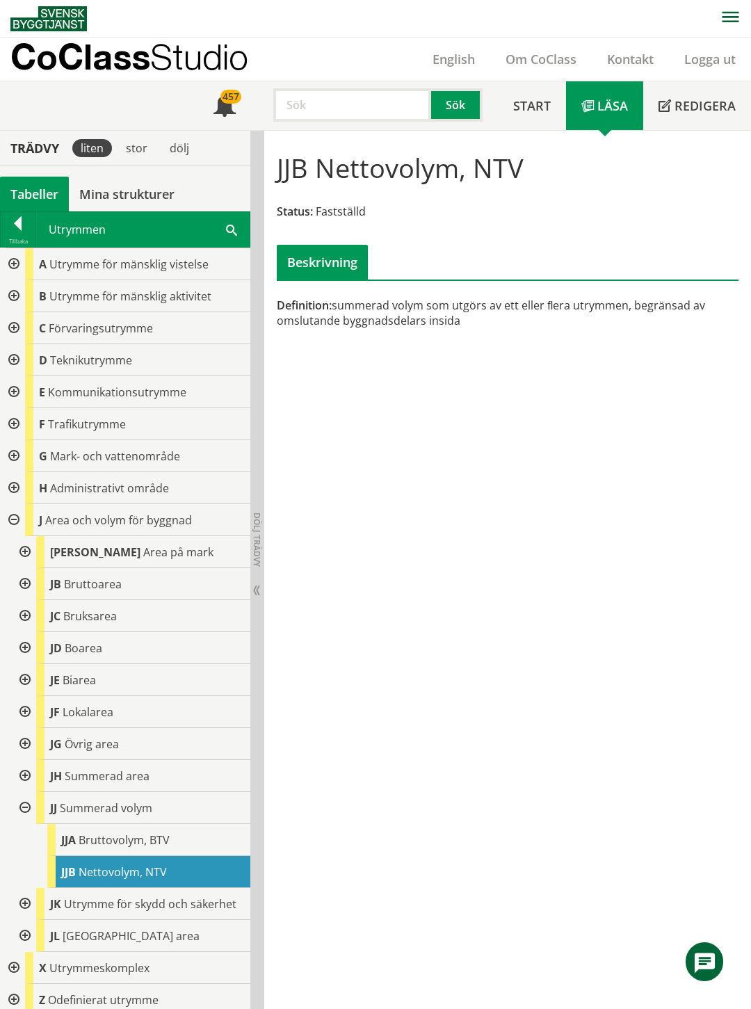
scroll to position [1, 0]
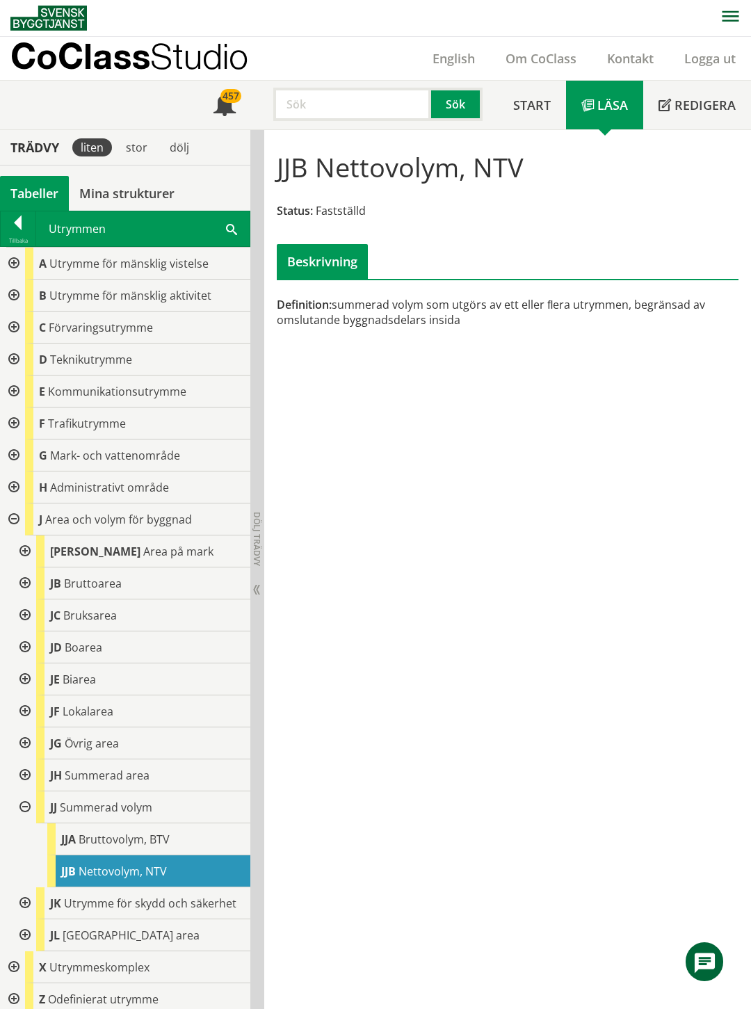
click at [294, 706] on div "JJB Nettovolym, NTV Status: Fastställd Beskrivning Definition: summerad volym s…" at bounding box center [507, 569] width 487 height 879
click at [24, 190] on div "Tabeller" at bounding box center [34, 193] width 69 height 35
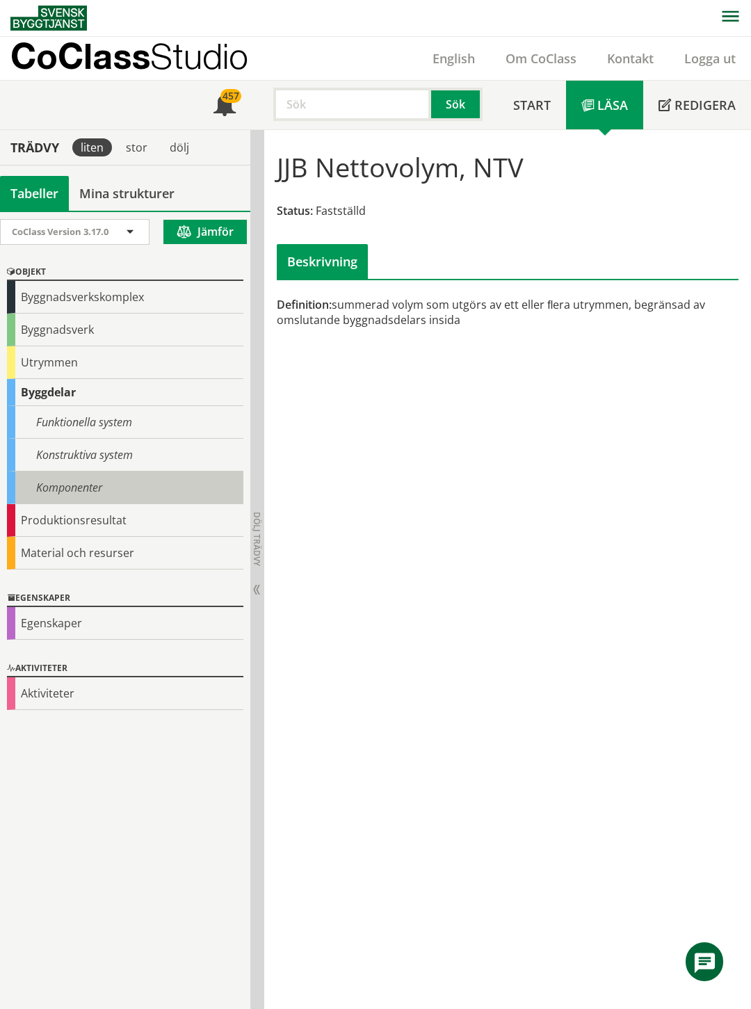
click at [92, 485] on div "Komponenter" at bounding box center [125, 487] width 236 height 33
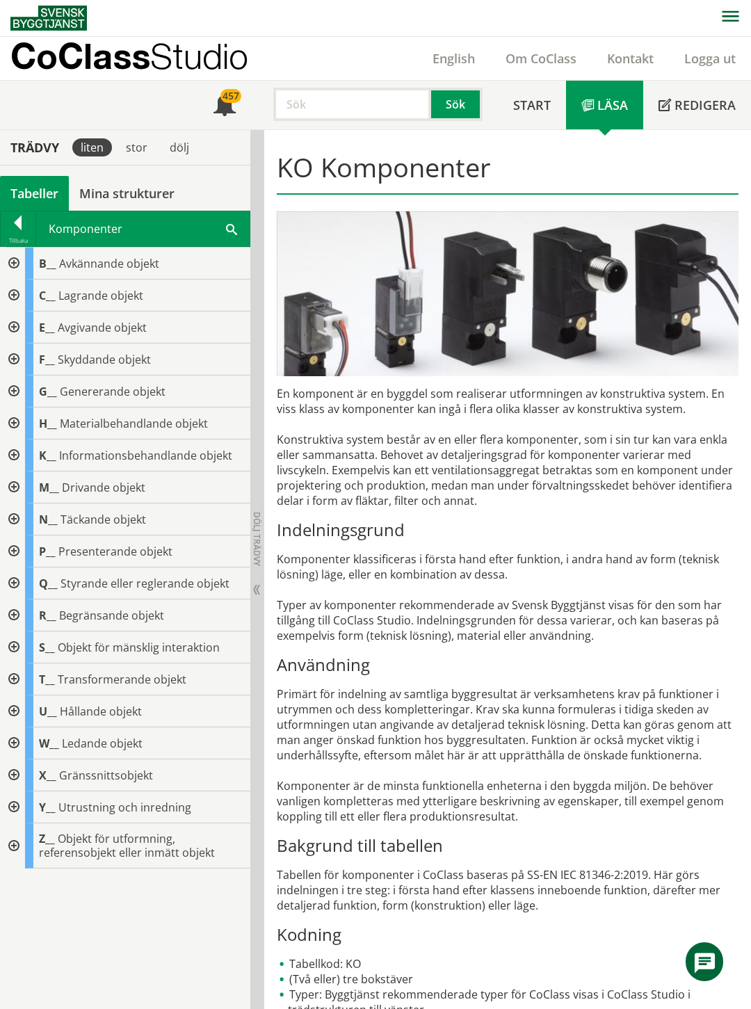
click at [10, 772] on div at bounding box center [12, 775] width 25 height 32
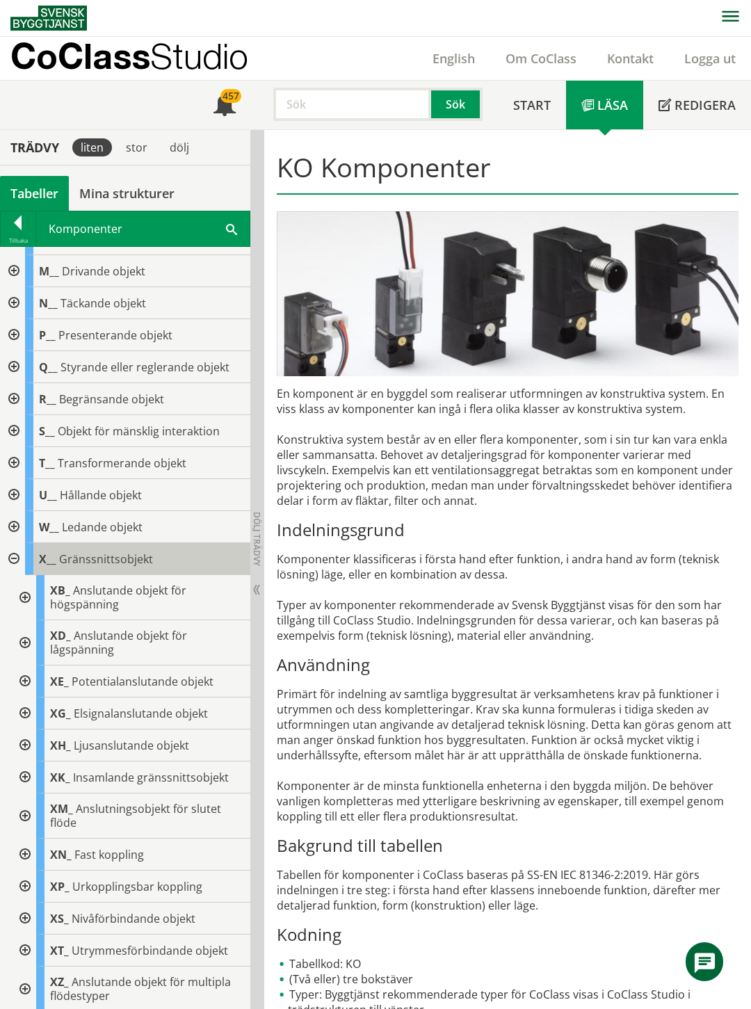
scroll to position [296, 0]
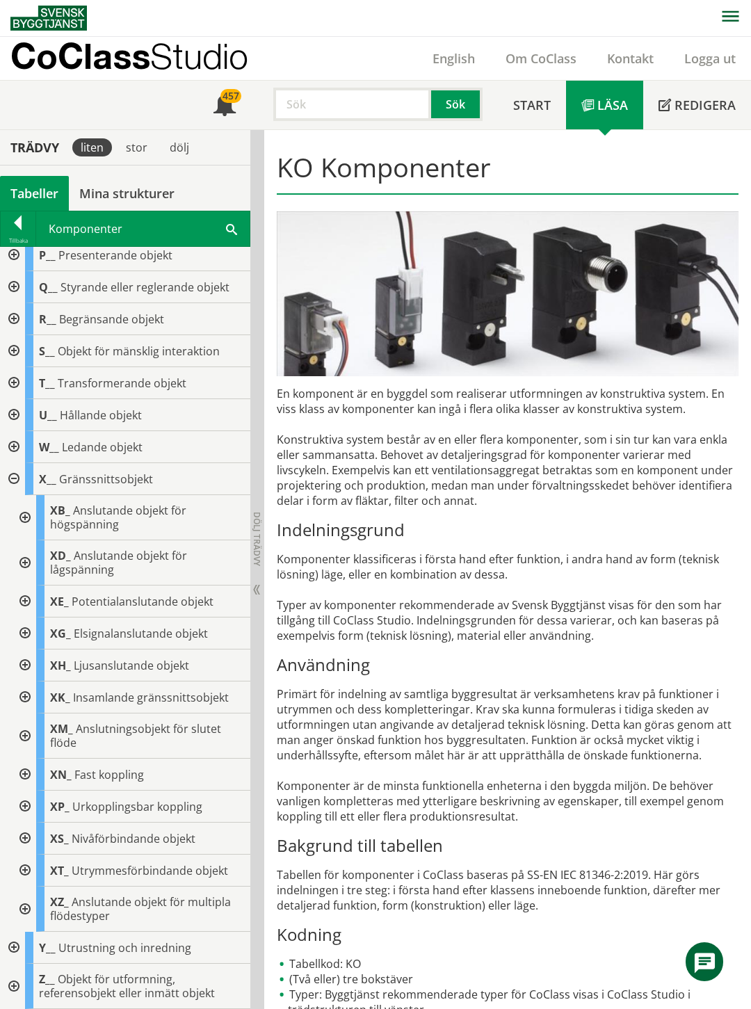
click at [25, 695] on div at bounding box center [23, 697] width 25 height 32
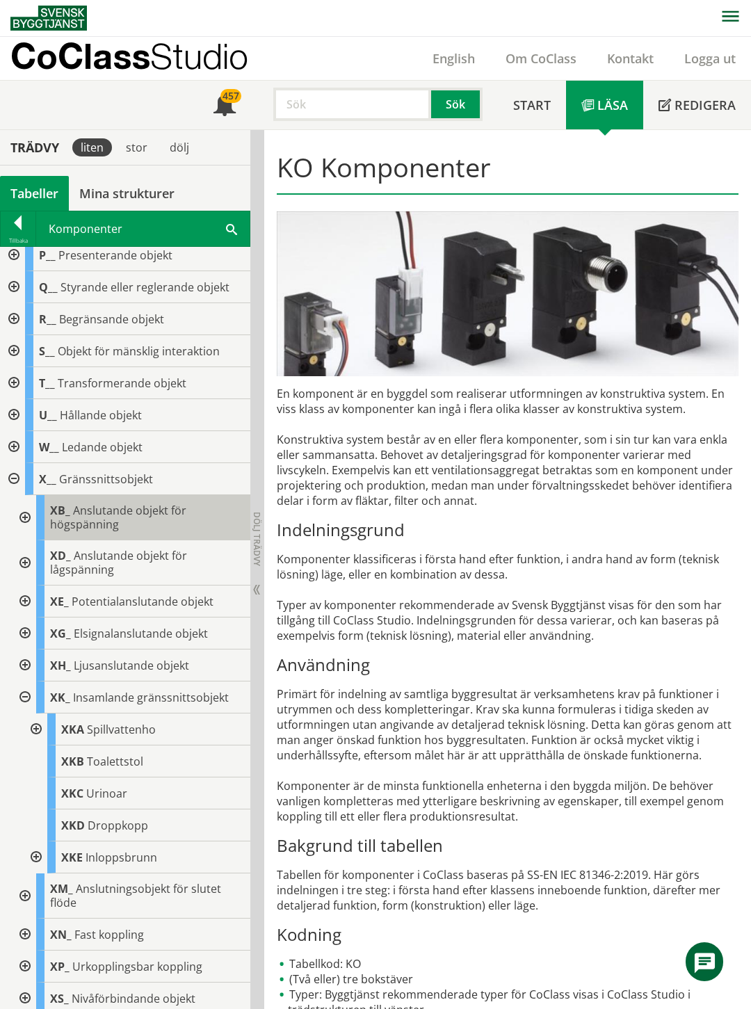
scroll to position [450, 0]
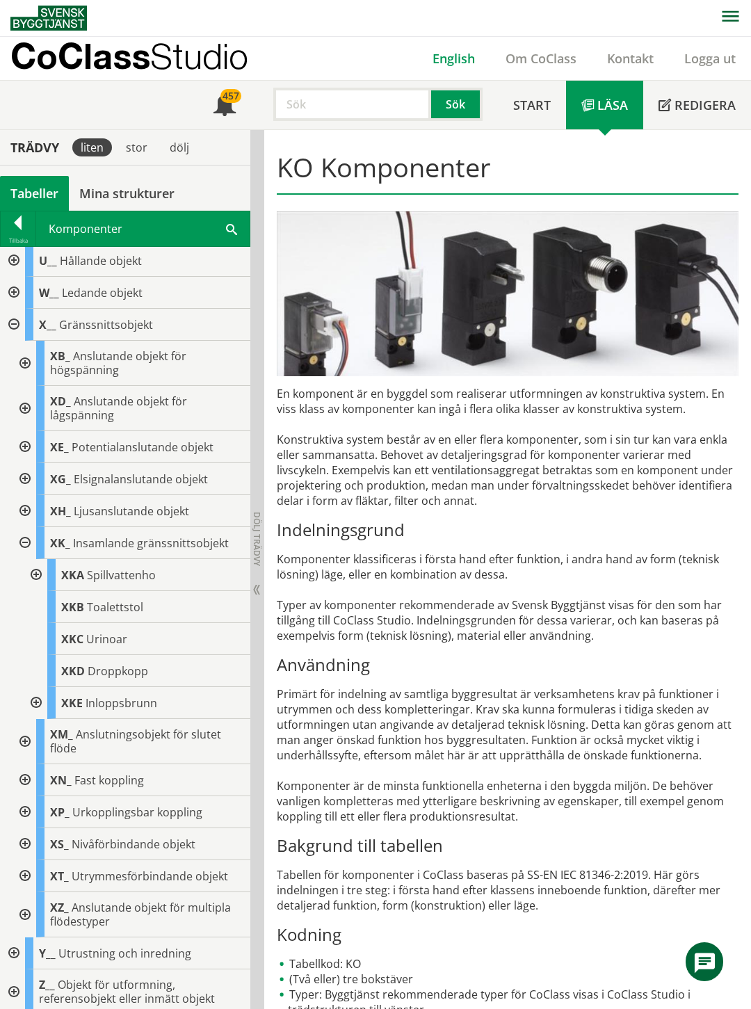
click at [450, 60] on link "English" at bounding box center [453, 58] width 73 height 17
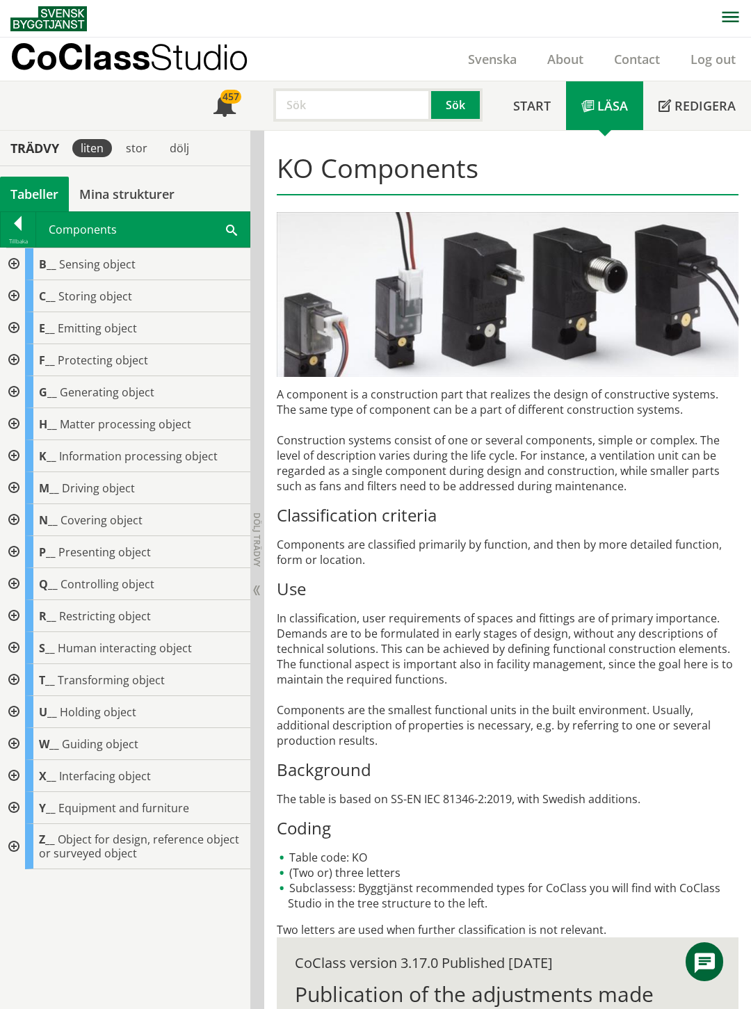
scroll to position [1, 0]
click at [14, 774] on div at bounding box center [12, 775] width 25 height 32
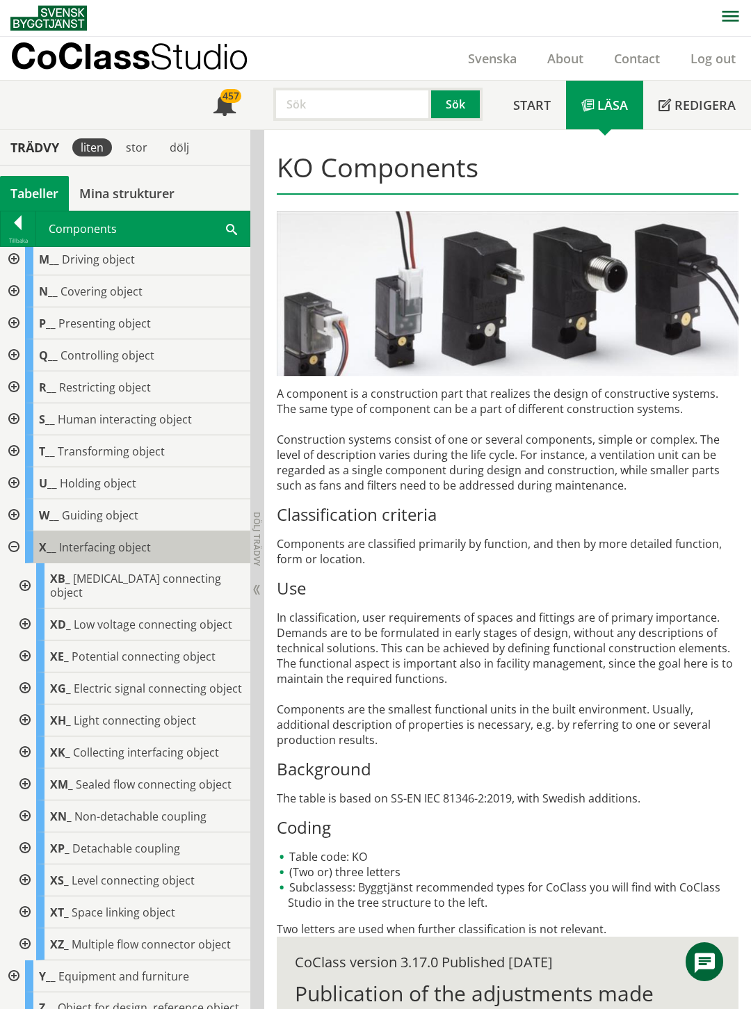
scroll to position [256, 0]
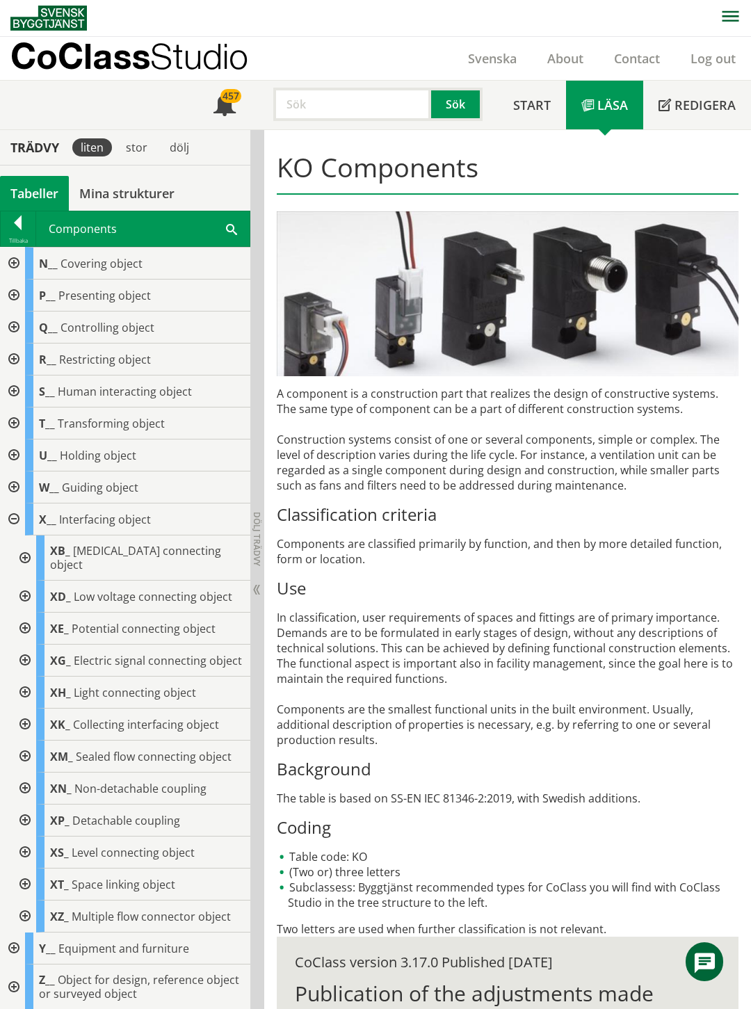
click at [24, 722] on div at bounding box center [23, 724] width 25 height 32
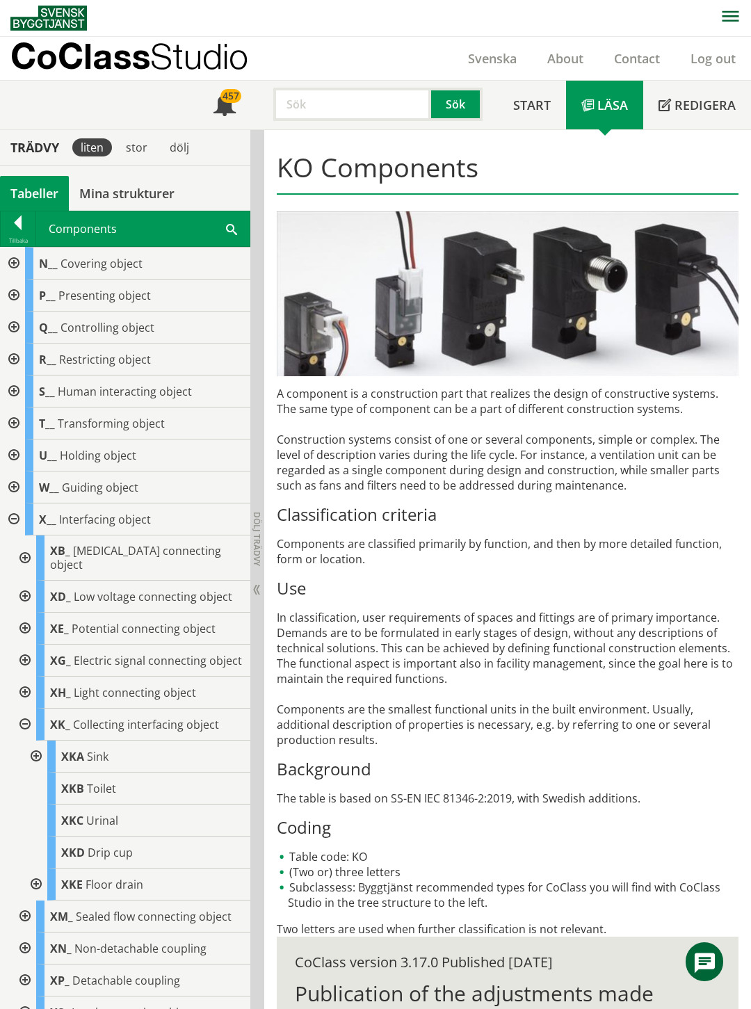
click at [494, 49] on div "Svenska" at bounding box center [492, 58] width 79 height 43
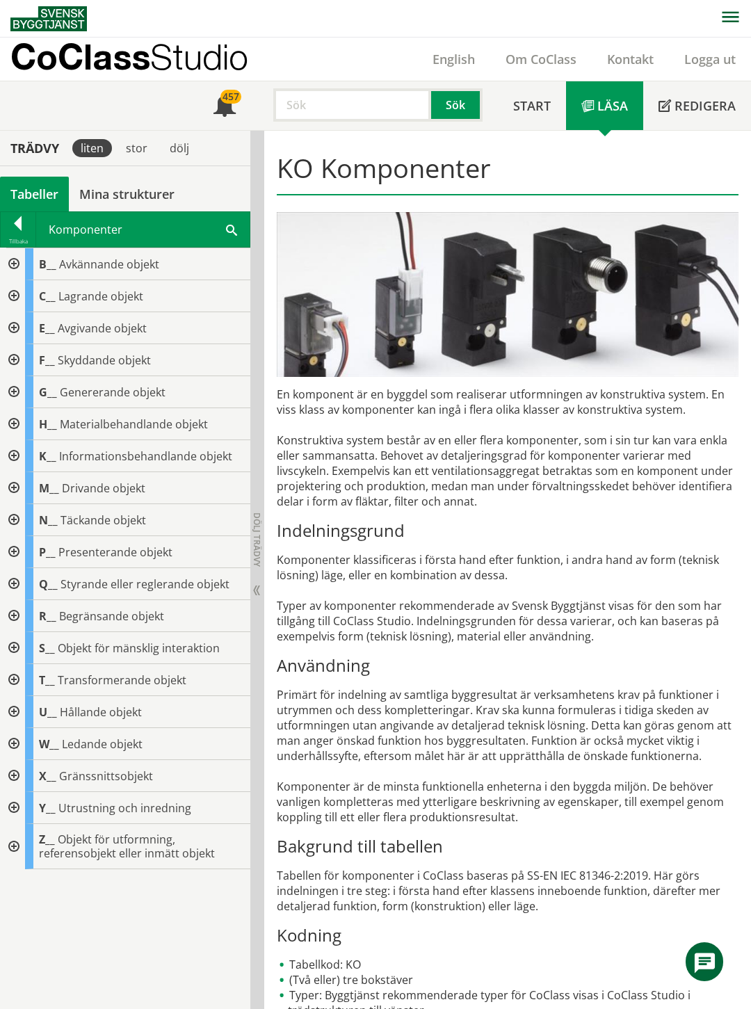
scroll to position [1, 0]
click at [198, 921] on div "B__ Avkännande objekt C__ Lagrande objekt E__ Avgivande objekt F__ Skyddande ob…" at bounding box center [125, 628] width 250 height 762
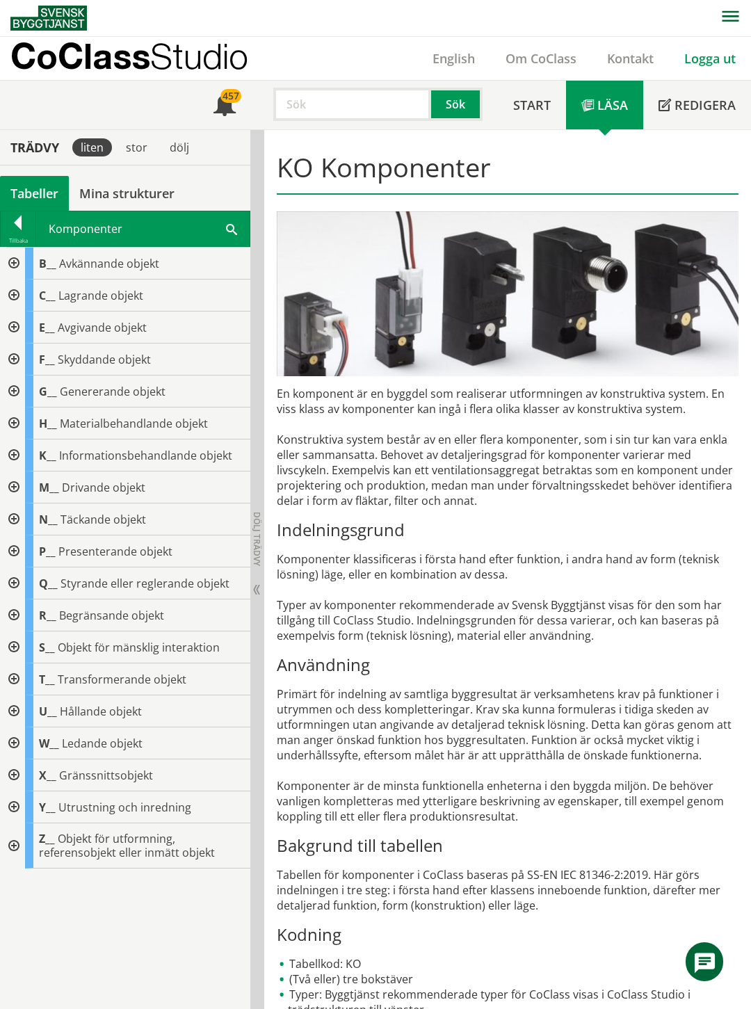
click at [693, 56] on link "Logga ut" at bounding box center [710, 58] width 82 height 17
